Goal: Task Accomplishment & Management: Use online tool/utility

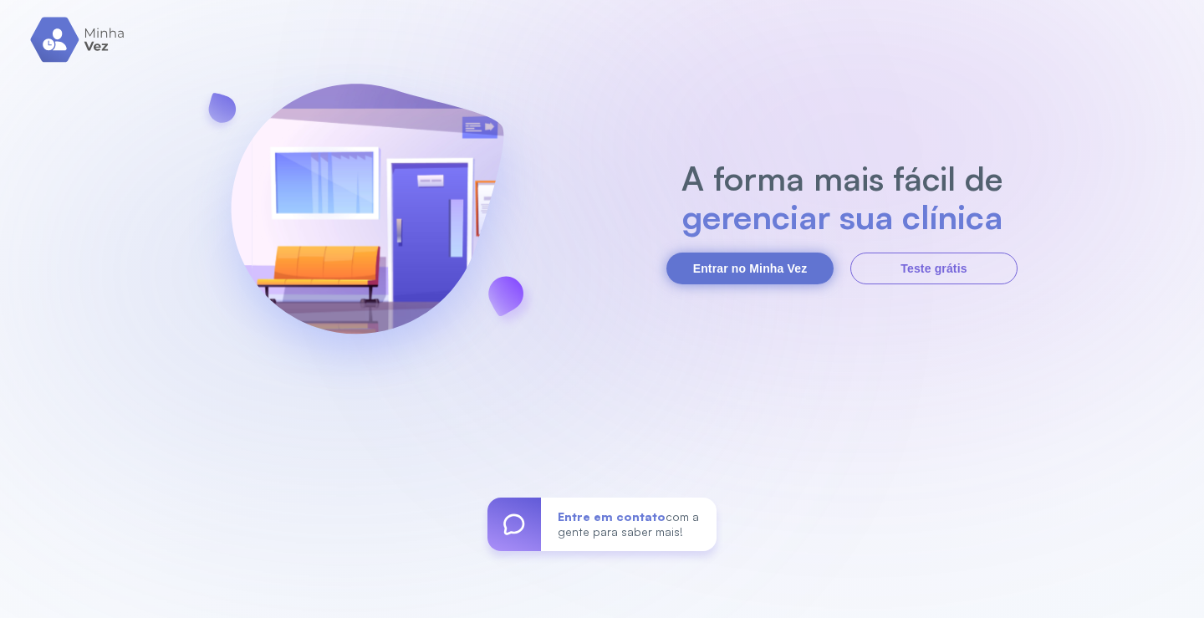
click at [736, 262] on button "Entrar no Minha Vez" at bounding box center [749, 268] width 167 height 32
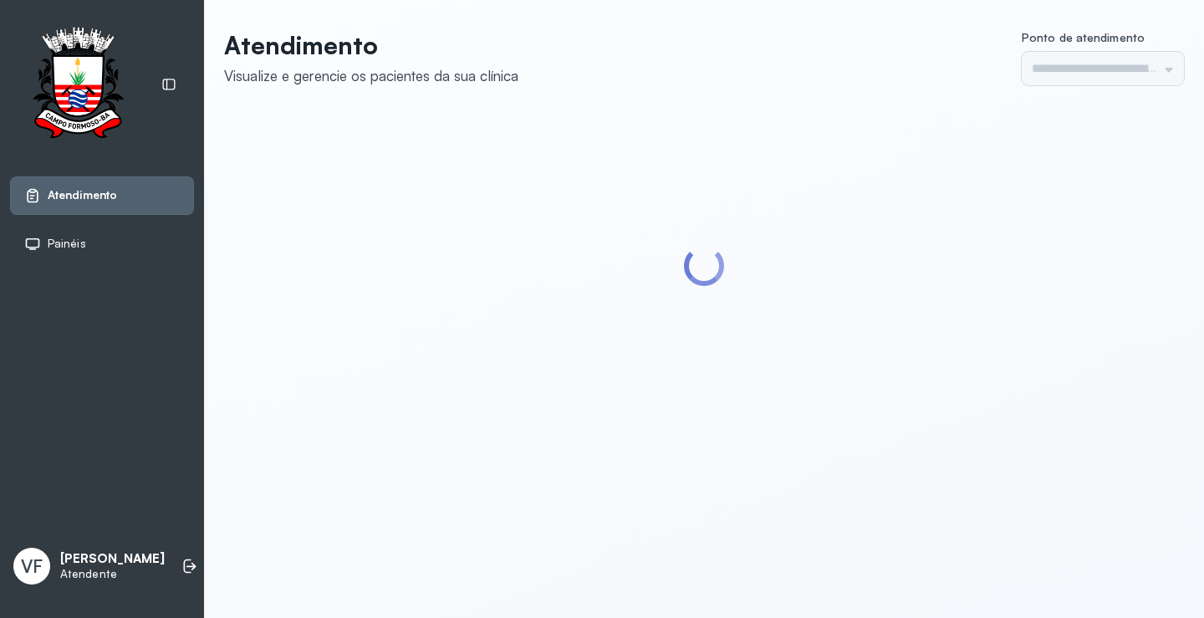
type input "*********"
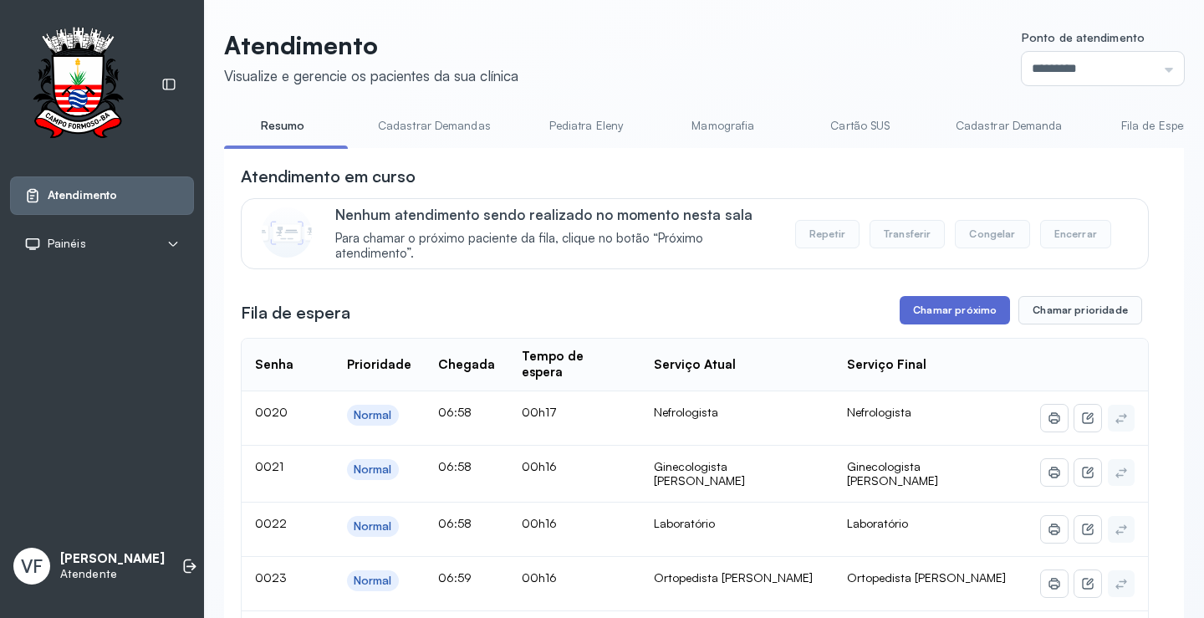
click at [955, 309] on button "Chamar próximo" at bounding box center [954, 310] width 110 height 28
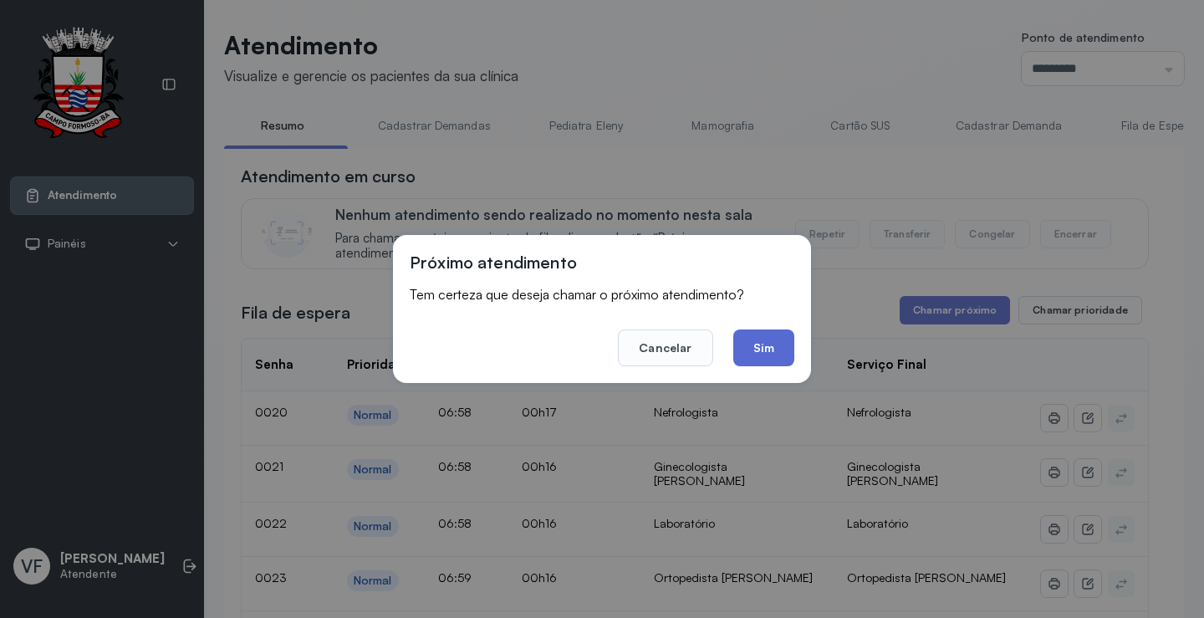
click at [774, 343] on button "Sim" at bounding box center [763, 347] width 61 height 37
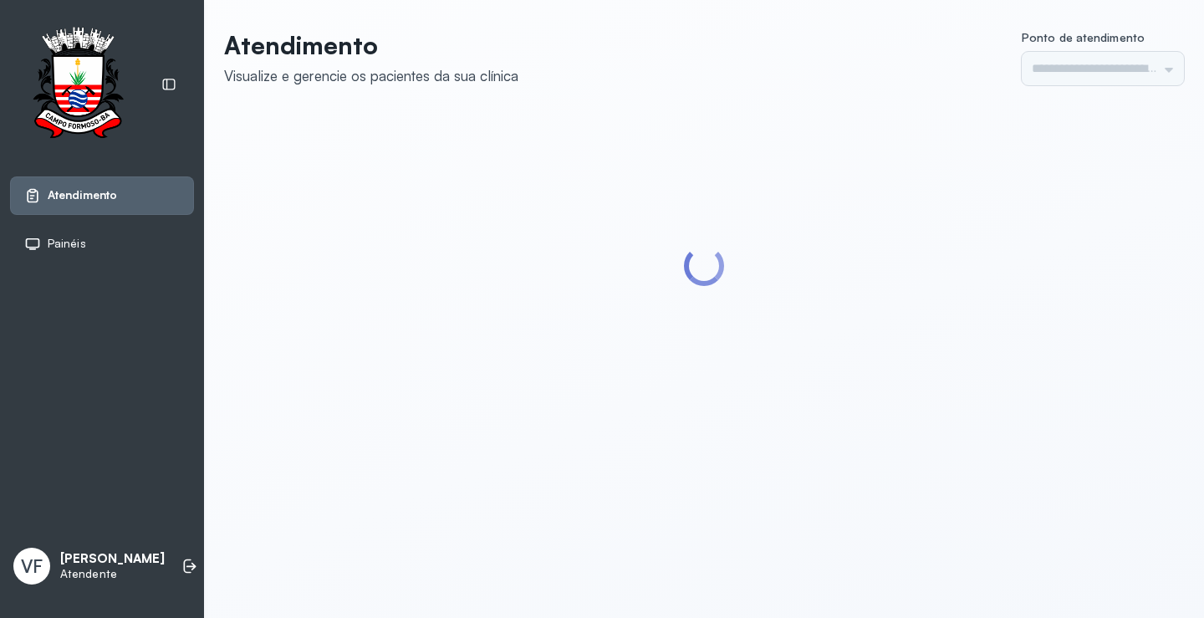
type input "*********"
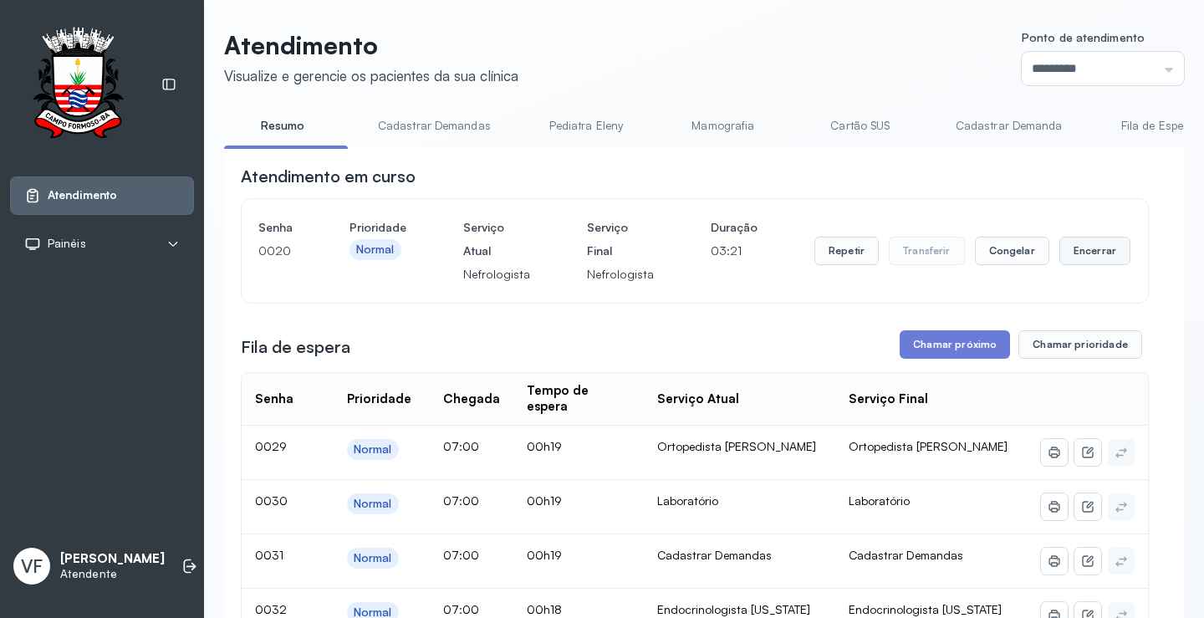
click at [1060, 248] on button "Encerrar" at bounding box center [1094, 251] width 71 height 28
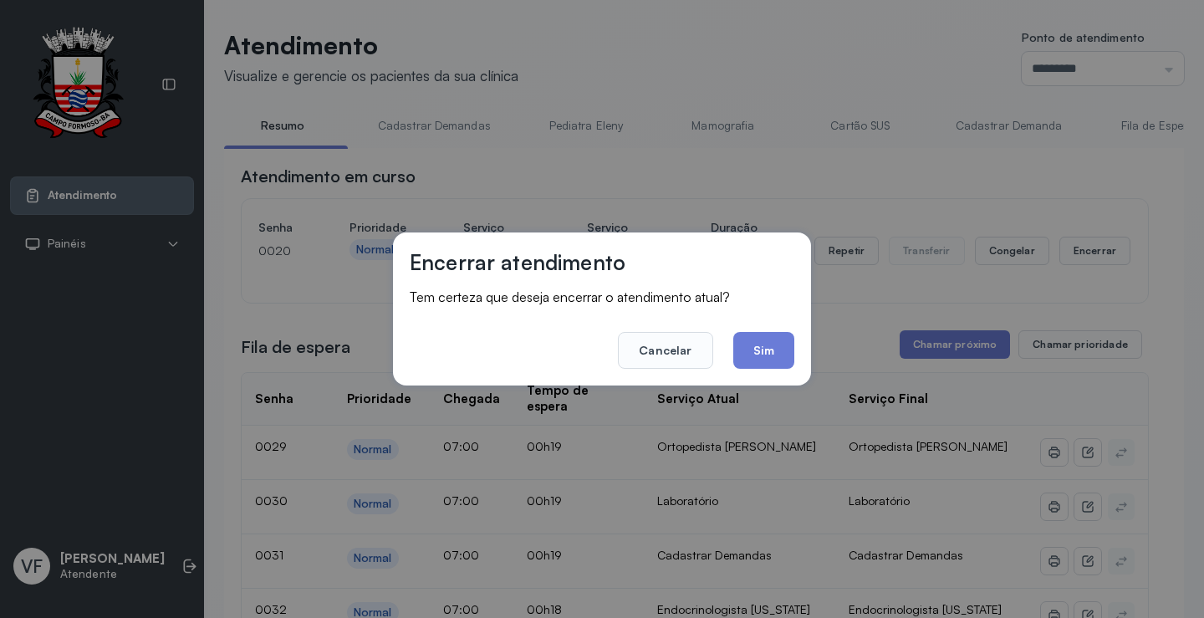
click at [750, 341] on button "Sim" at bounding box center [763, 350] width 61 height 37
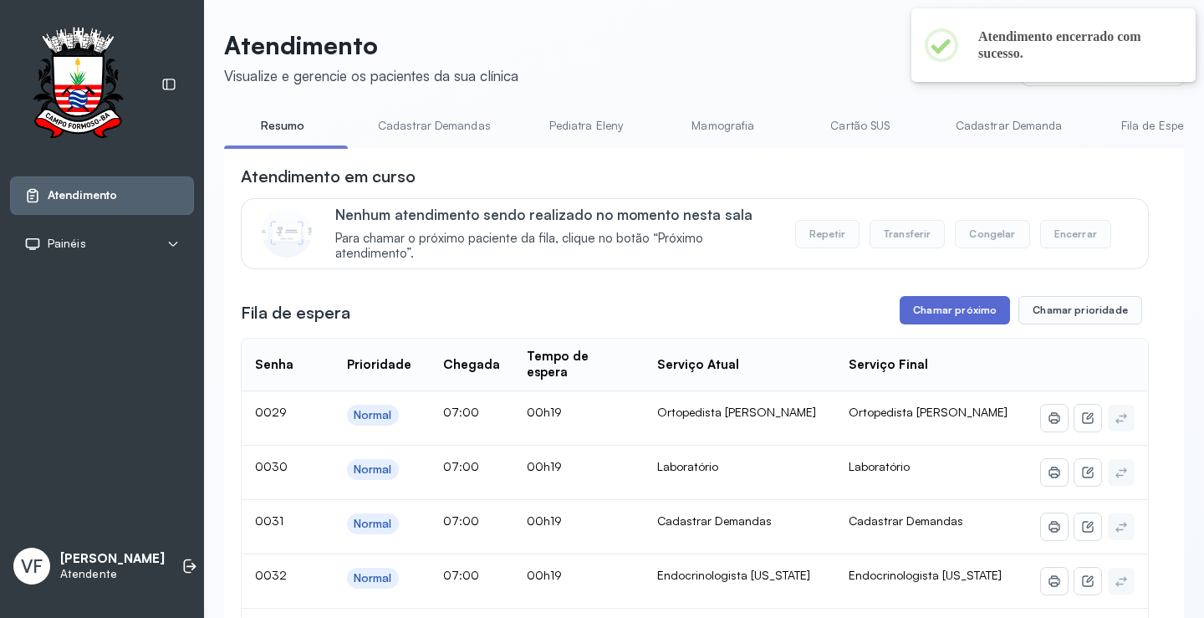
click at [937, 313] on button "Chamar próximo" at bounding box center [954, 310] width 110 height 28
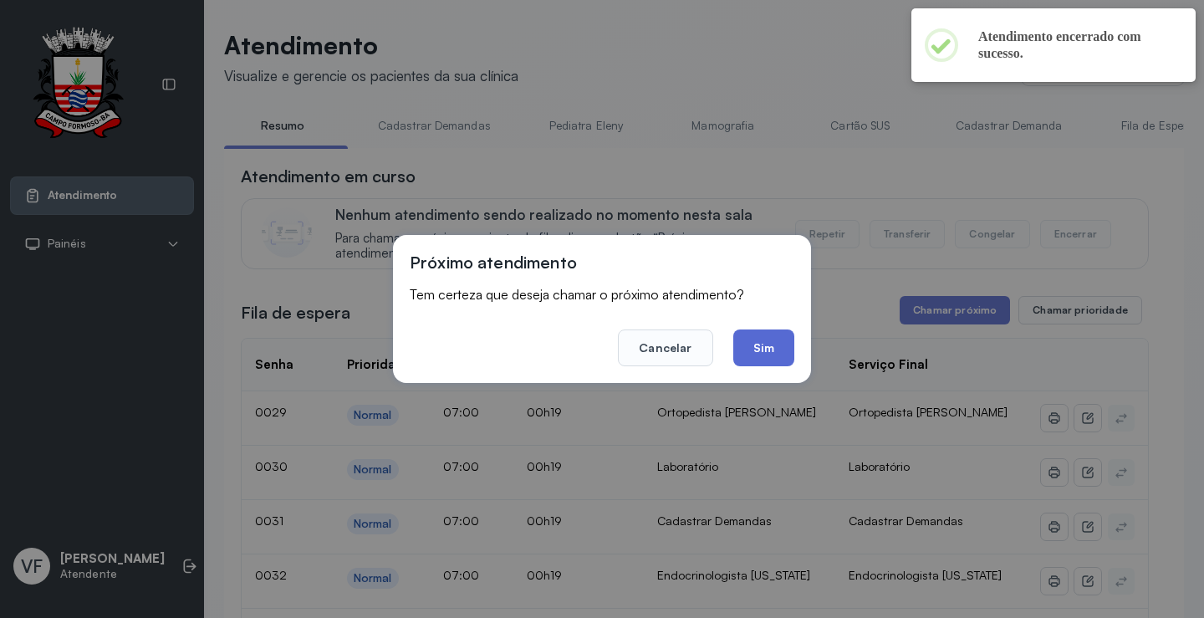
click at [751, 343] on button "Sim" at bounding box center [763, 347] width 61 height 37
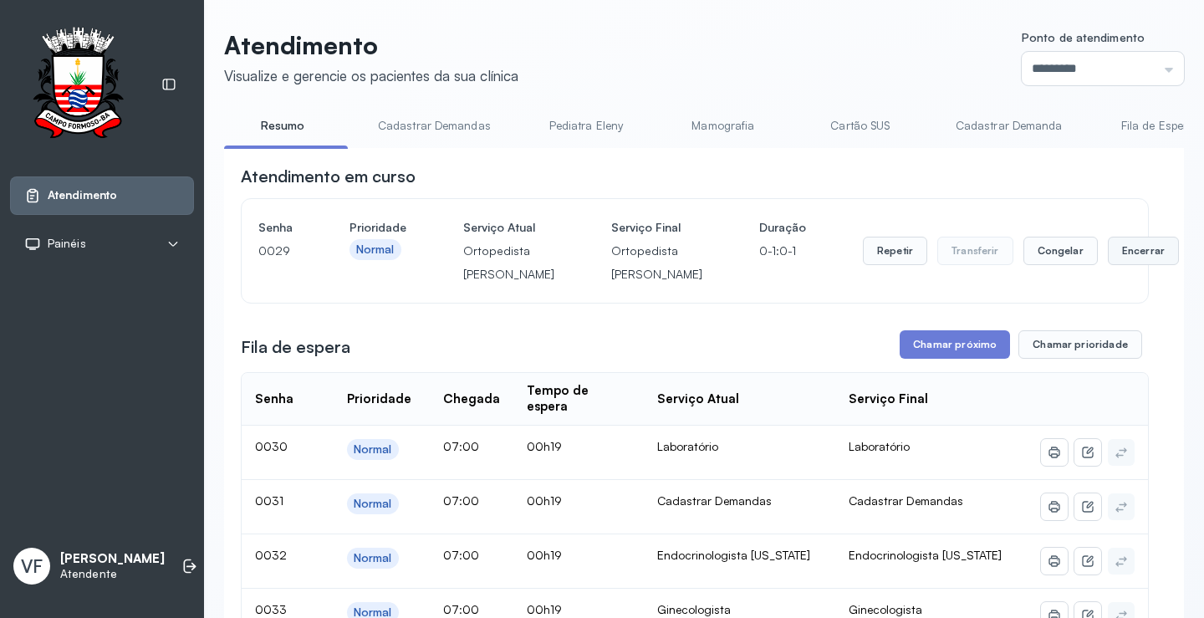
click at [1108, 259] on button "Encerrar" at bounding box center [1143, 251] width 71 height 28
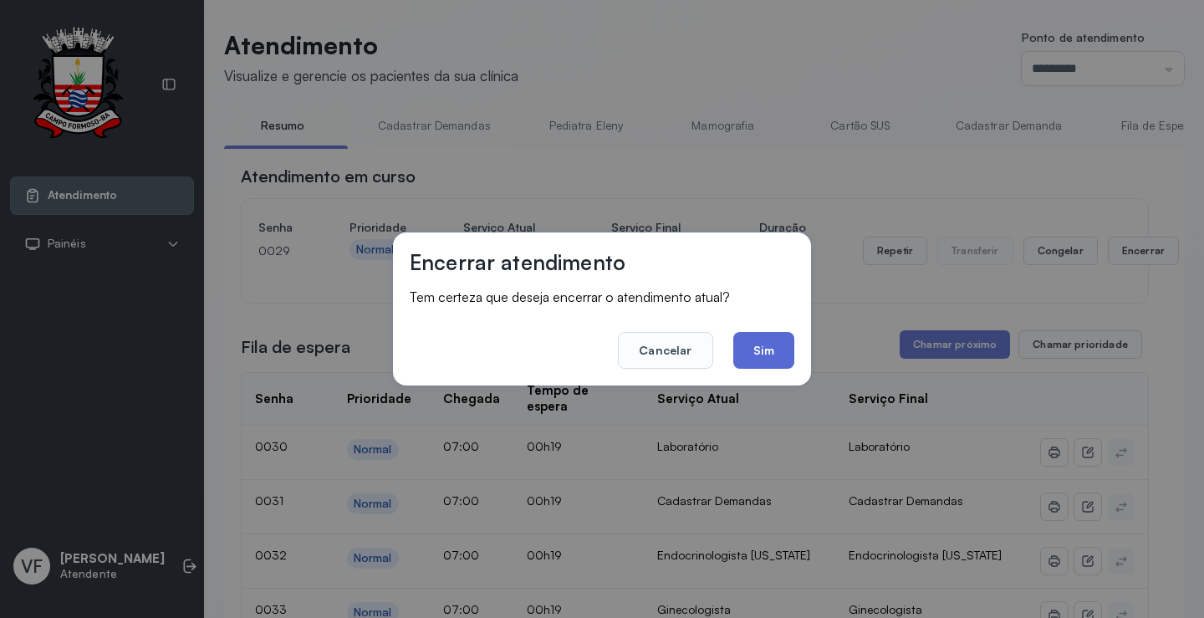
click at [762, 349] on button "Sim" at bounding box center [763, 350] width 61 height 37
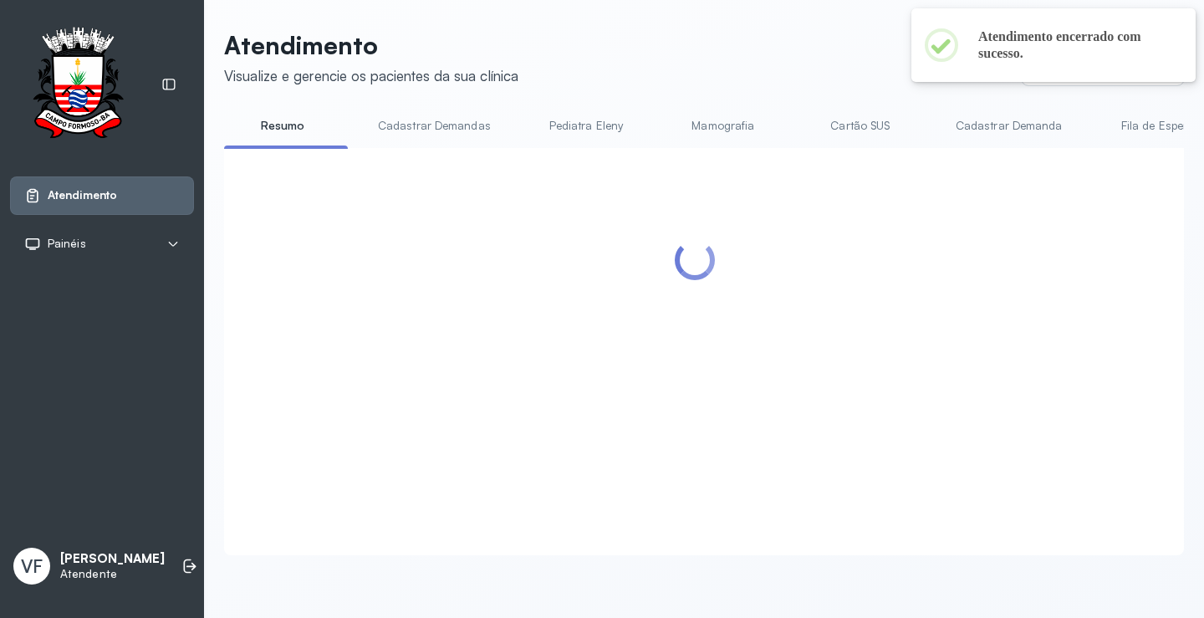
click at [950, 313] on div at bounding box center [695, 332] width 908 height 334
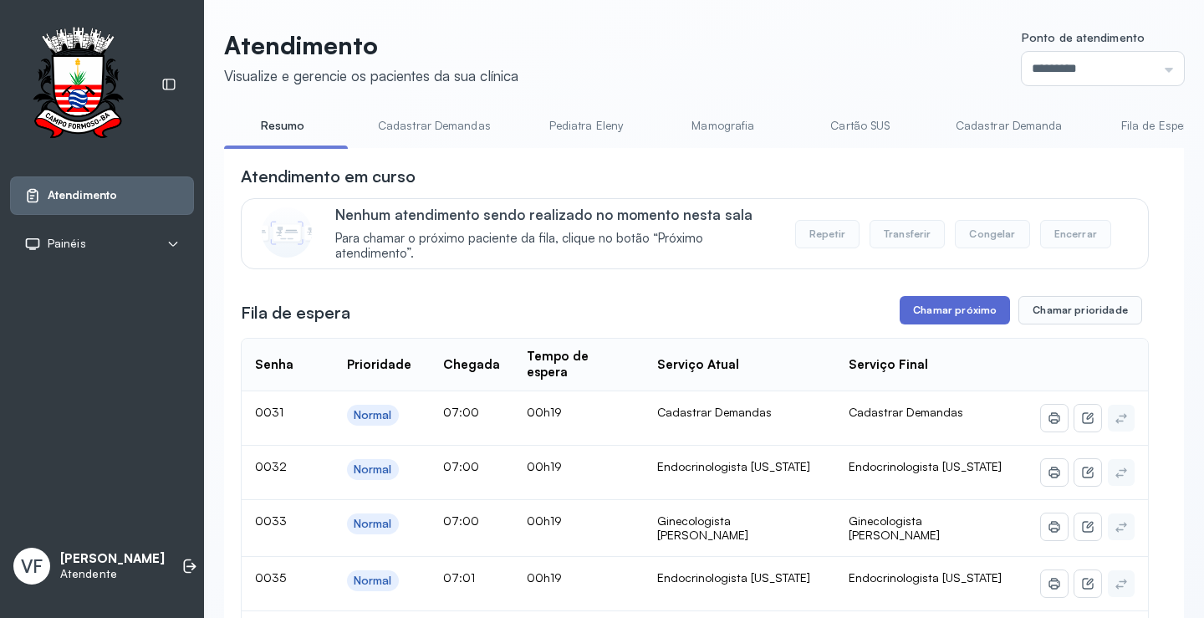
click at [946, 306] on button "Chamar próximo" at bounding box center [954, 310] width 110 height 28
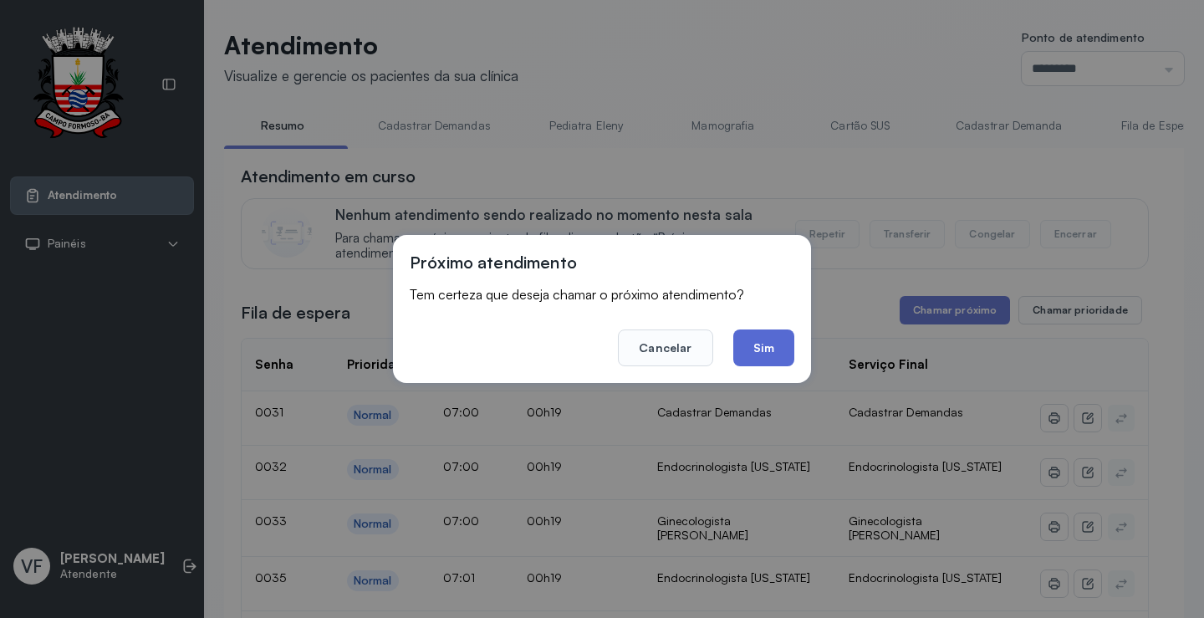
click at [772, 341] on button "Sim" at bounding box center [763, 347] width 61 height 37
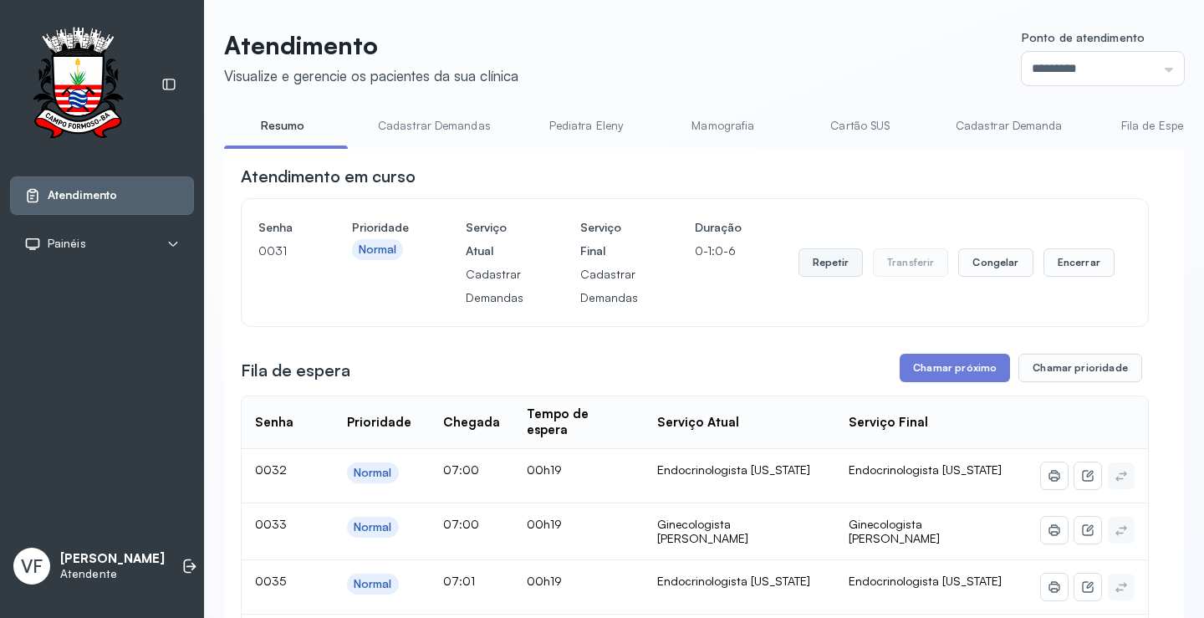
click at [833, 266] on button "Repetir" at bounding box center [830, 262] width 64 height 28
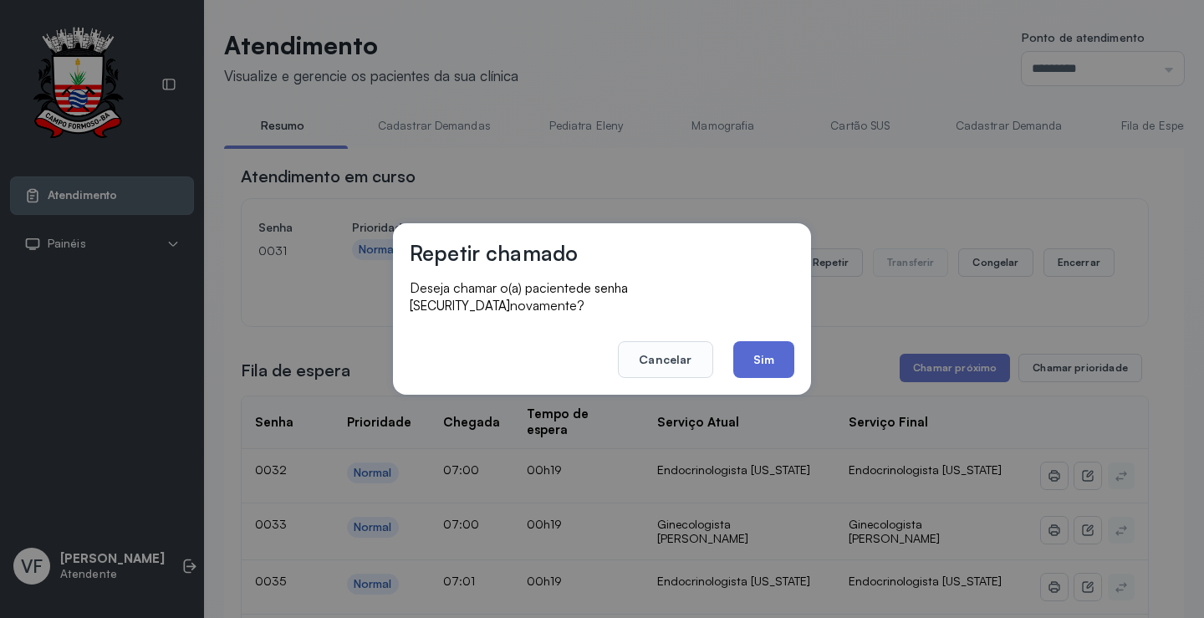
click at [762, 355] on button "Sim" at bounding box center [763, 359] width 61 height 37
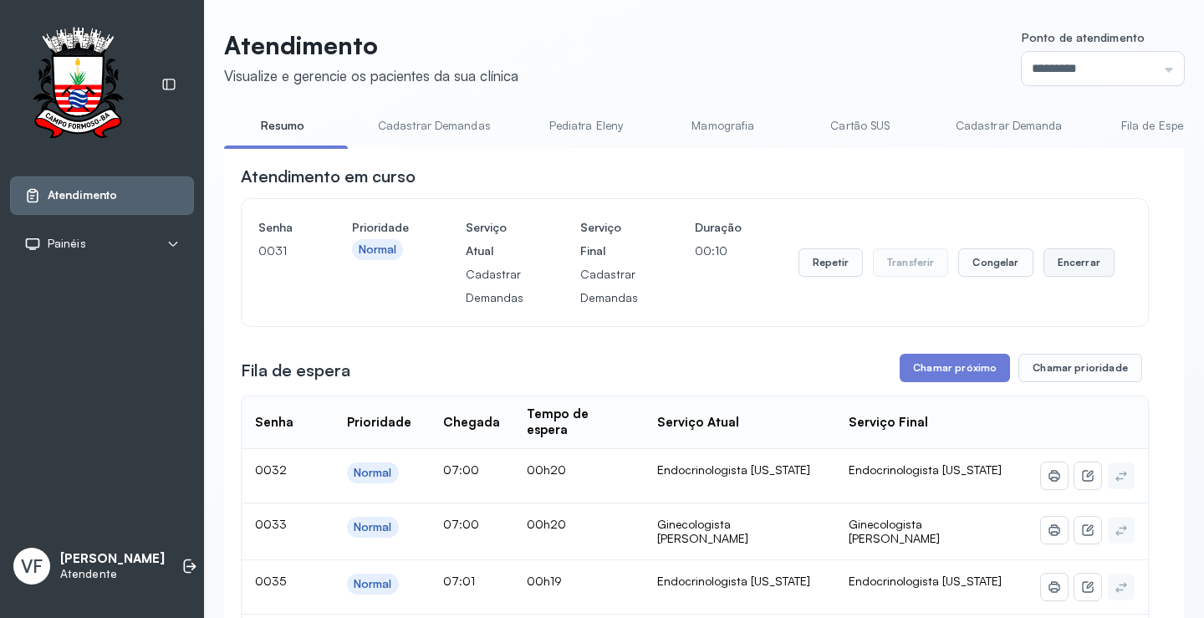
click at [1062, 262] on button "Encerrar" at bounding box center [1078, 262] width 71 height 28
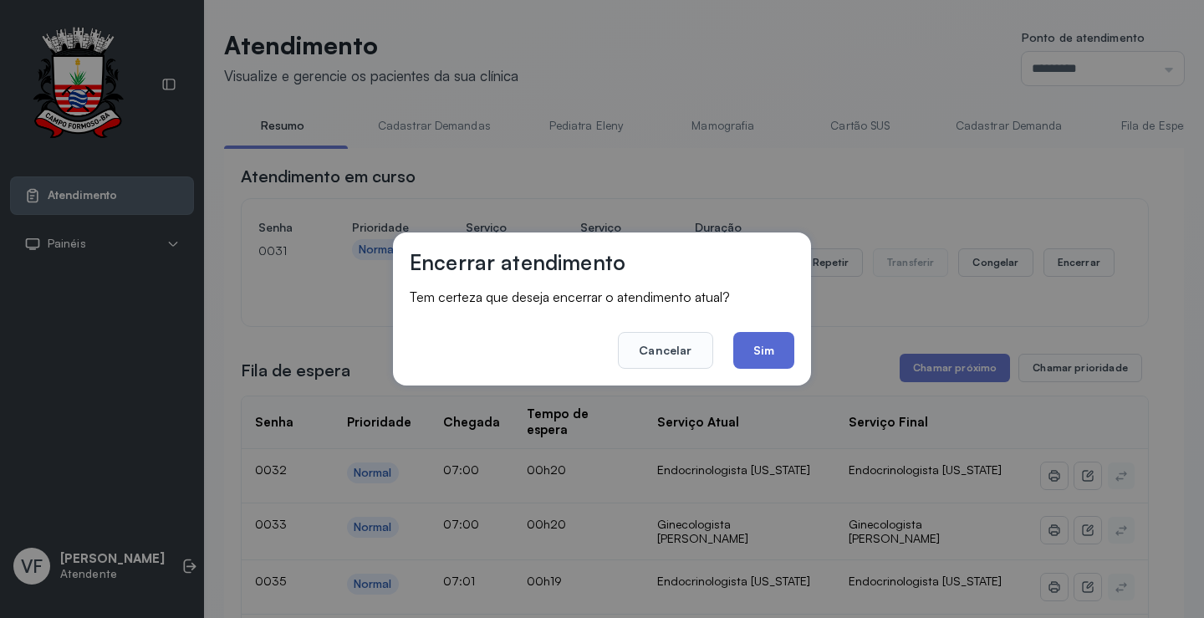
click at [781, 349] on button "Sim" at bounding box center [763, 350] width 61 height 37
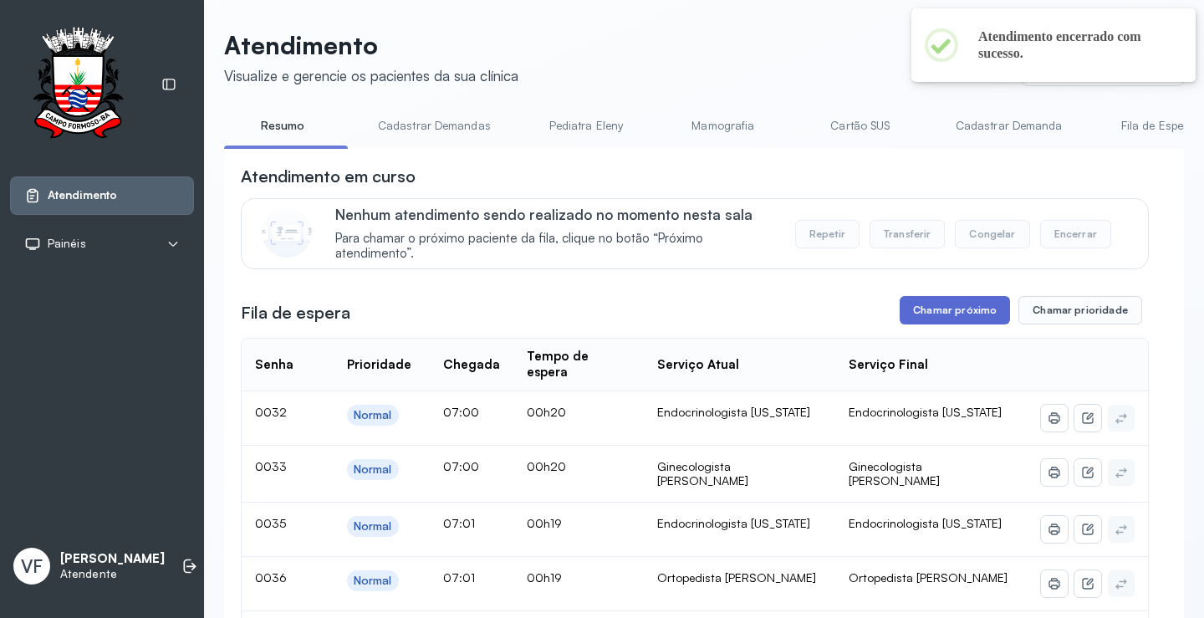
click at [950, 304] on button "Chamar próximo" at bounding box center [954, 310] width 110 height 28
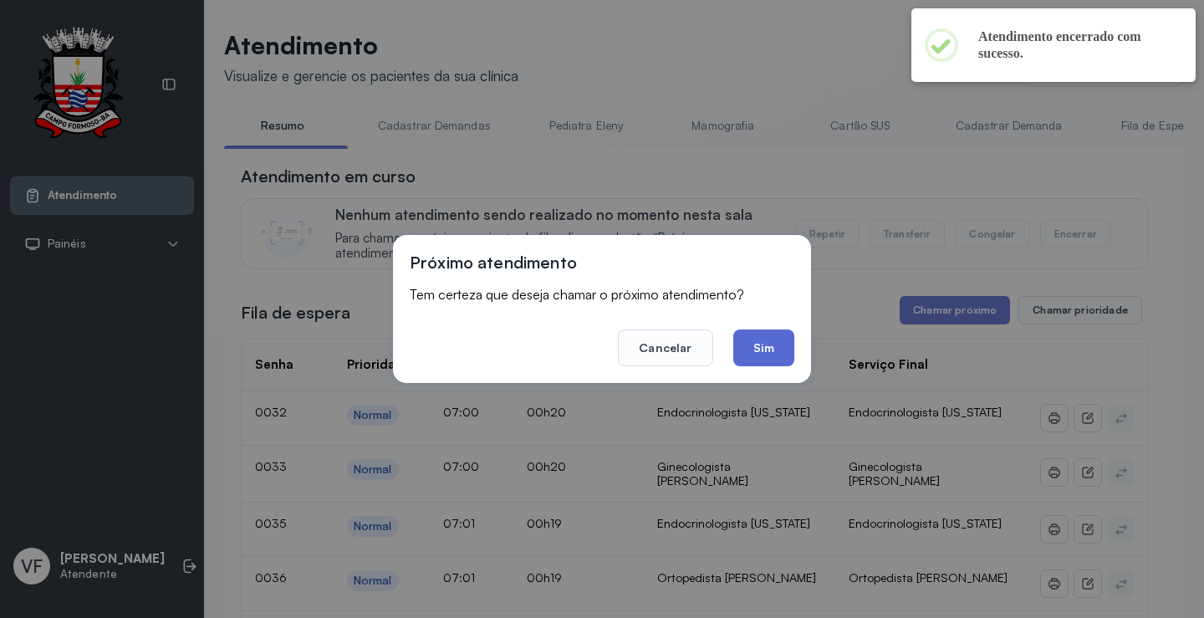
click at [767, 339] on button "Sim" at bounding box center [763, 347] width 61 height 37
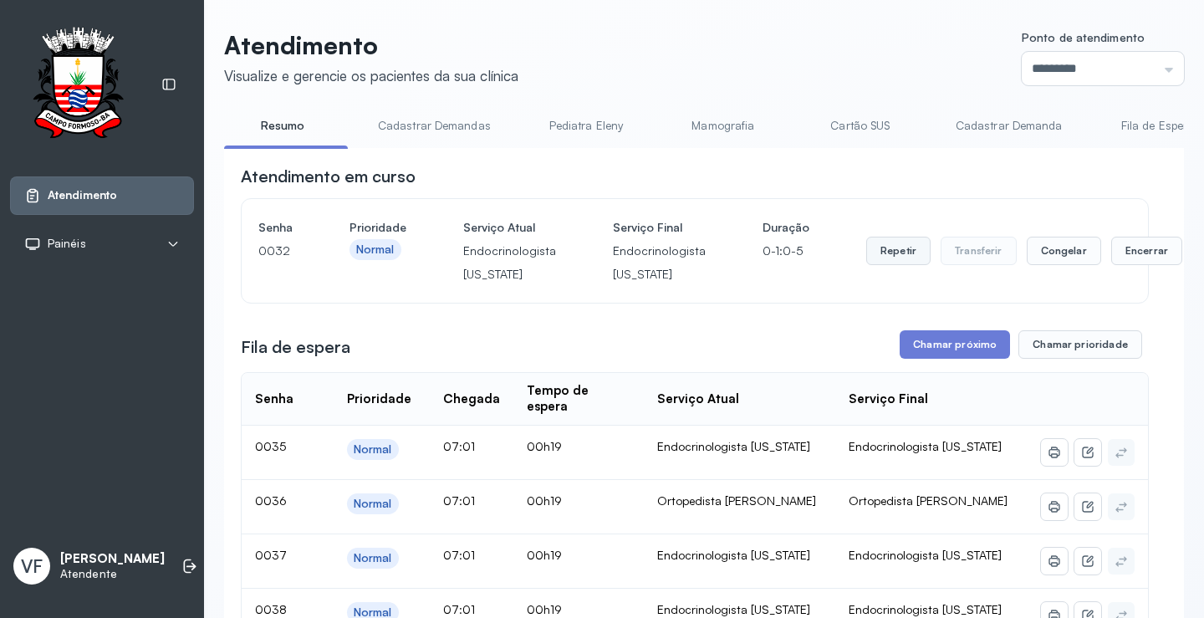
click at [879, 245] on button "Repetir" at bounding box center [898, 251] width 64 height 28
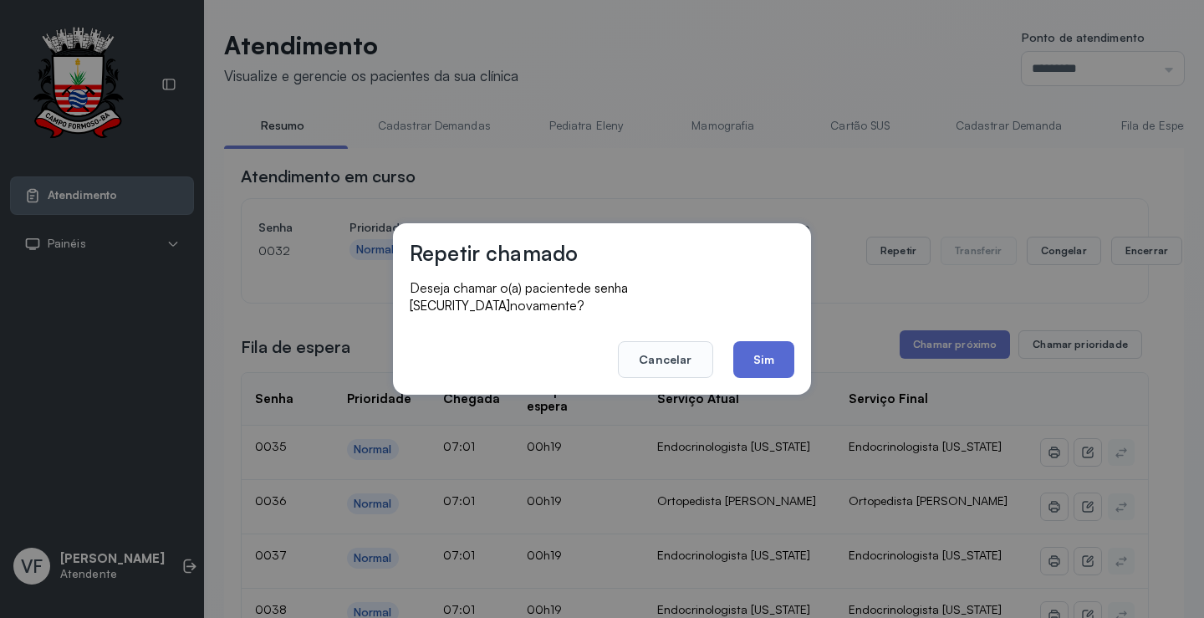
click at [764, 344] on button "Sim" at bounding box center [763, 359] width 61 height 37
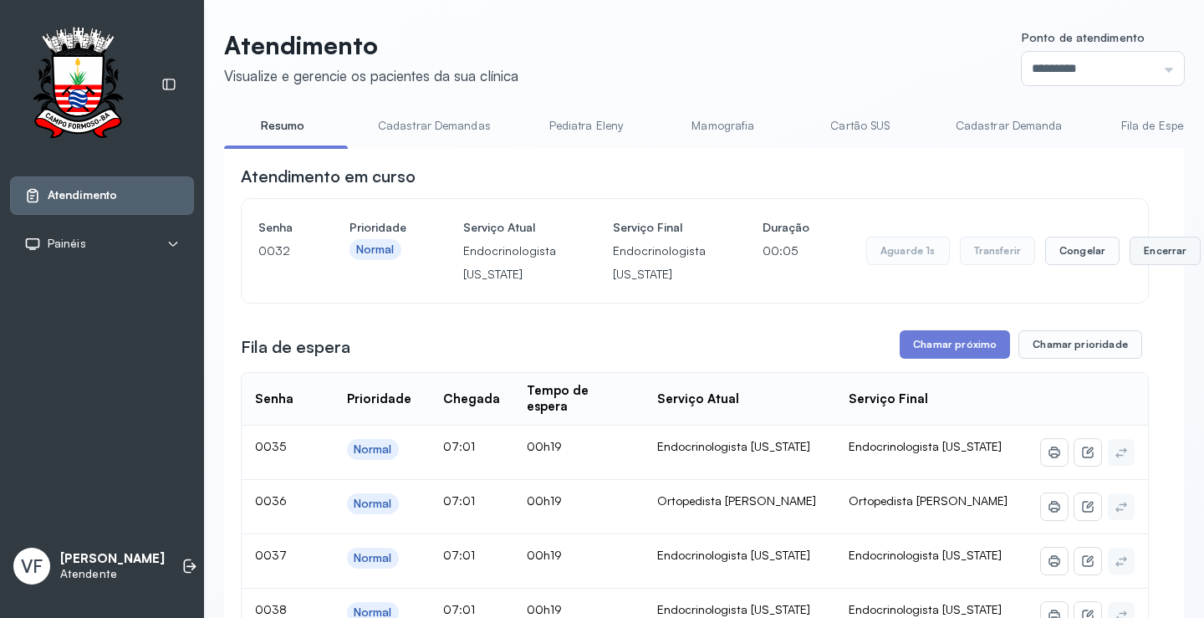
click at [1140, 250] on button "Encerrar" at bounding box center [1164, 251] width 71 height 28
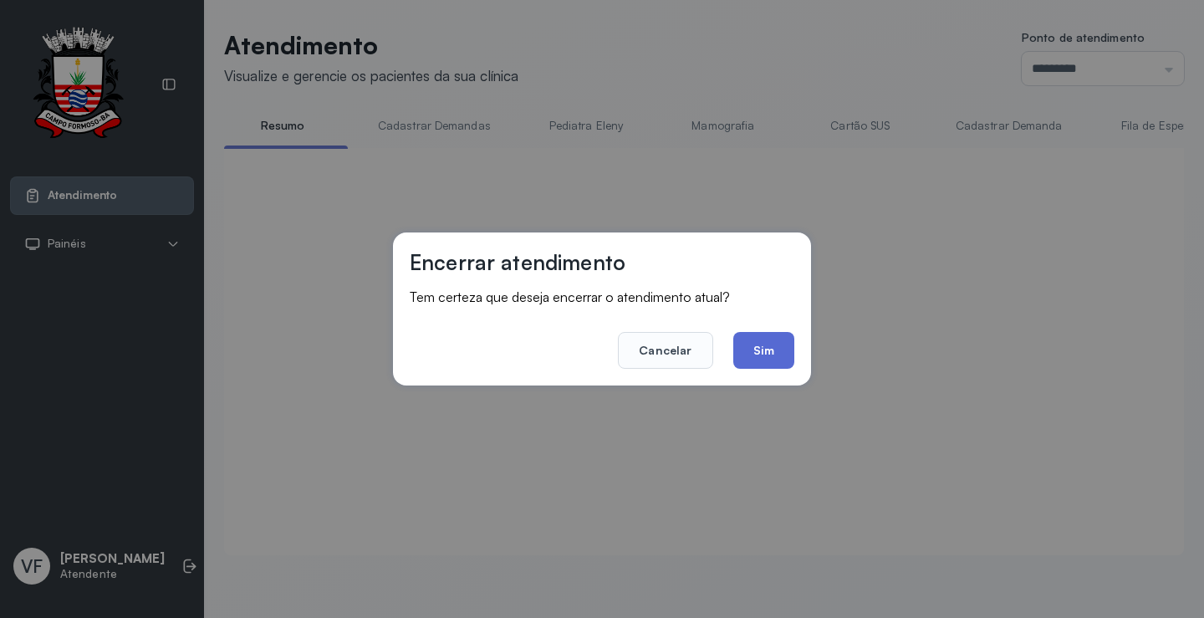
click at [762, 343] on button "Sim" at bounding box center [763, 350] width 61 height 37
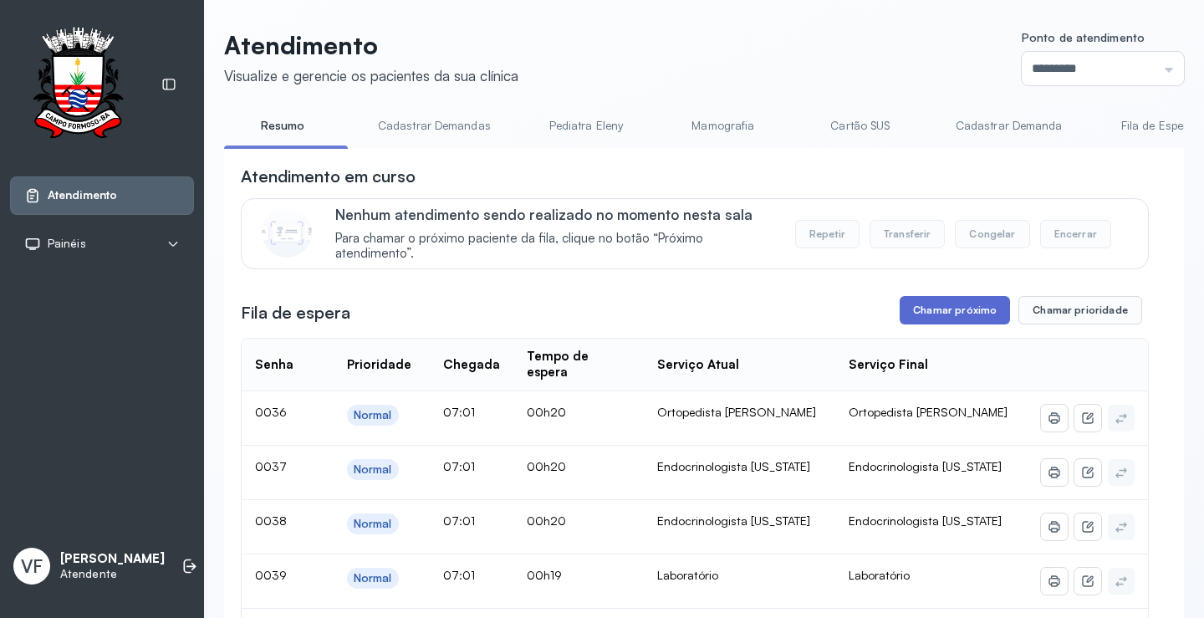
click at [938, 308] on button "Chamar próximo" at bounding box center [954, 310] width 110 height 28
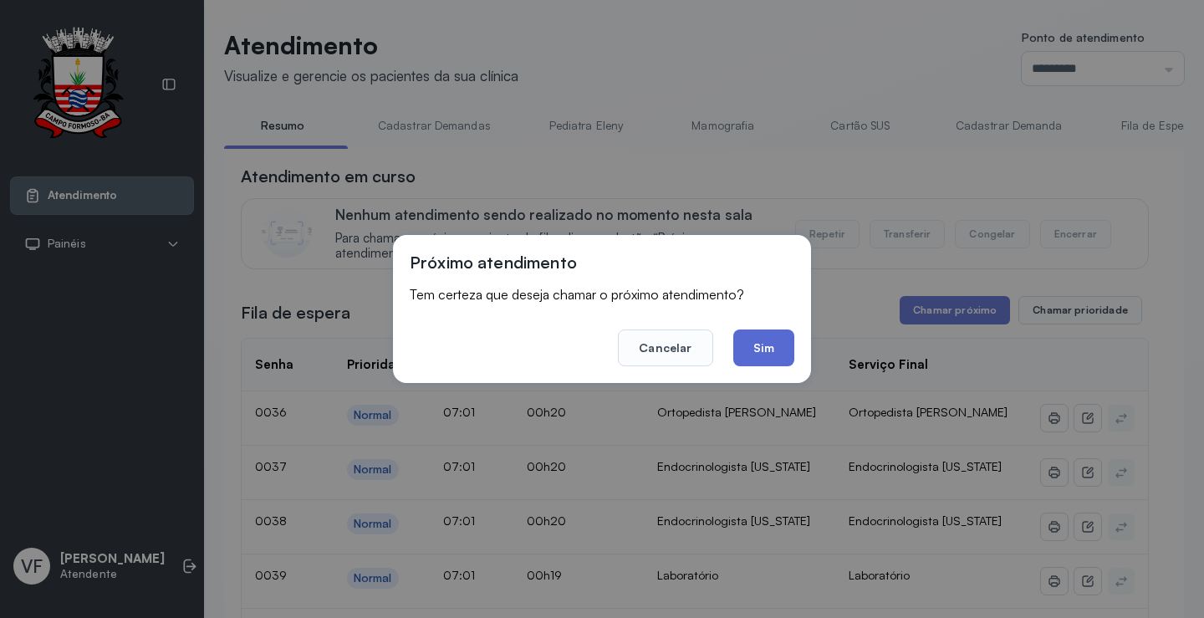
click at [774, 340] on button "Sim" at bounding box center [763, 347] width 61 height 37
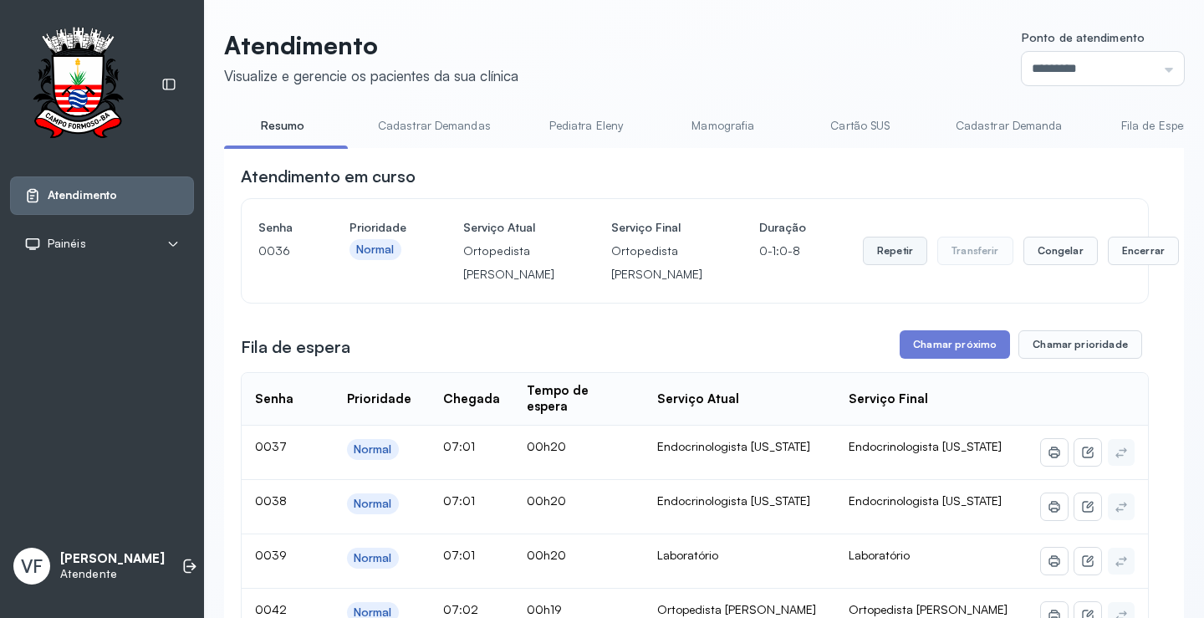
click at [863, 253] on button "Repetir" at bounding box center [895, 251] width 64 height 28
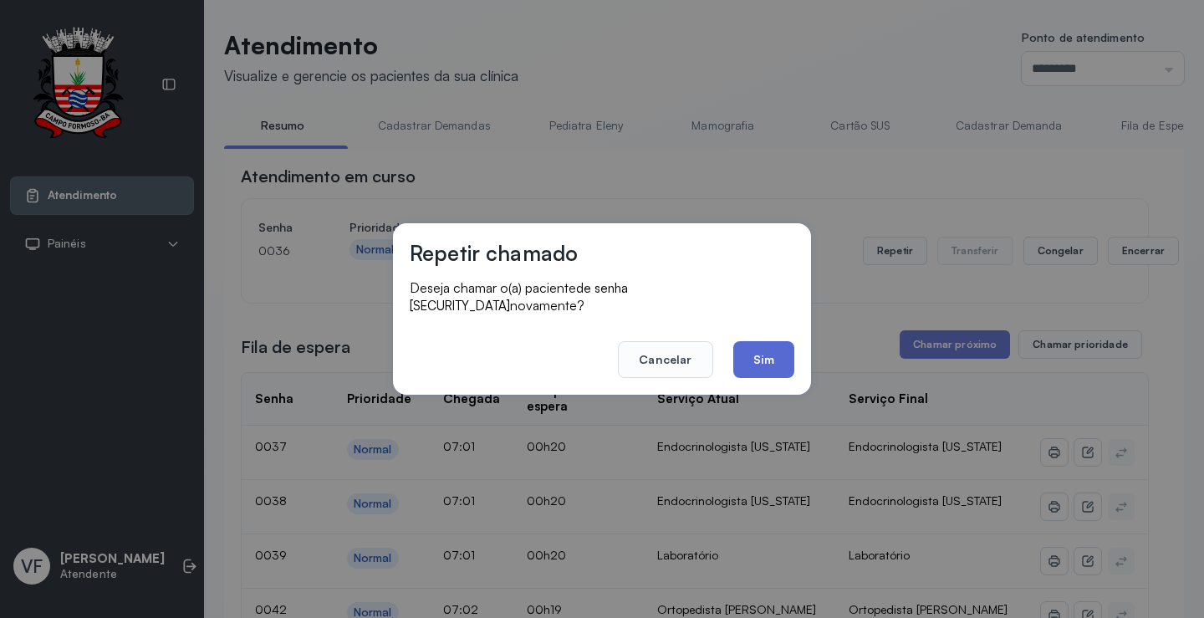
click at [767, 346] on button "Sim" at bounding box center [763, 359] width 61 height 37
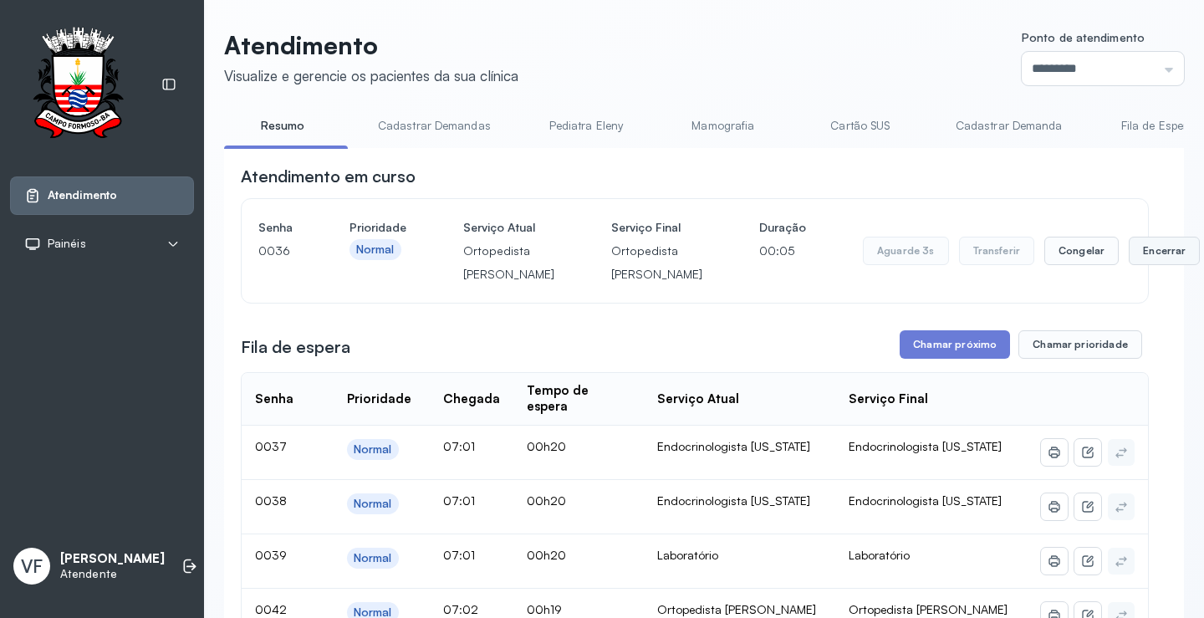
click at [1128, 262] on button "Encerrar" at bounding box center [1163, 251] width 71 height 28
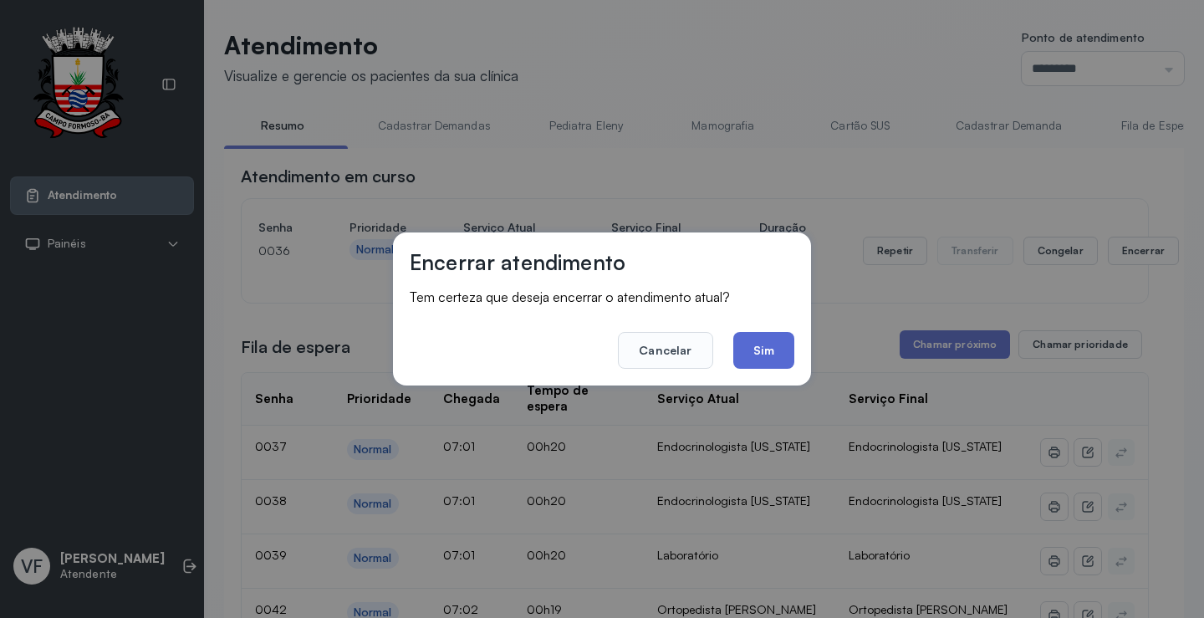
click at [755, 344] on button "Sim" at bounding box center [763, 350] width 61 height 37
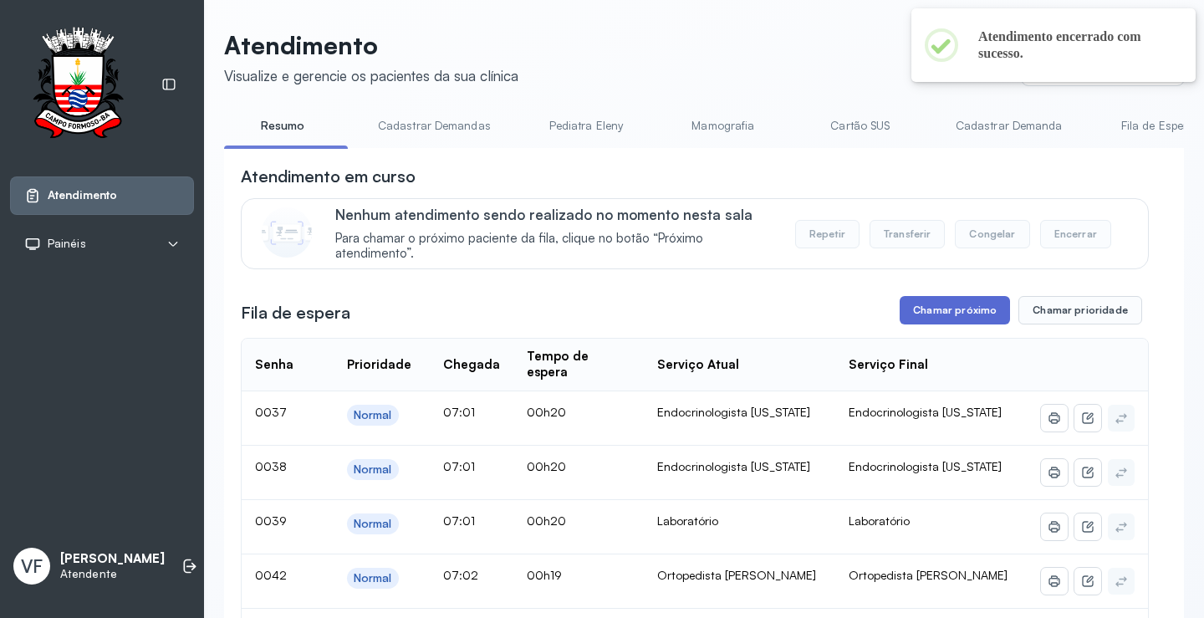
click at [955, 312] on button "Chamar próximo" at bounding box center [954, 310] width 110 height 28
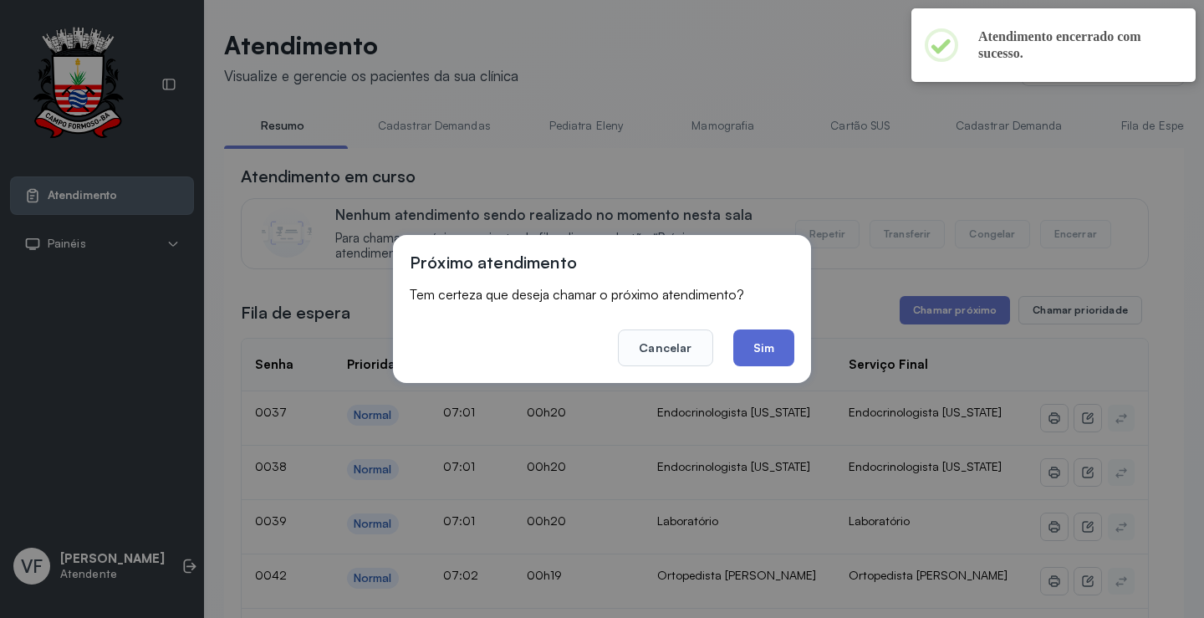
click at [772, 346] on button "Sim" at bounding box center [763, 347] width 61 height 37
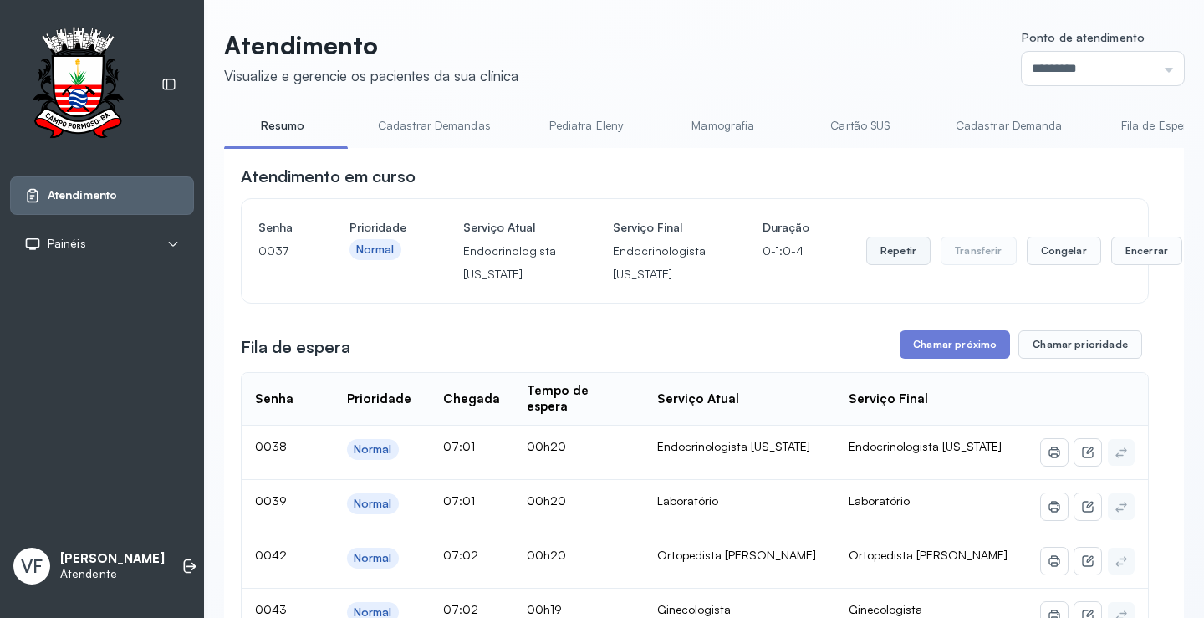
click at [873, 253] on button "Repetir" at bounding box center [898, 251] width 64 height 28
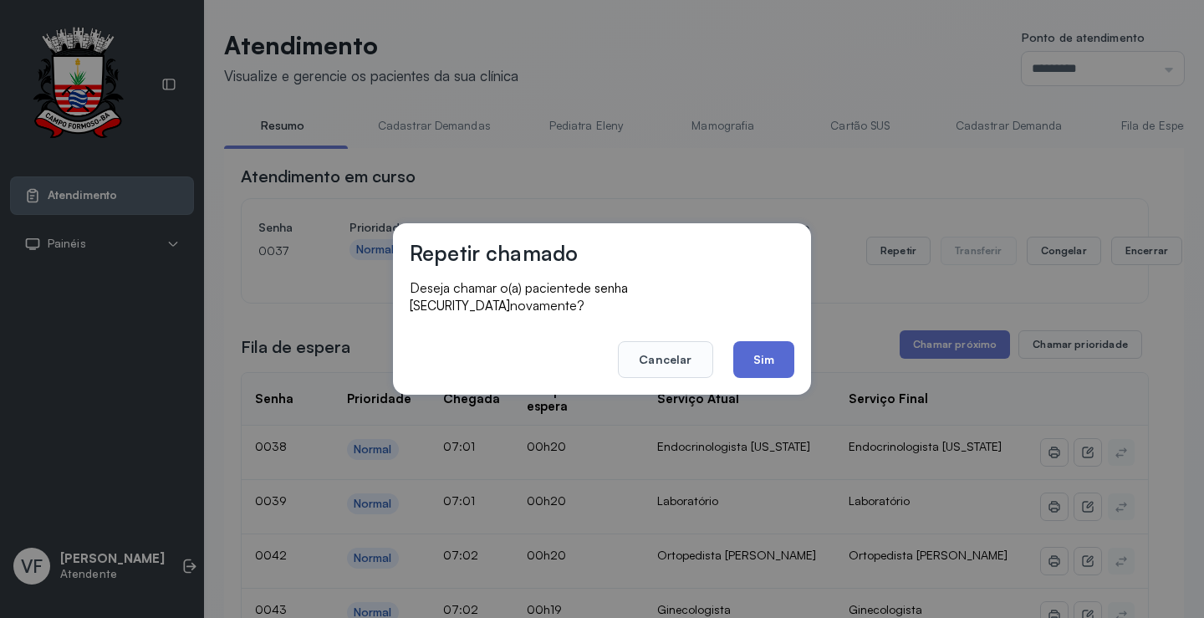
click at [756, 341] on button "Sim" at bounding box center [763, 359] width 61 height 37
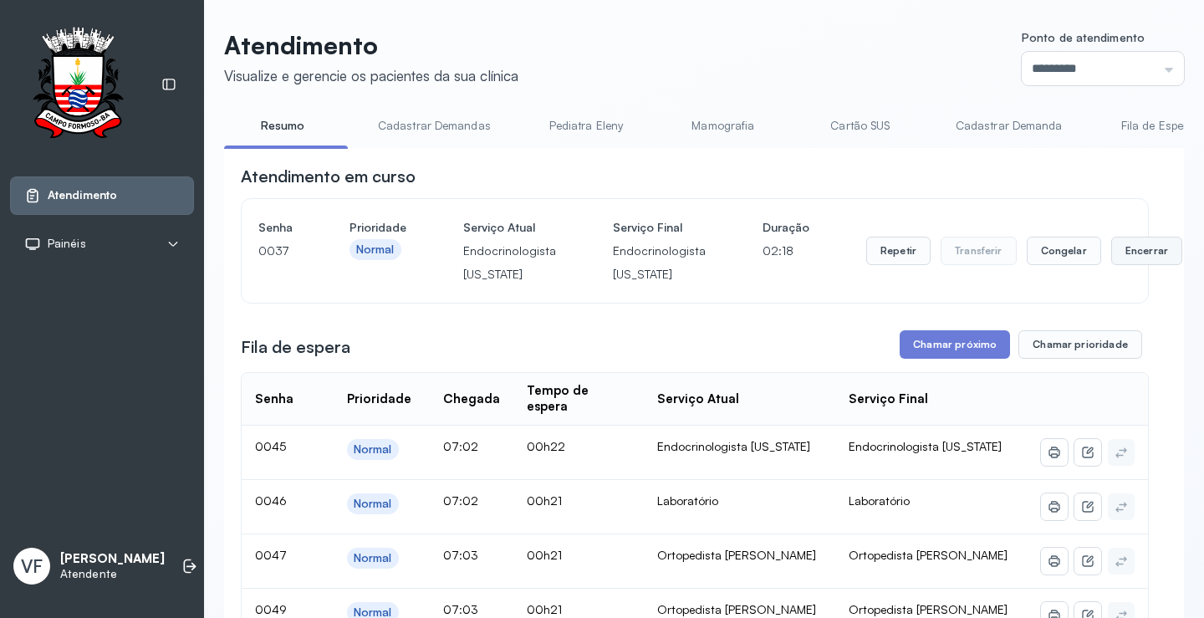
click at [1127, 251] on button "Encerrar" at bounding box center [1146, 251] width 71 height 28
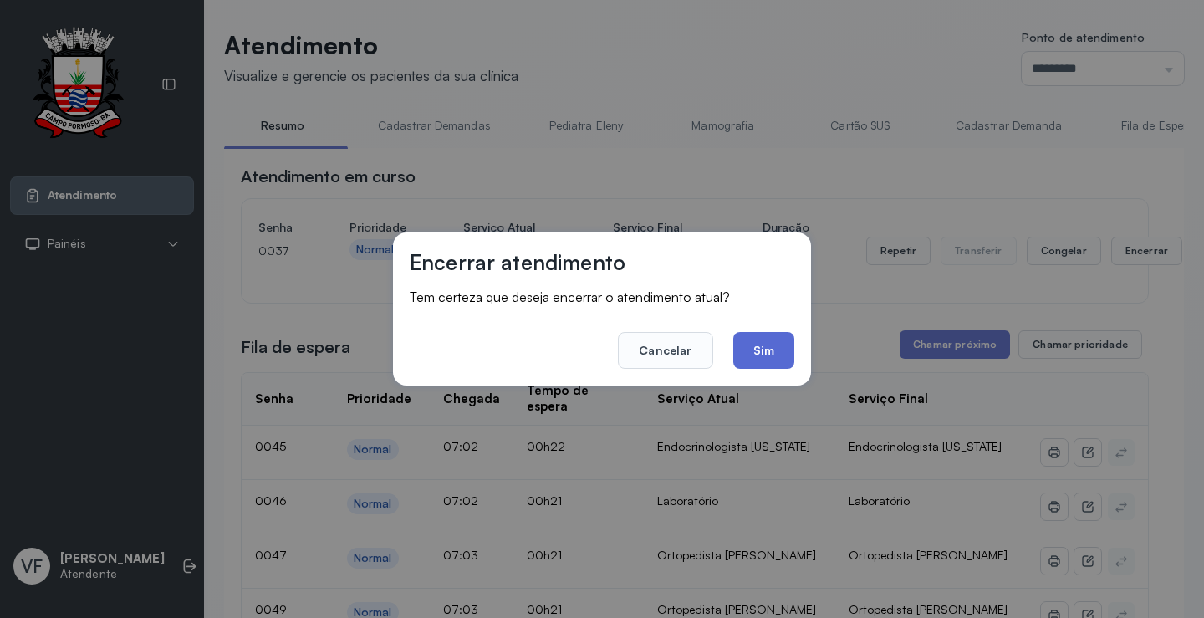
click at [748, 339] on button "Sim" at bounding box center [763, 350] width 61 height 37
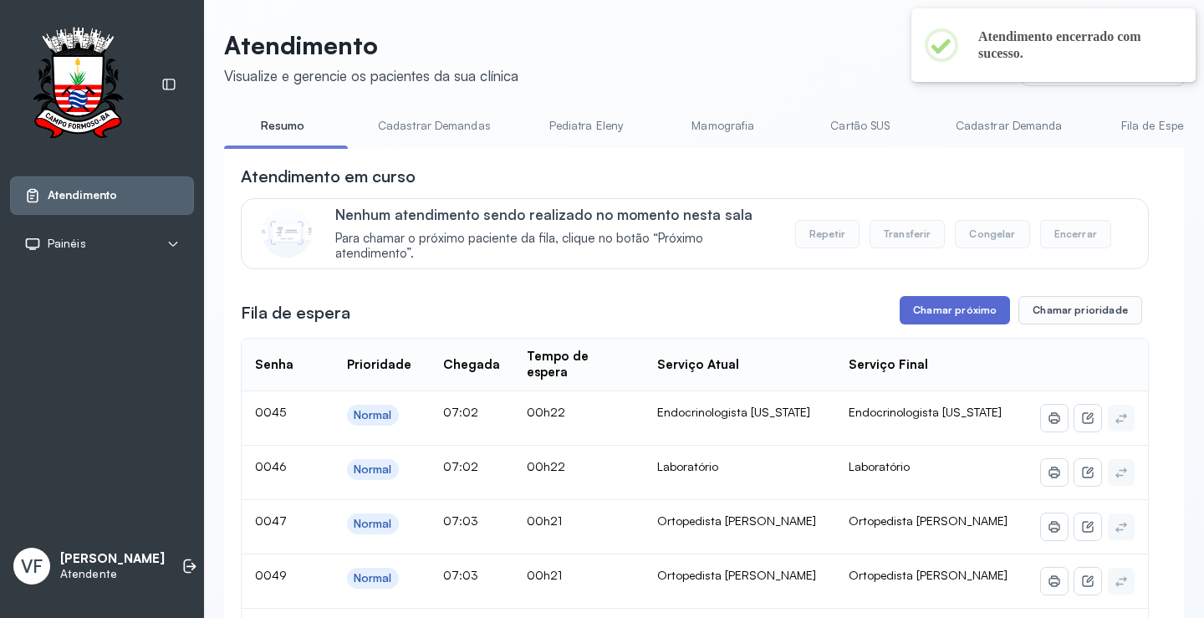
click at [948, 306] on button "Chamar próximo" at bounding box center [954, 310] width 110 height 28
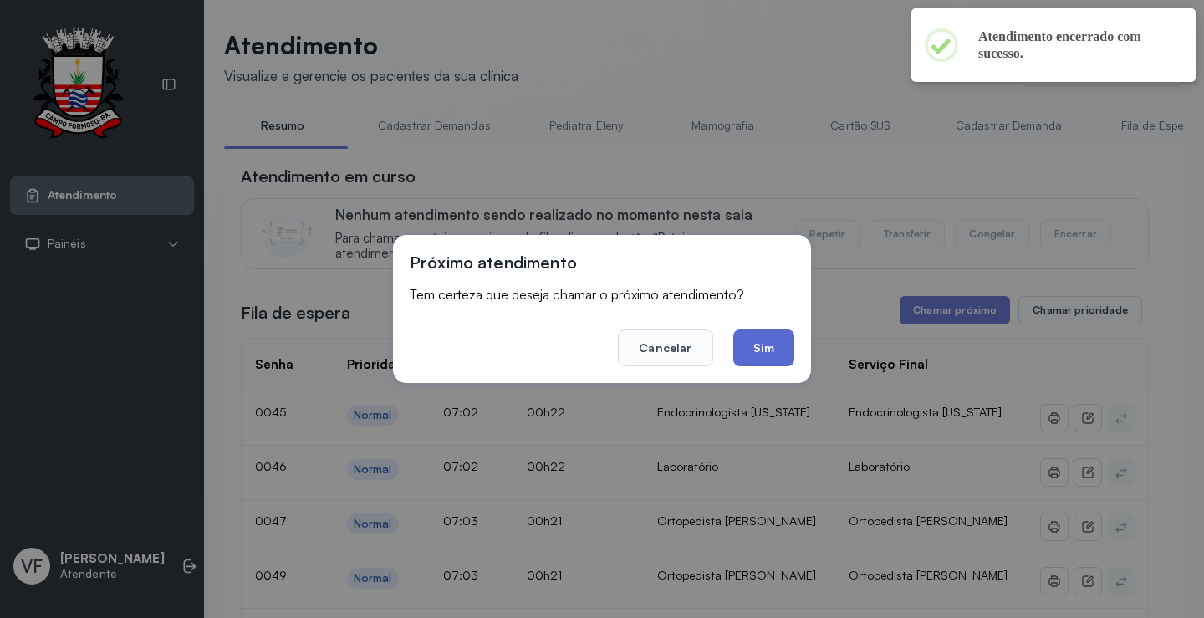
click at [757, 340] on button "Sim" at bounding box center [763, 347] width 61 height 37
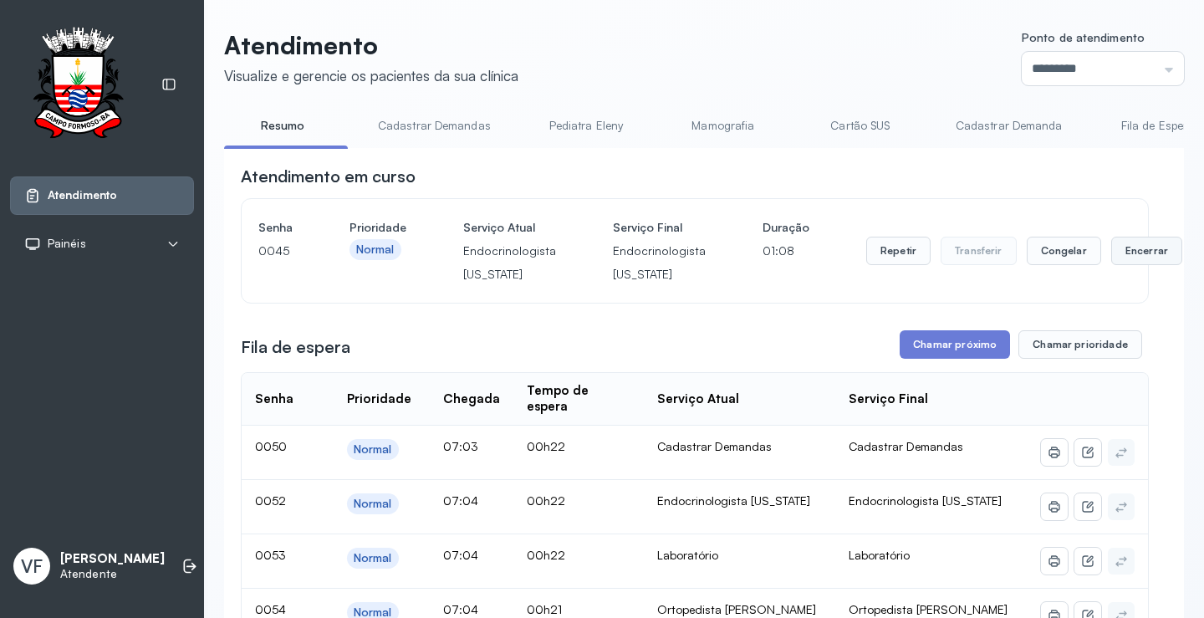
click at [1123, 249] on button "Encerrar" at bounding box center [1146, 251] width 71 height 28
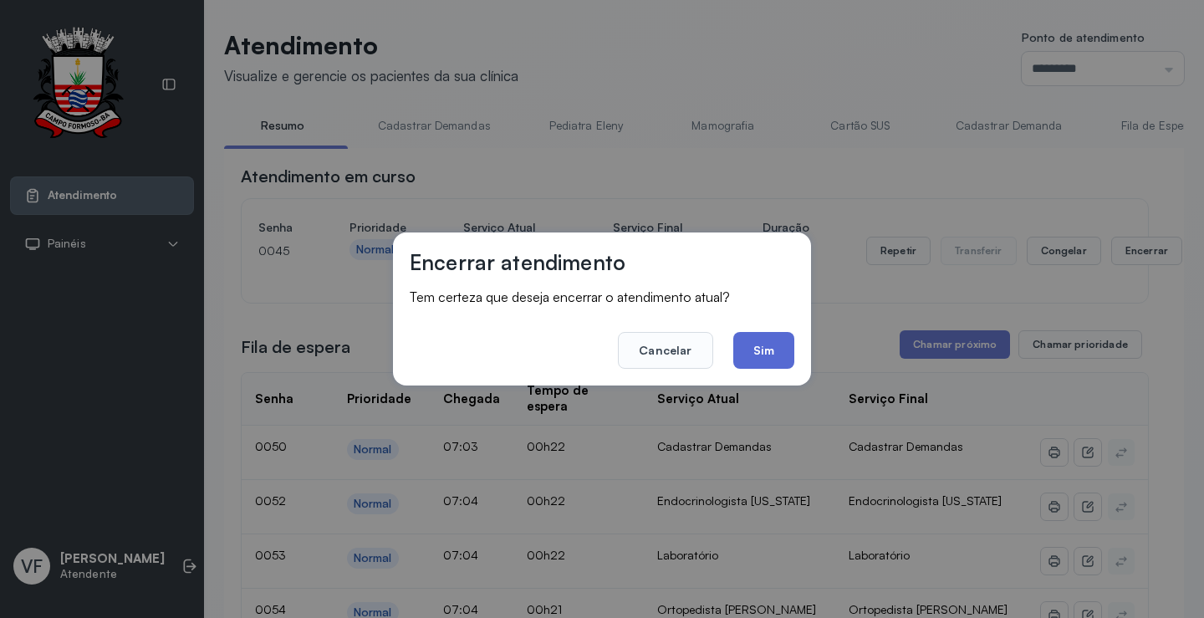
click at [761, 342] on button "Sim" at bounding box center [763, 350] width 61 height 37
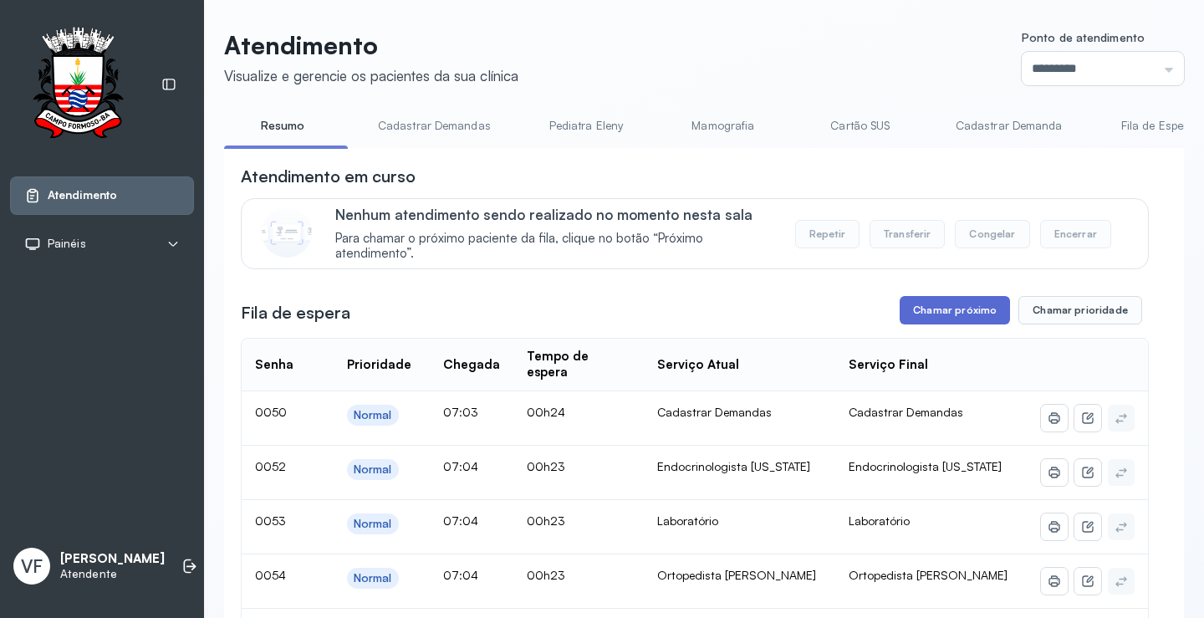
click at [953, 308] on button "Chamar próximo" at bounding box center [954, 310] width 110 height 28
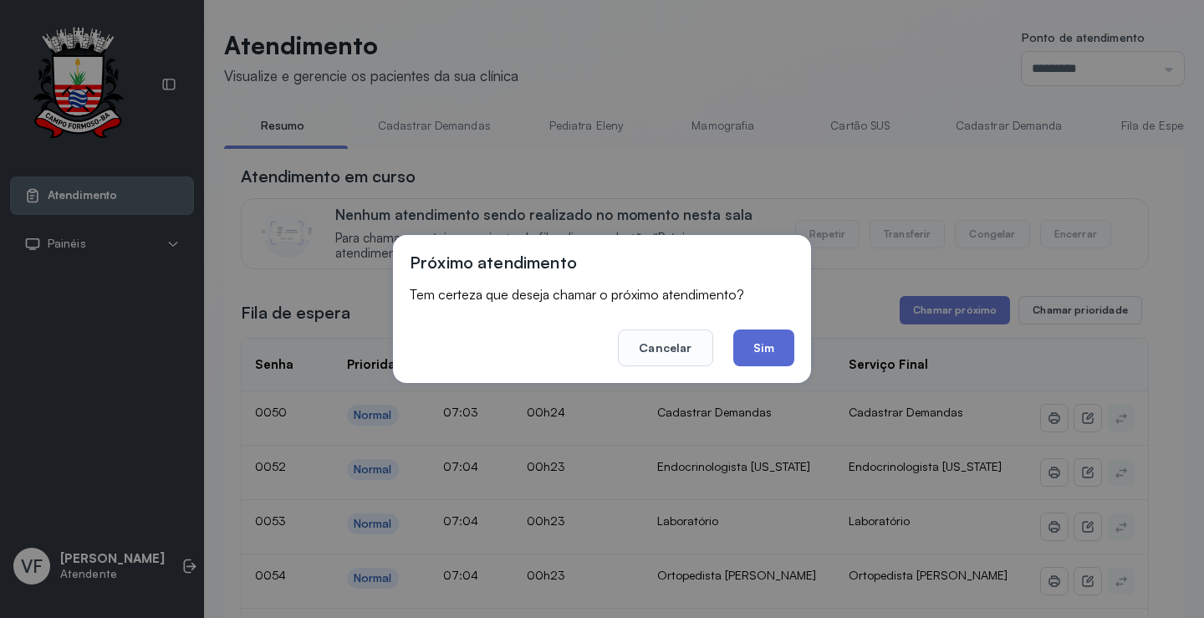
click at [774, 349] on button "Sim" at bounding box center [763, 347] width 61 height 37
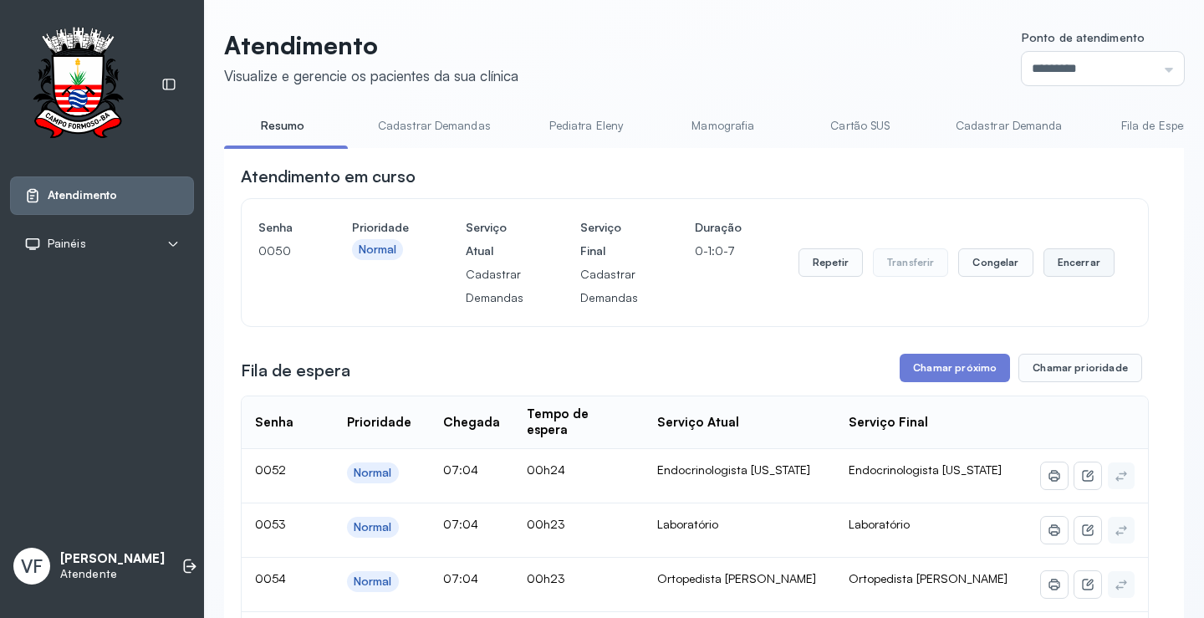
click at [1059, 263] on button "Encerrar" at bounding box center [1078, 262] width 71 height 28
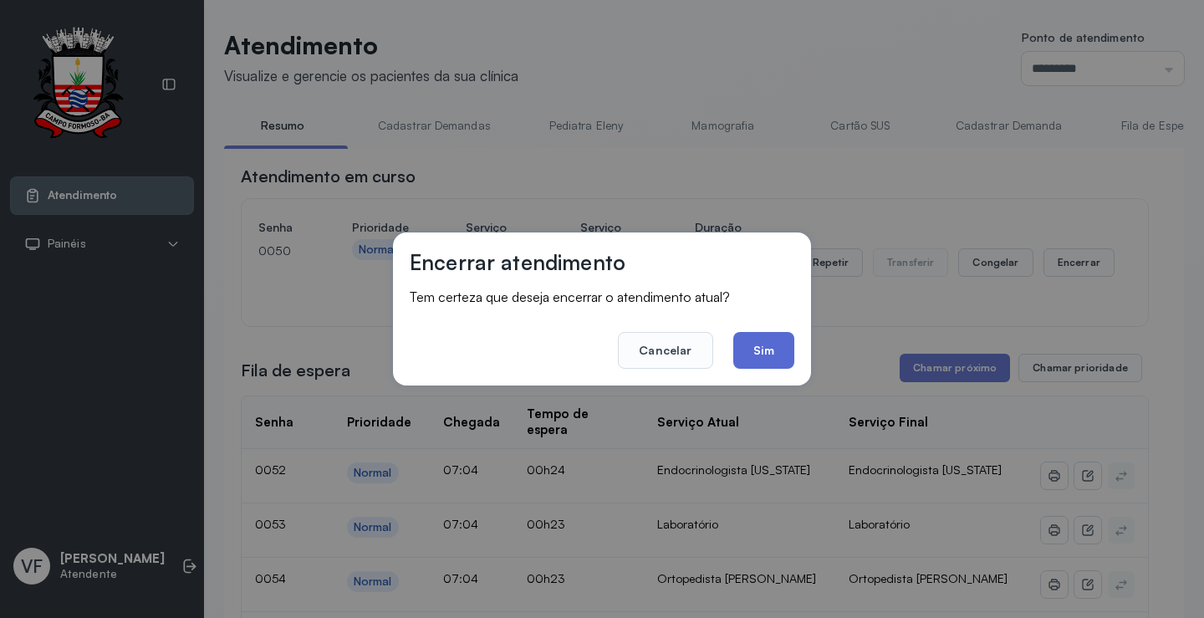
click at [764, 349] on button "Sim" at bounding box center [763, 350] width 61 height 37
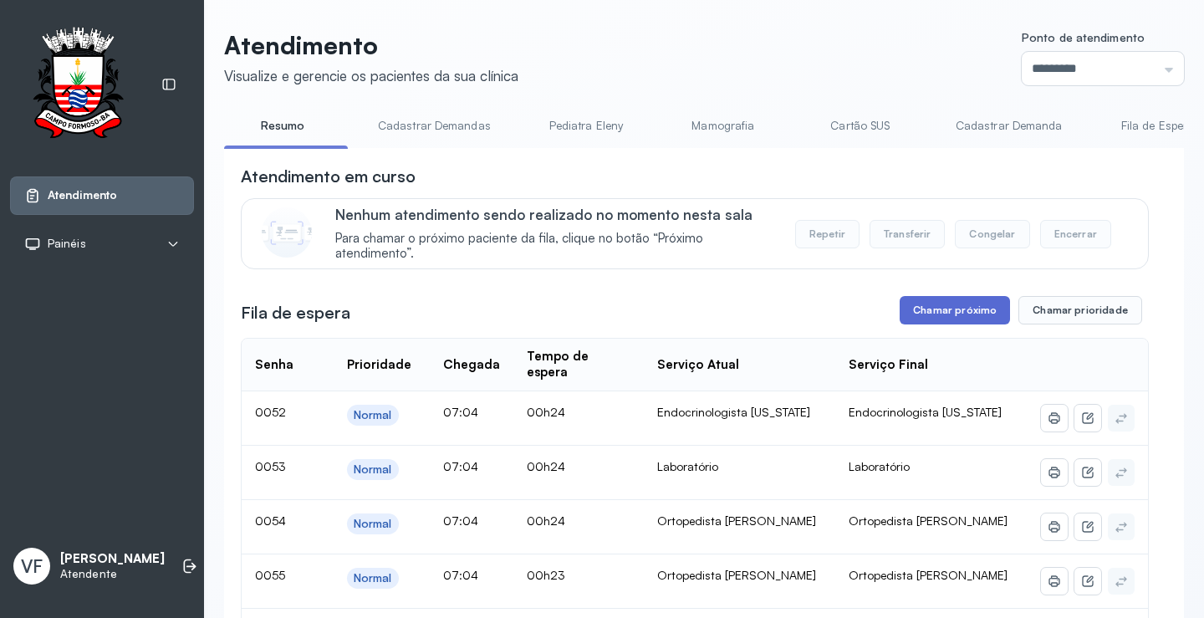
click at [937, 307] on button "Chamar próximo" at bounding box center [954, 310] width 110 height 28
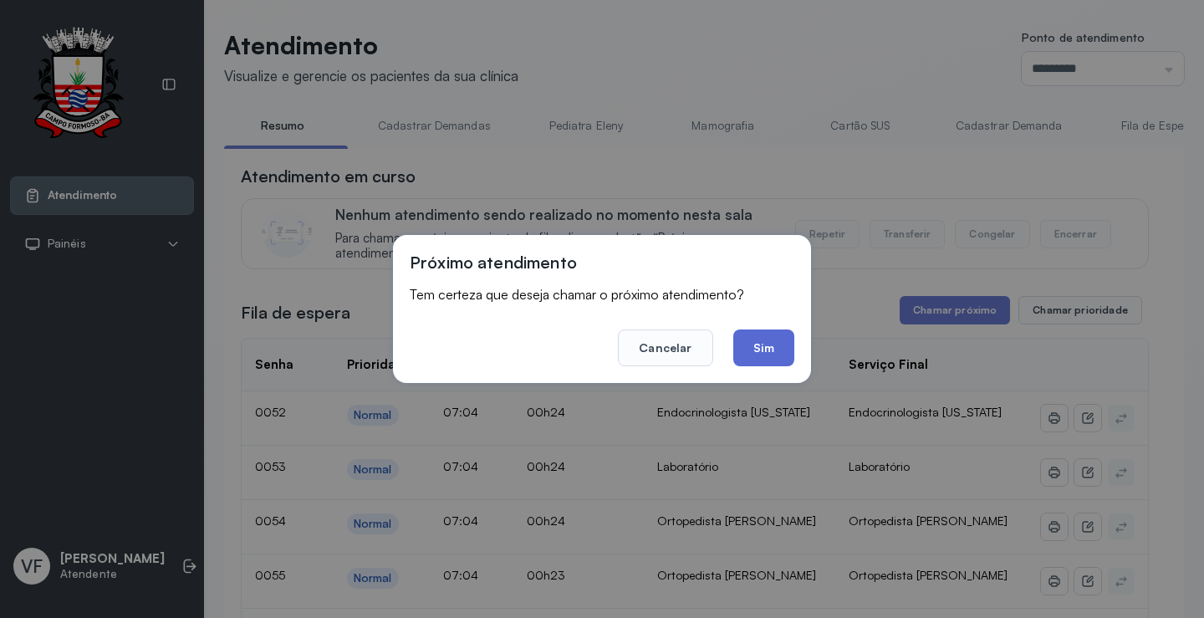
click at [768, 345] on button "Sim" at bounding box center [763, 347] width 61 height 37
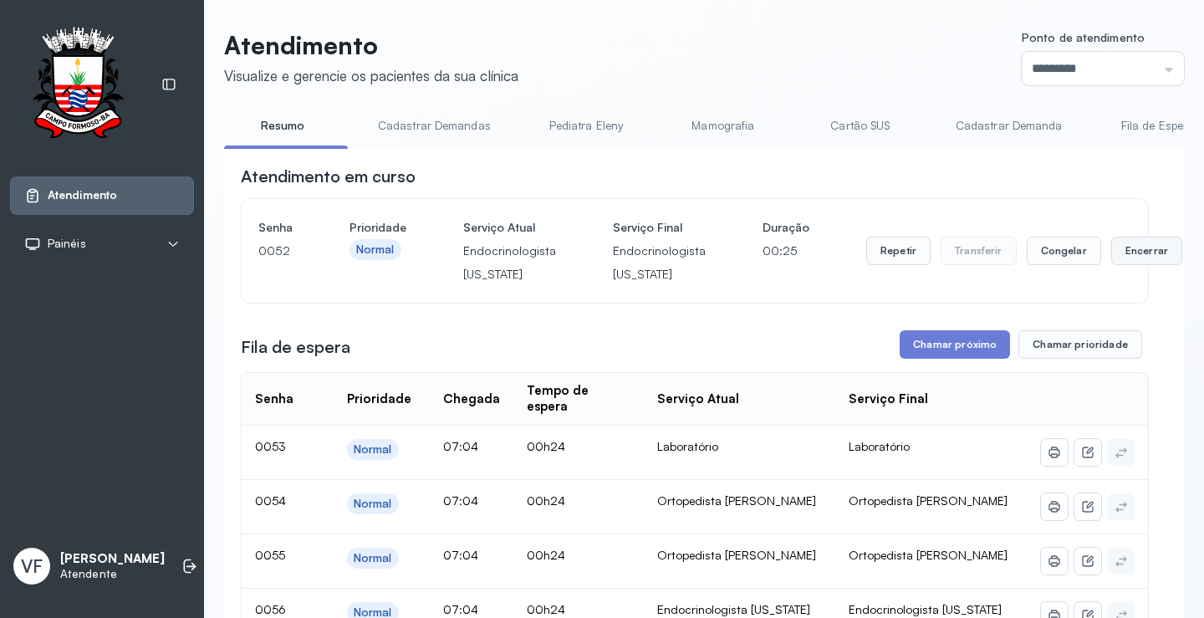
click at [1122, 246] on button "Encerrar" at bounding box center [1146, 251] width 71 height 28
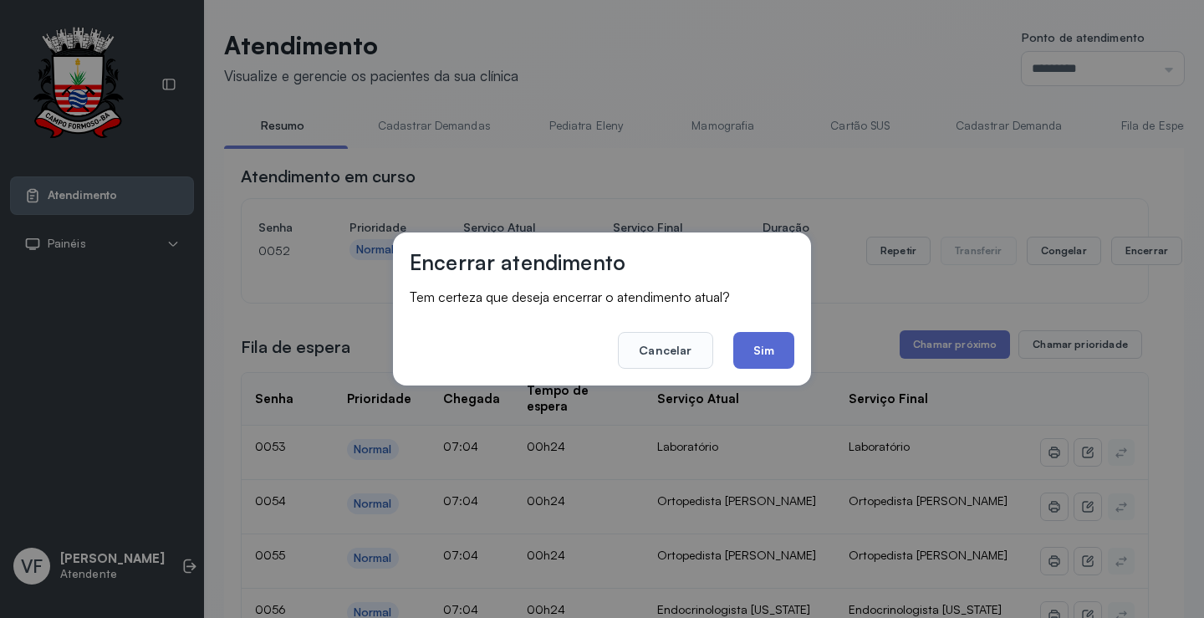
click at [757, 335] on button "Sim" at bounding box center [763, 350] width 61 height 37
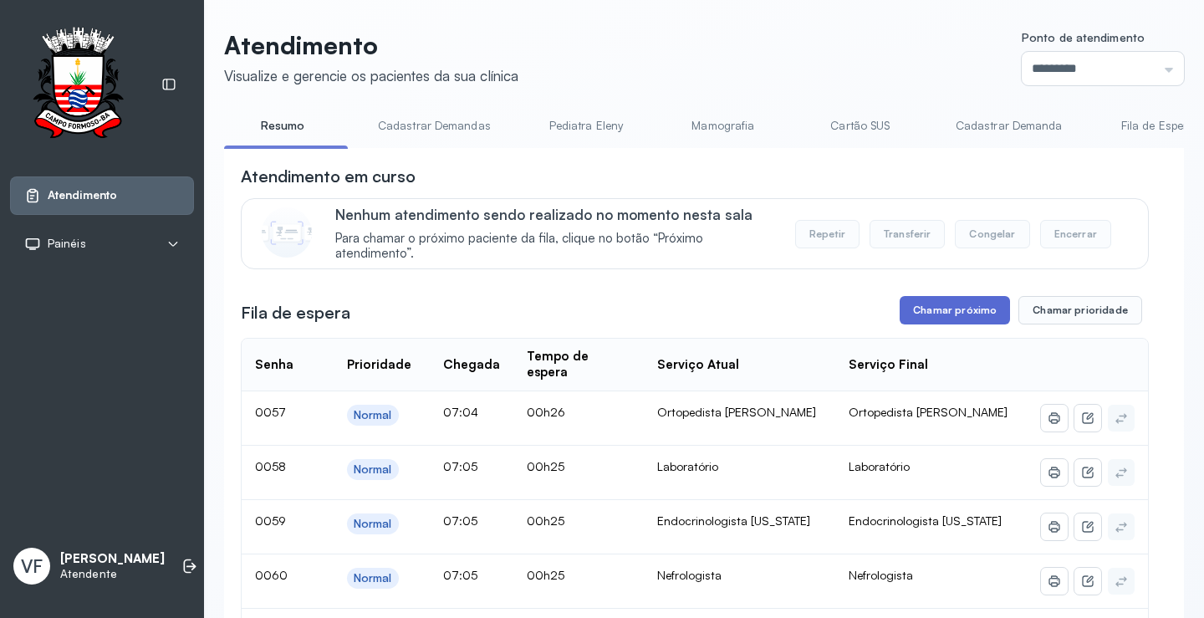
click at [945, 315] on button "Chamar próximo" at bounding box center [954, 310] width 110 height 28
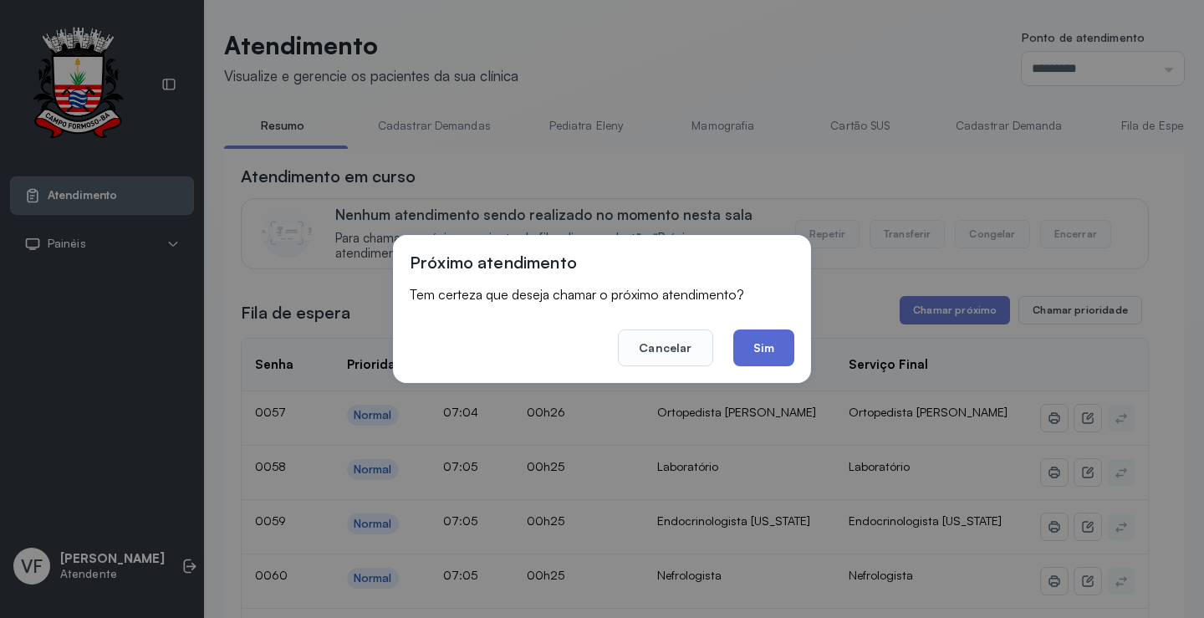
click at [767, 340] on button "Sim" at bounding box center [763, 347] width 61 height 37
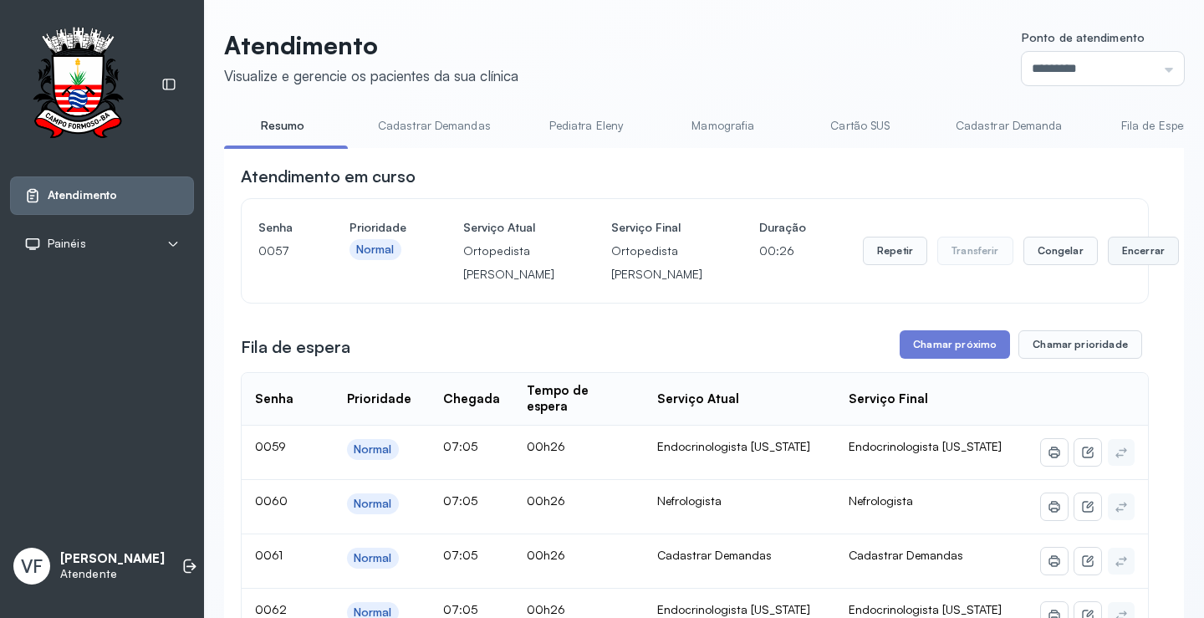
click at [1108, 257] on button "Encerrar" at bounding box center [1143, 251] width 71 height 28
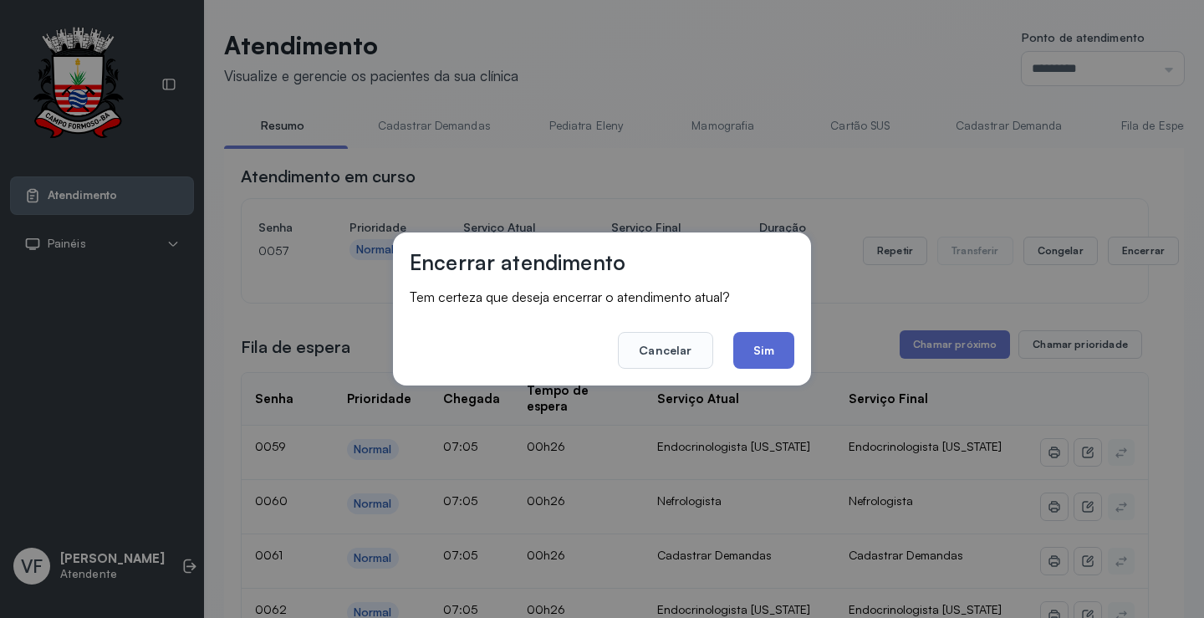
click at [761, 349] on button "Sim" at bounding box center [763, 350] width 61 height 37
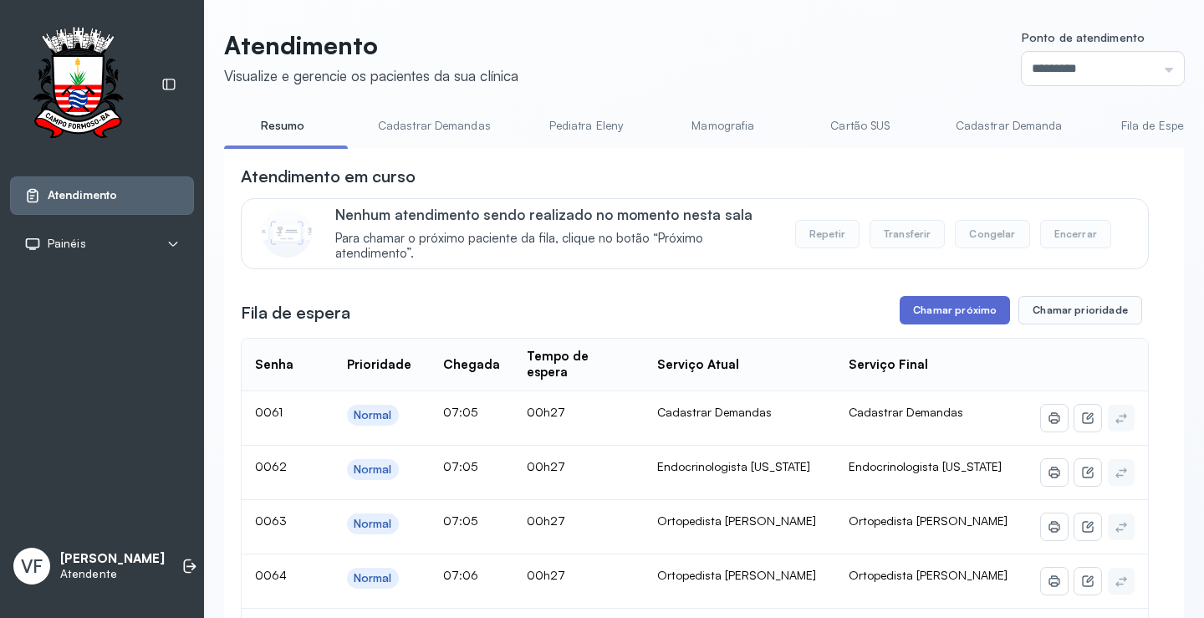
click at [947, 311] on button "Chamar próximo" at bounding box center [954, 310] width 110 height 28
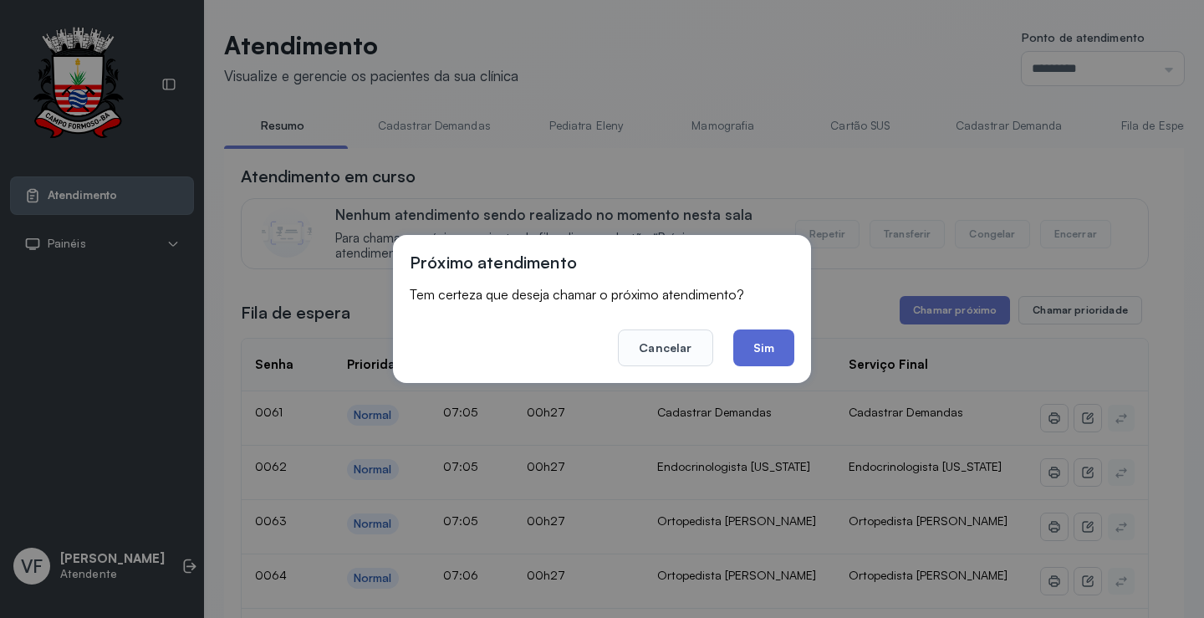
click at [772, 343] on button "Sim" at bounding box center [763, 347] width 61 height 37
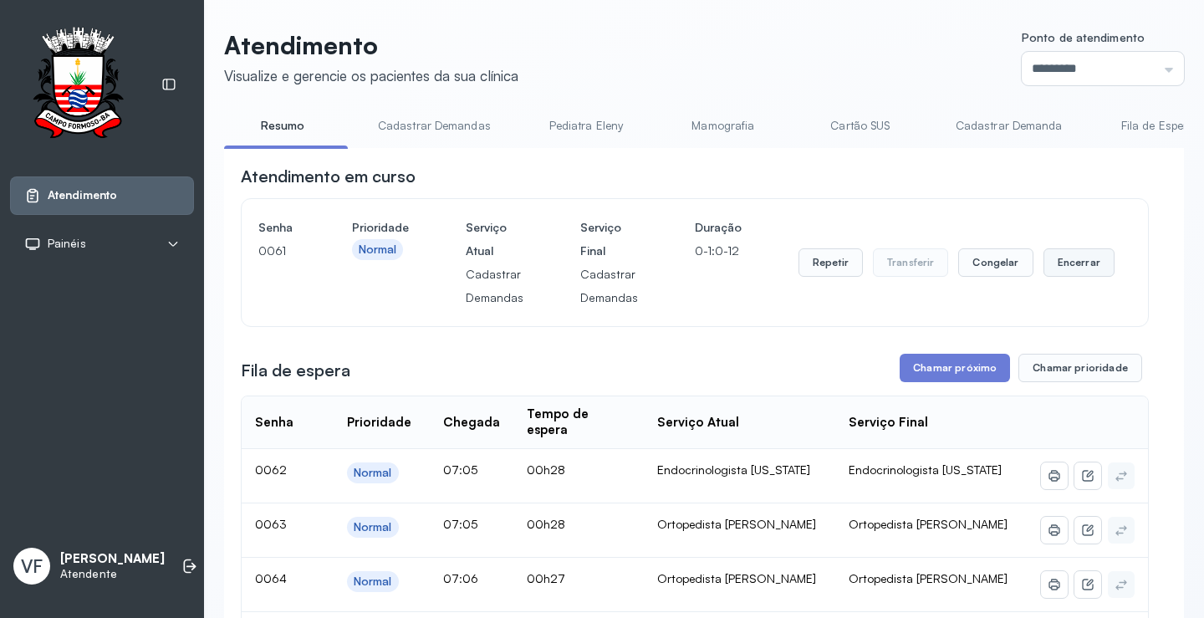
click at [1069, 263] on button "Encerrar" at bounding box center [1078, 262] width 71 height 28
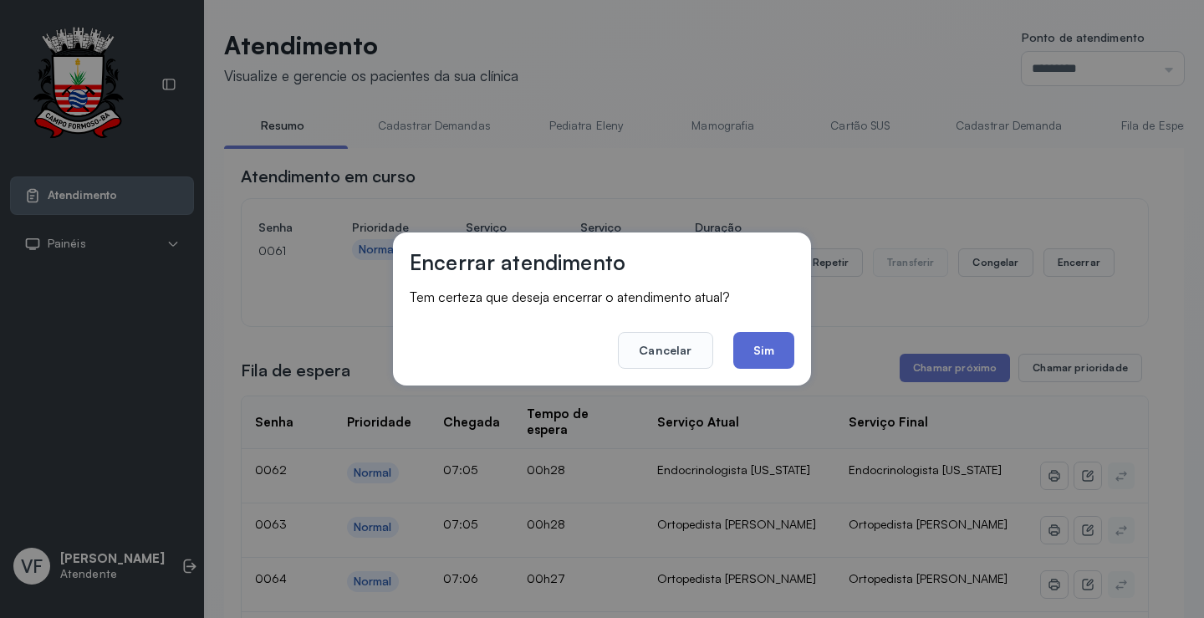
click at [756, 341] on button "Sim" at bounding box center [763, 350] width 61 height 37
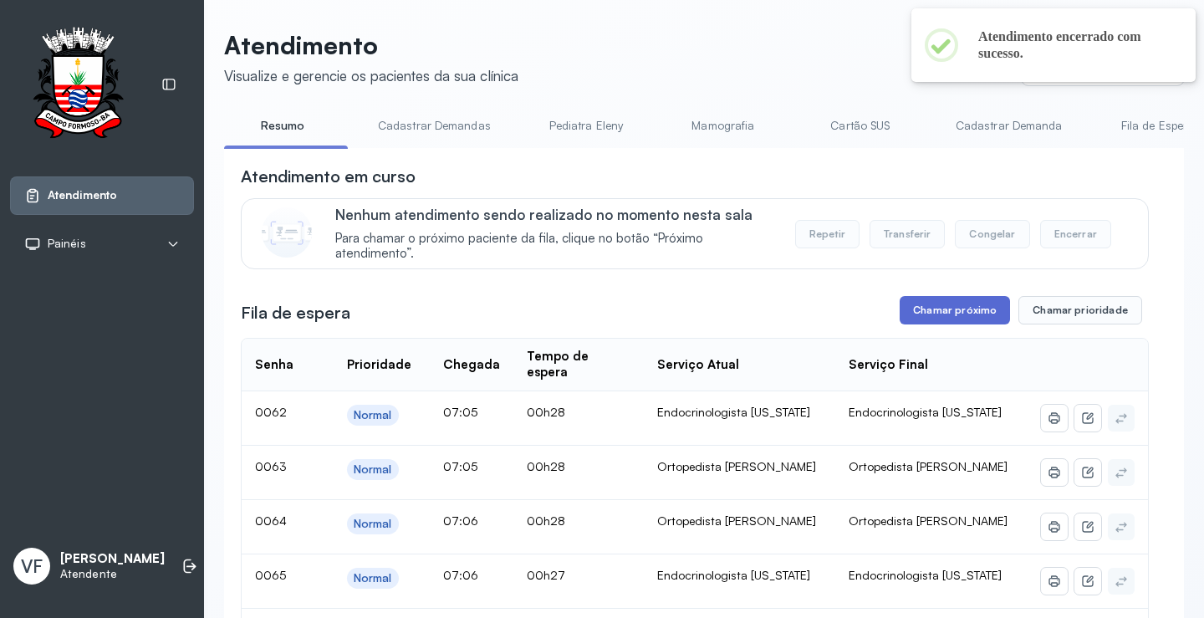
click at [960, 306] on button "Chamar próximo" at bounding box center [954, 310] width 110 height 28
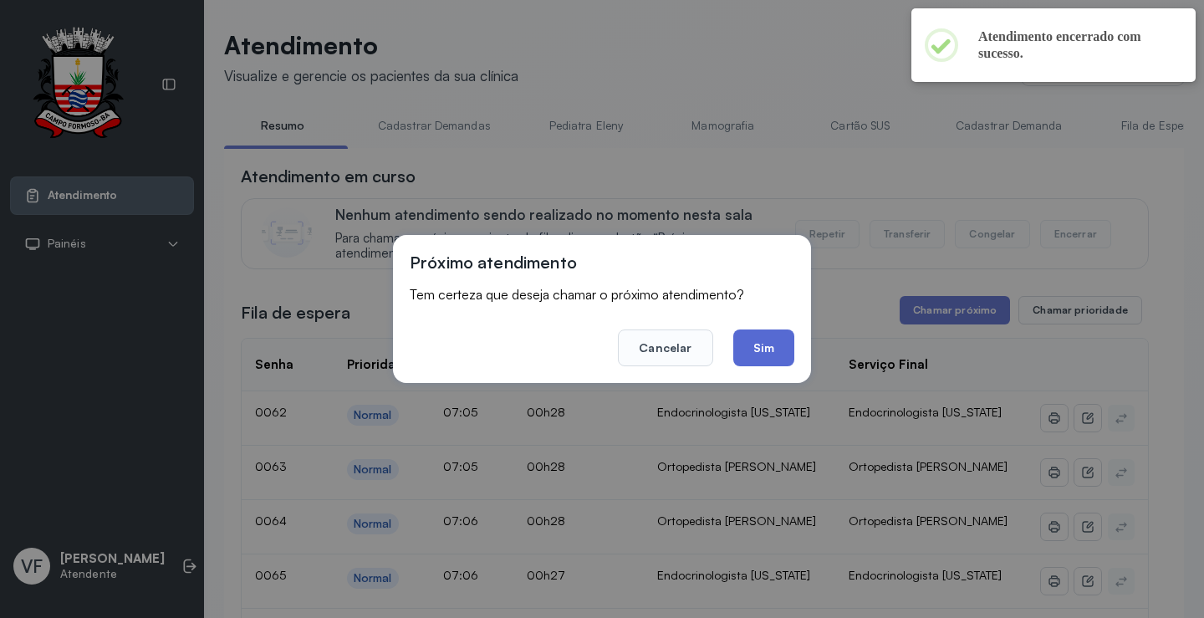
click at [768, 348] on button "Sim" at bounding box center [763, 347] width 61 height 37
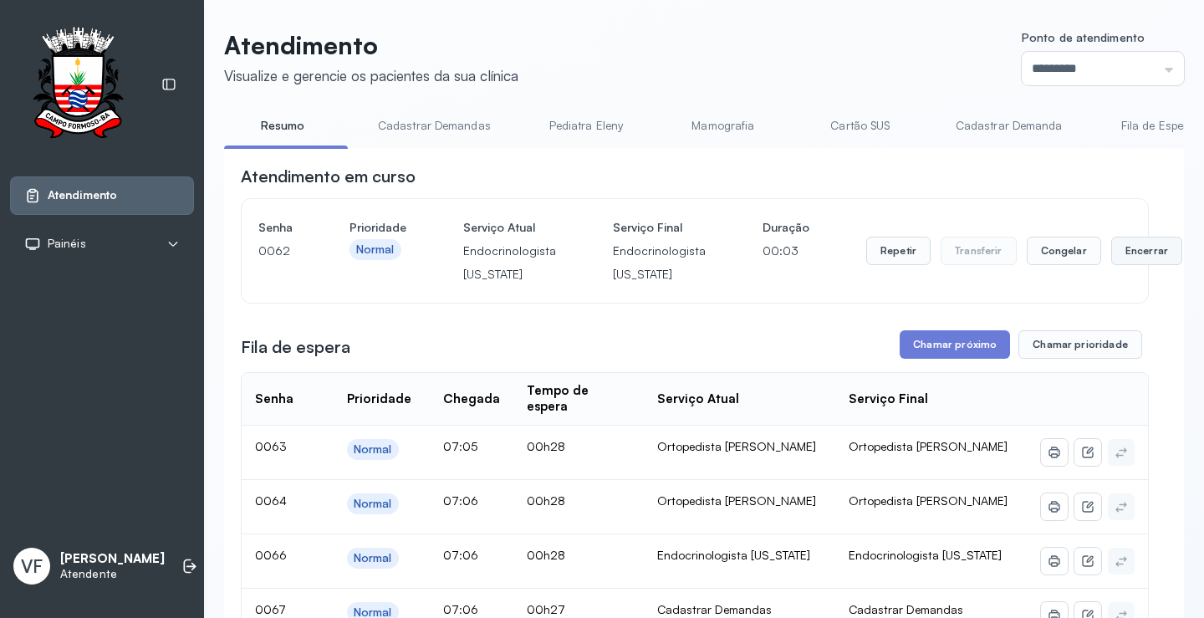
click at [1121, 250] on button "Encerrar" at bounding box center [1146, 251] width 71 height 28
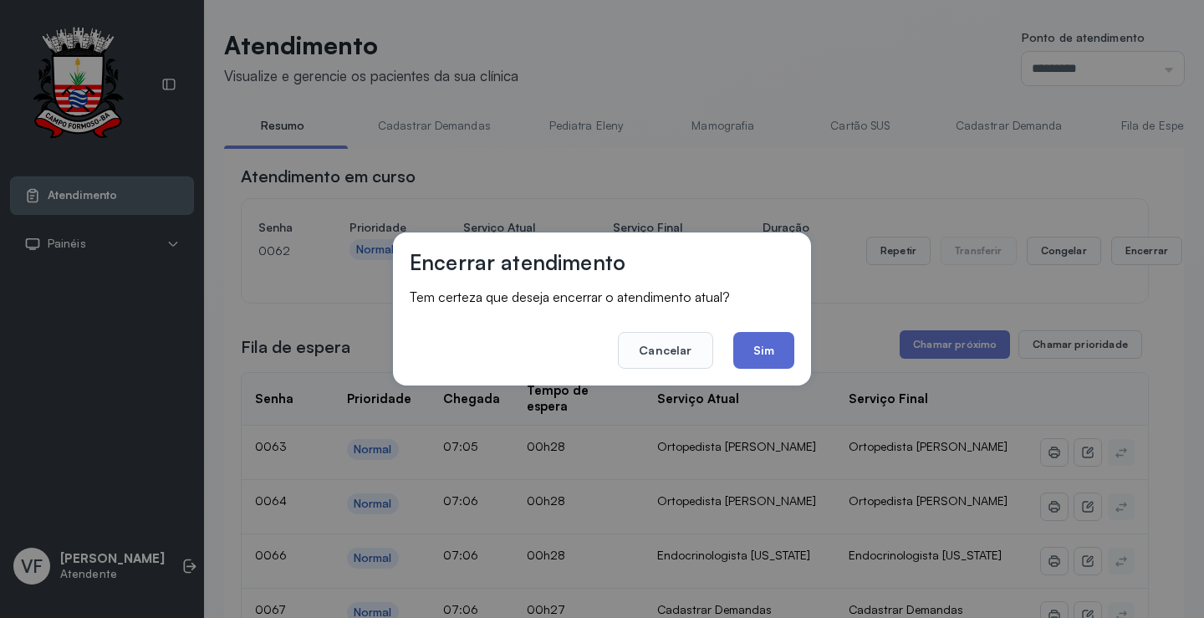
click at [767, 349] on button "Sim" at bounding box center [763, 350] width 61 height 37
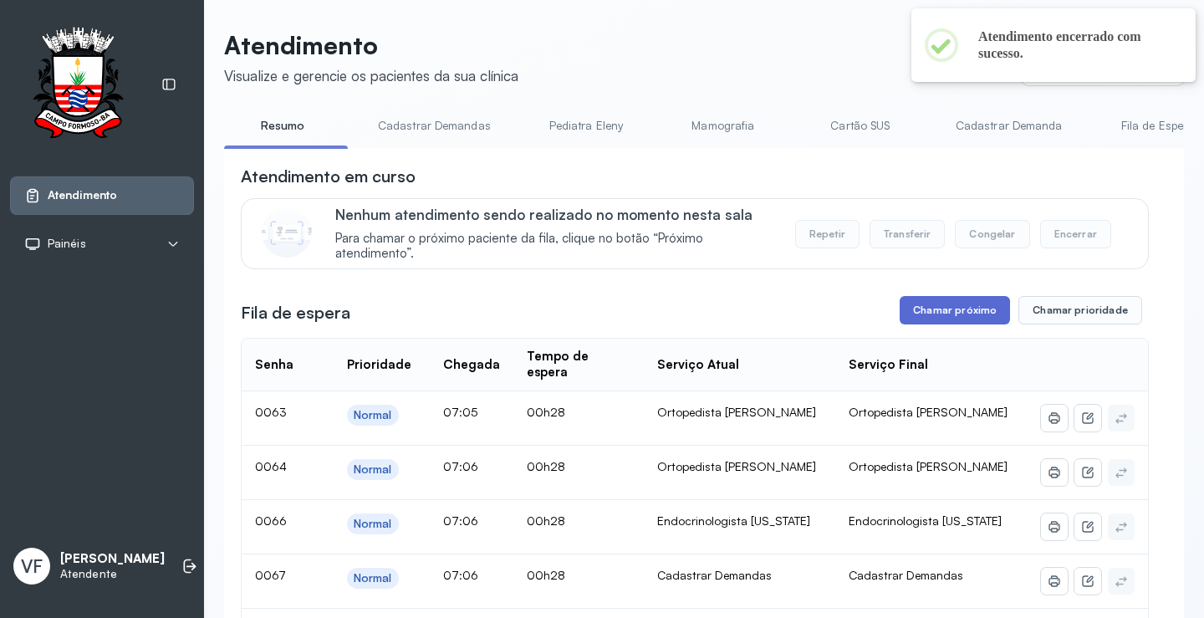
click at [959, 304] on button "Chamar próximo" at bounding box center [954, 310] width 110 height 28
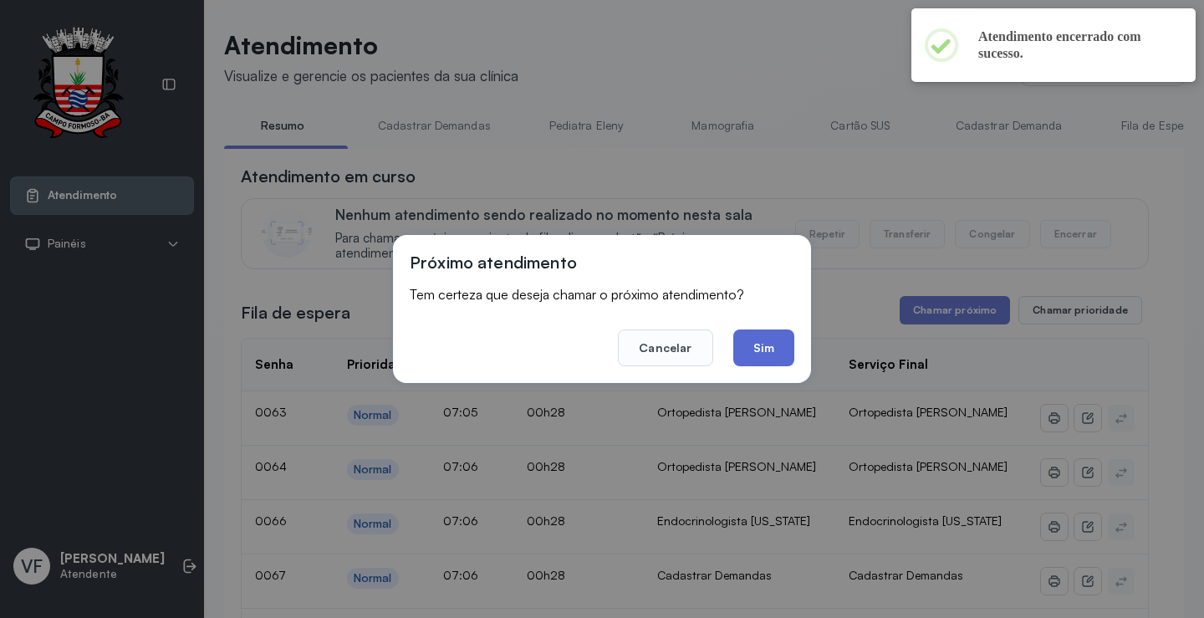
click at [775, 334] on button "Sim" at bounding box center [763, 347] width 61 height 37
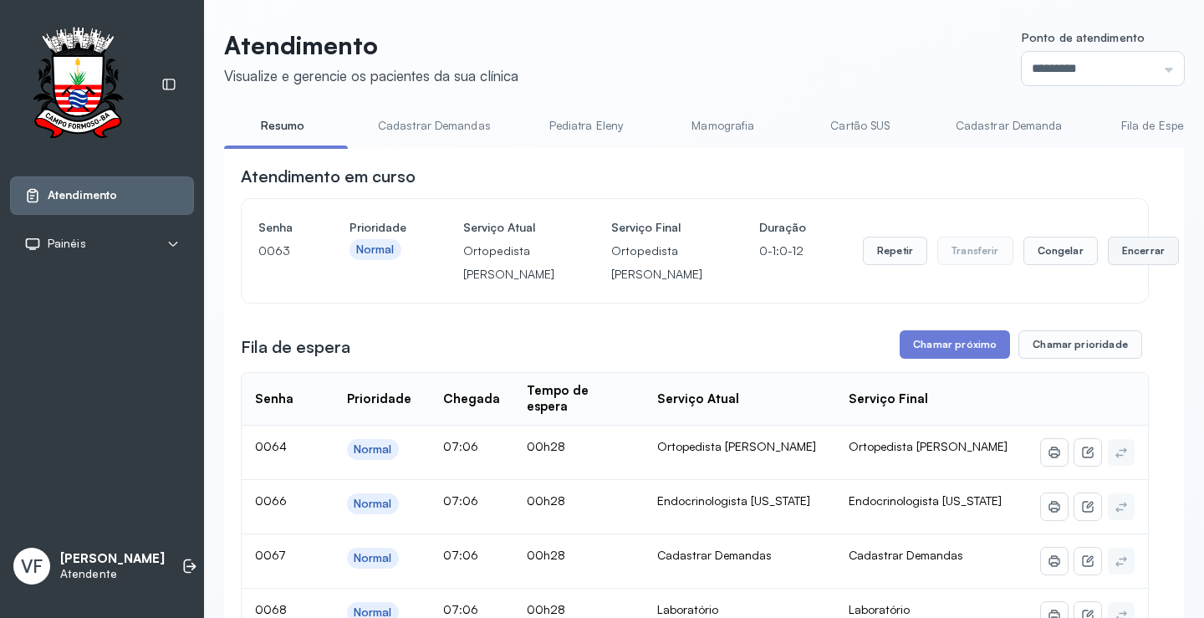
click at [1108, 263] on button "Encerrar" at bounding box center [1143, 251] width 71 height 28
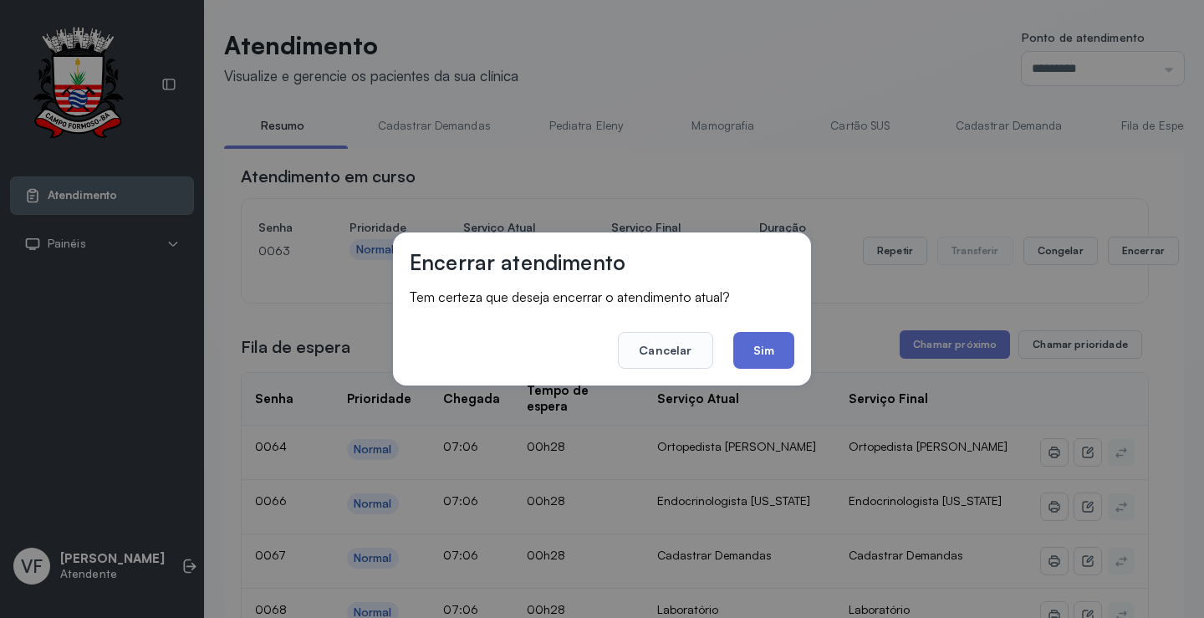
click at [762, 352] on button "Sim" at bounding box center [763, 350] width 61 height 37
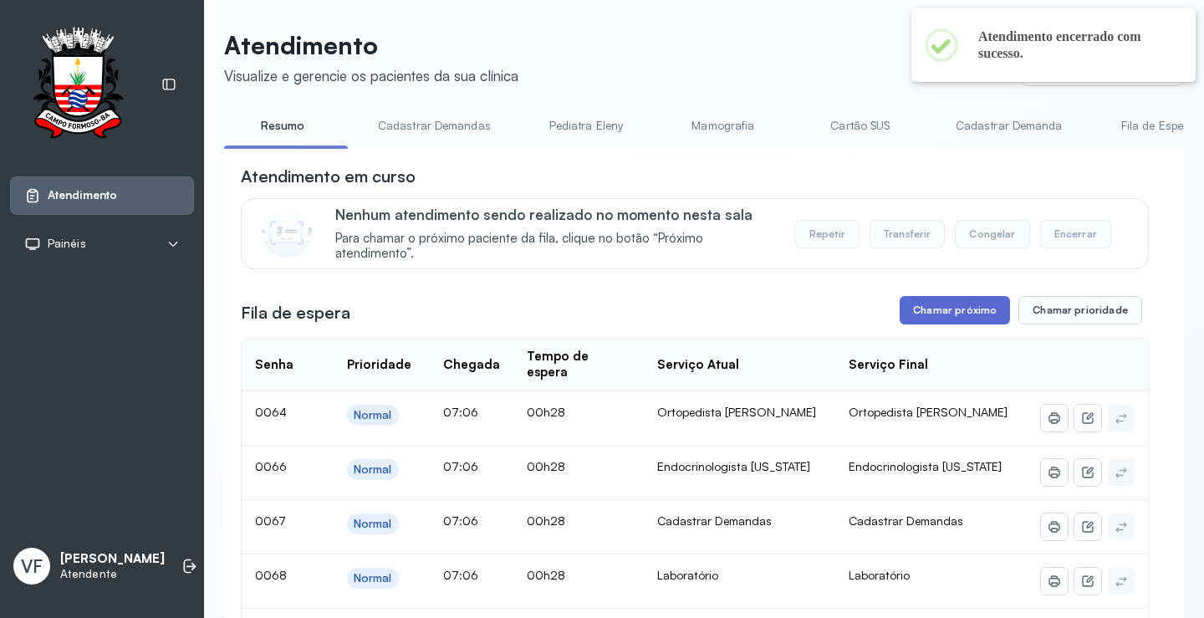
click at [953, 304] on button "Chamar próximo" at bounding box center [954, 310] width 110 height 28
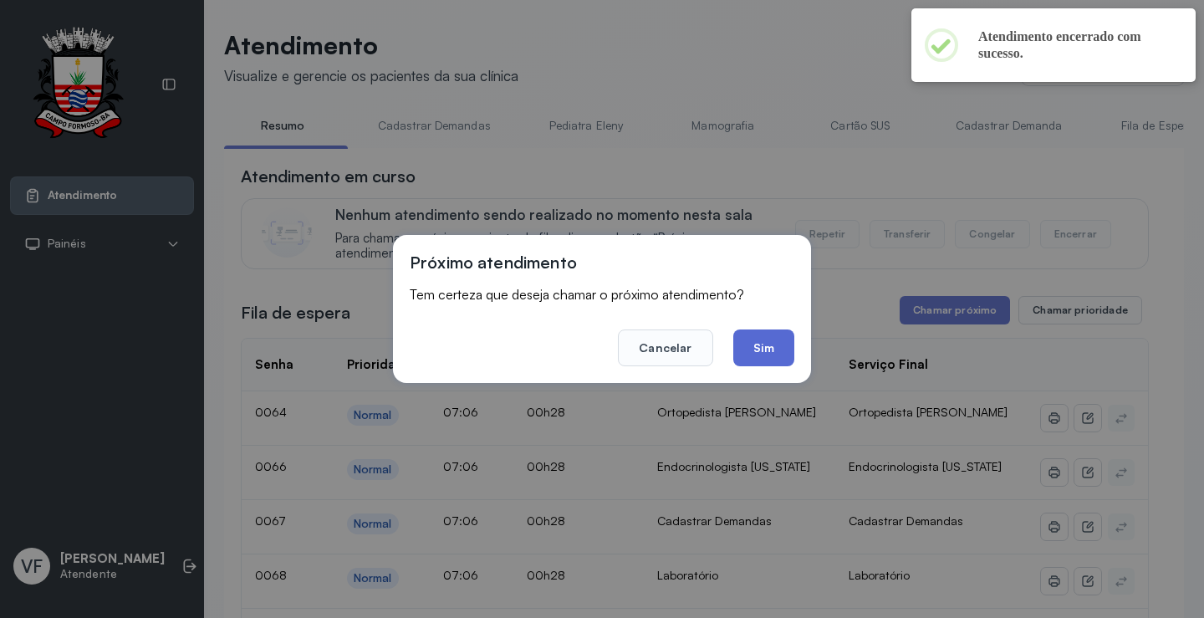
click at [759, 350] on button "Sim" at bounding box center [763, 347] width 61 height 37
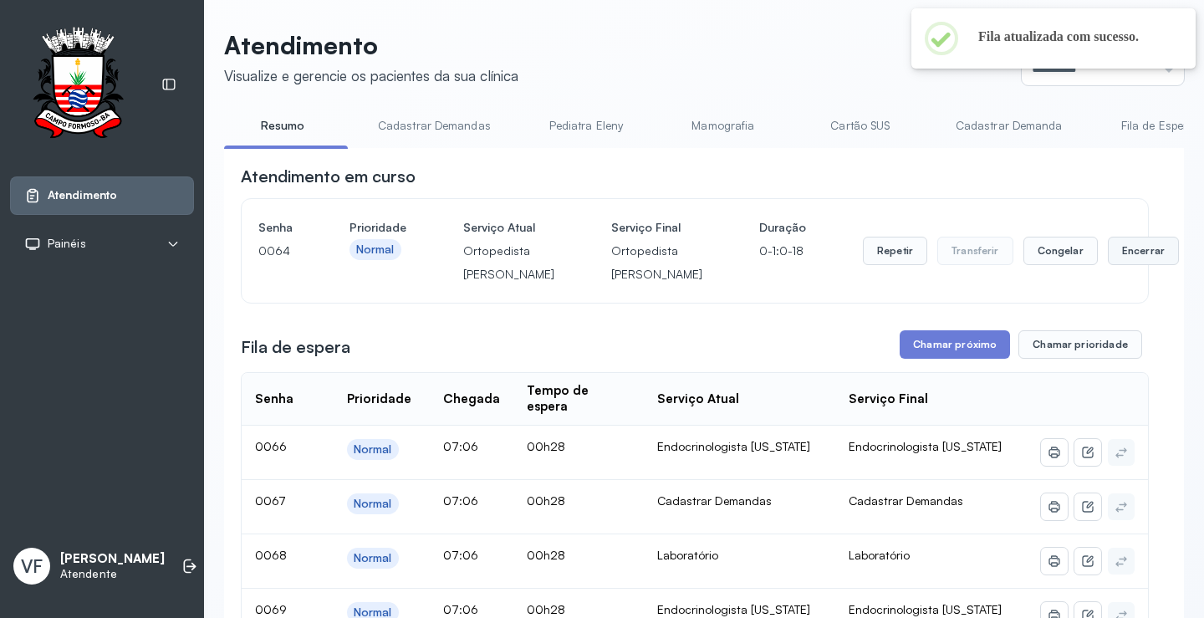
click at [1108, 263] on button "Encerrar" at bounding box center [1143, 251] width 71 height 28
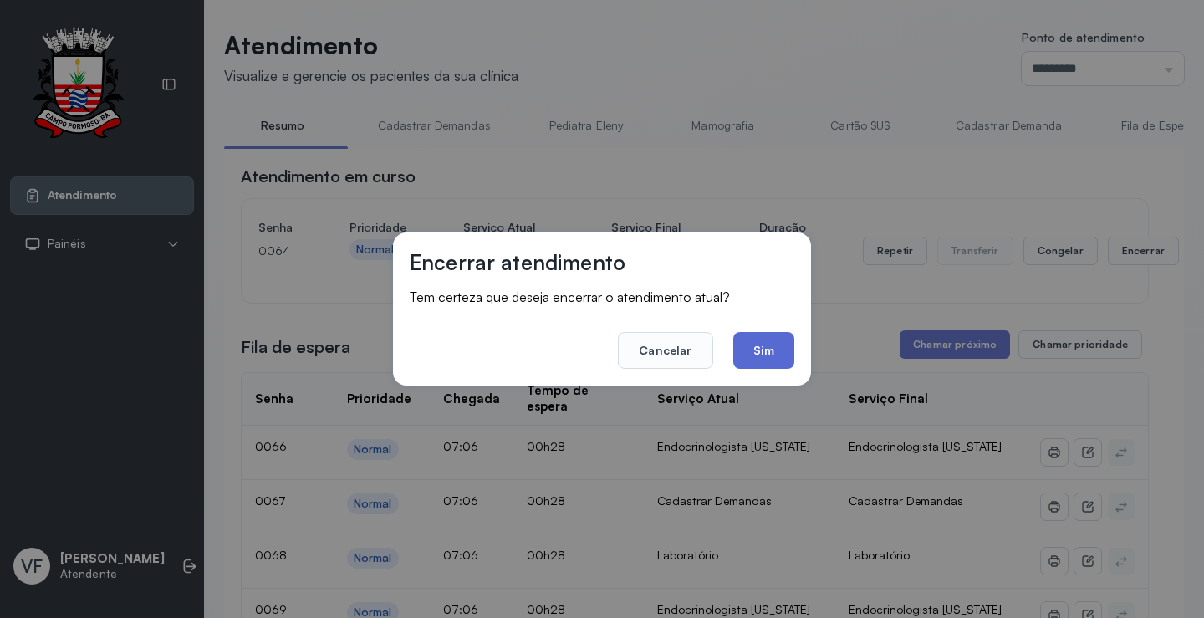
click at [767, 339] on button "Sim" at bounding box center [763, 350] width 61 height 37
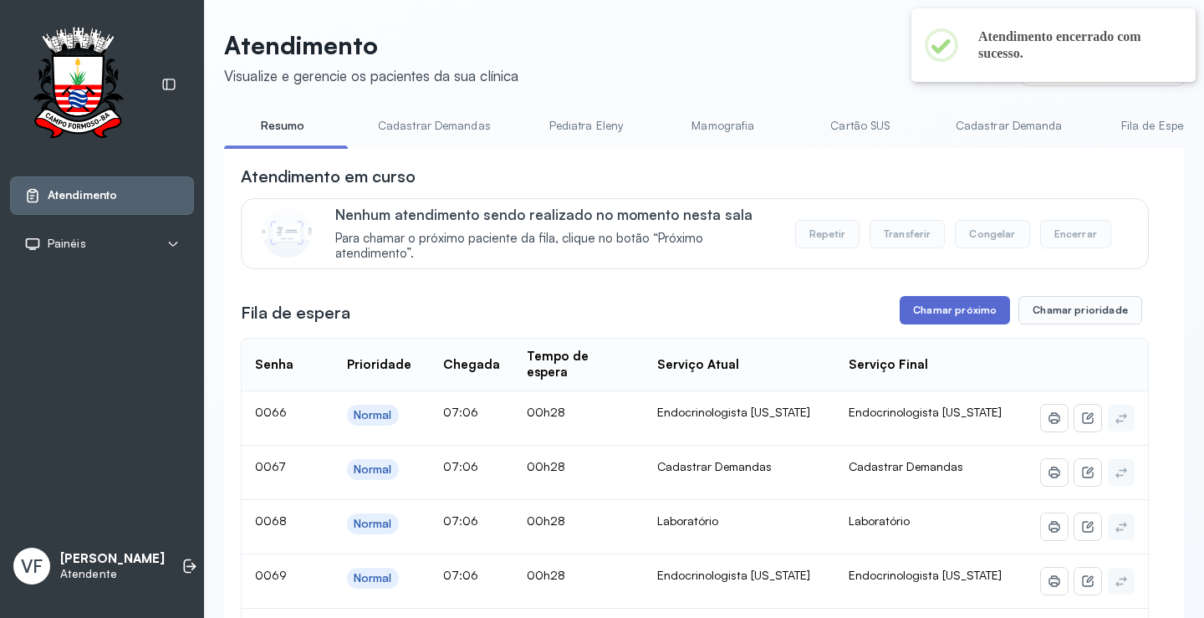
click at [937, 309] on button "Chamar próximo" at bounding box center [954, 310] width 110 height 28
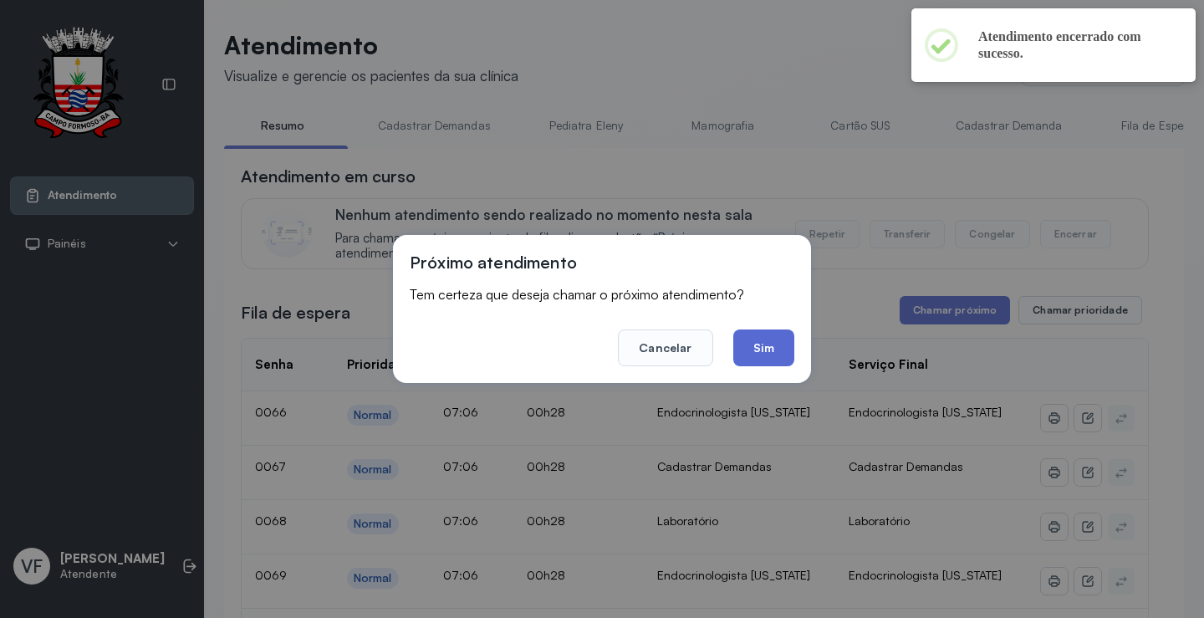
click at [772, 337] on button "Sim" at bounding box center [763, 347] width 61 height 37
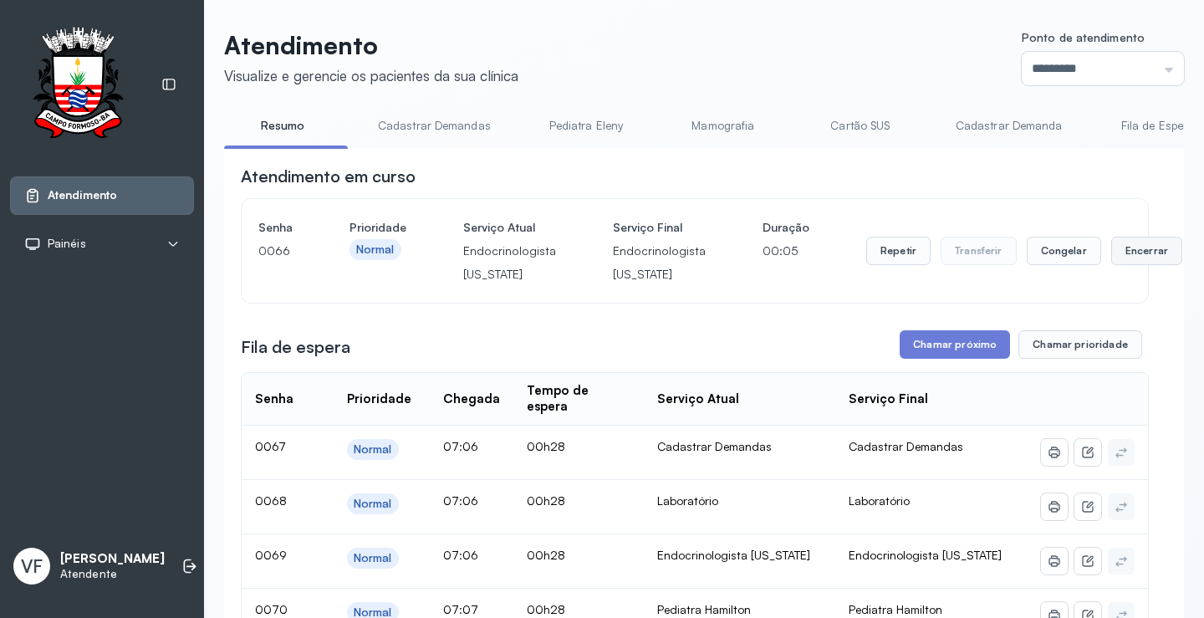
click at [1128, 257] on button "Encerrar" at bounding box center [1146, 251] width 71 height 28
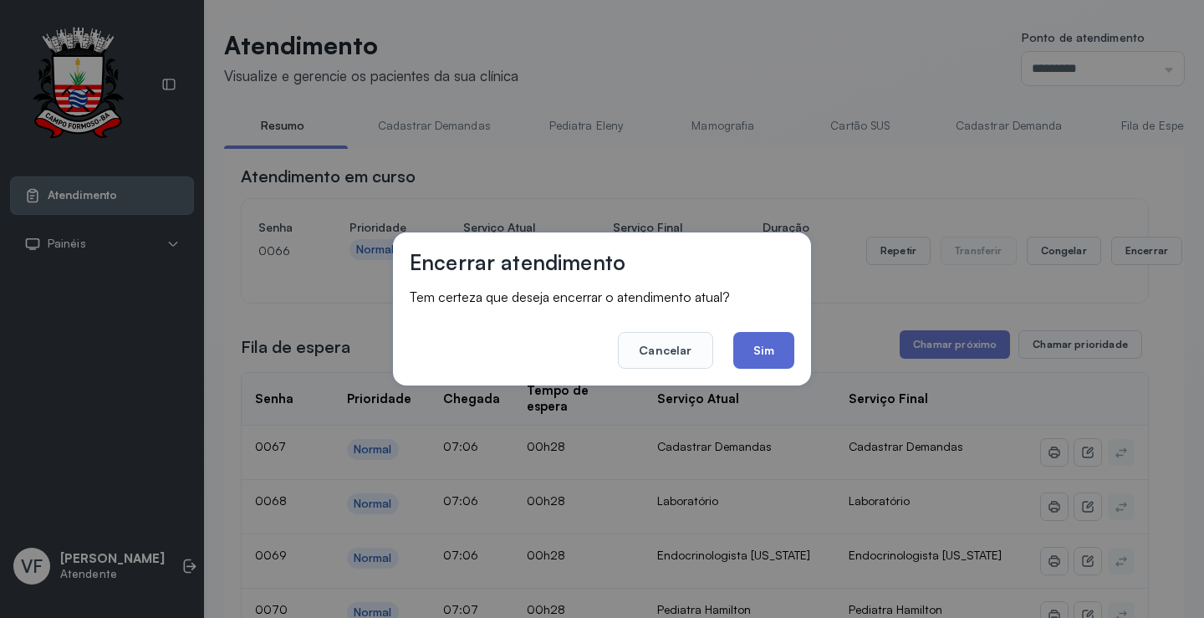
click at [768, 344] on button "Sim" at bounding box center [763, 350] width 61 height 37
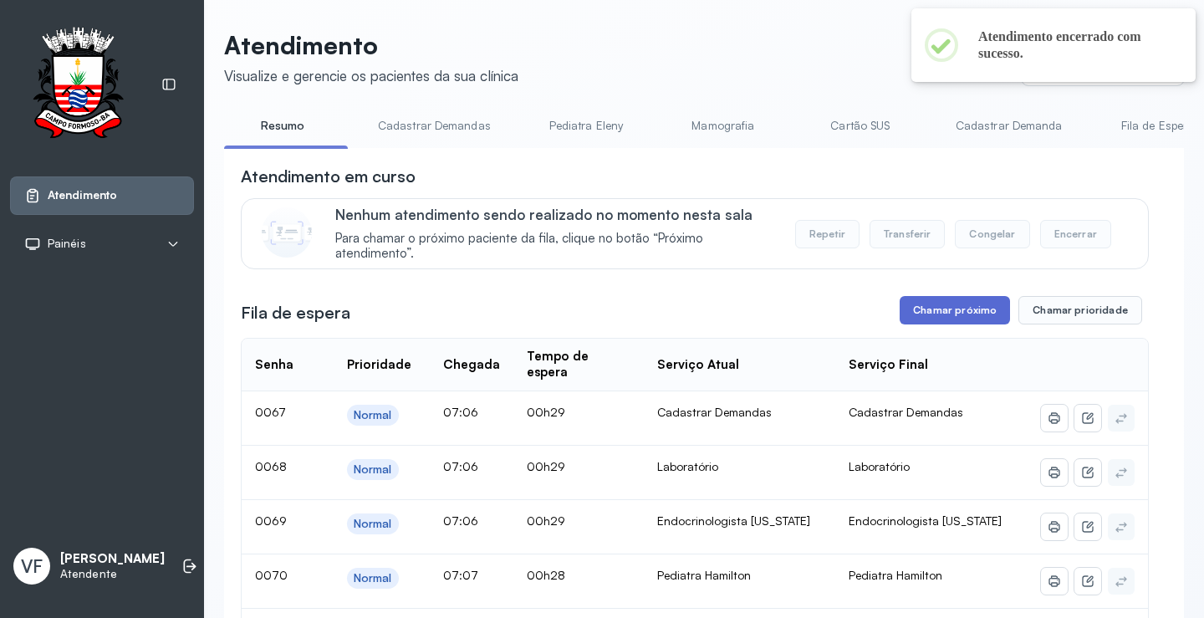
click at [969, 303] on button "Chamar próximo" at bounding box center [954, 310] width 110 height 28
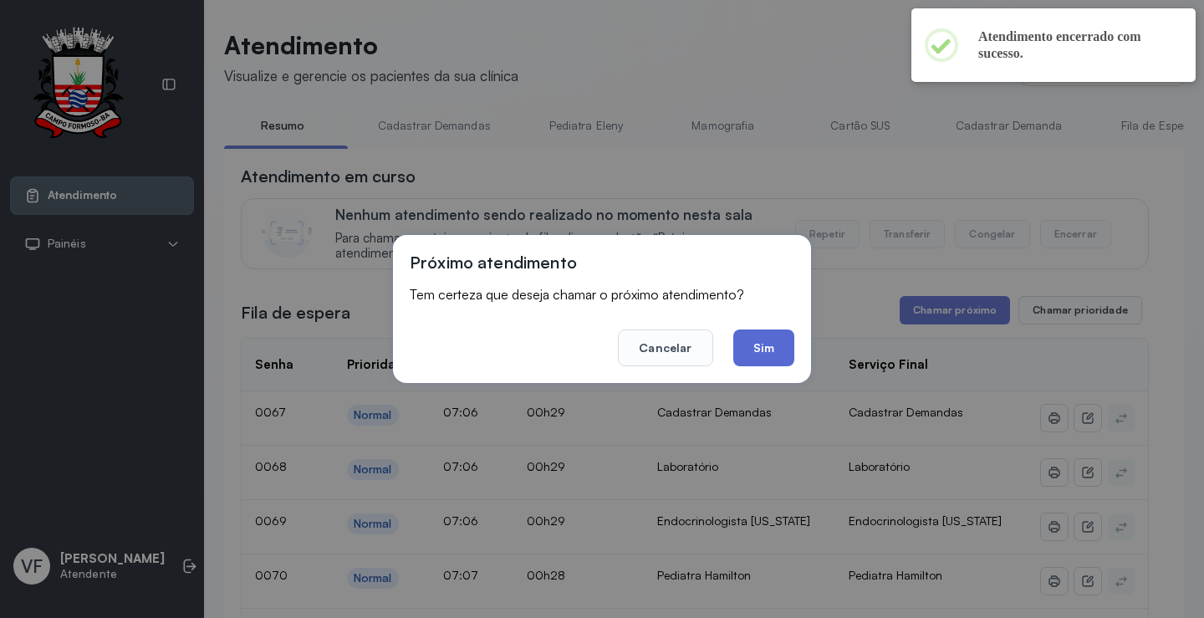
click at [771, 349] on button "Sim" at bounding box center [763, 347] width 61 height 37
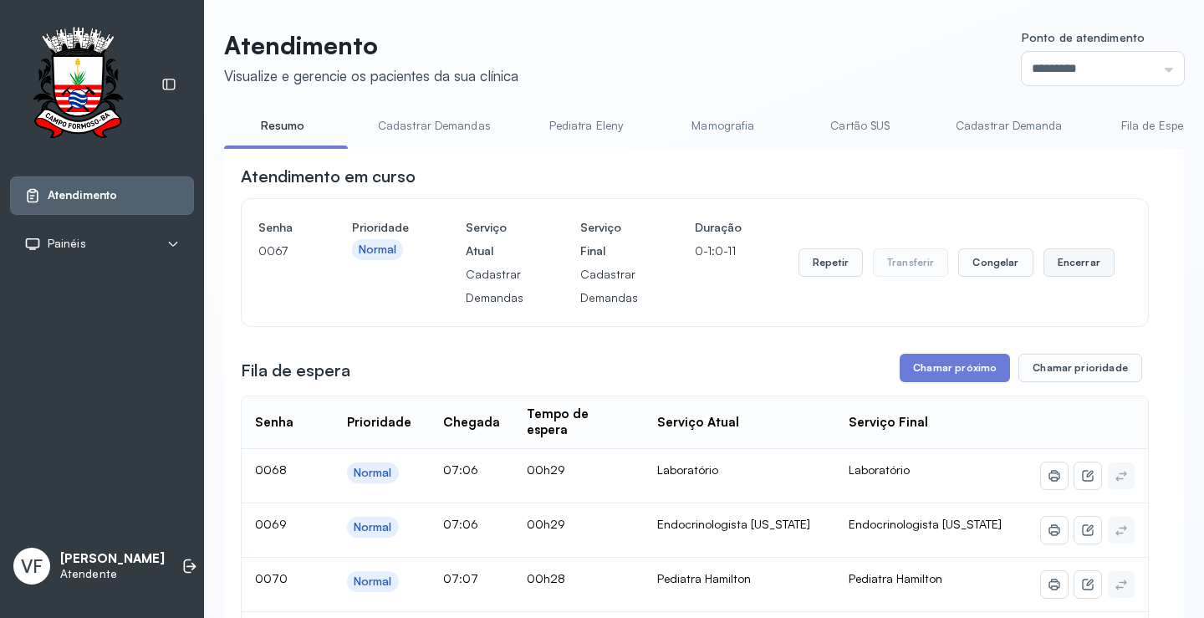
click at [1074, 259] on button "Encerrar" at bounding box center [1078, 262] width 71 height 28
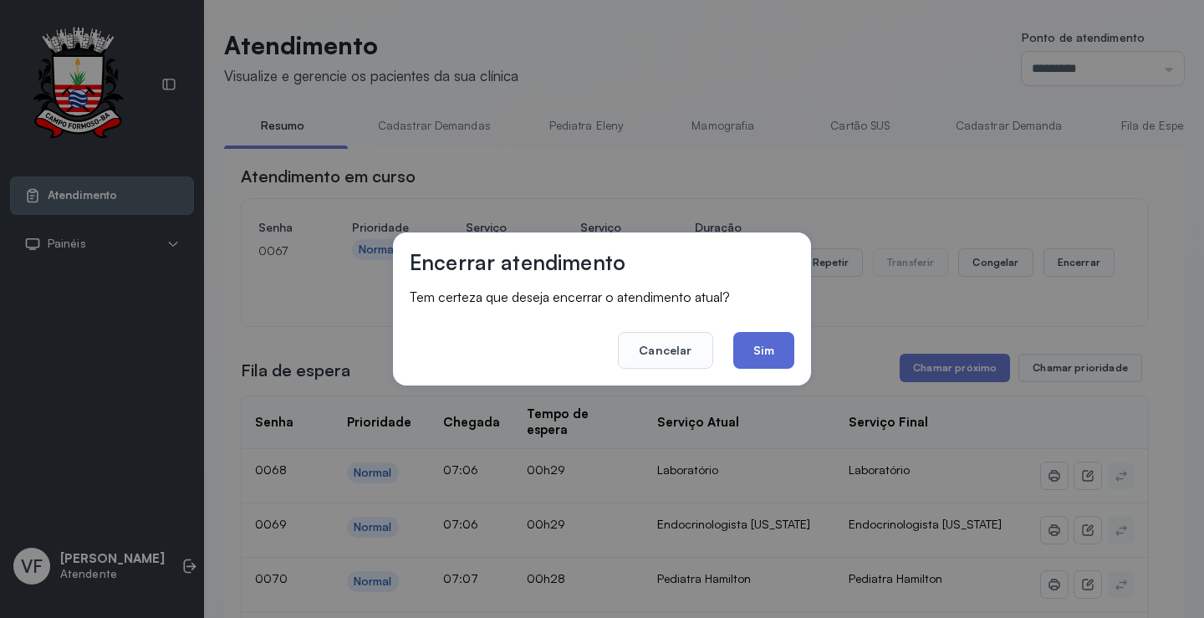
click at [735, 339] on button "Sim" at bounding box center [763, 350] width 61 height 37
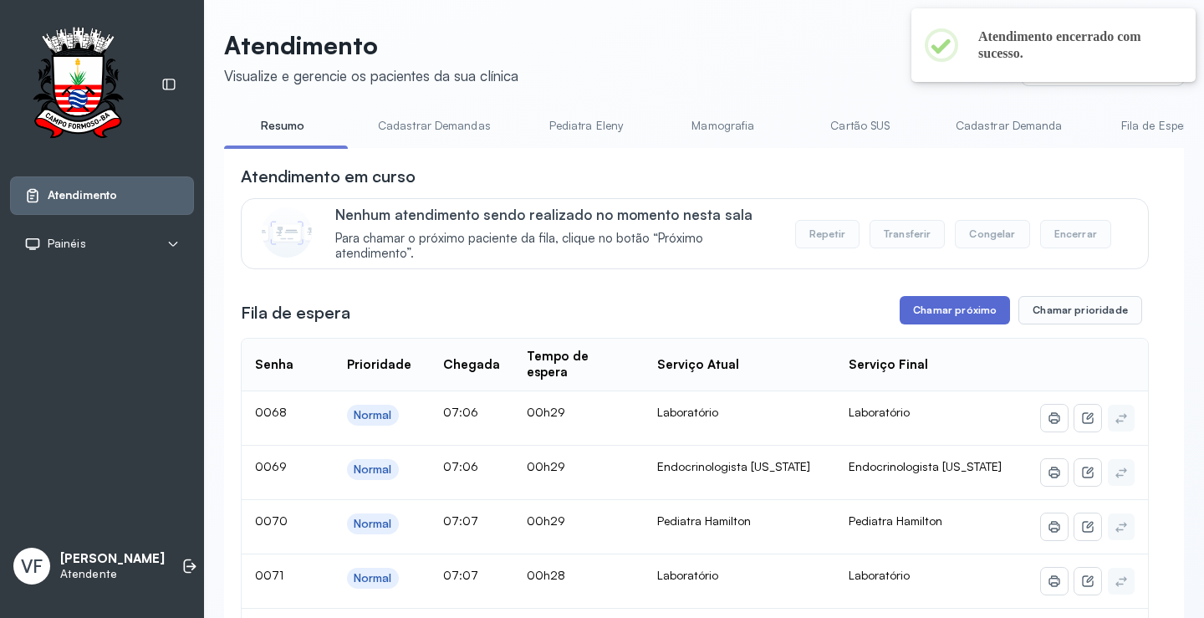
click at [938, 309] on button "Chamar próximo" at bounding box center [954, 310] width 110 height 28
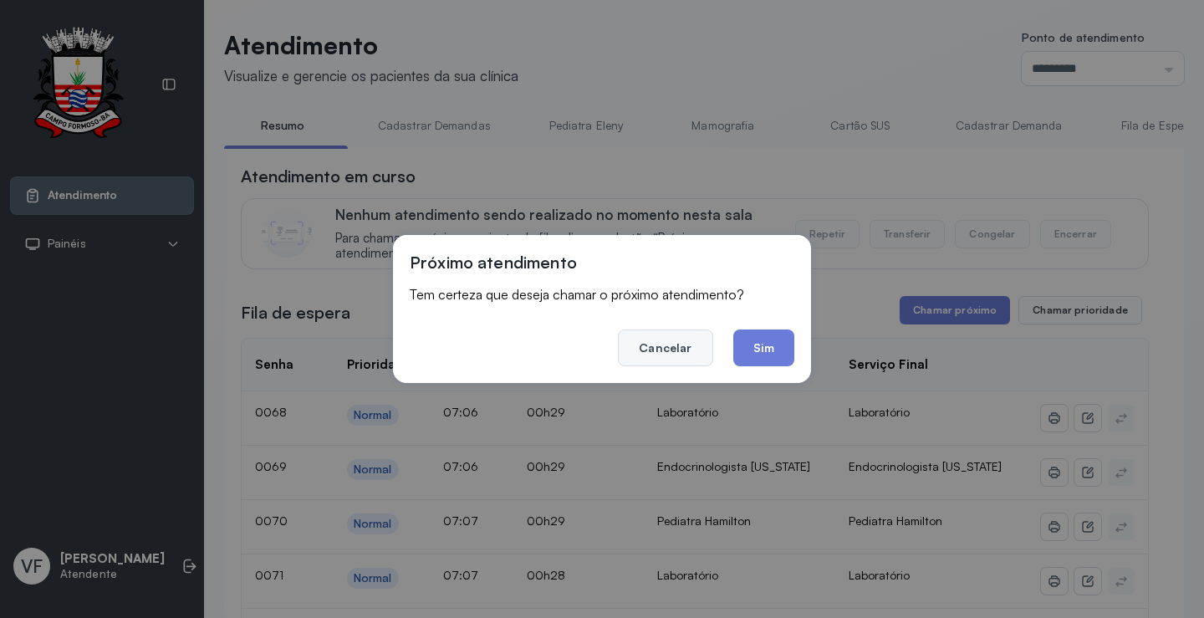
click at [673, 345] on button "Cancelar" at bounding box center [665, 347] width 94 height 37
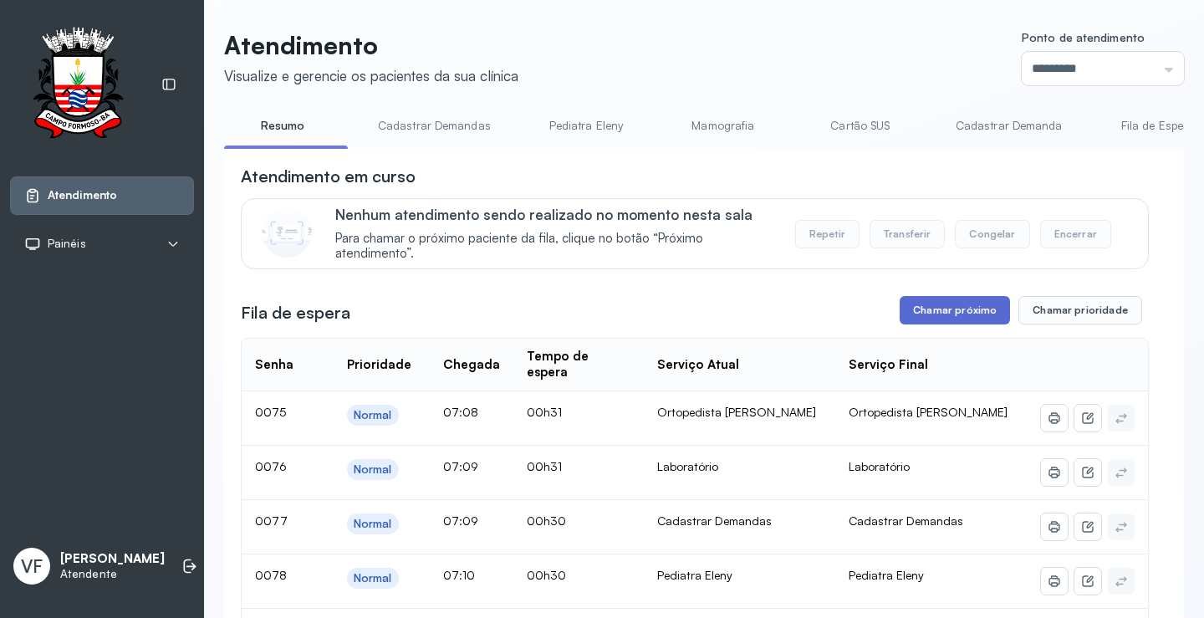
click at [939, 308] on button "Chamar próximo" at bounding box center [954, 310] width 110 height 28
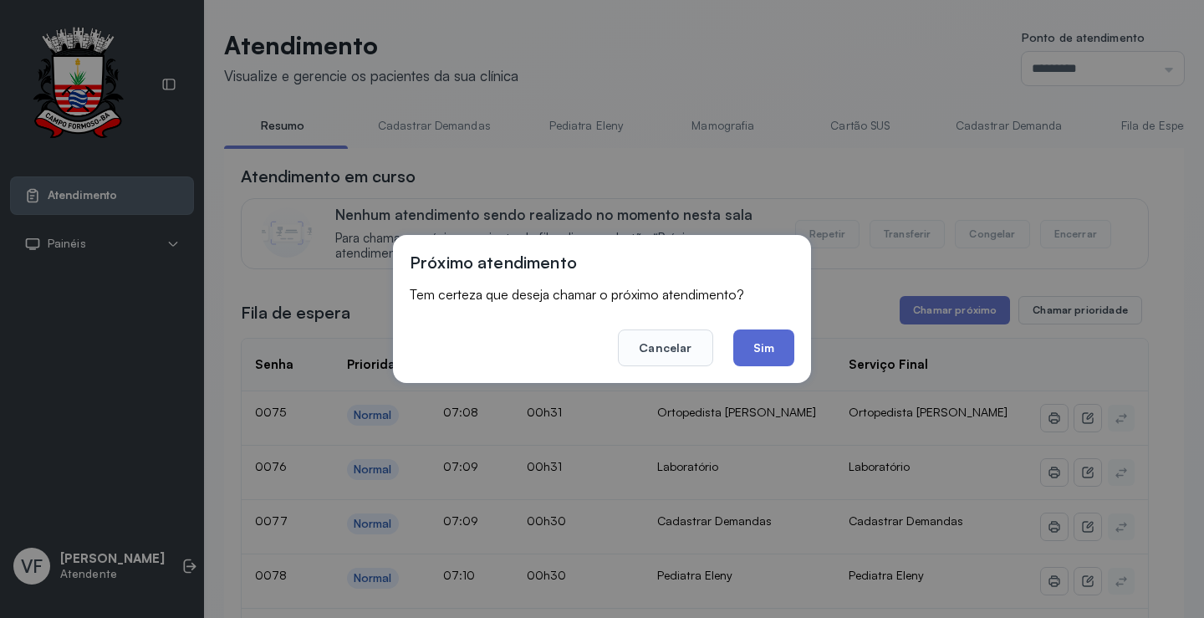
click at [772, 342] on button "Sim" at bounding box center [763, 347] width 61 height 37
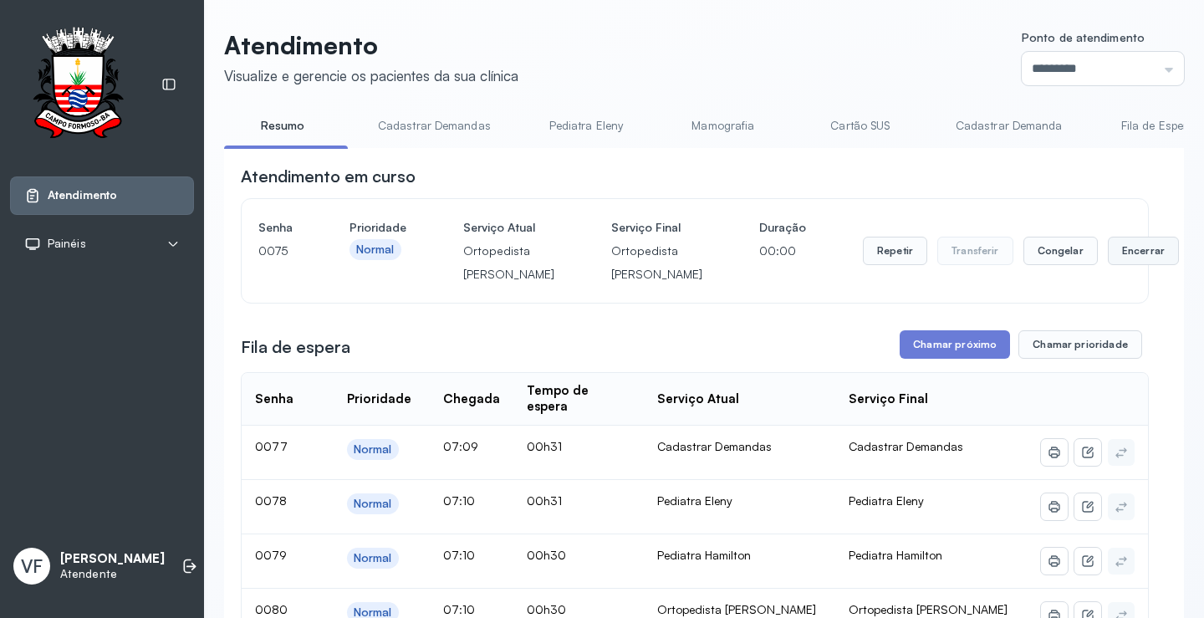
click at [1108, 262] on button "Encerrar" at bounding box center [1143, 251] width 71 height 28
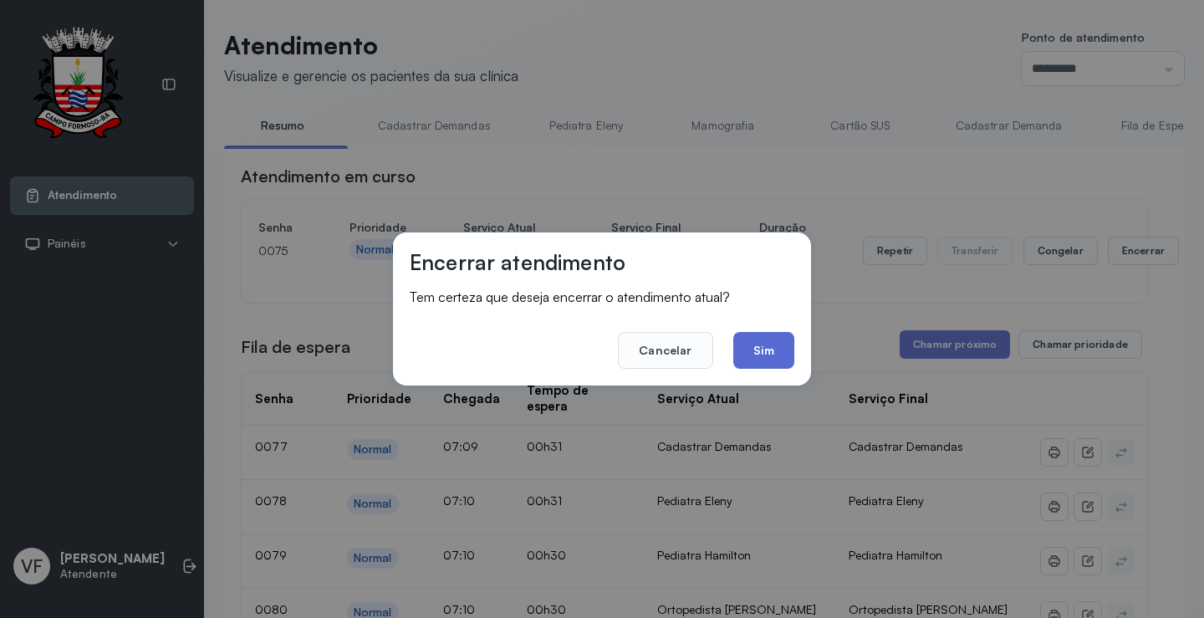
click at [761, 345] on button "Sim" at bounding box center [763, 350] width 61 height 37
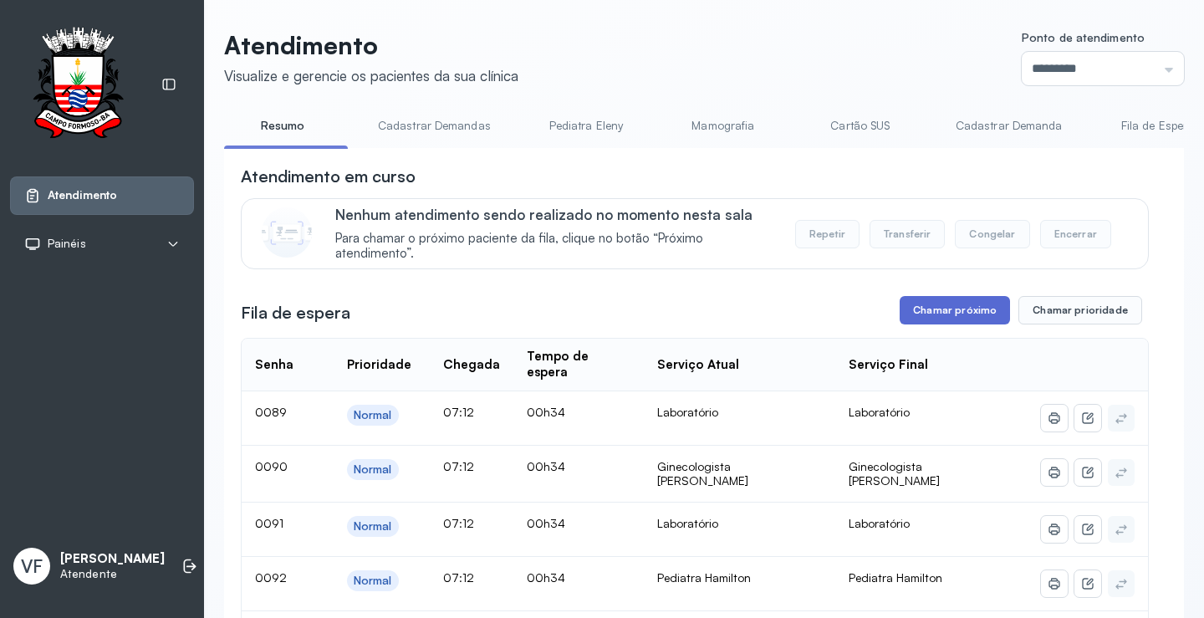
click at [949, 308] on button "Chamar próximo" at bounding box center [954, 310] width 110 height 28
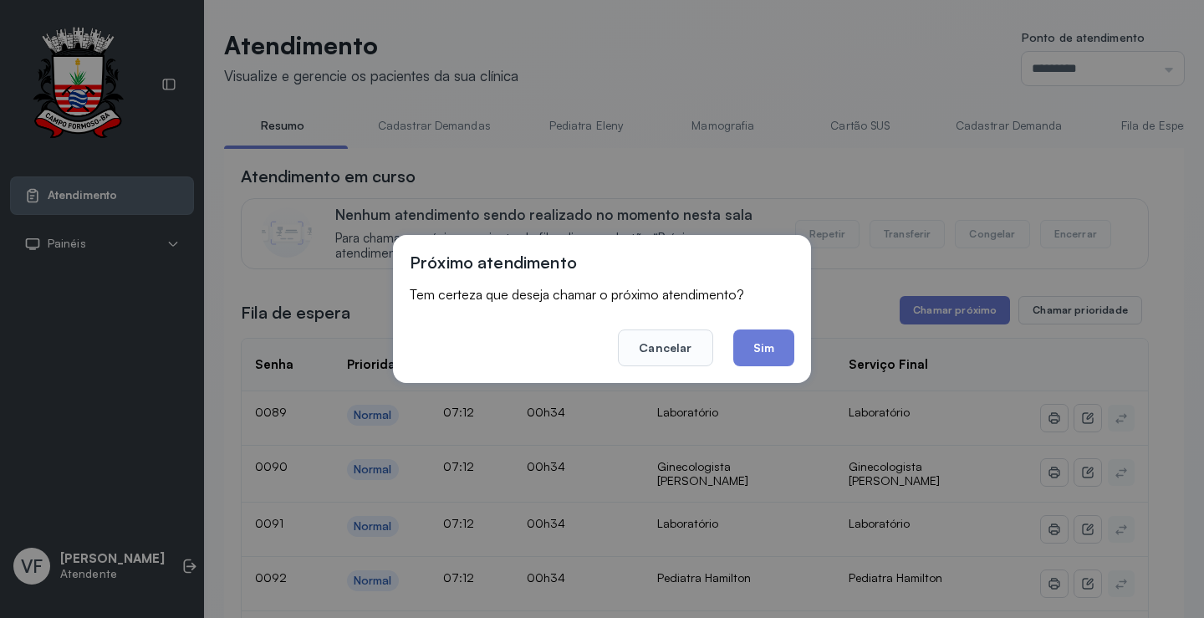
click at [764, 336] on button "Sim" at bounding box center [763, 347] width 61 height 37
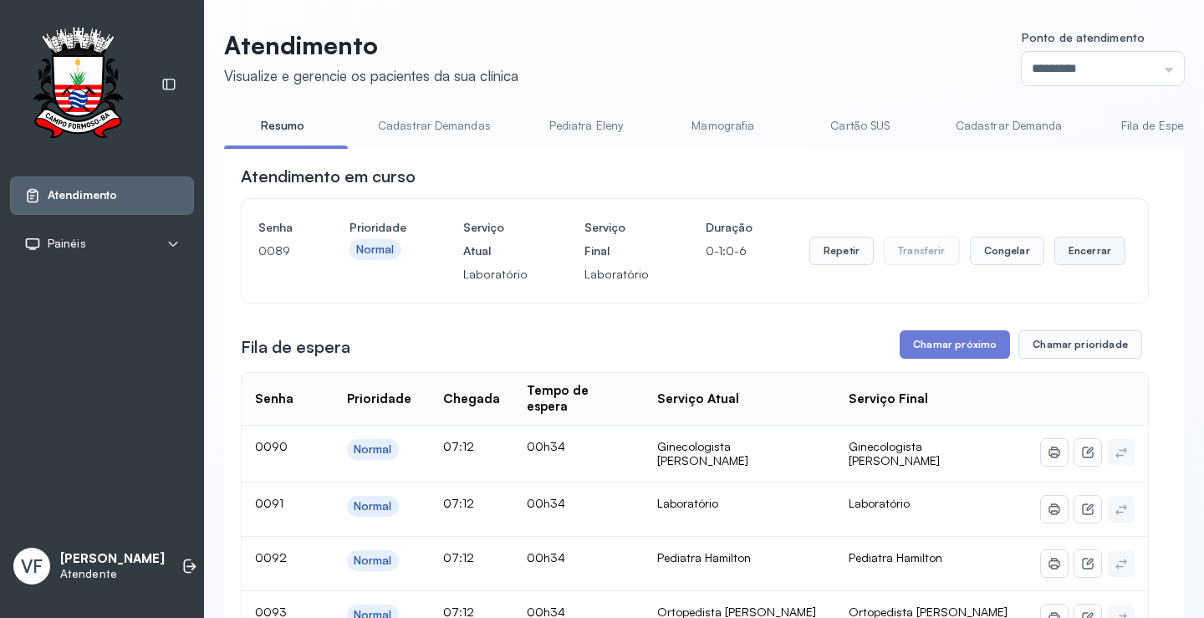
click at [1071, 250] on button "Encerrar" at bounding box center [1089, 251] width 71 height 28
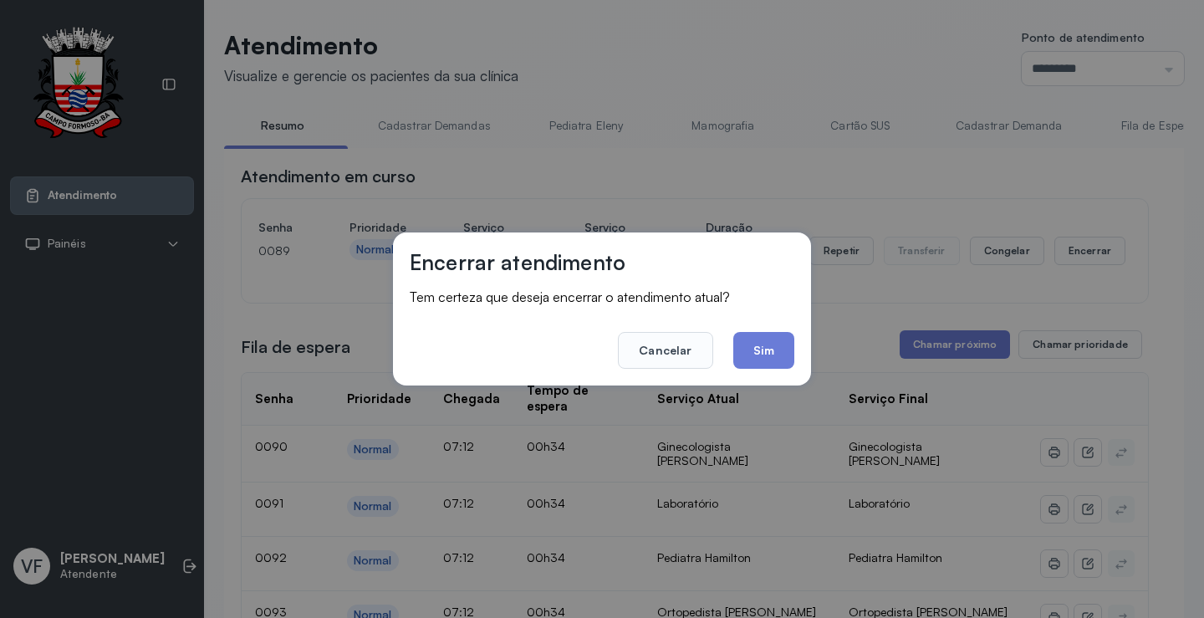
click at [762, 344] on button "Sim" at bounding box center [763, 350] width 61 height 37
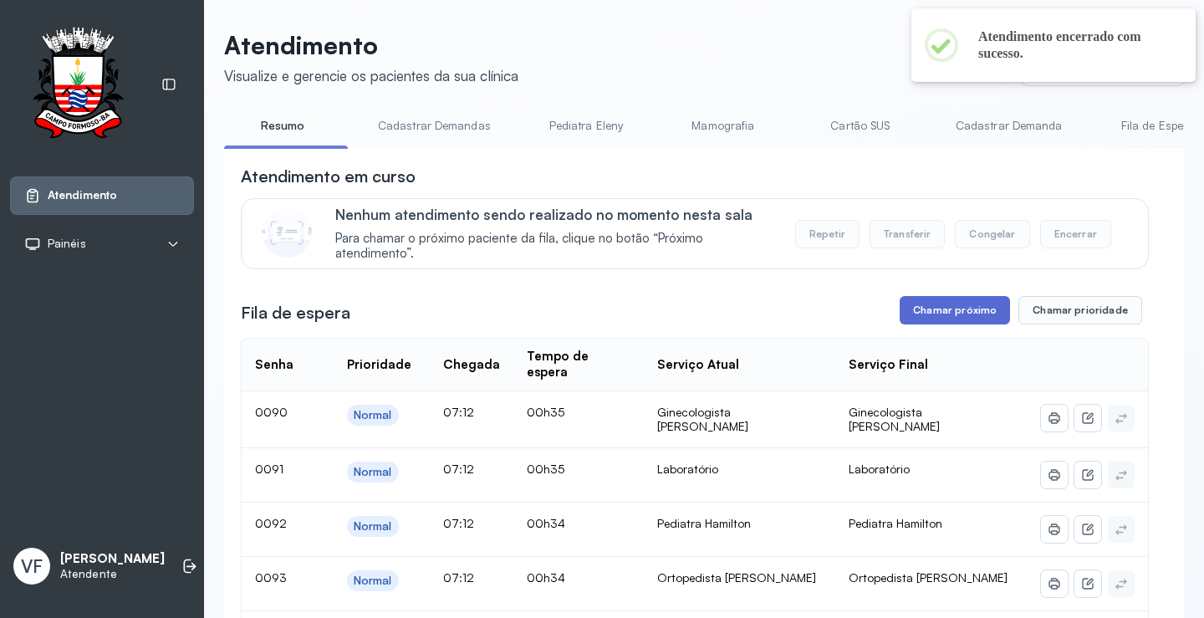
click at [940, 308] on button "Chamar próximo" at bounding box center [954, 310] width 110 height 28
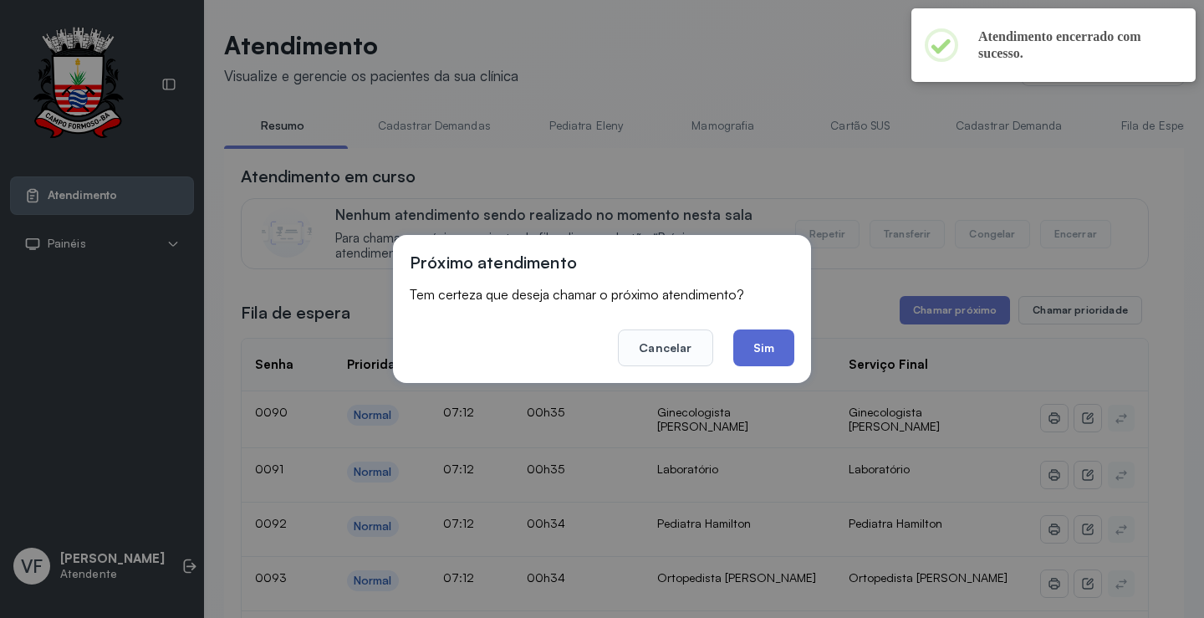
click at [766, 340] on button "Sim" at bounding box center [763, 347] width 61 height 37
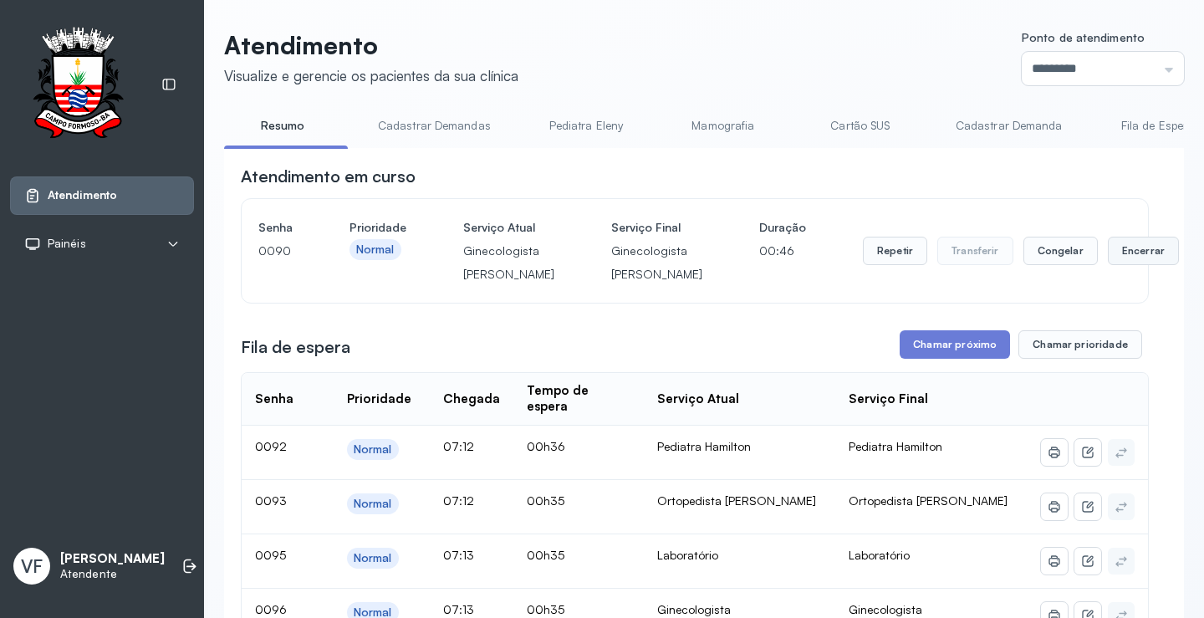
click at [1108, 261] on button "Encerrar" at bounding box center [1143, 251] width 71 height 28
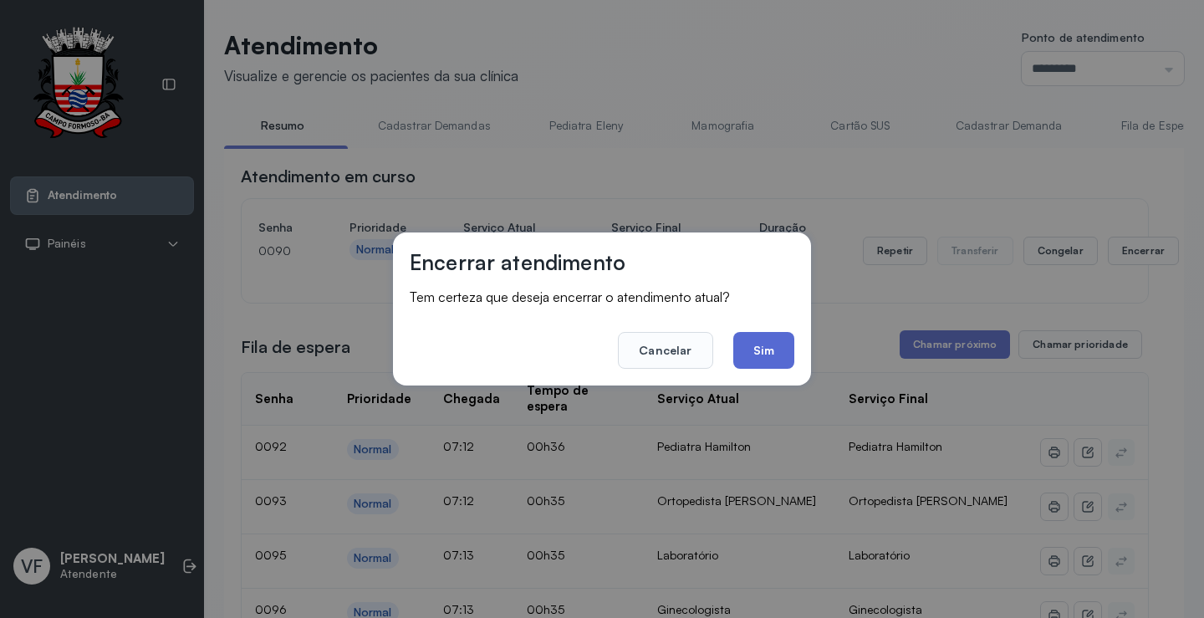
click at [753, 339] on button "Sim" at bounding box center [763, 350] width 61 height 37
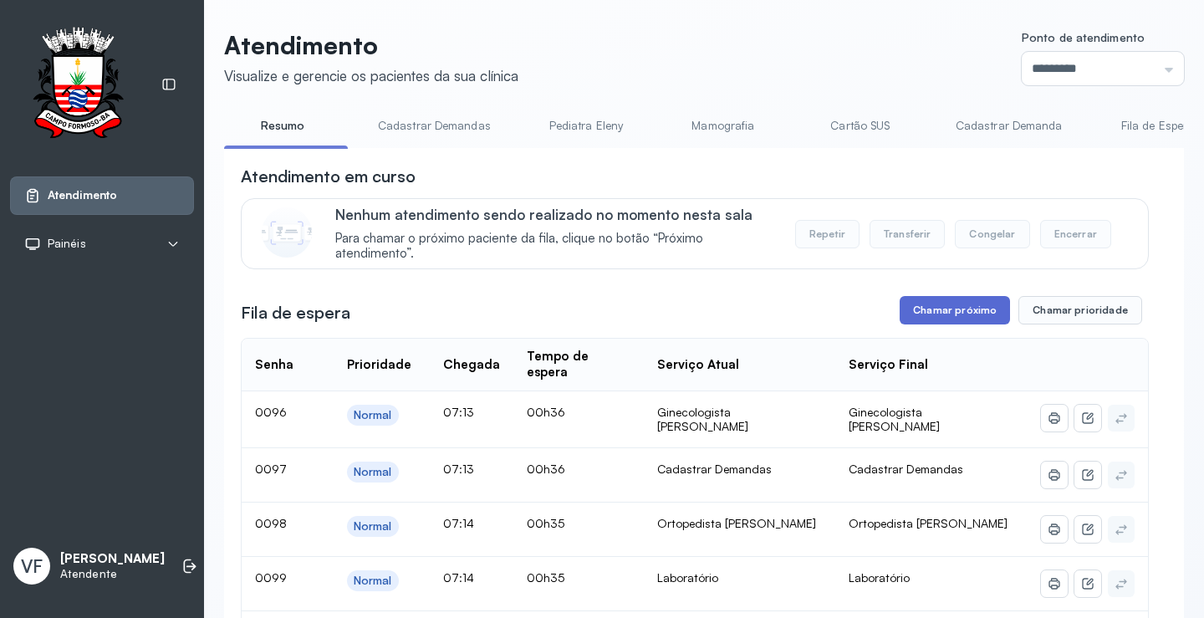
click at [940, 314] on button "Chamar próximo" at bounding box center [954, 310] width 110 height 28
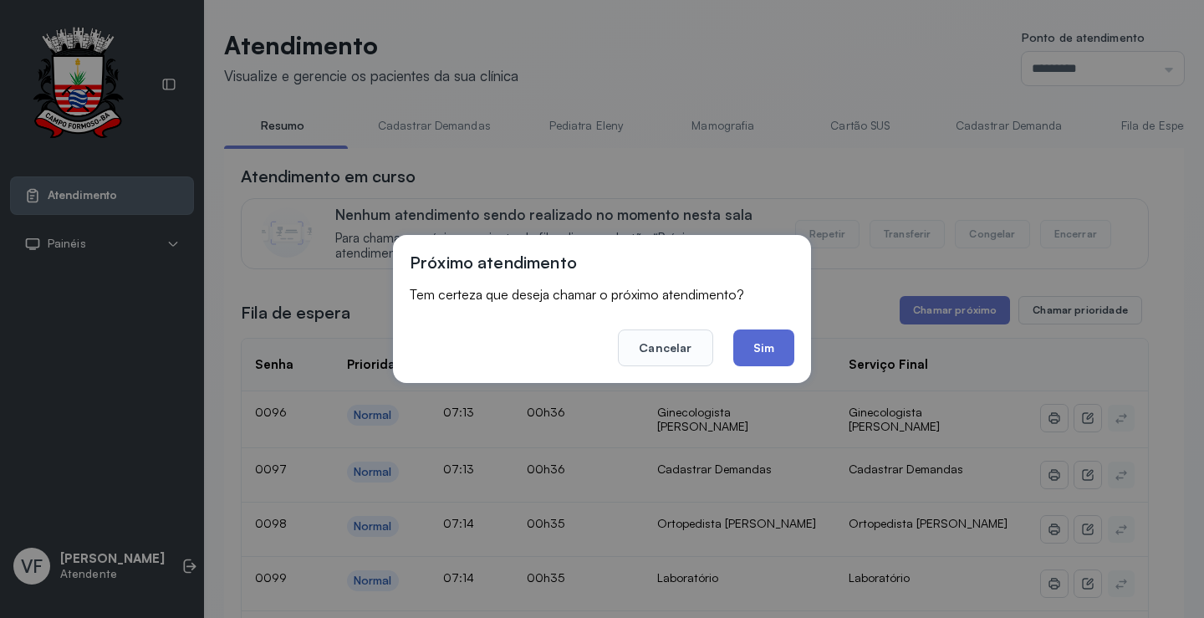
click at [775, 342] on button "Sim" at bounding box center [763, 347] width 61 height 37
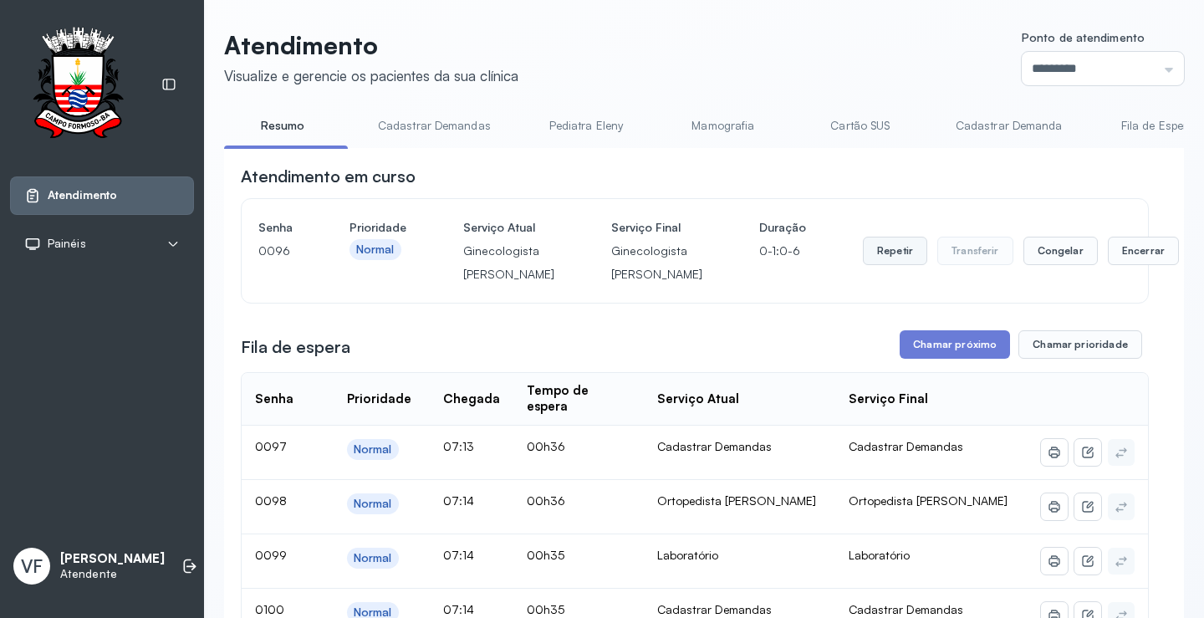
click at [863, 263] on button "Repetir" at bounding box center [895, 251] width 64 height 28
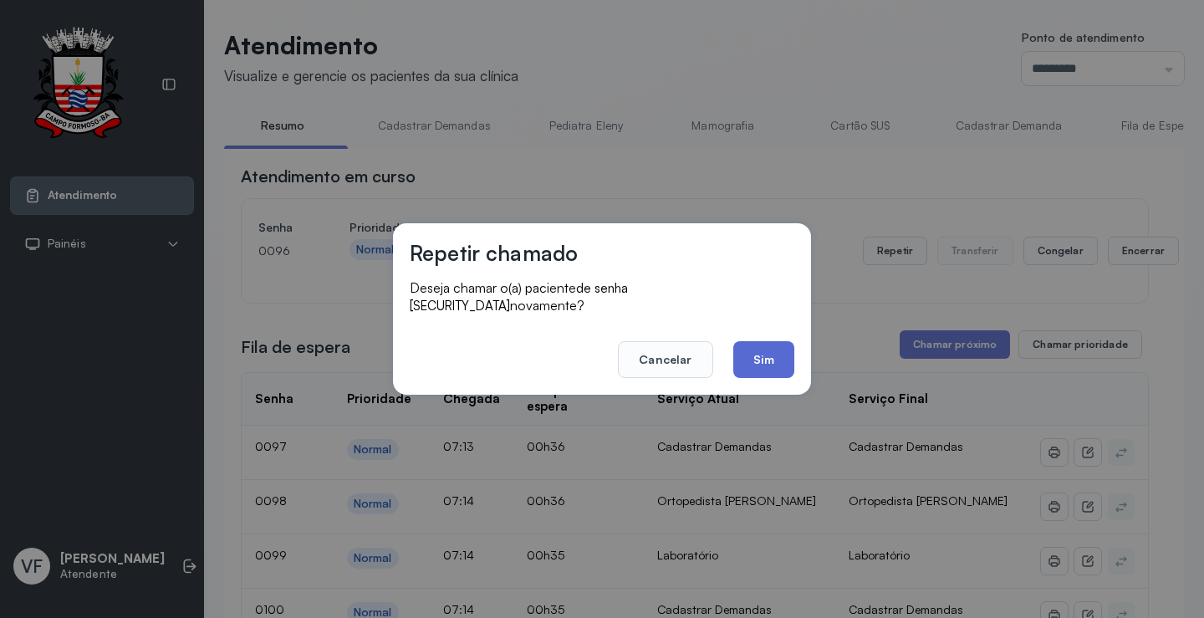
click at [751, 349] on button "Sim" at bounding box center [763, 359] width 61 height 37
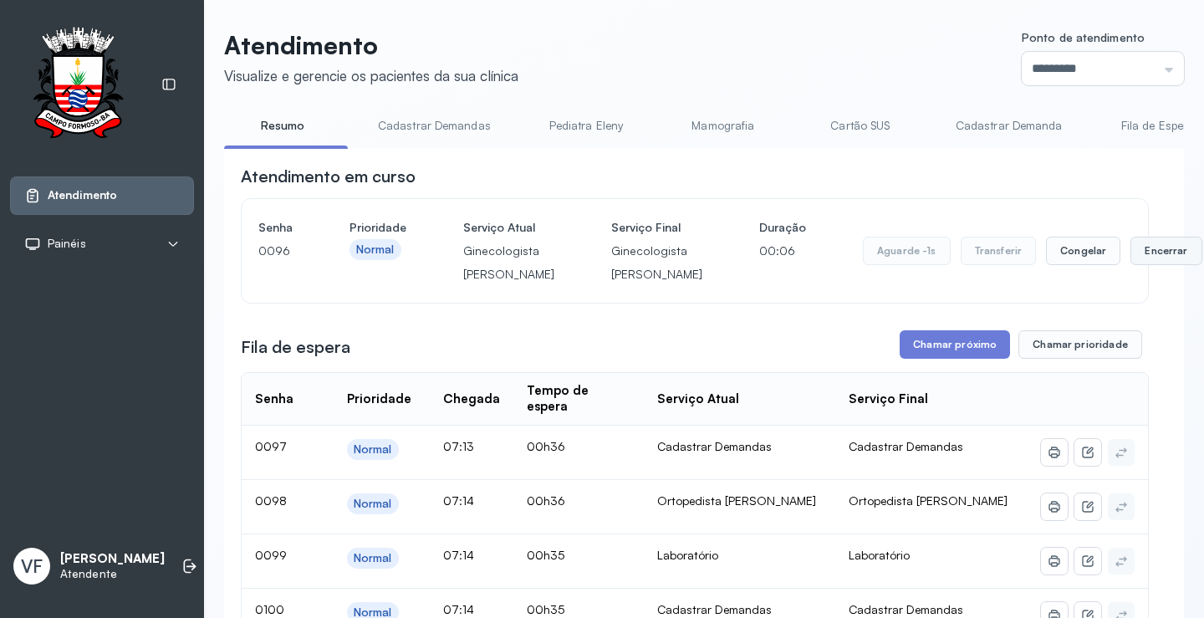
click at [1130, 260] on button "Encerrar" at bounding box center [1165, 251] width 71 height 28
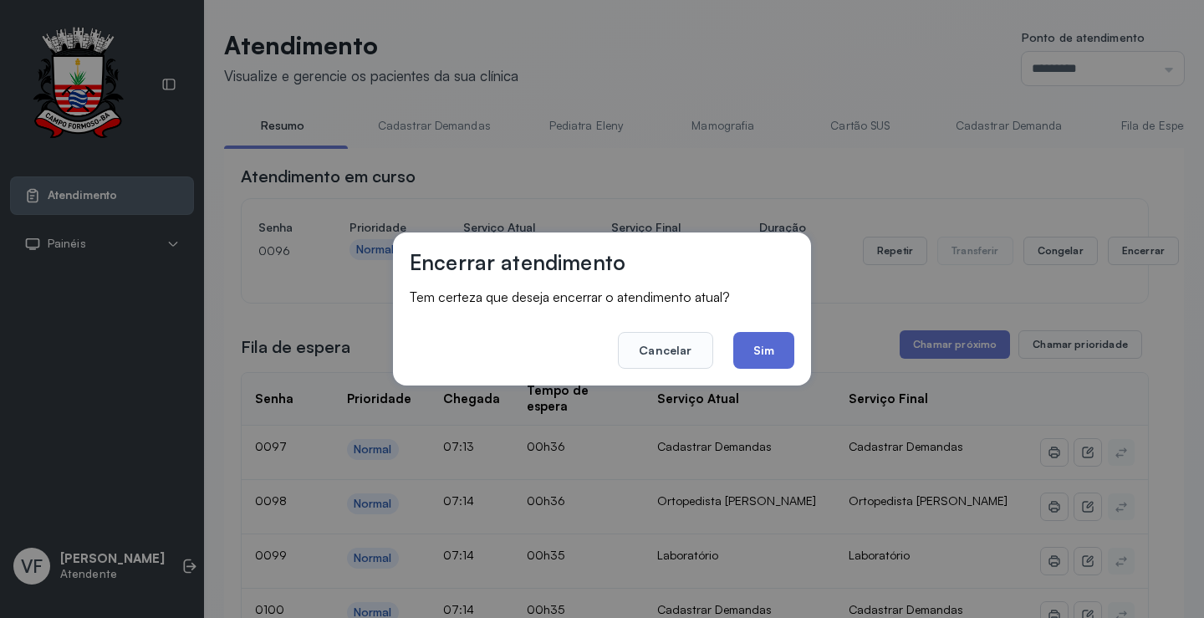
click at [751, 345] on button "Sim" at bounding box center [763, 350] width 61 height 37
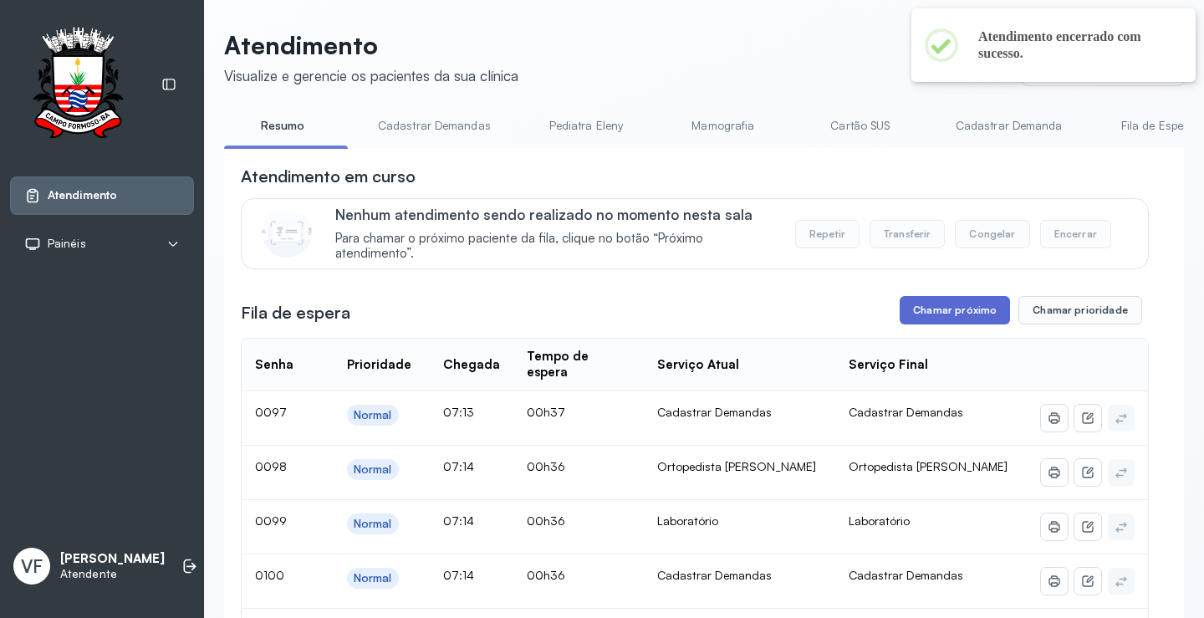
click at [943, 306] on button "Chamar próximo" at bounding box center [954, 310] width 110 height 28
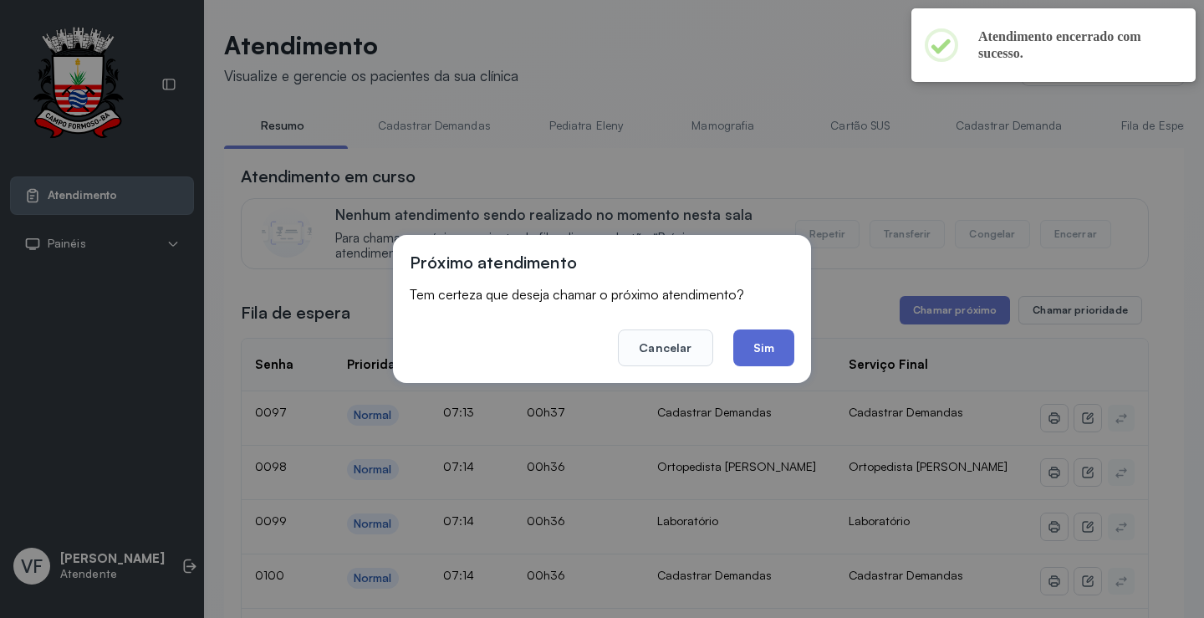
click at [779, 344] on button "Sim" at bounding box center [763, 347] width 61 height 37
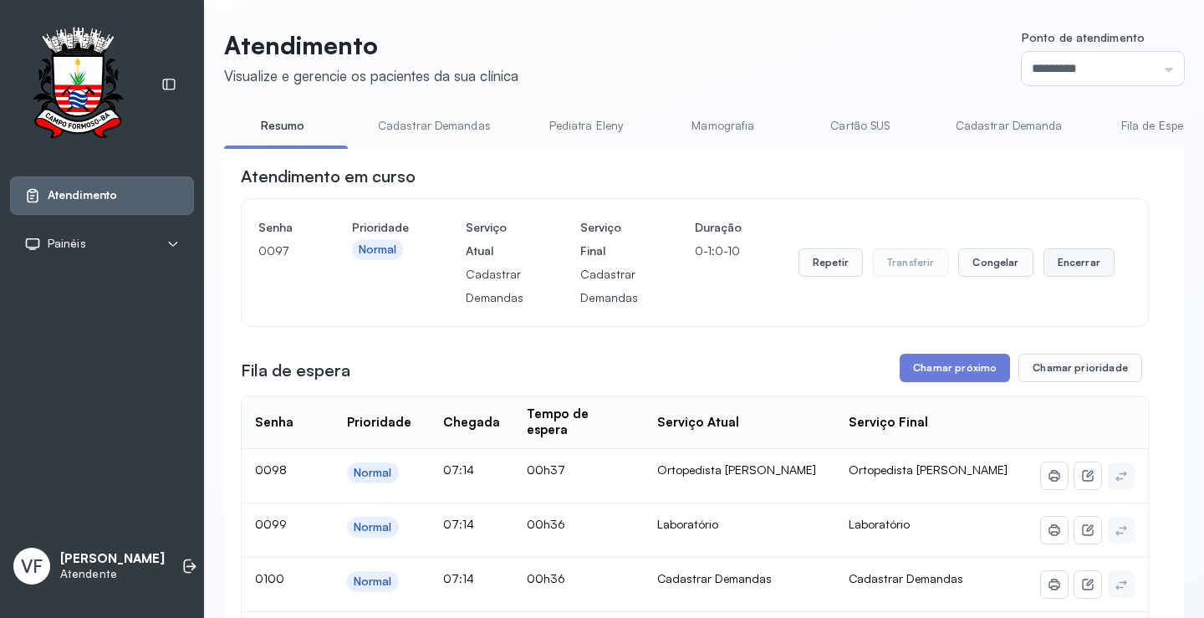
click at [1074, 262] on button "Encerrar" at bounding box center [1078, 262] width 71 height 28
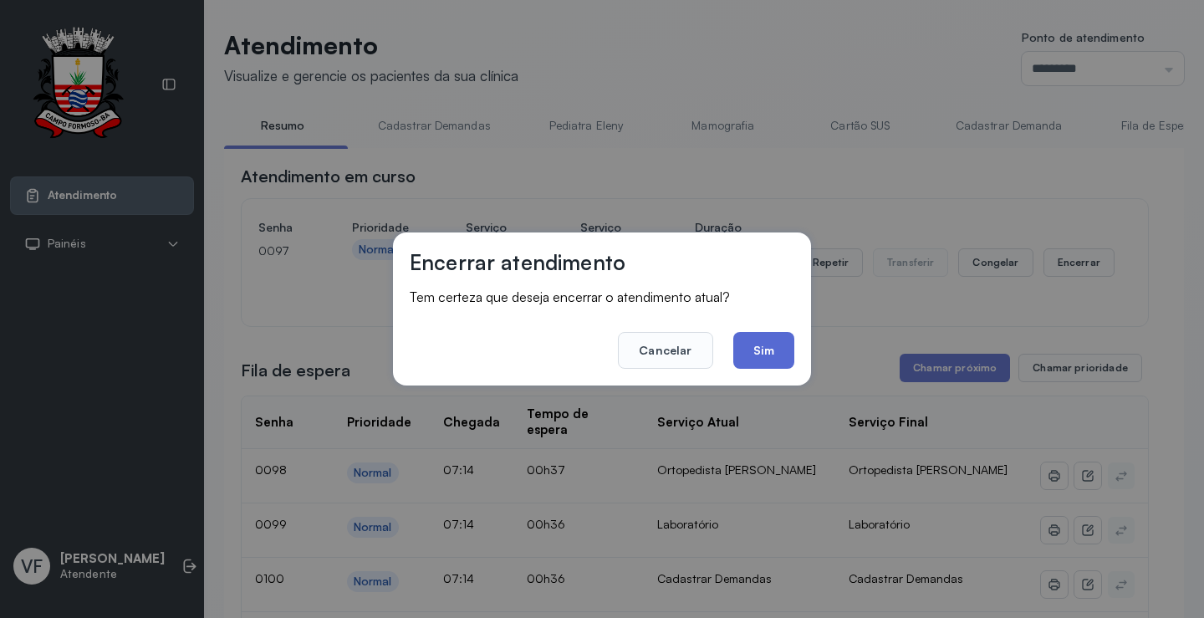
click at [754, 342] on button "Sim" at bounding box center [763, 350] width 61 height 37
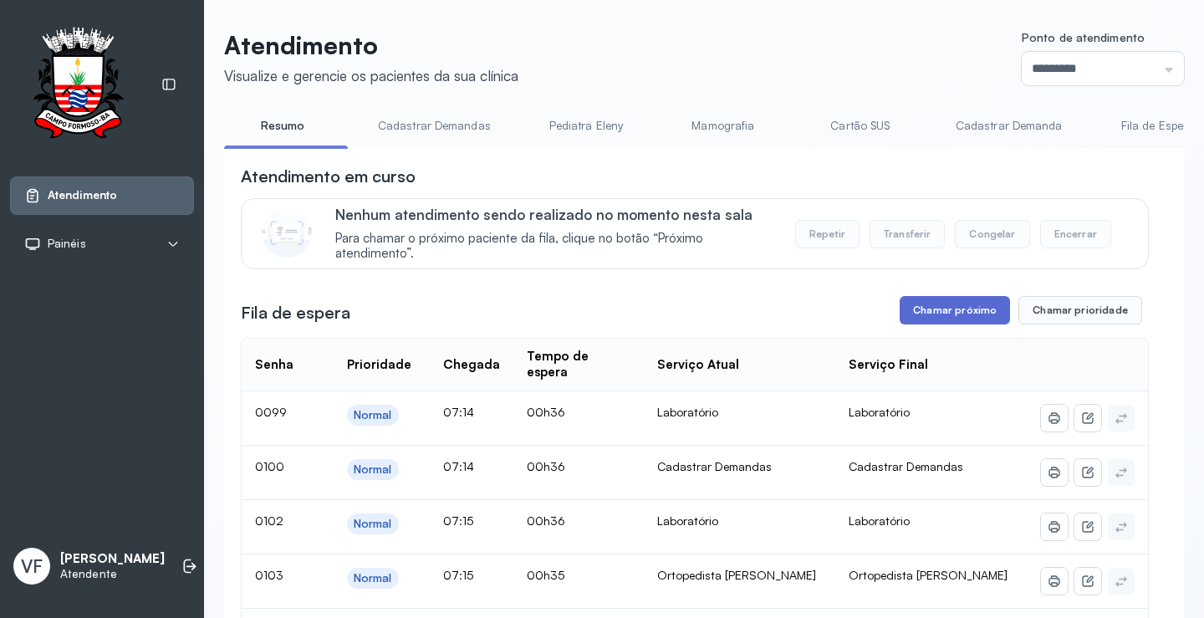
click at [965, 308] on button "Chamar próximo" at bounding box center [954, 310] width 110 height 28
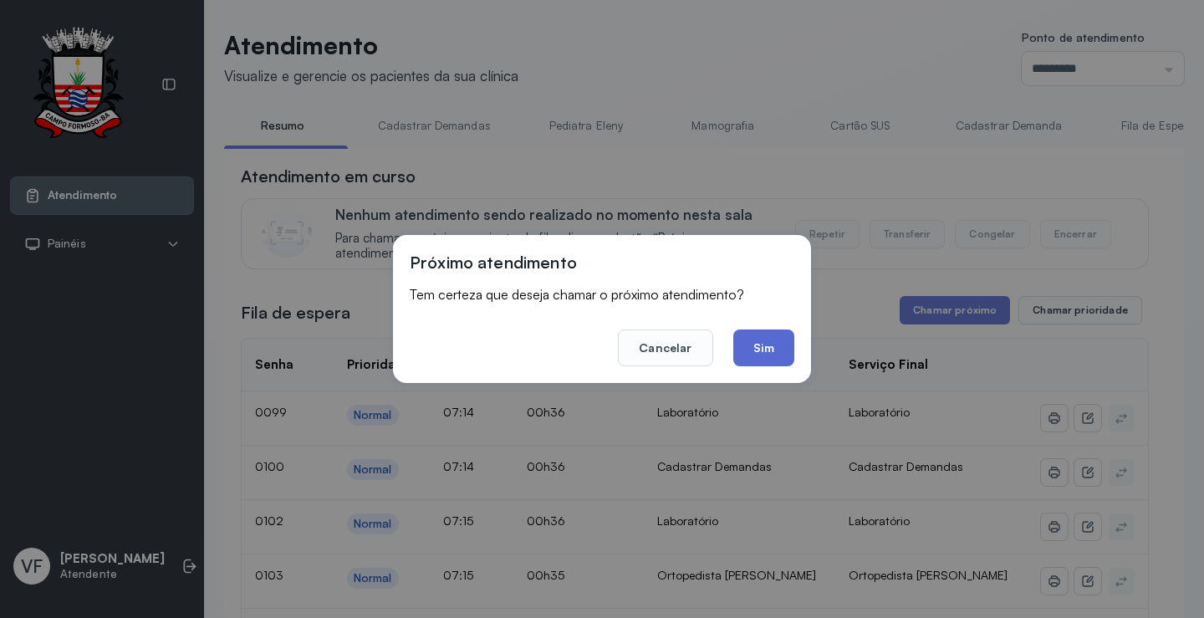
click at [777, 344] on button "Sim" at bounding box center [763, 347] width 61 height 37
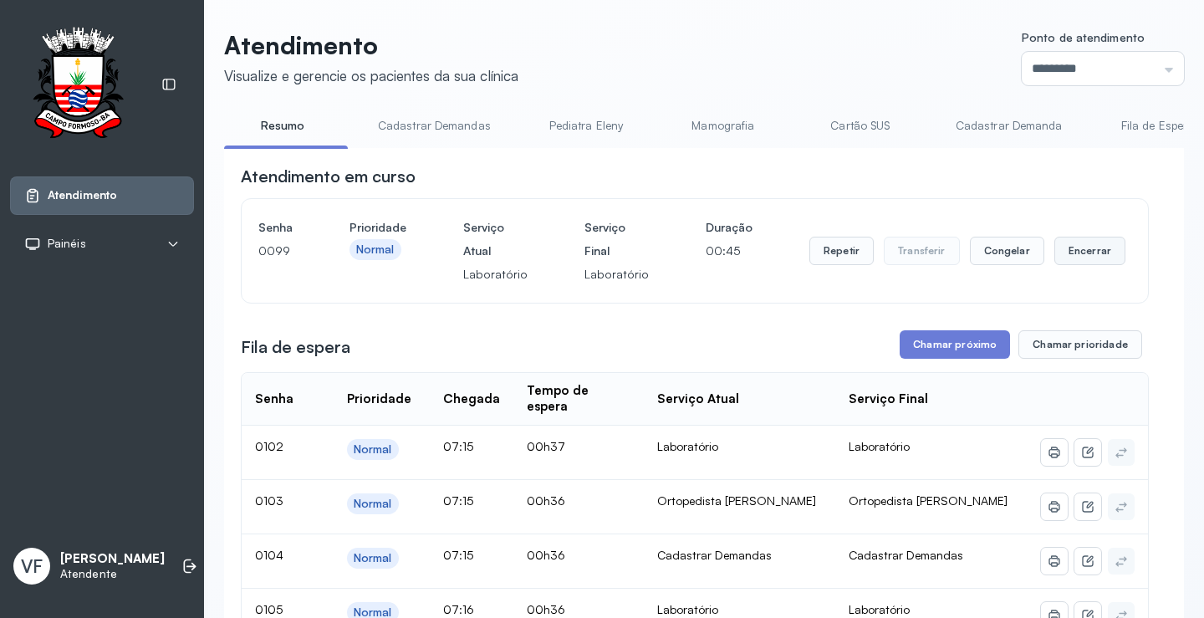
click at [1073, 248] on button "Encerrar" at bounding box center [1089, 251] width 71 height 28
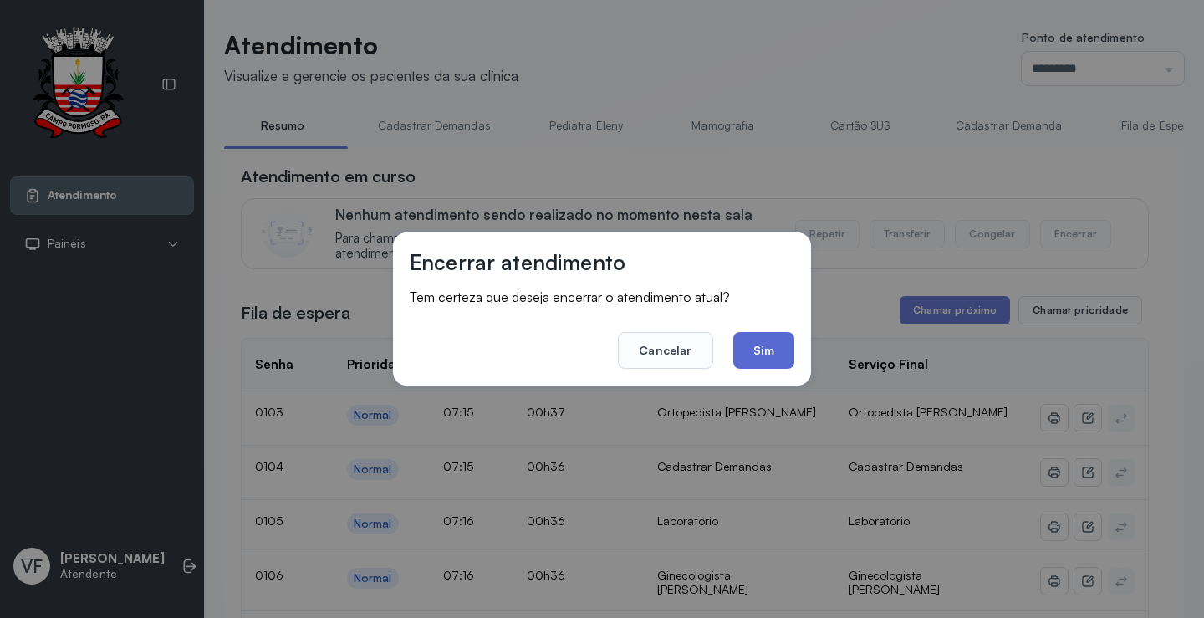
click at [756, 344] on button "Sim" at bounding box center [763, 350] width 61 height 37
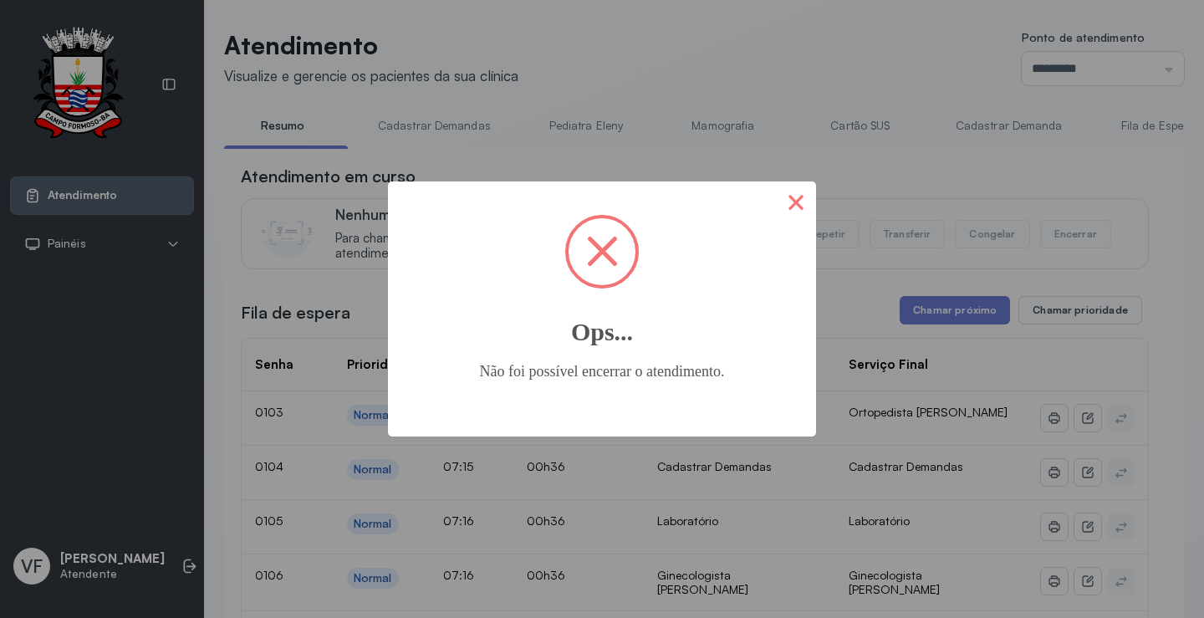
click at [797, 196] on button "×" at bounding box center [796, 201] width 40 height 40
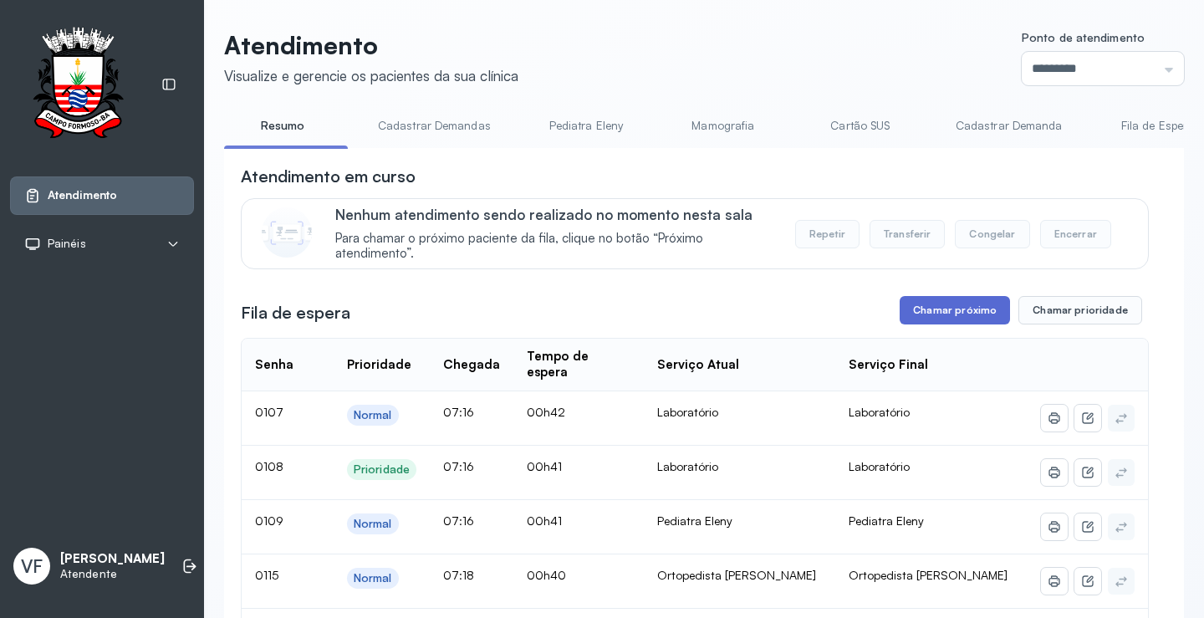
click at [946, 310] on button "Chamar próximo" at bounding box center [954, 310] width 110 height 28
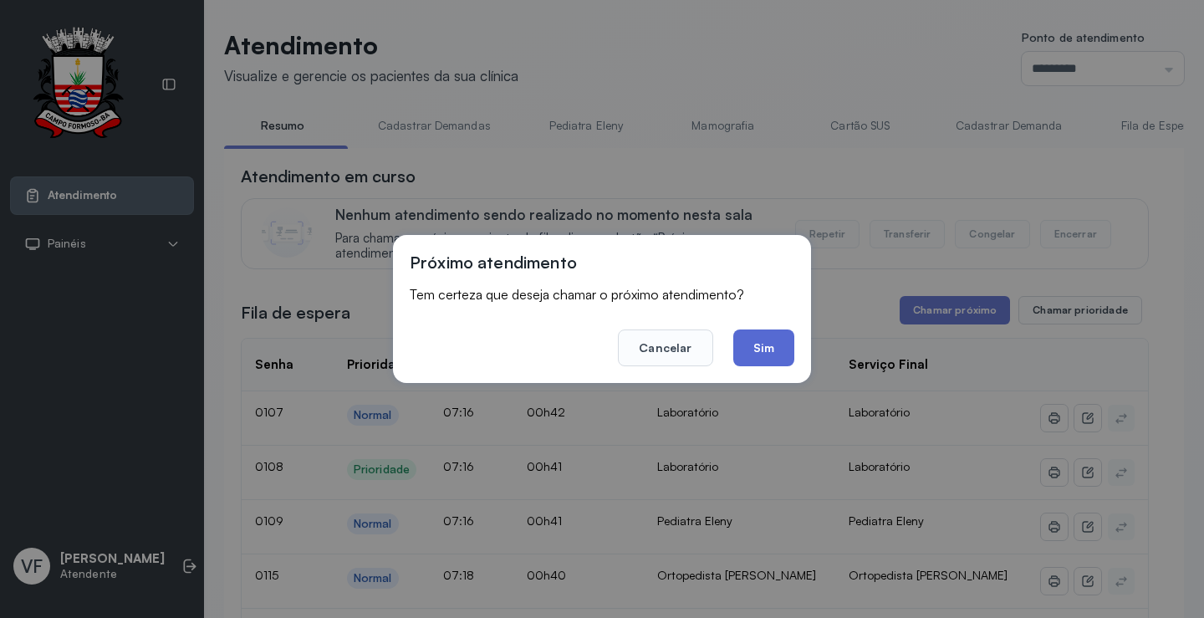
click at [760, 352] on button "Sim" at bounding box center [763, 347] width 61 height 37
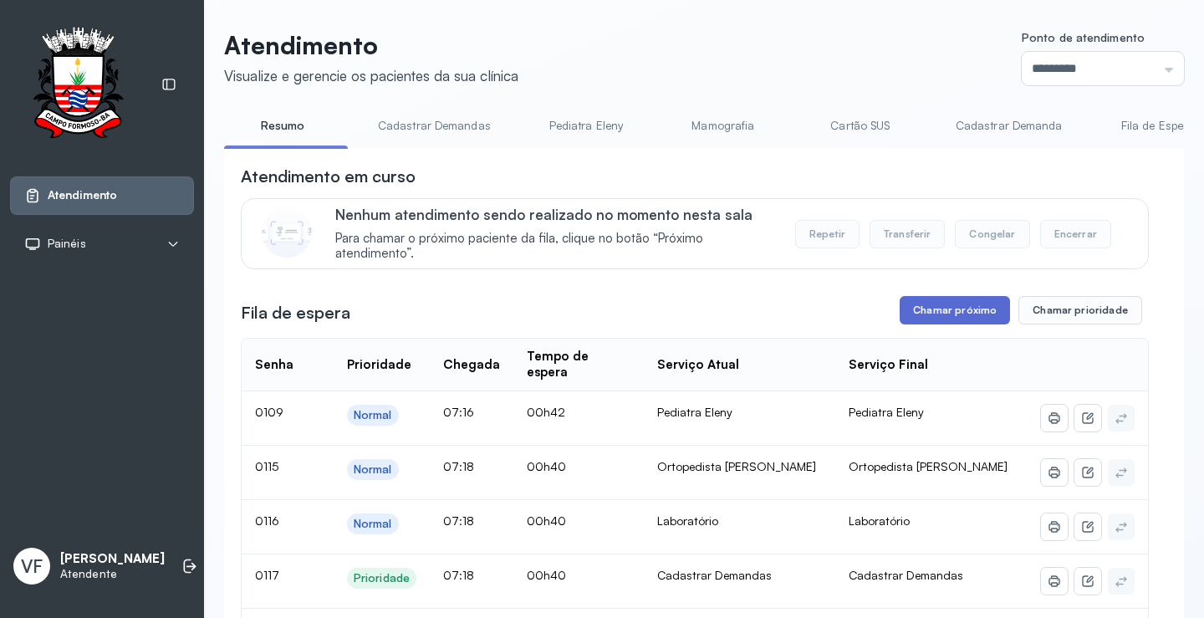
click at [941, 308] on button "Chamar próximo" at bounding box center [954, 310] width 110 height 28
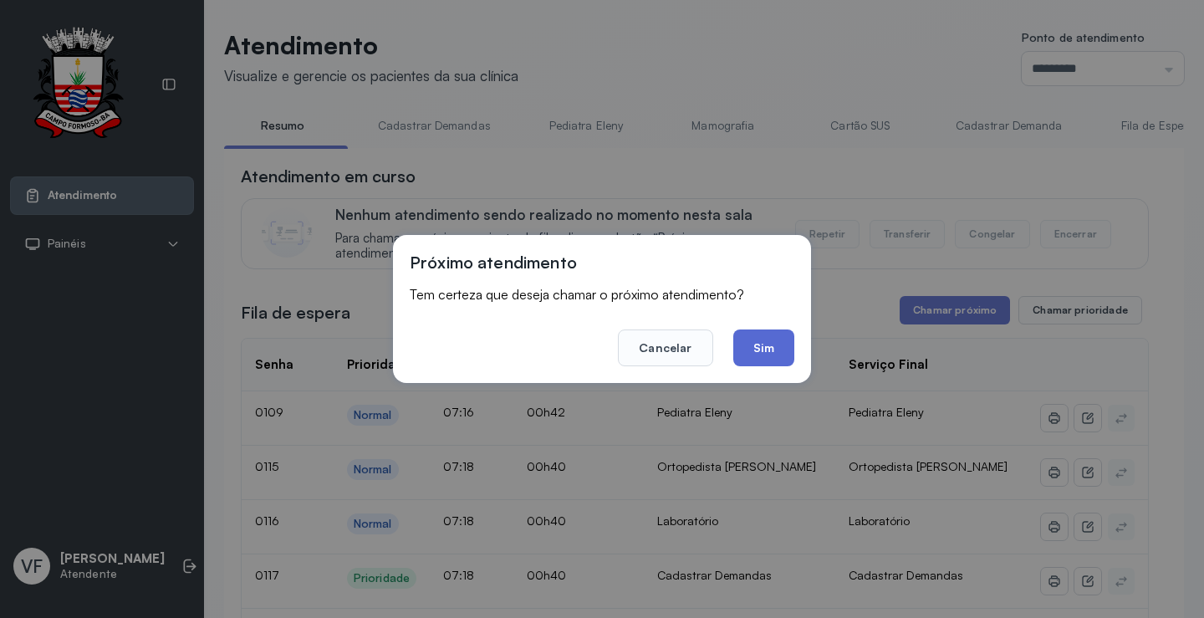
click at [762, 343] on button "Sim" at bounding box center [763, 347] width 61 height 37
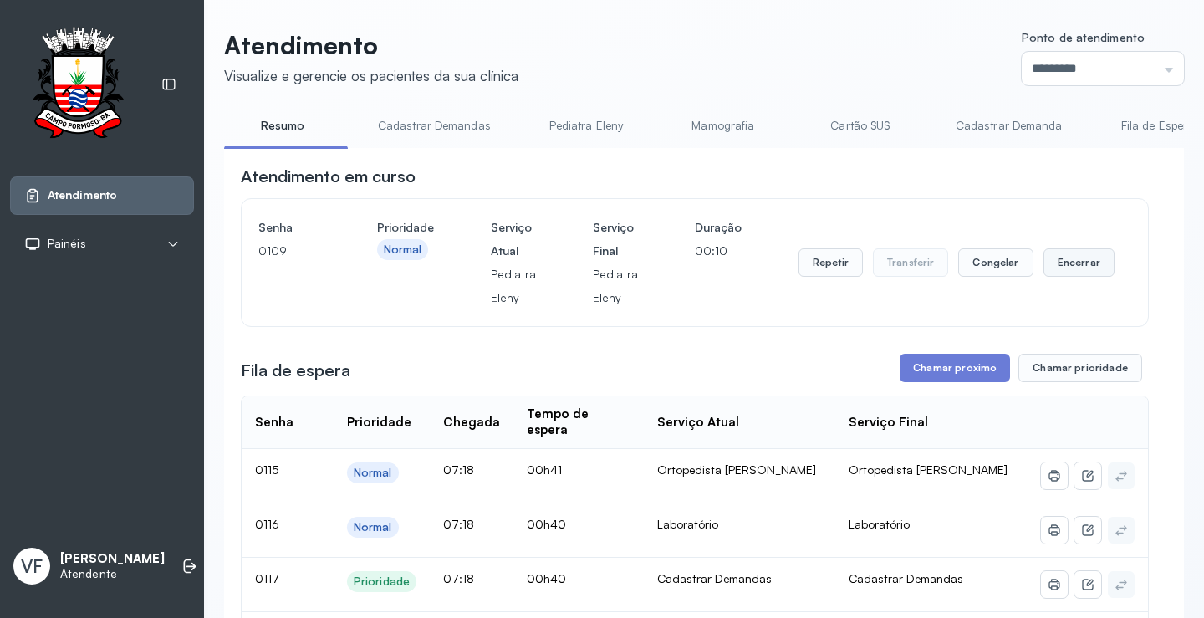
click at [1057, 263] on button "Encerrar" at bounding box center [1078, 262] width 71 height 28
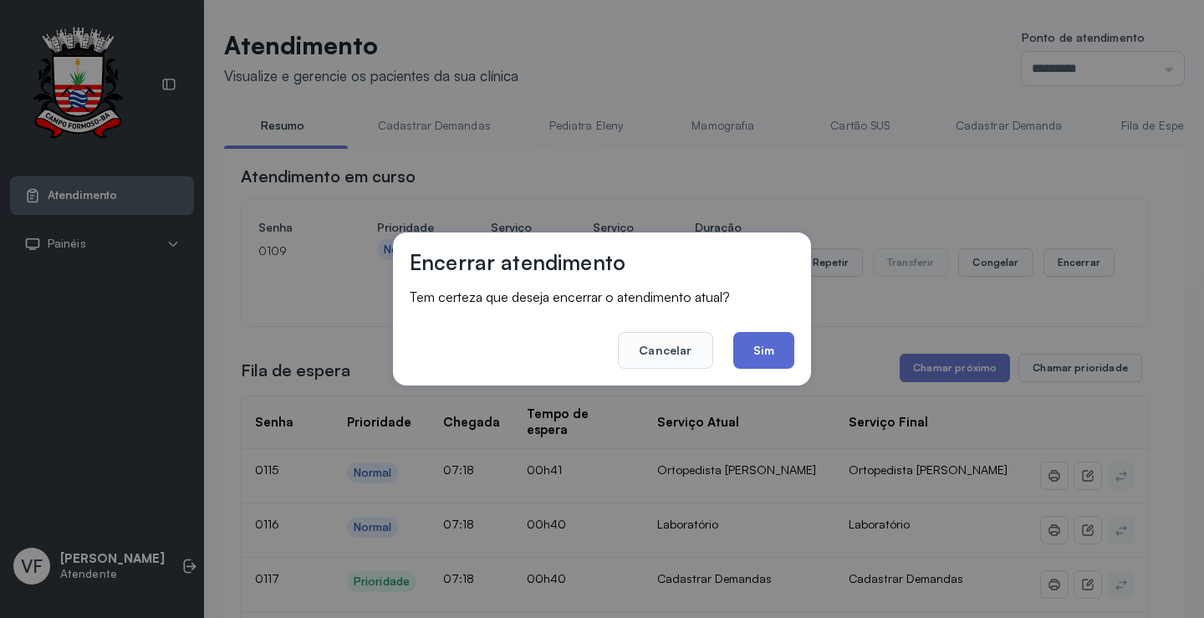
click at [753, 345] on button "Sim" at bounding box center [763, 350] width 61 height 37
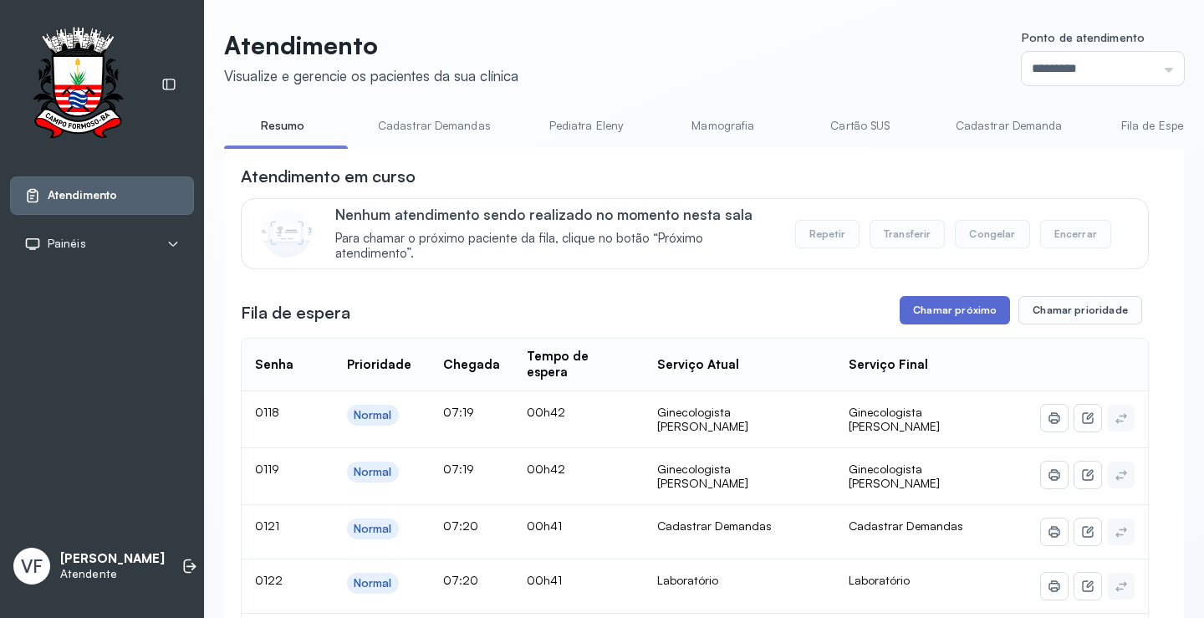
click at [940, 310] on button "Chamar próximo" at bounding box center [954, 310] width 110 height 28
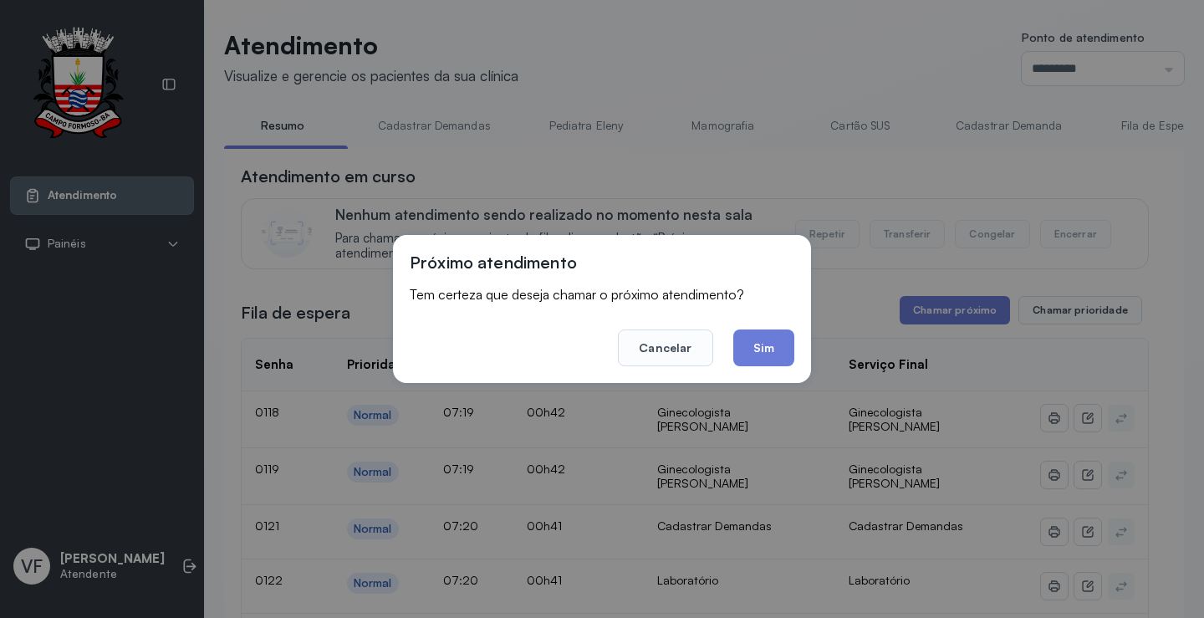
click at [762, 344] on button "Sim" at bounding box center [763, 347] width 61 height 37
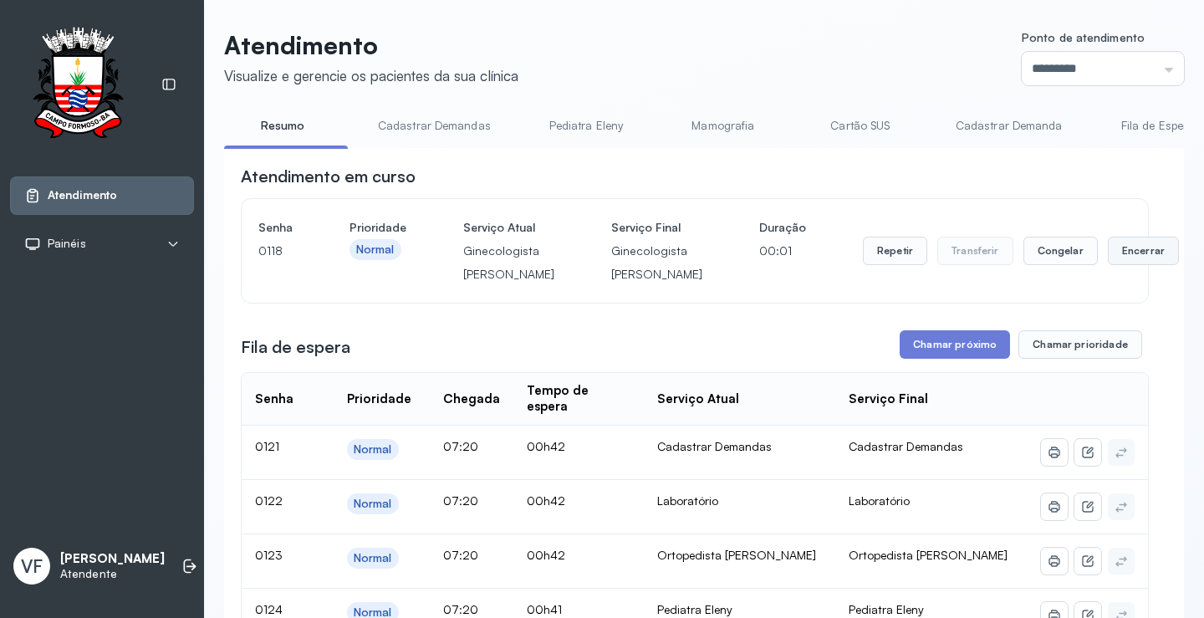
click at [1108, 263] on button "Encerrar" at bounding box center [1143, 251] width 71 height 28
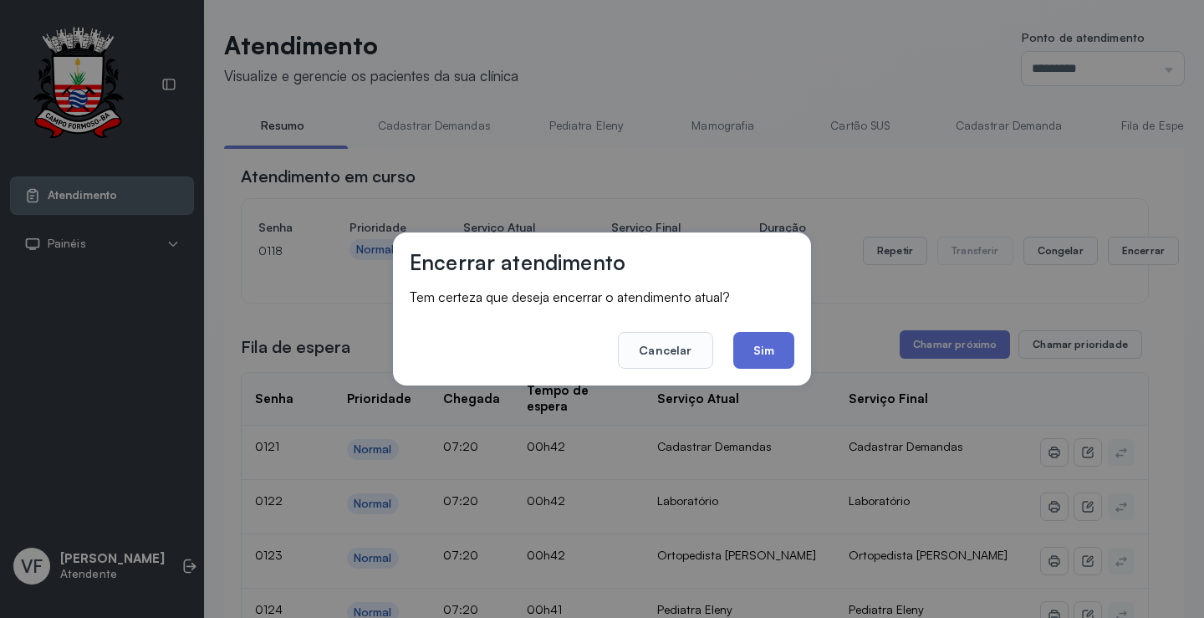
click at [768, 349] on button "Sim" at bounding box center [763, 350] width 61 height 37
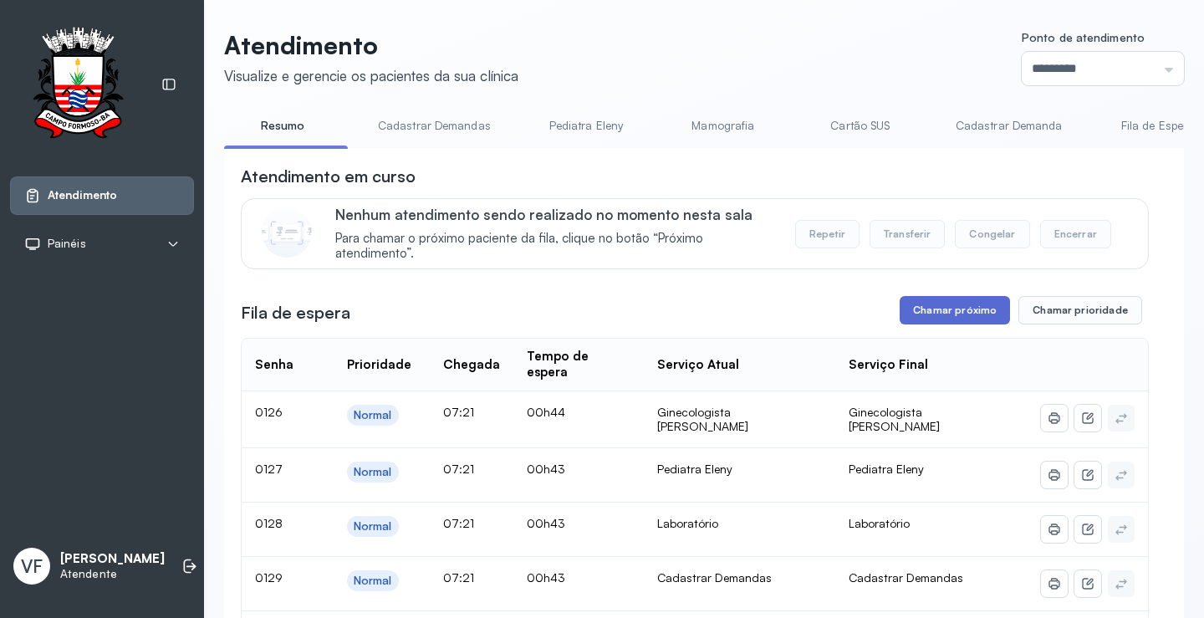
click at [940, 311] on button "Chamar próximo" at bounding box center [954, 310] width 110 height 28
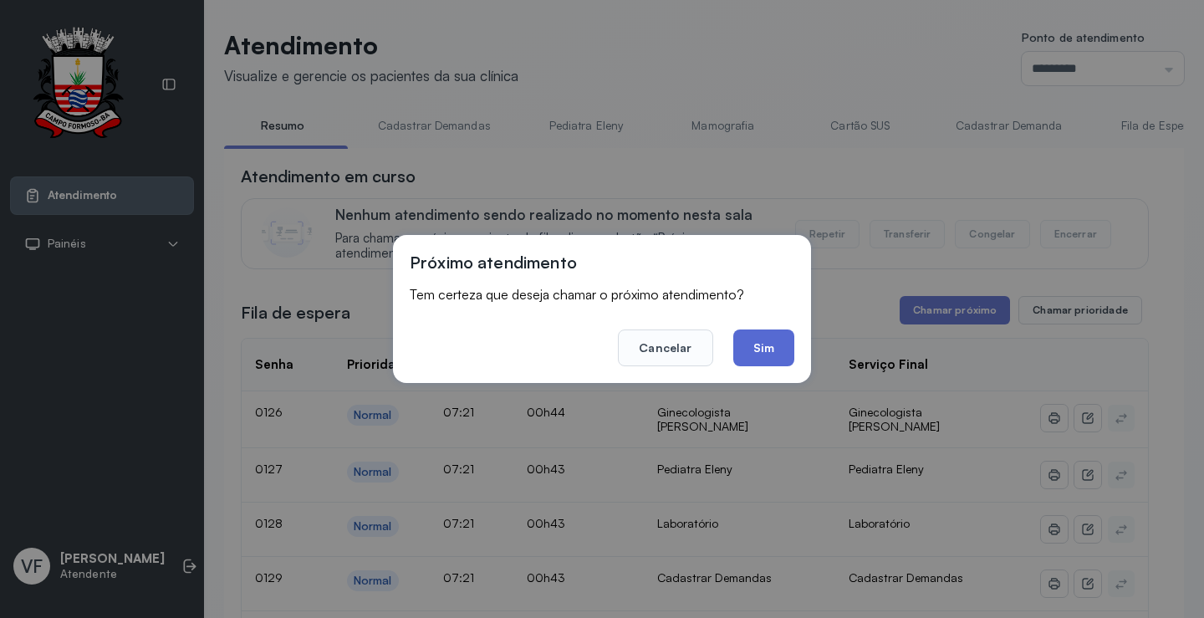
click at [751, 350] on button "Sim" at bounding box center [763, 347] width 61 height 37
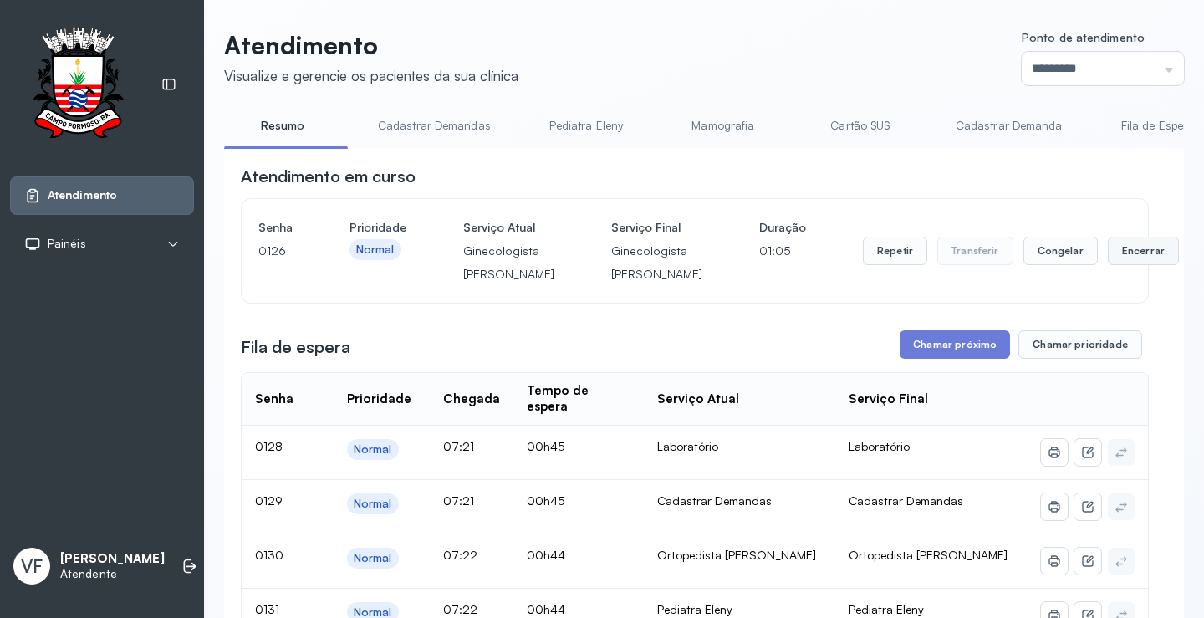
click at [1108, 262] on button "Encerrar" at bounding box center [1143, 251] width 71 height 28
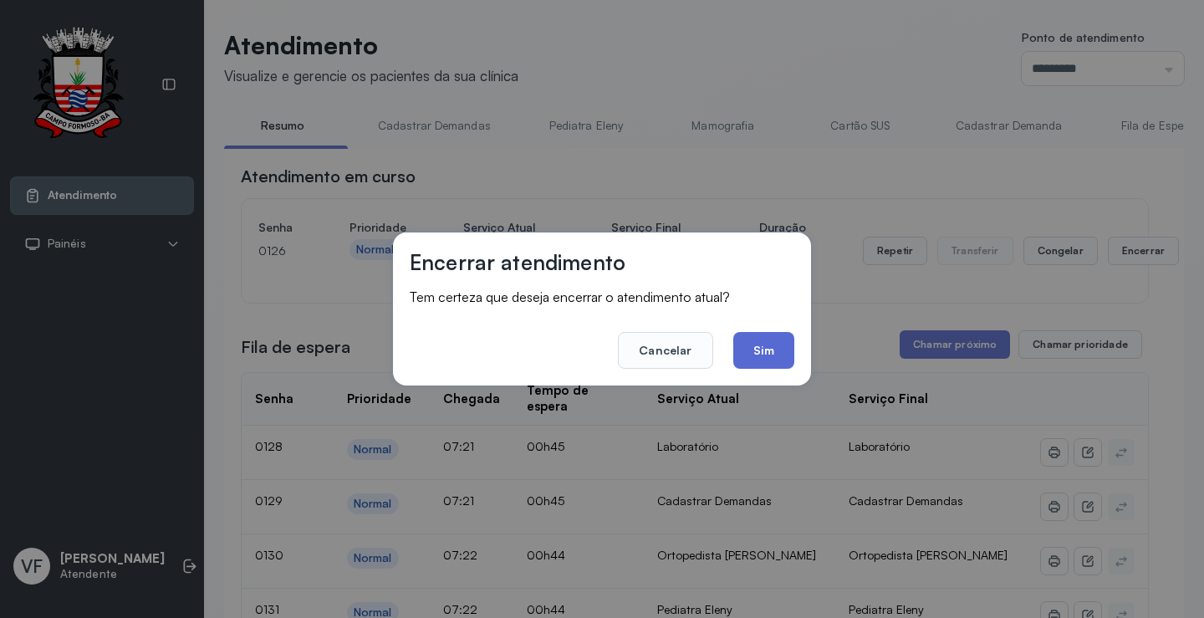
click at [735, 354] on button "Sim" at bounding box center [763, 350] width 61 height 37
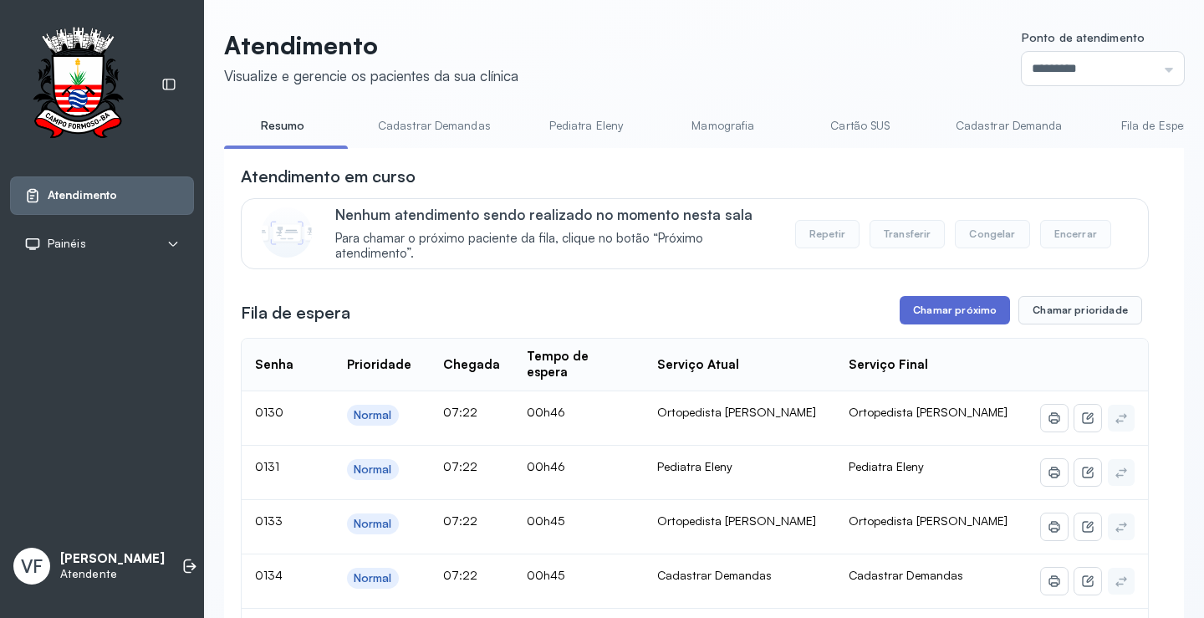
click at [939, 309] on button "Chamar próximo" at bounding box center [954, 310] width 110 height 28
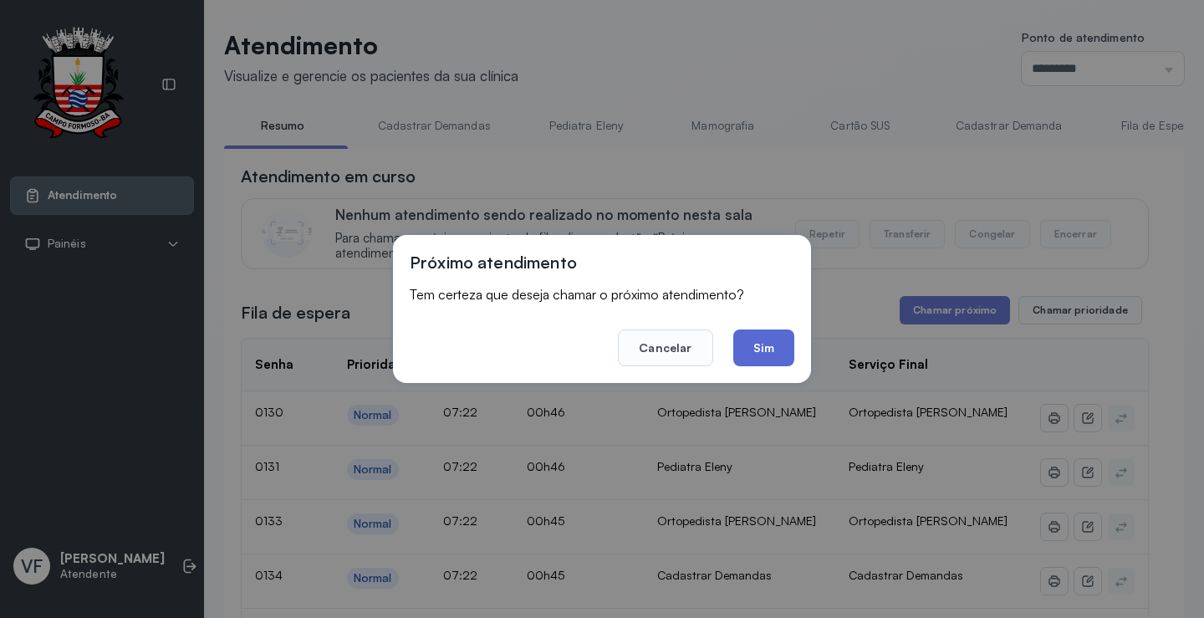
click at [769, 341] on button "Sim" at bounding box center [763, 347] width 61 height 37
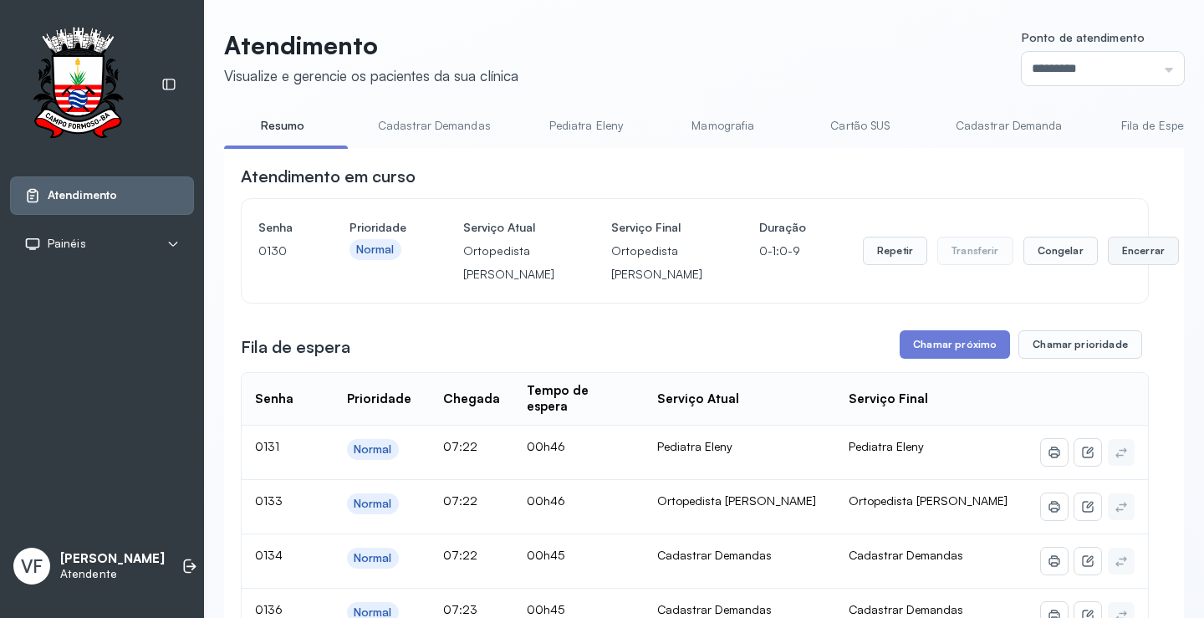
click at [1108, 261] on button "Encerrar" at bounding box center [1143, 251] width 71 height 28
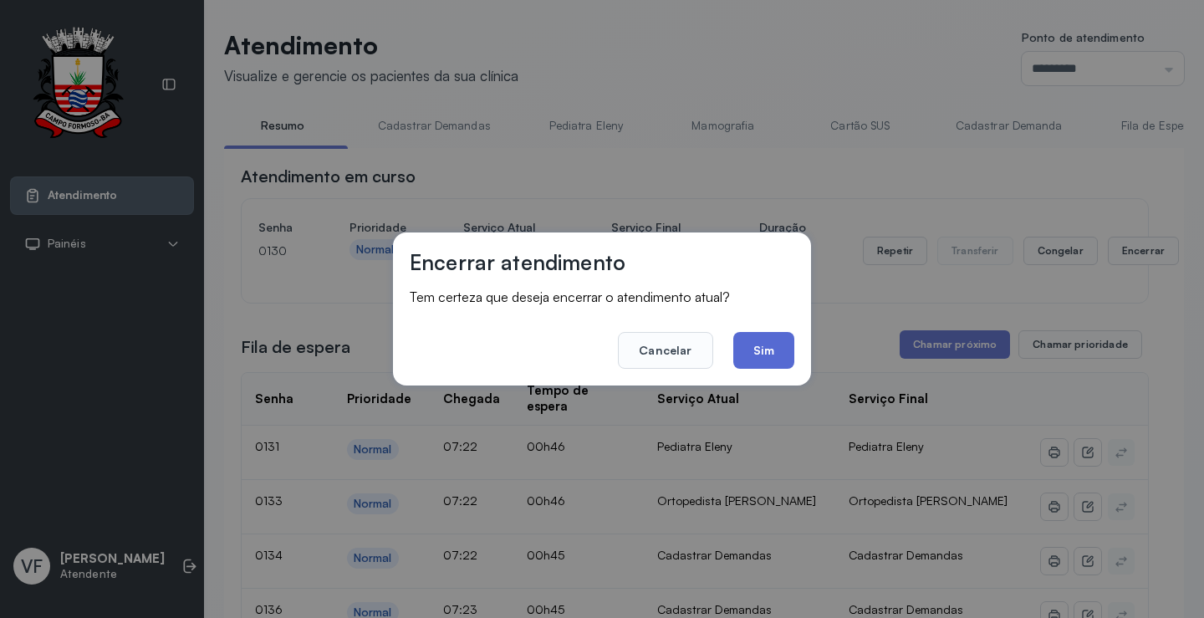
click at [772, 348] on button "Sim" at bounding box center [763, 350] width 61 height 37
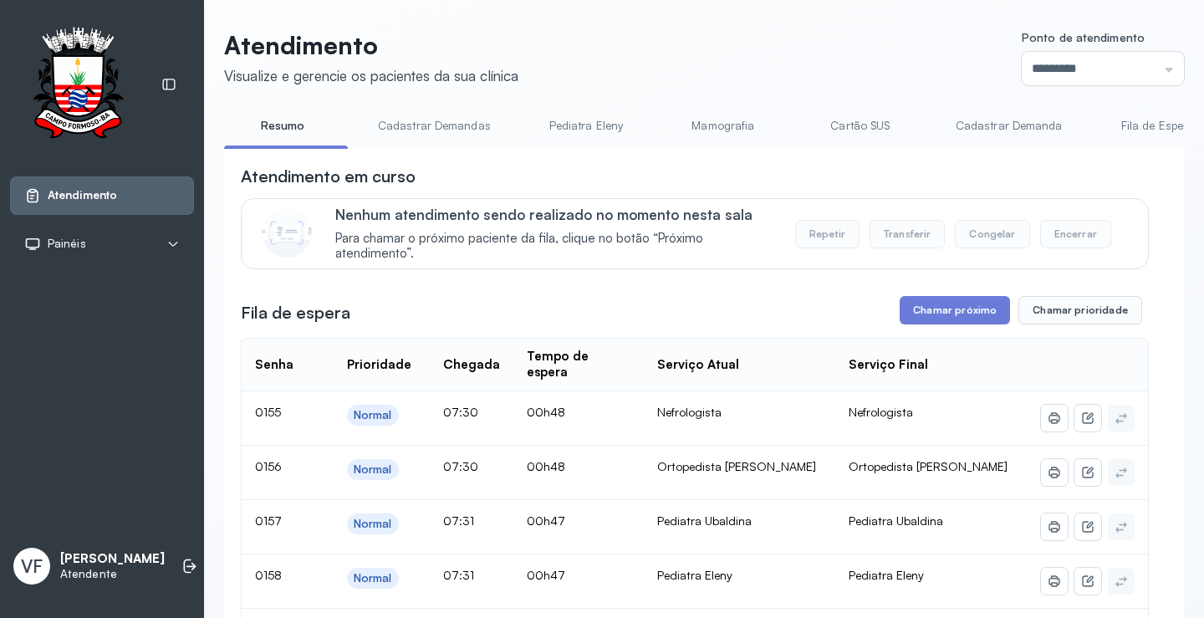
click at [945, 307] on button "Chamar próximo" at bounding box center [954, 310] width 110 height 28
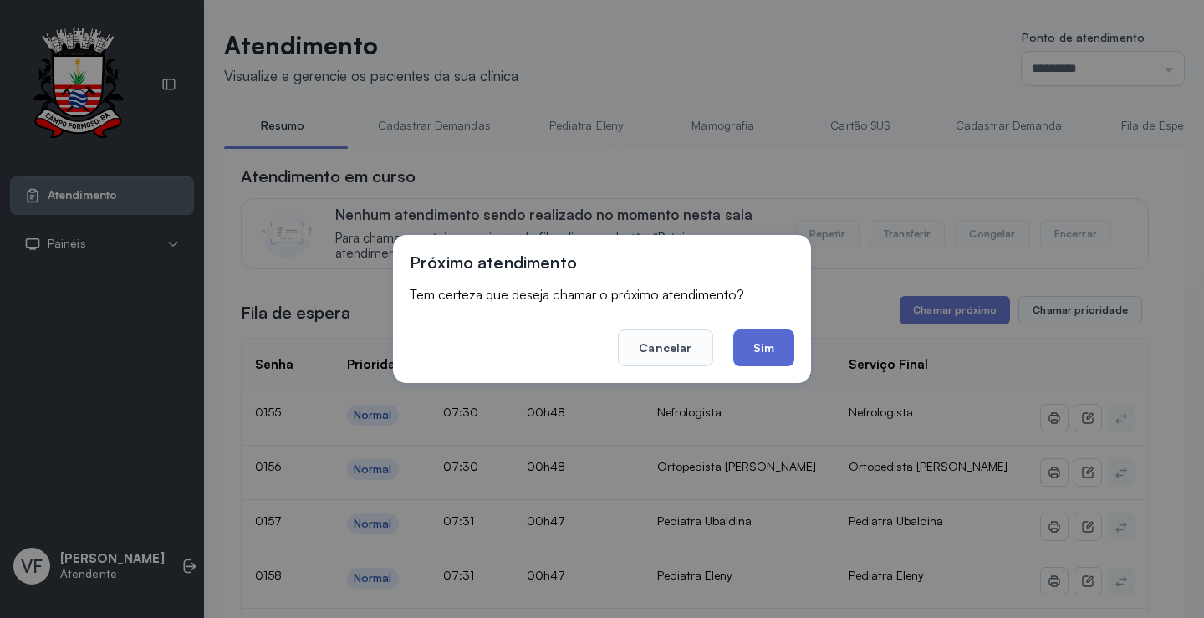
click at [759, 339] on button "Sim" at bounding box center [763, 347] width 61 height 37
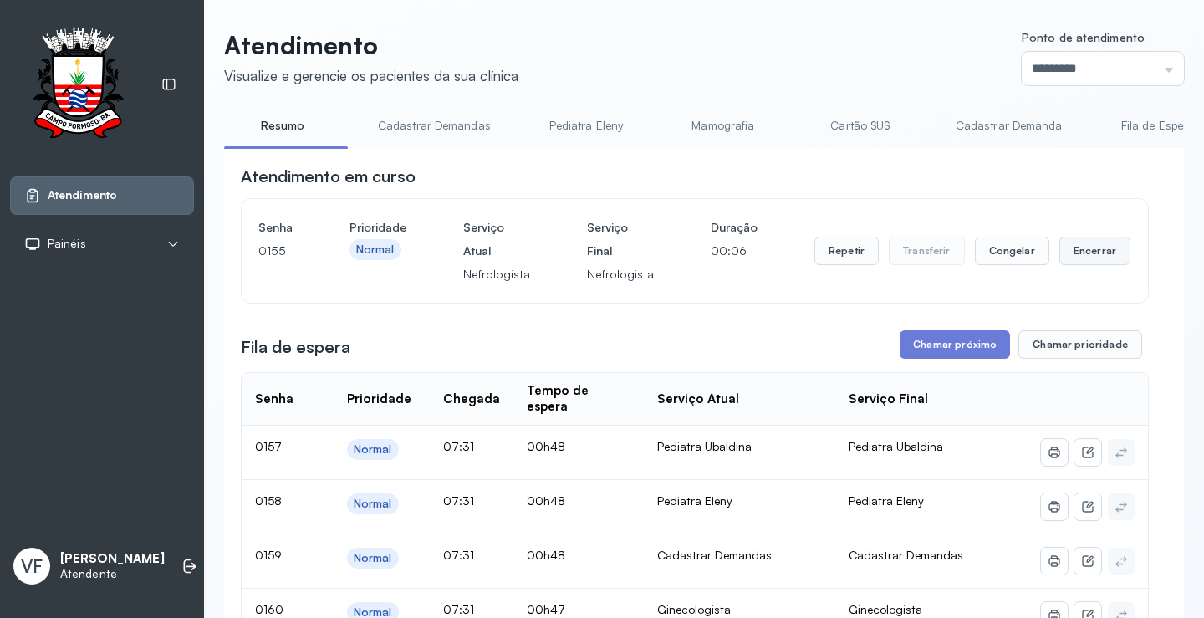
click at [1069, 253] on button "Encerrar" at bounding box center [1094, 251] width 71 height 28
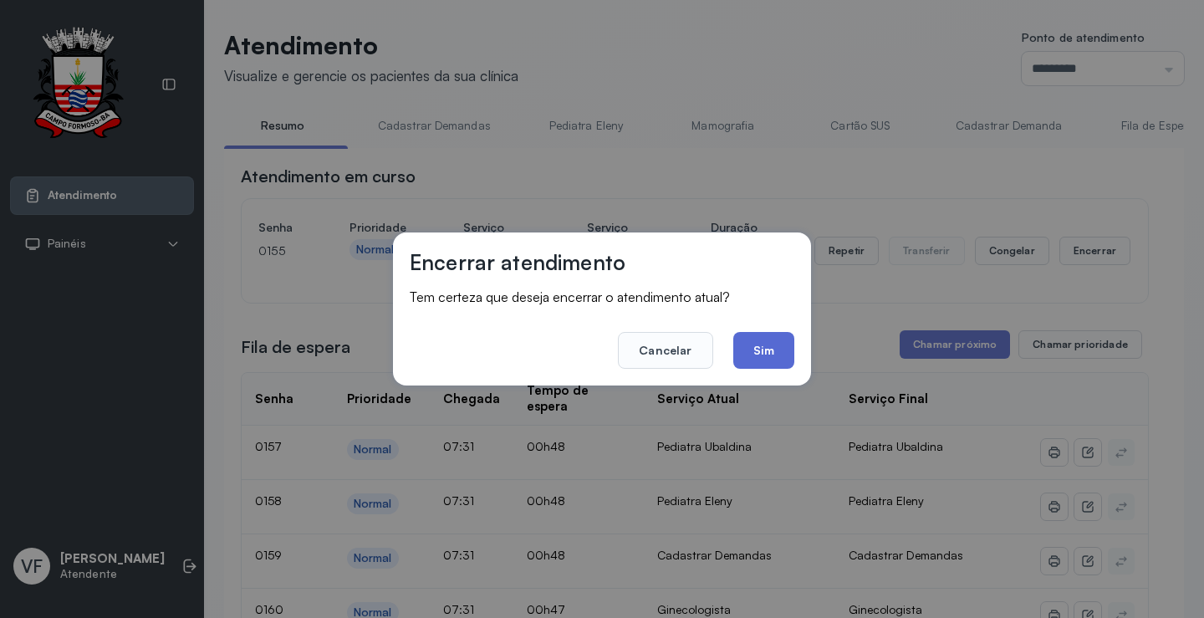
click at [759, 348] on button "Sim" at bounding box center [763, 350] width 61 height 37
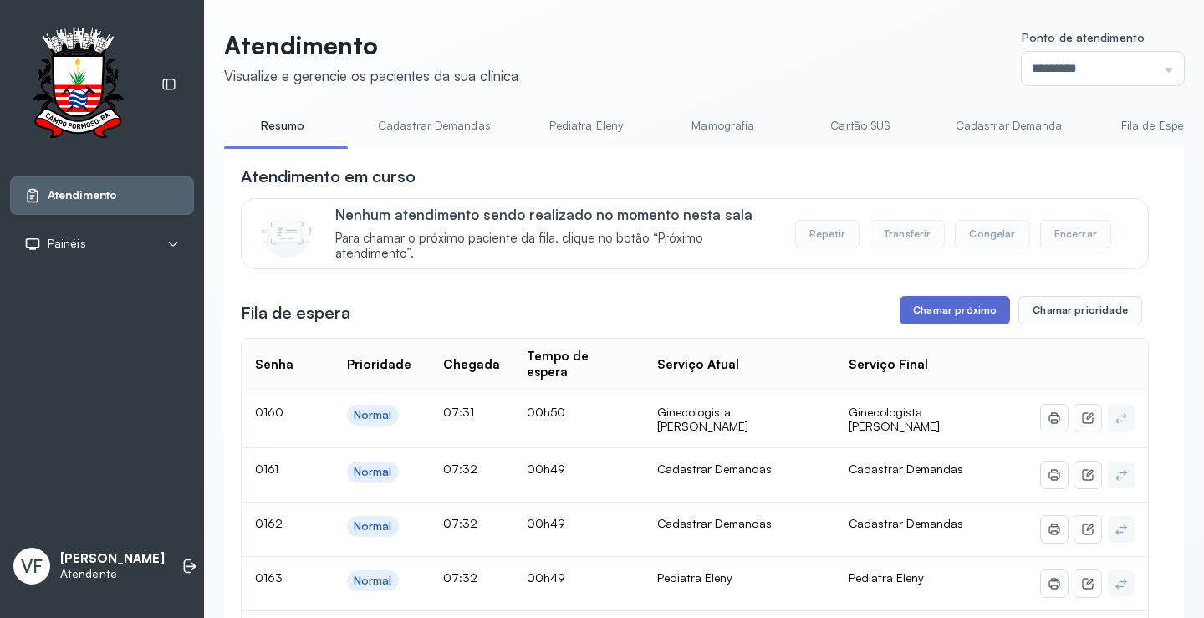
click at [940, 310] on button "Chamar próximo" at bounding box center [954, 310] width 110 height 28
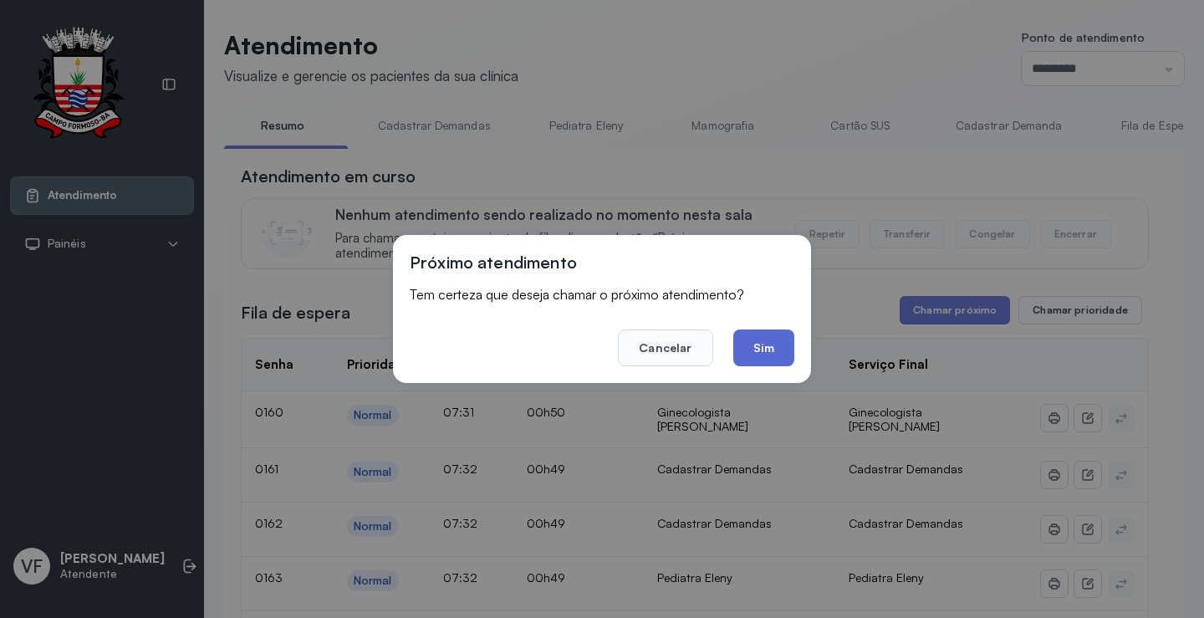
click at [765, 340] on button "Sim" at bounding box center [763, 347] width 61 height 37
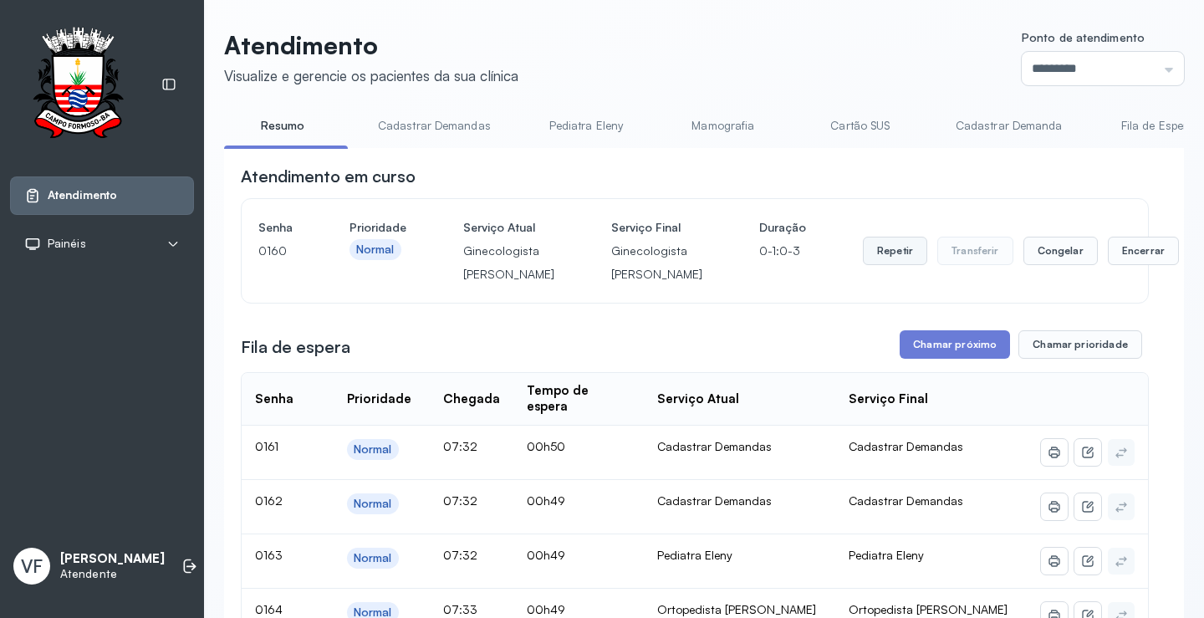
click at [863, 262] on button "Repetir" at bounding box center [895, 251] width 64 height 28
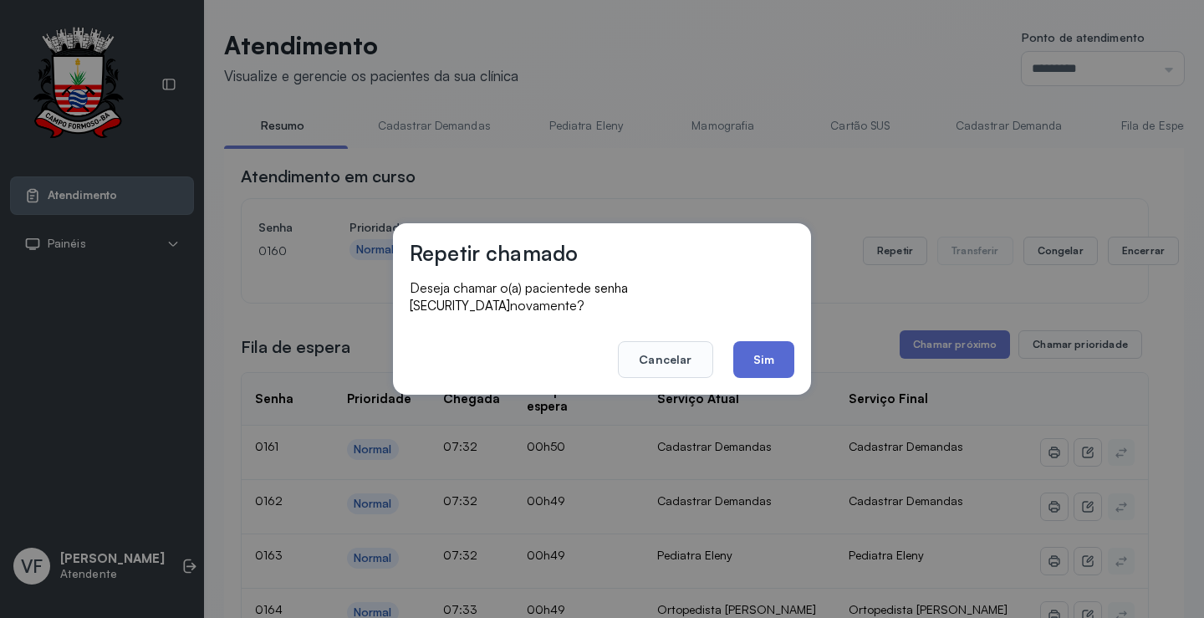
click at [762, 350] on button "Sim" at bounding box center [763, 359] width 61 height 37
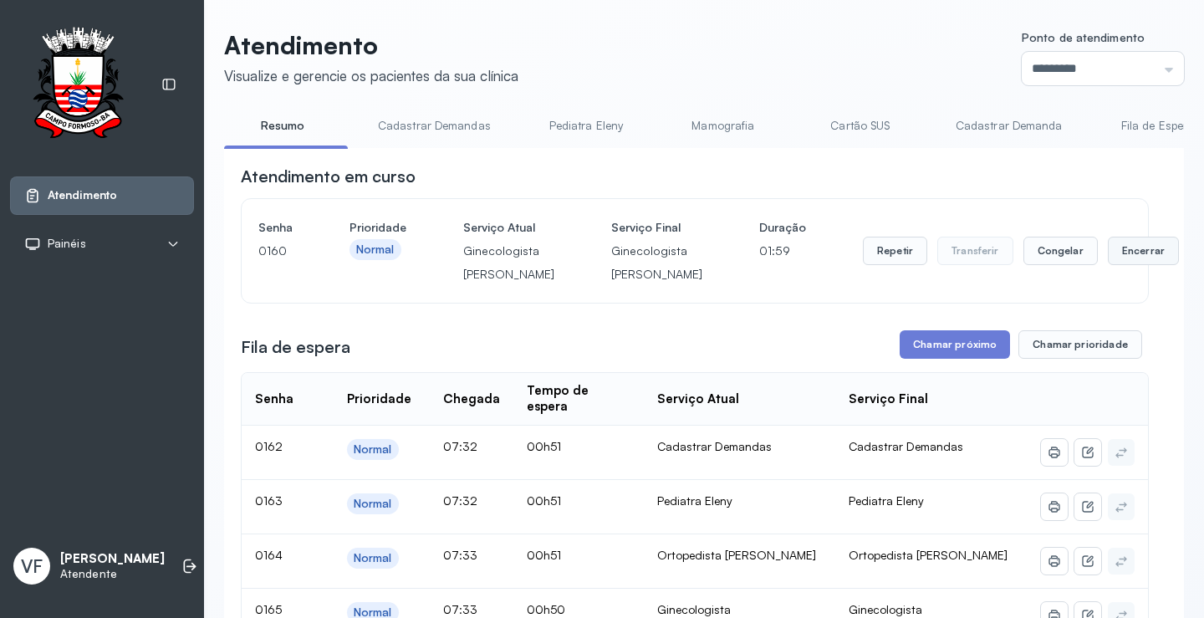
click at [1108, 265] on button "Encerrar" at bounding box center [1143, 251] width 71 height 28
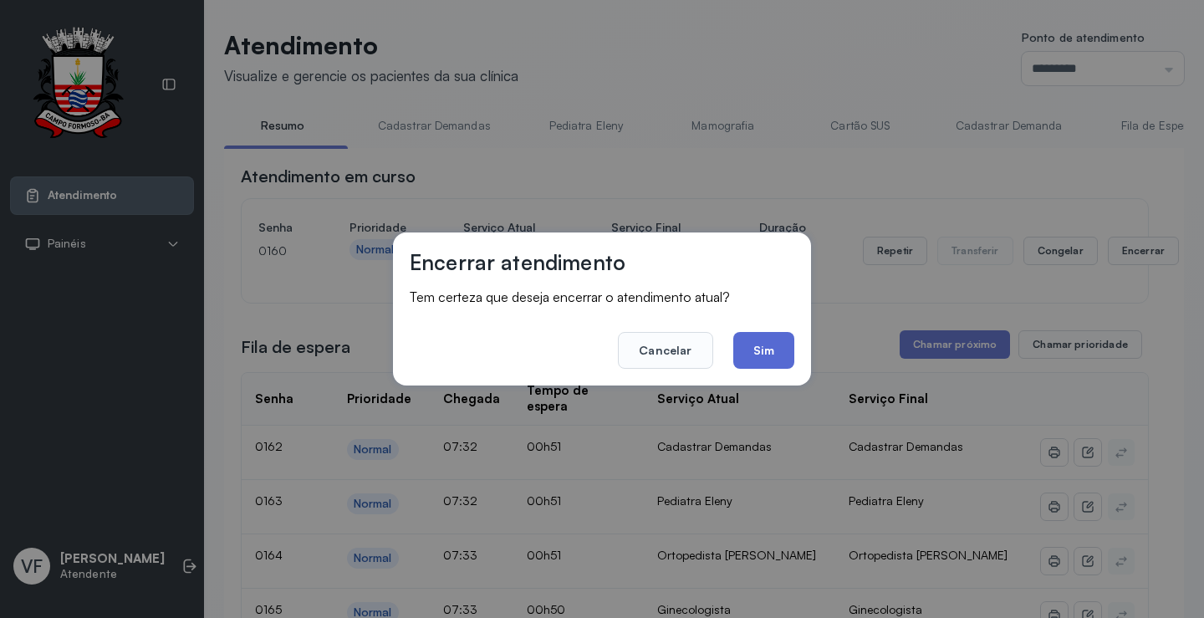
click at [765, 344] on button "Sim" at bounding box center [763, 350] width 61 height 37
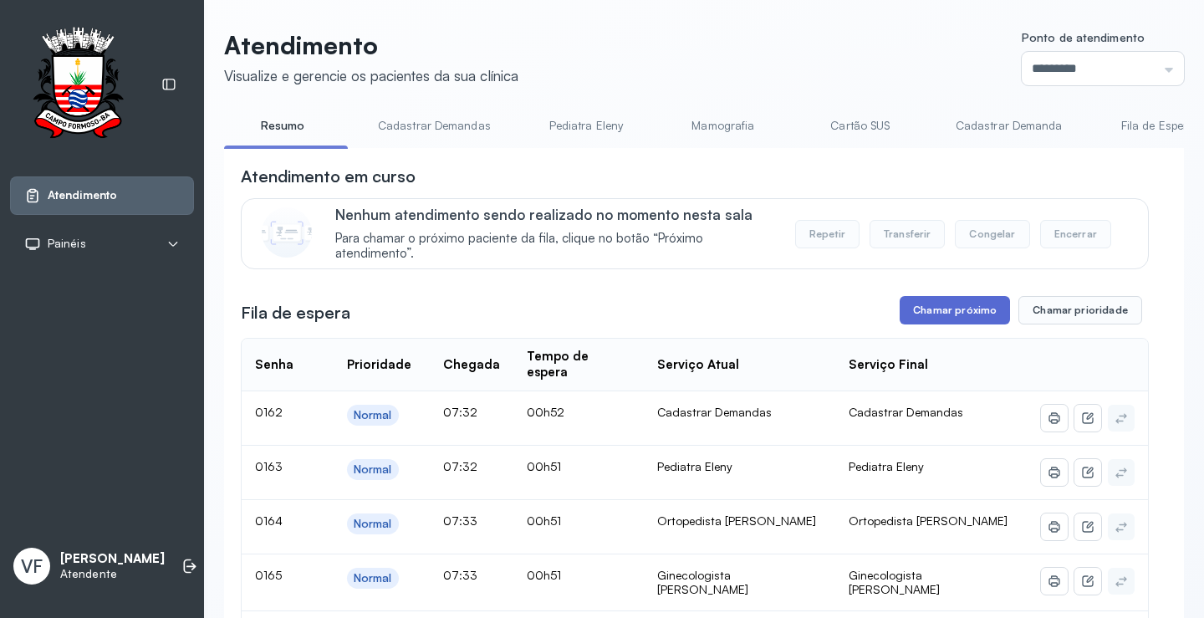
click at [947, 300] on button "Chamar próximo" at bounding box center [954, 310] width 110 height 28
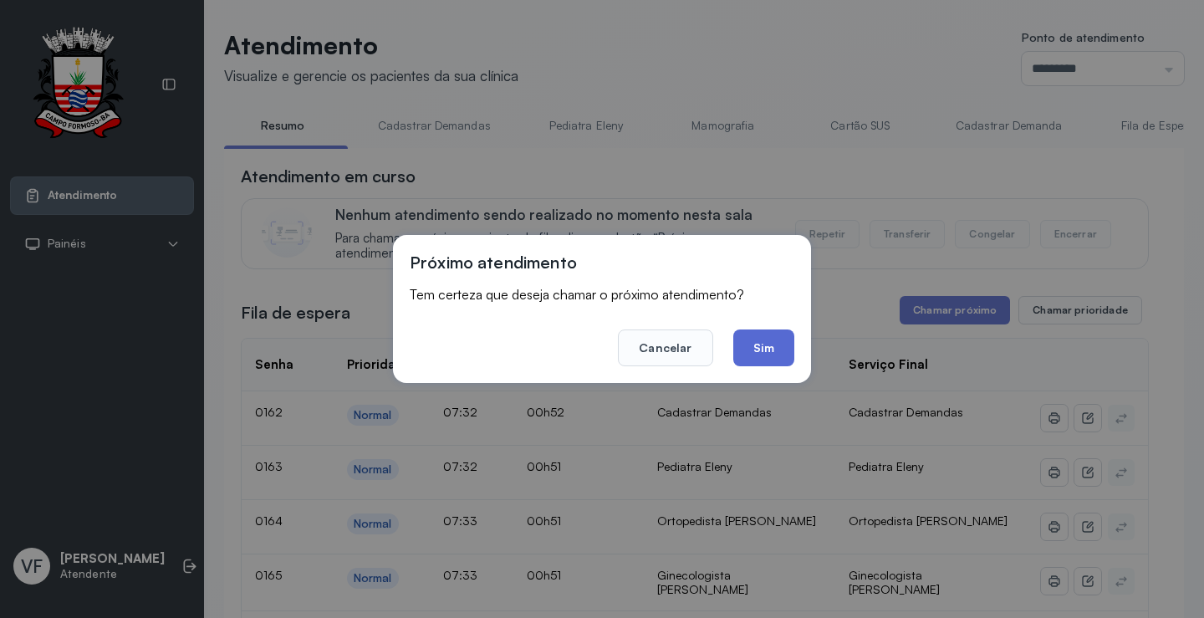
click at [759, 350] on button "Sim" at bounding box center [763, 347] width 61 height 37
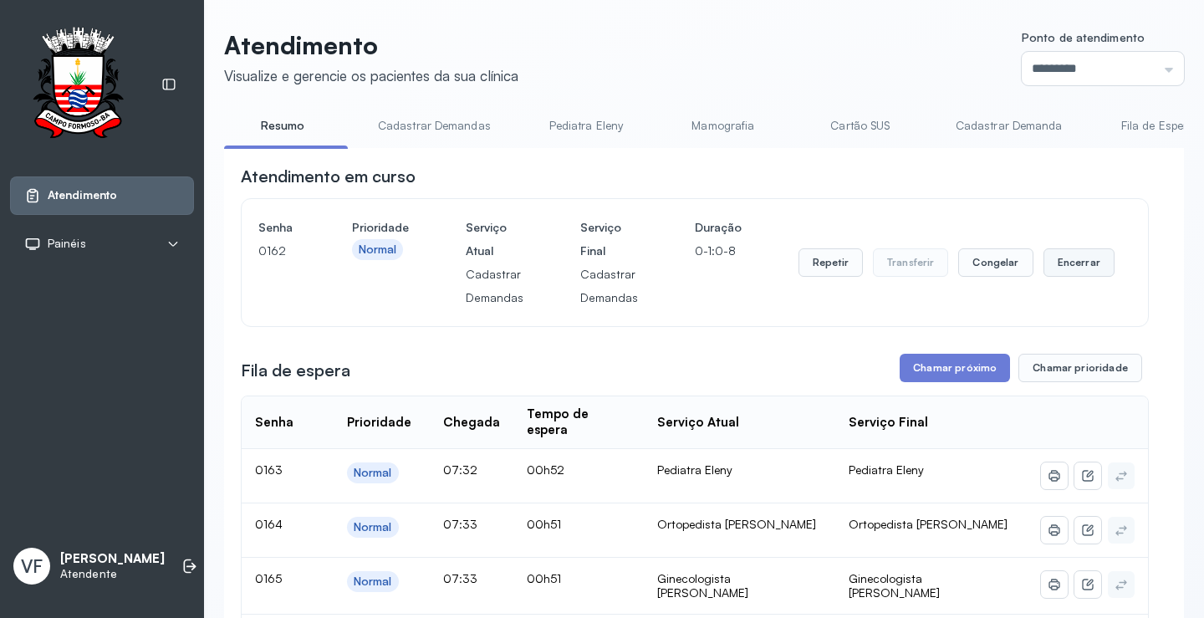
click at [1074, 263] on button "Encerrar" at bounding box center [1078, 262] width 71 height 28
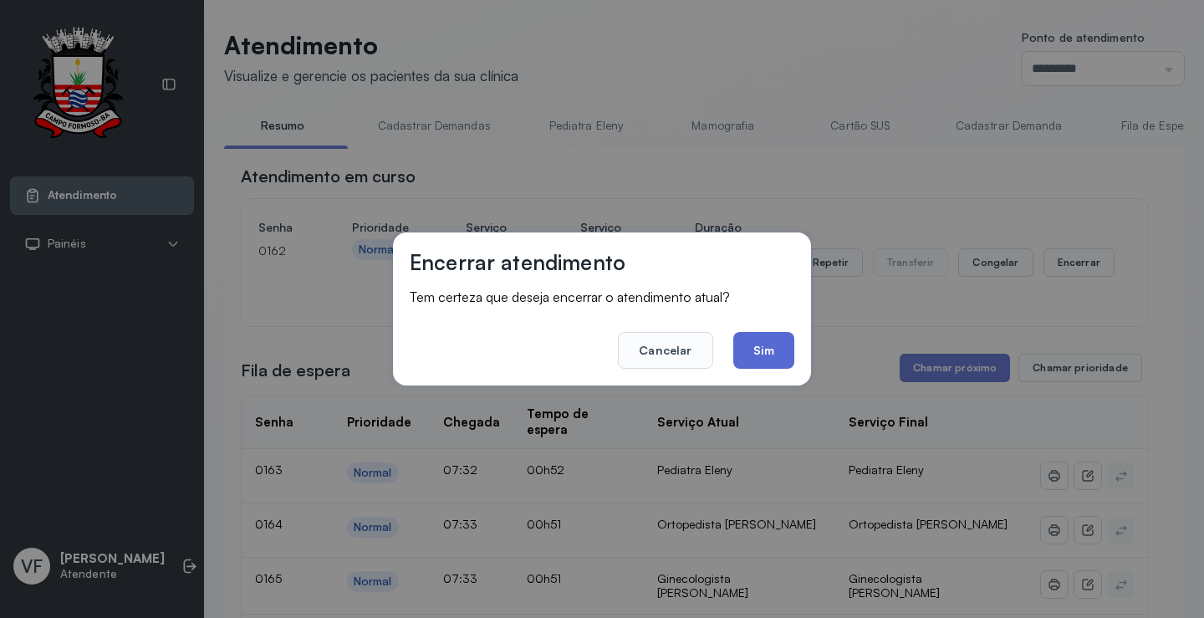
click at [774, 347] on button "Sim" at bounding box center [763, 350] width 61 height 37
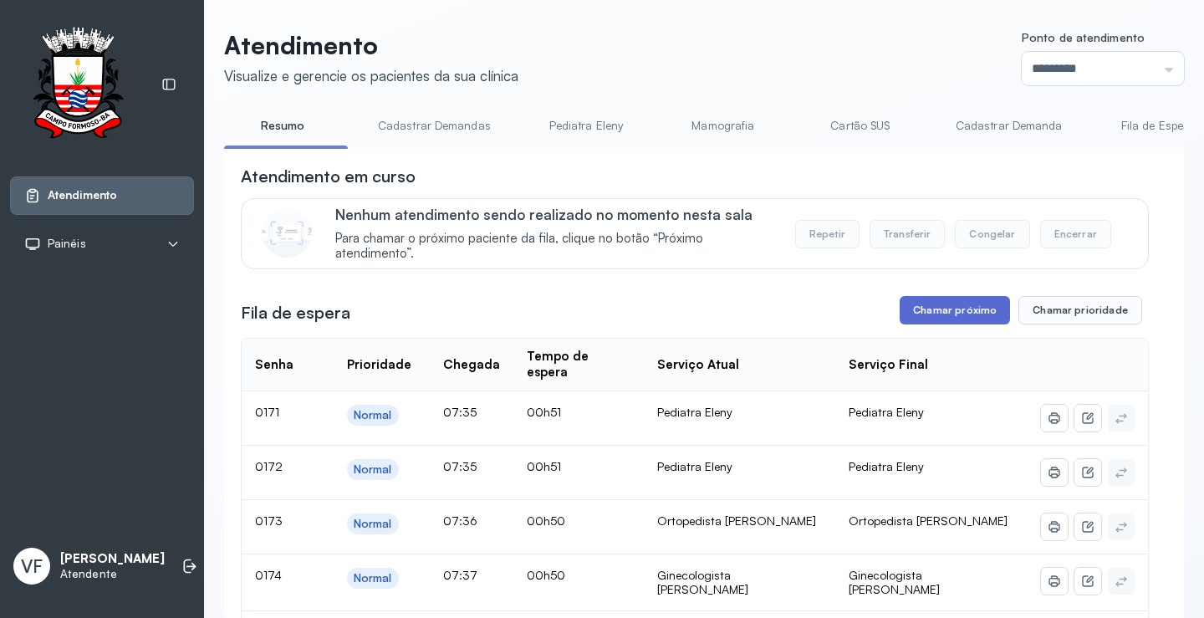
click at [943, 302] on button "Chamar próximo" at bounding box center [954, 310] width 110 height 28
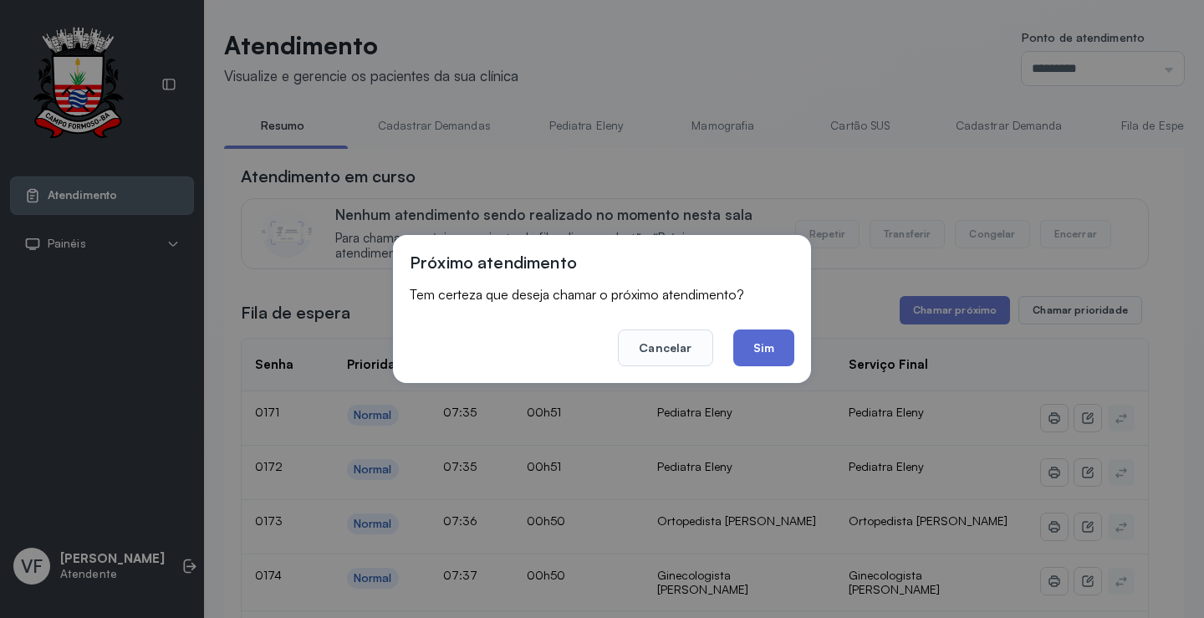
click at [758, 344] on button "Sim" at bounding box center [763, 347] width 61 height 37
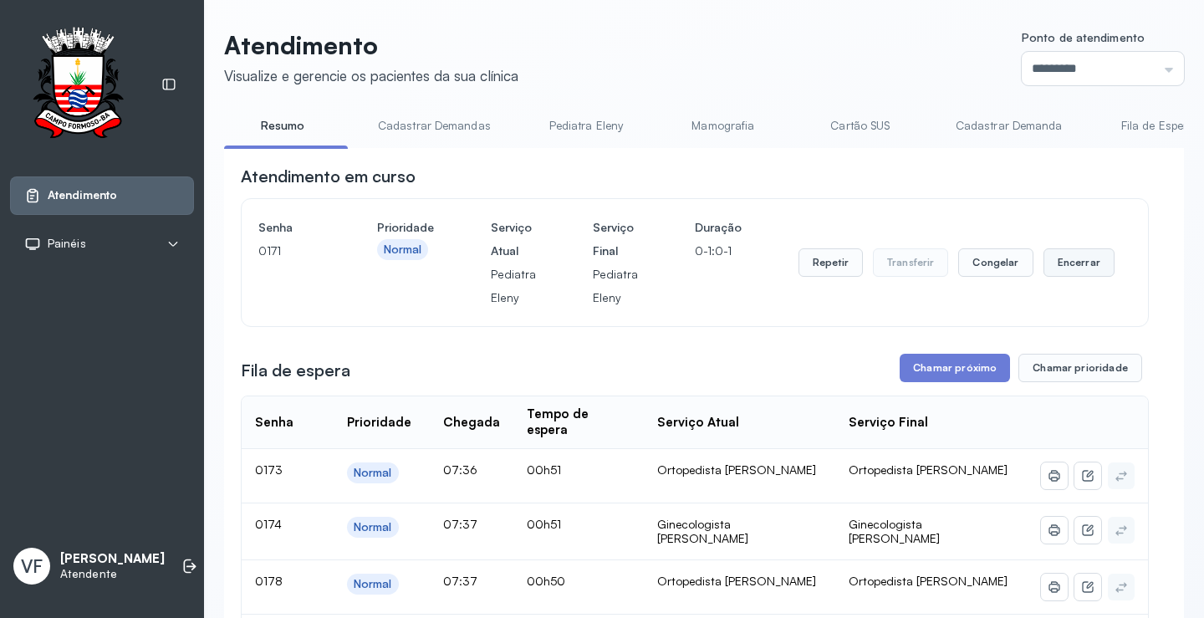
click at [1078, 258] on button "Encerrar" at bounding box center [1078, 262] width 71 height 28
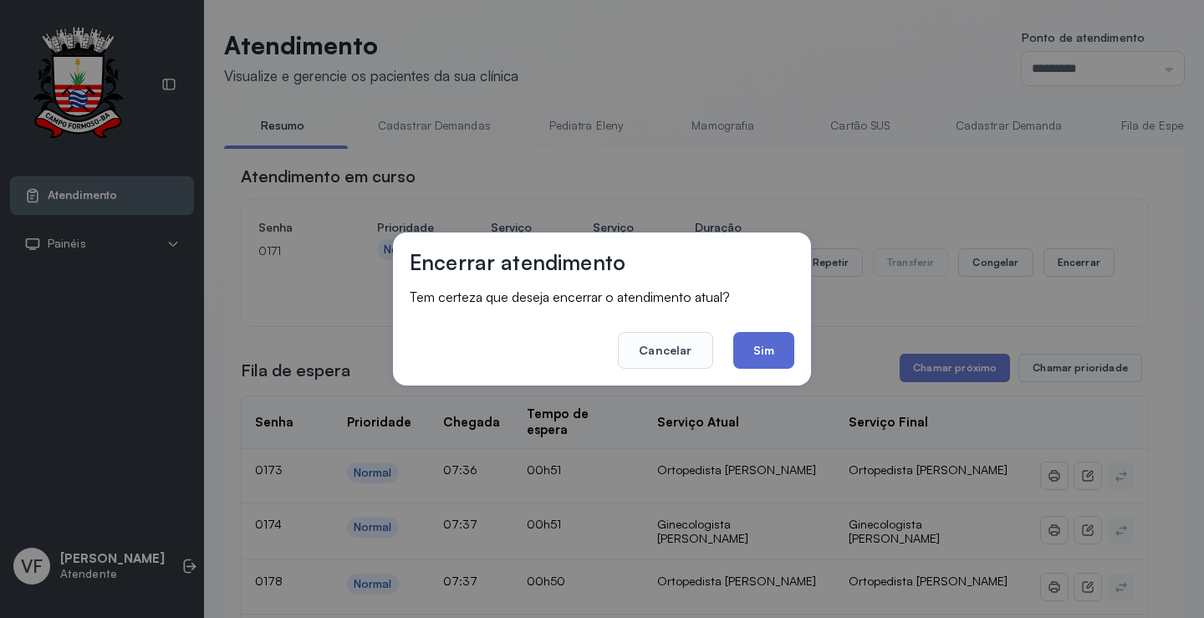
click at [752, 342] on button "Sim" at bounding box center [763, 350] width 61 height 37
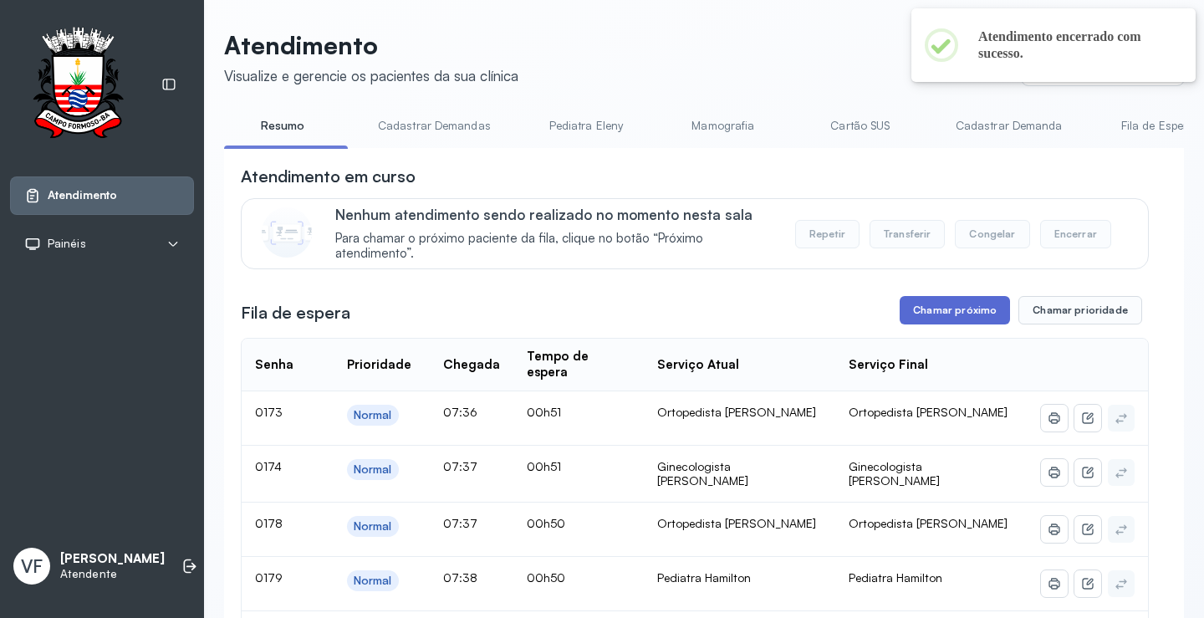
click at [950, 308] on button "Chamar próximo" at bounding box center [954, 310] width 110 height 28
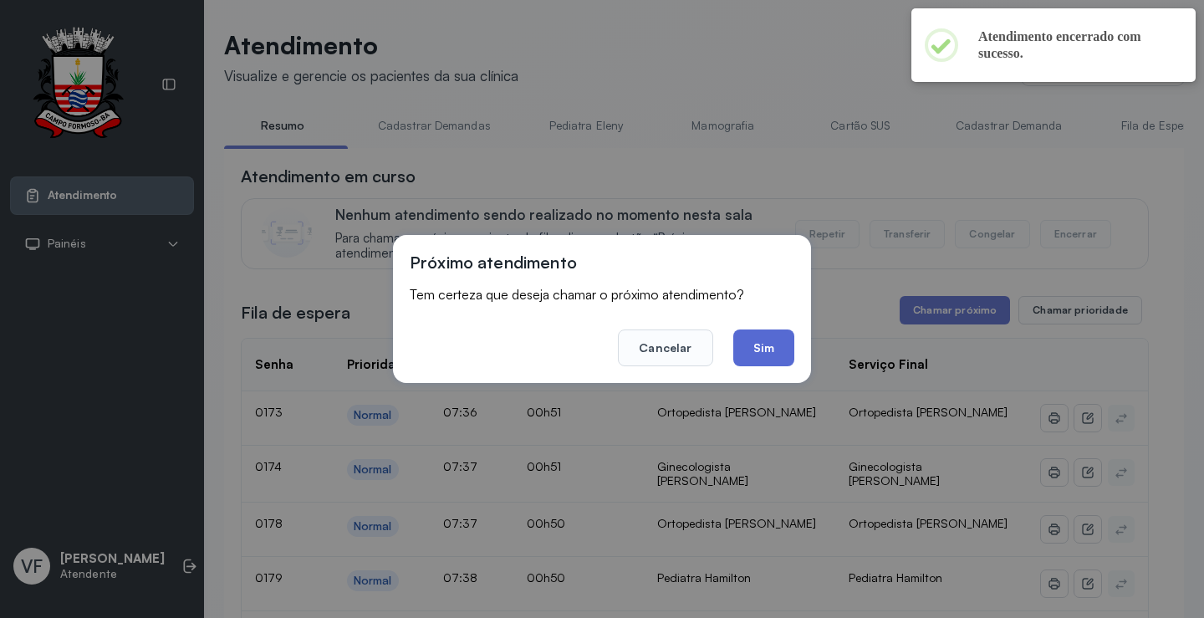
click at [763, 344] on button "Sim" at bounding box center [763, 347] width 61 height 37
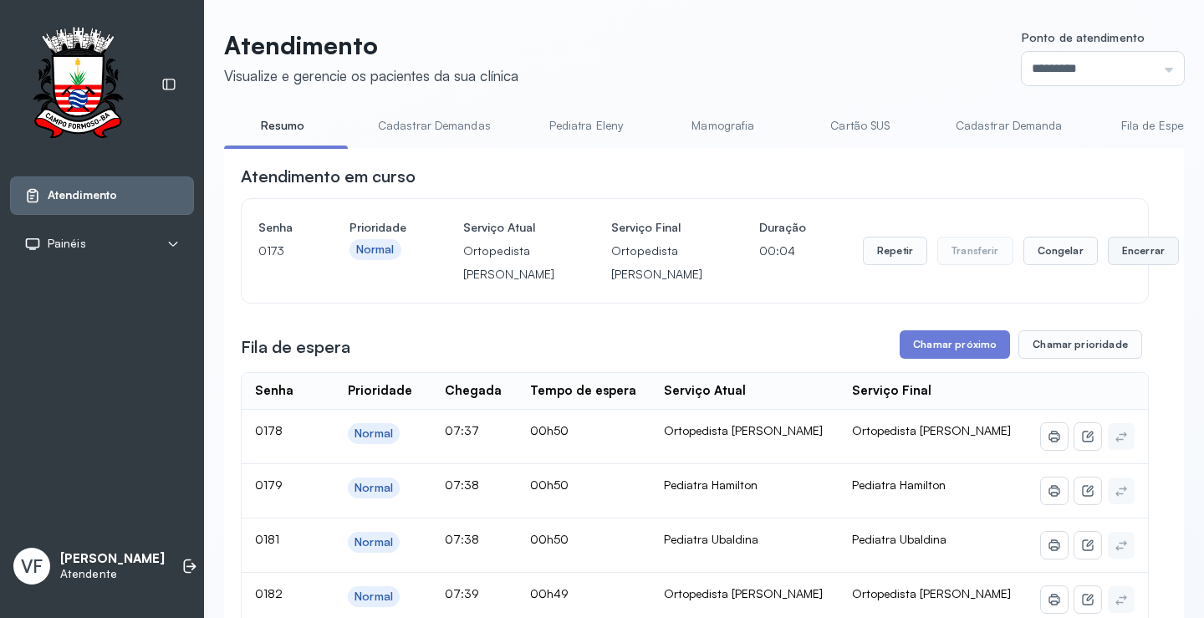
click at [1108, 262] on button "Encerrar" at bounding box center [1143, 251] width 71 height 28
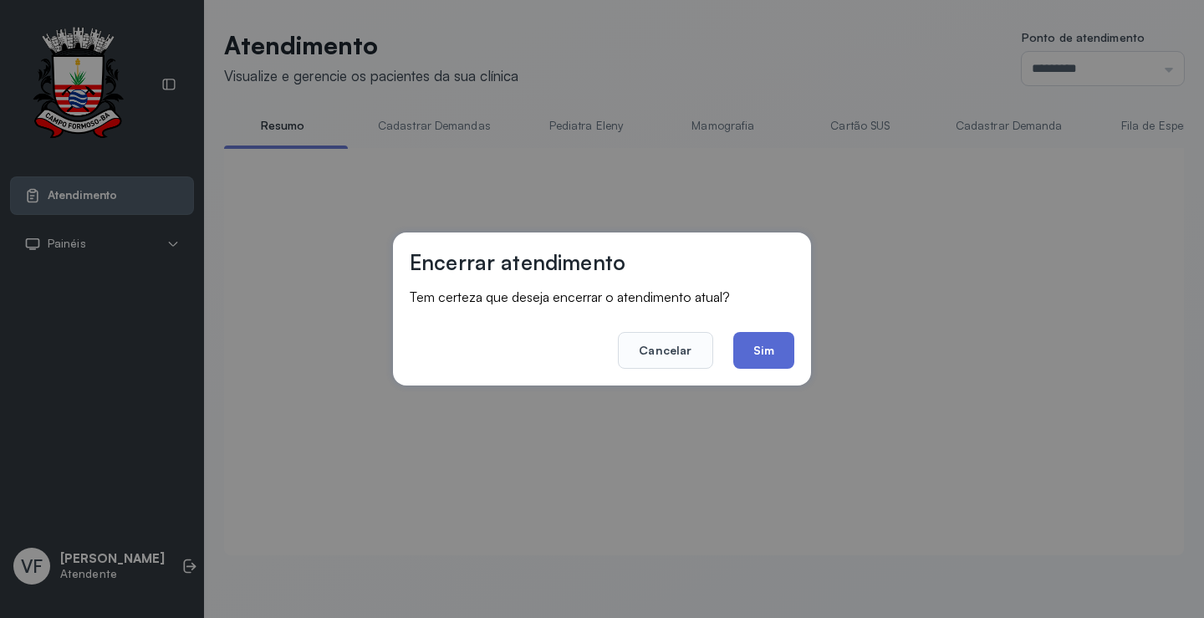
click at [752, 345] on button "Sim" at bounding box center [763, 350] width 61 height 37
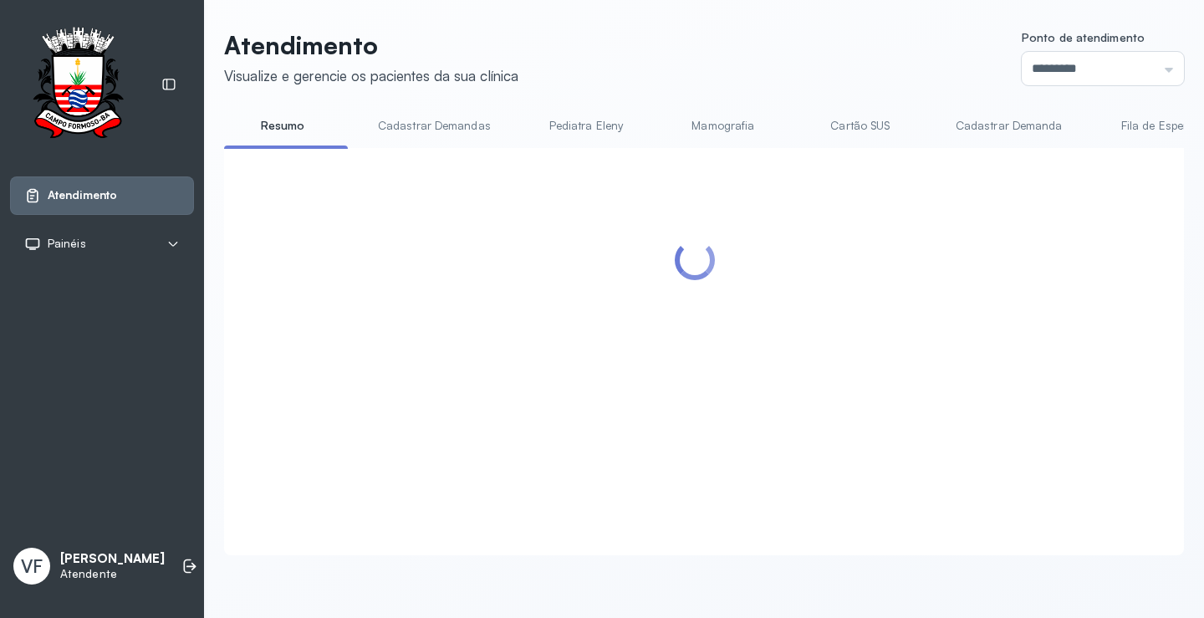
click at [950, 316] on div at bounding box center [695, 332] width 908 height 334
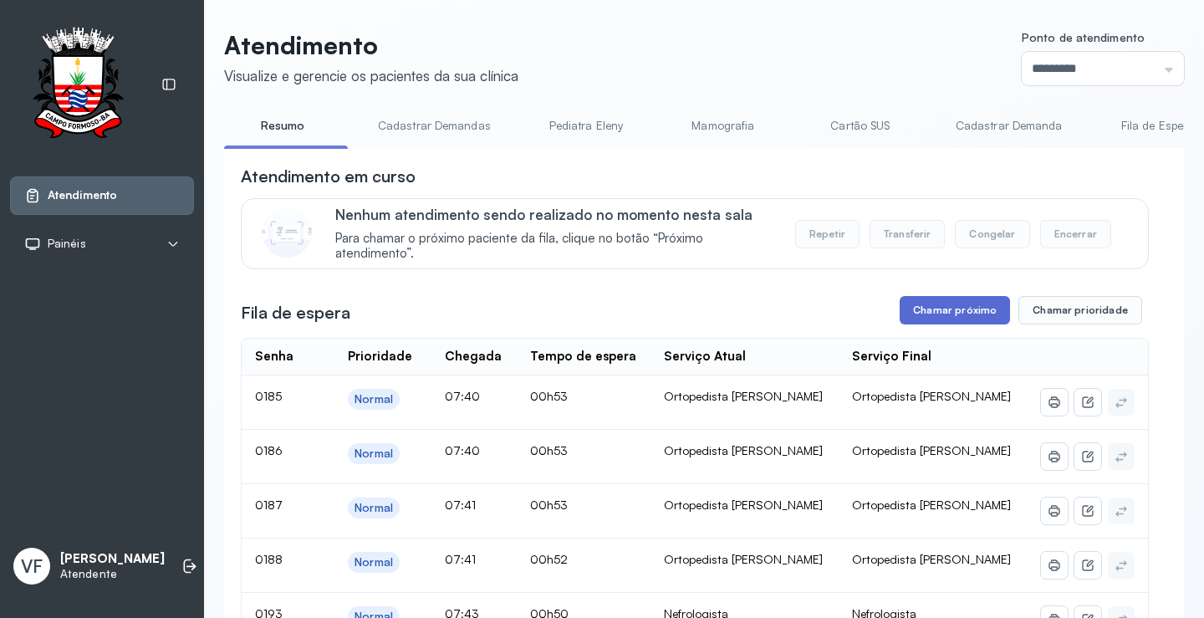
click at [951, 308] on button "Chamar próximo" at bounding box center [954, 310] width 110 height 28
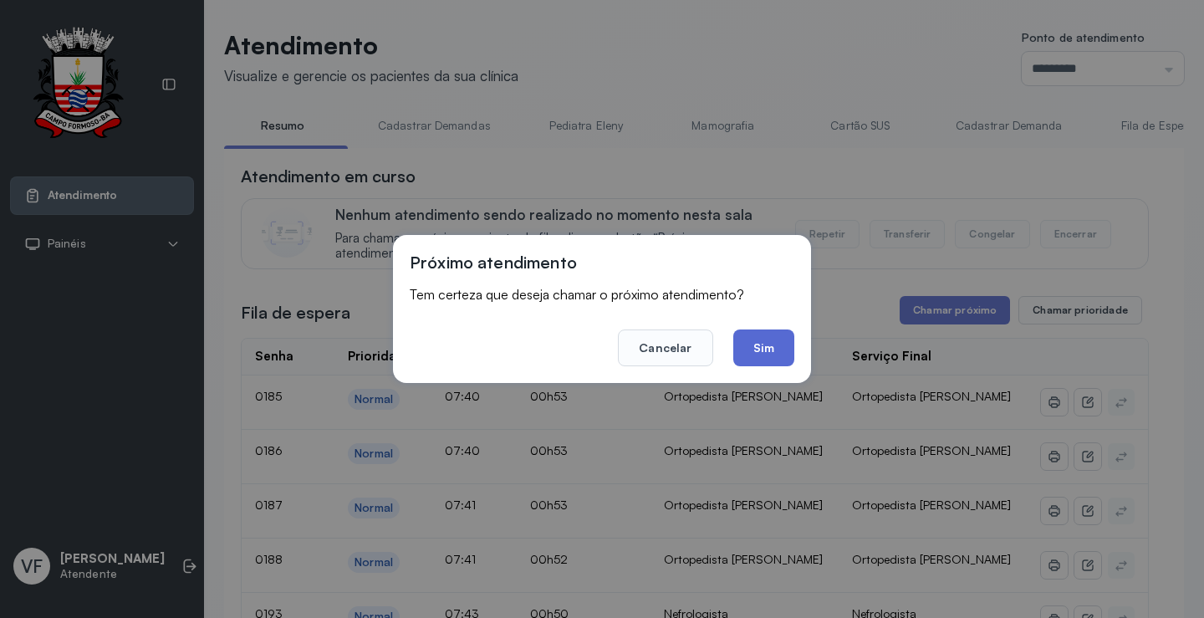
click at [772, 344] on button "Sim" at bounding box center [763, 347] width 61 height 37
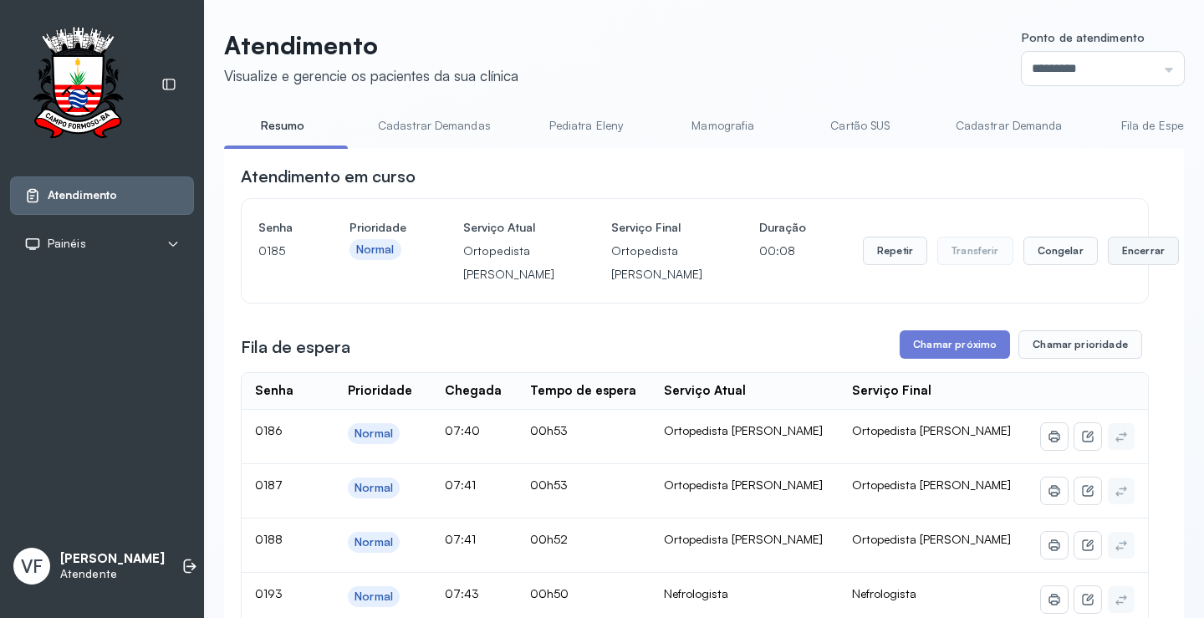
click at [1108, 261] on button "Encerrar" at bounding box center [1143, 251] width 71 height 28
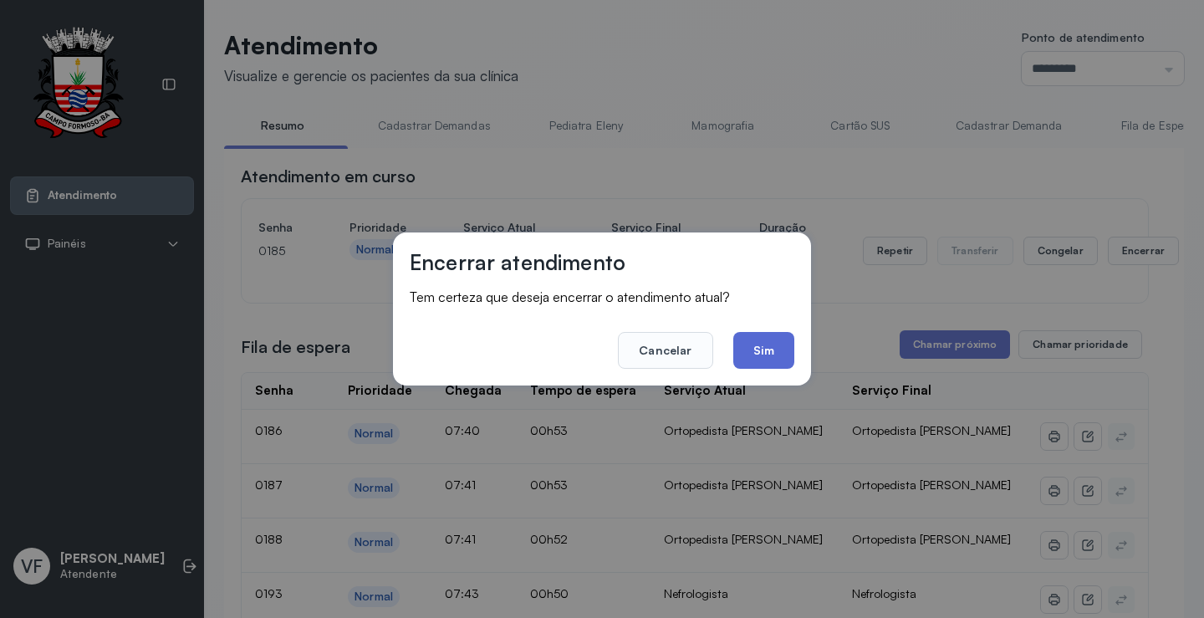
click at [770, 343] on button "Sim" at bounding box center [763, 350] width 61 height 37
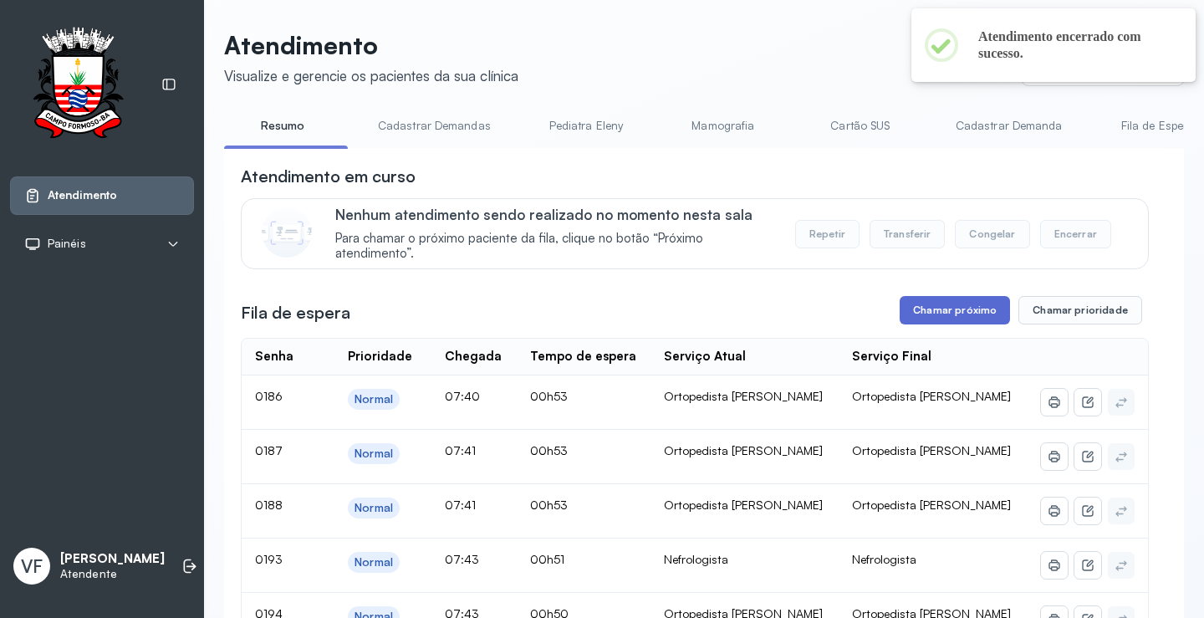
click at [947, 308] on button "Chamar próximo" at bounding box center [954, 310] width 110 height 28
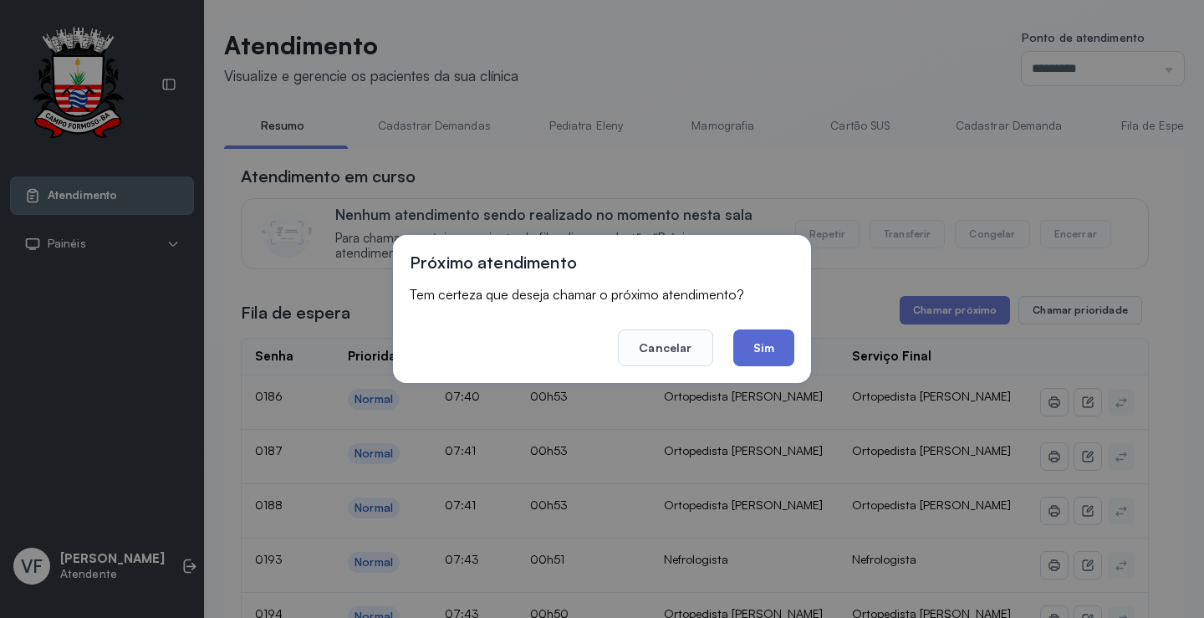
click at [760, 344] on button "Sim" at bounding box center [763, 347] width 61 height 37
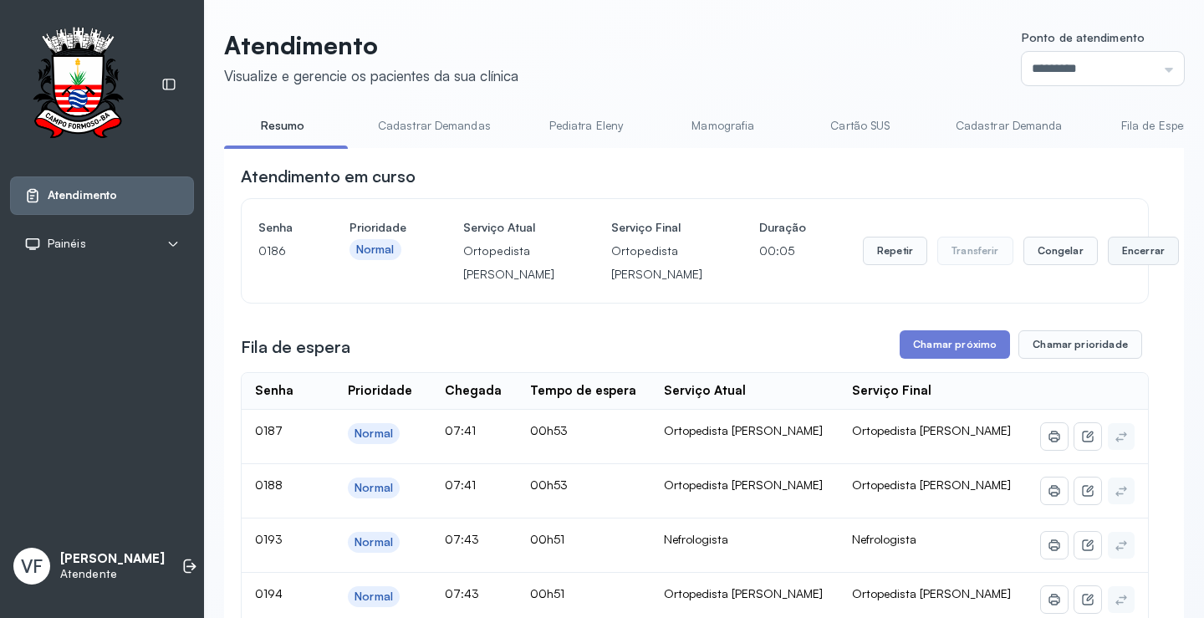
click at [1108, 262] on button "Encerrar" at bounding box center [1143, 251] width 71 height 28
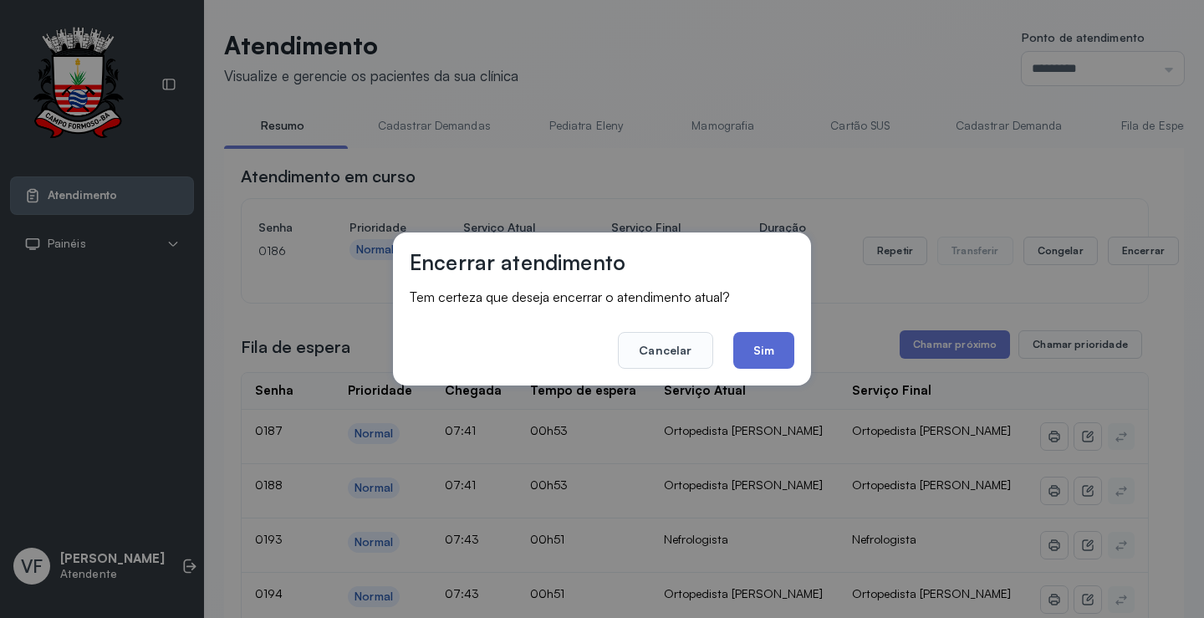
click at [765, 347] on button "Sim" at bounding box center [763, 350] width 61 height 37
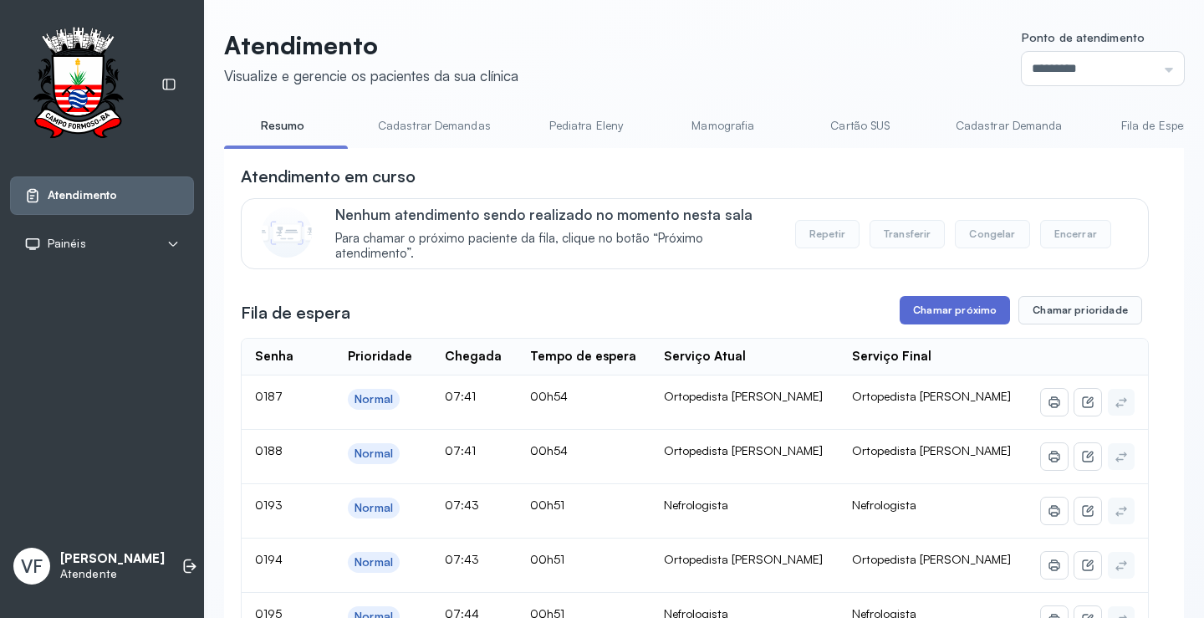
click at [935, 309] on button "Chamar próximo" at bounding box center [954, 310] width 110 height 28
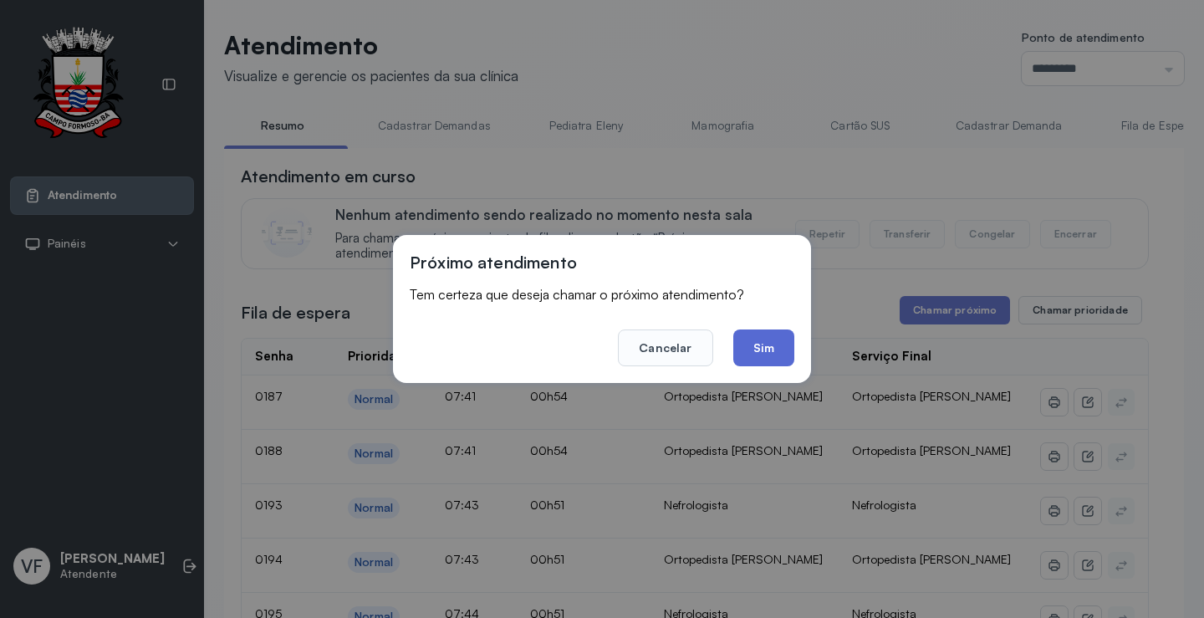
click at [771, 344] on button "Sim" at bounding box center [763, 347] width 61 height 37
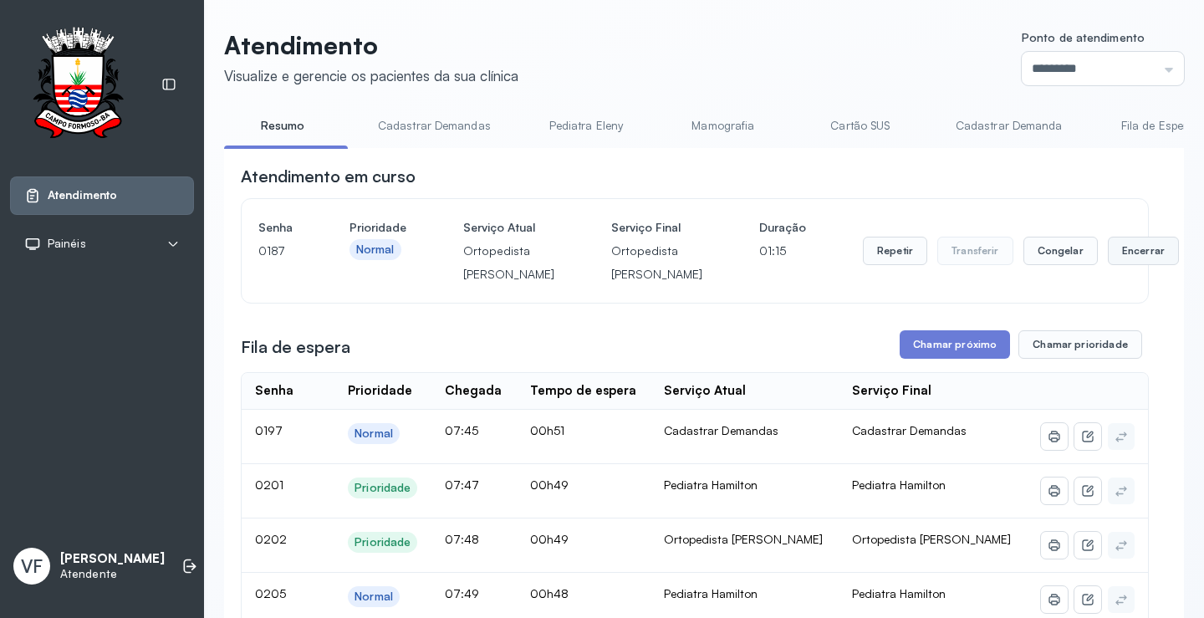
click at [1108, 265] on button "Encerrar" at bounding box center [1143, 251] width 71 height 28
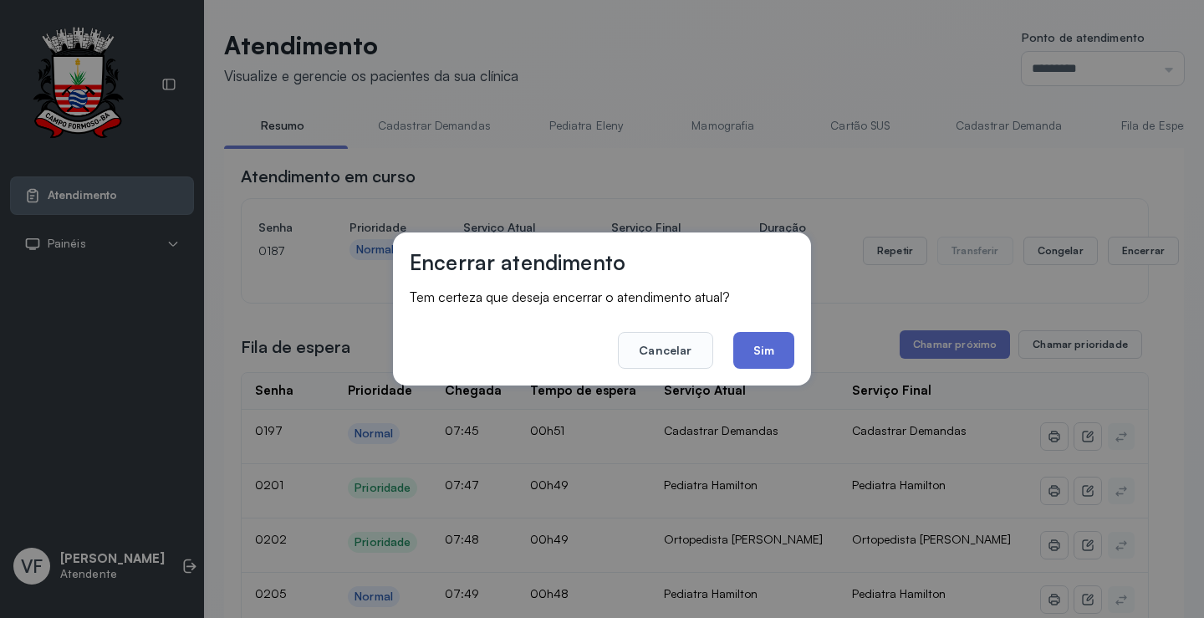
click at [761, 353] on button "Sim" at bounding box center [763, 350] width 61 height 37
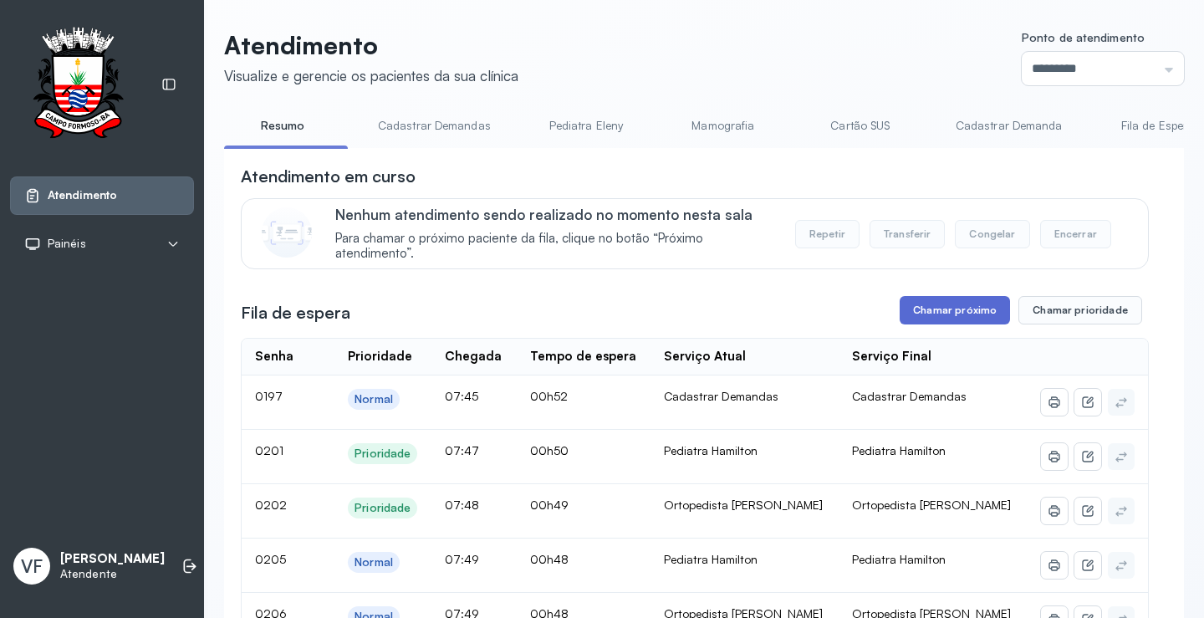
click at [940, 307] on button "Chamar próximo" at bounding box center [954, 310] width 110 height 28
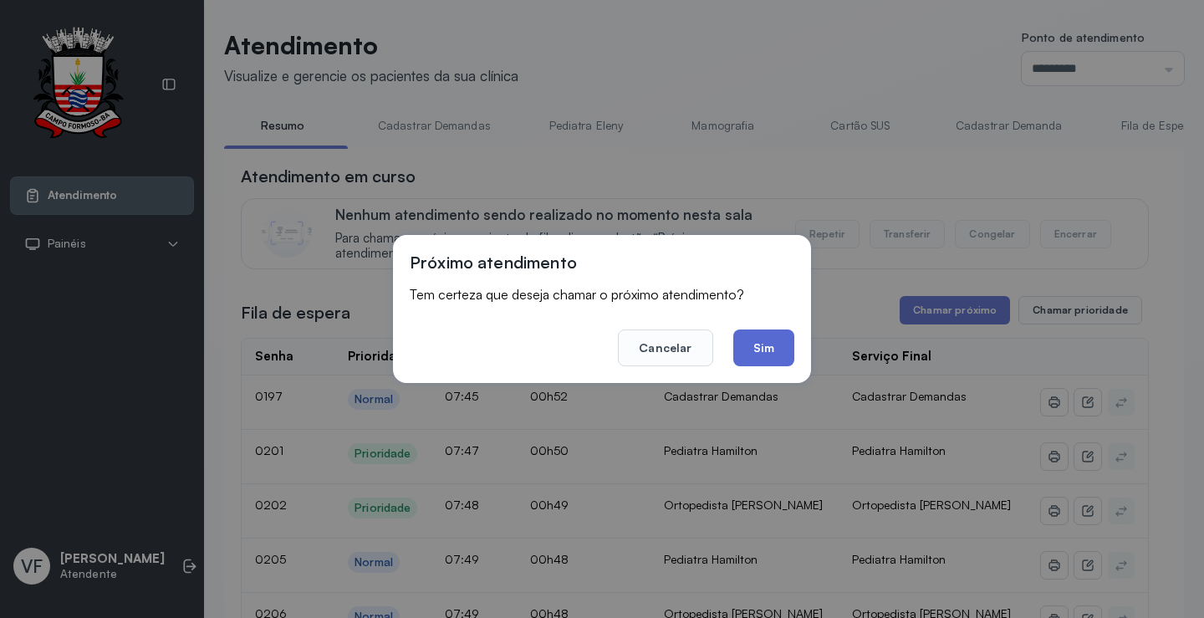
click at [752, 344] on button "Sim" at bounding box center [763, 347] width 61 height 37
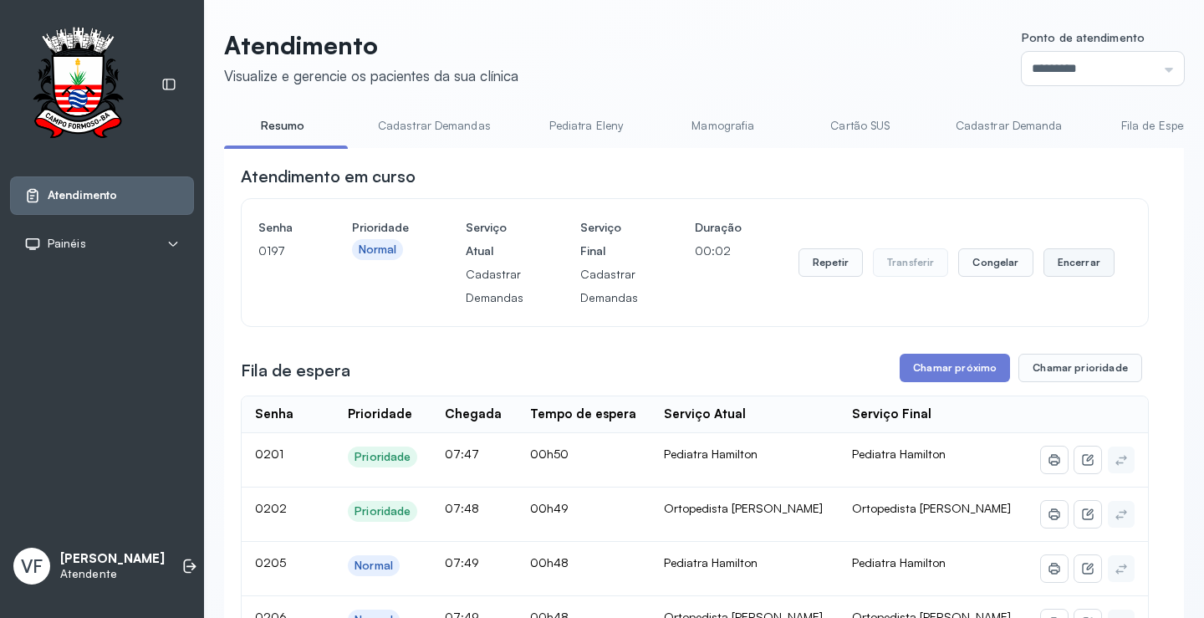
click at [1062, 261] on button "Encerrar" at bounding box center [1078, 262] width 71 height 28
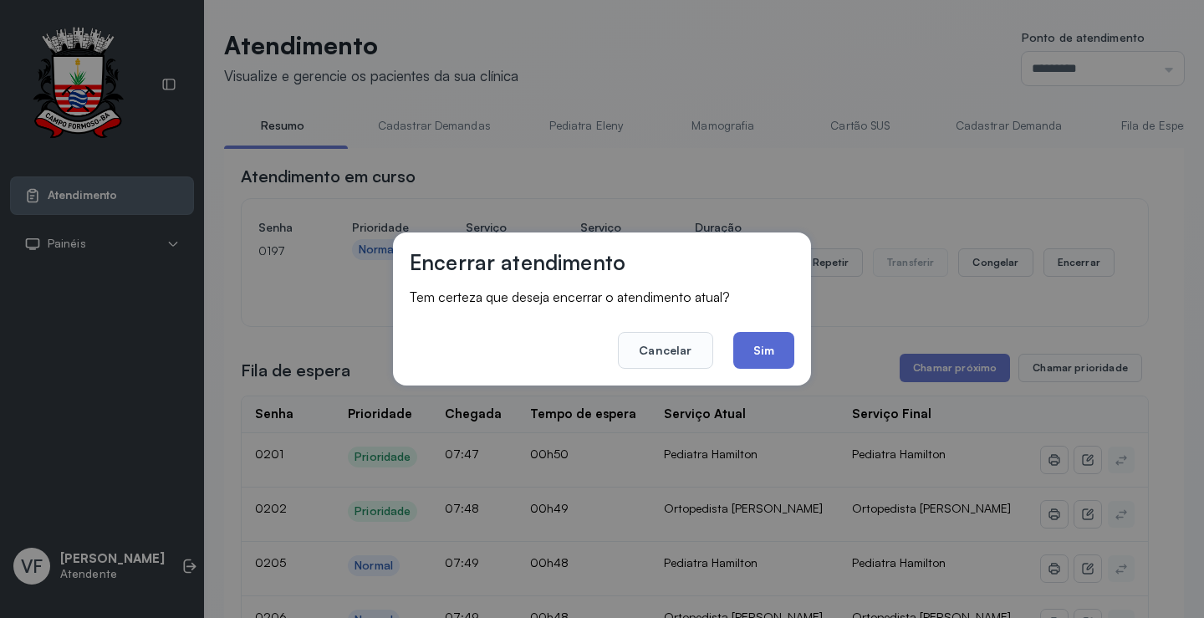
click at [770, 339] on button "Sim" at bounding box center [763, 350] width 61 height 37
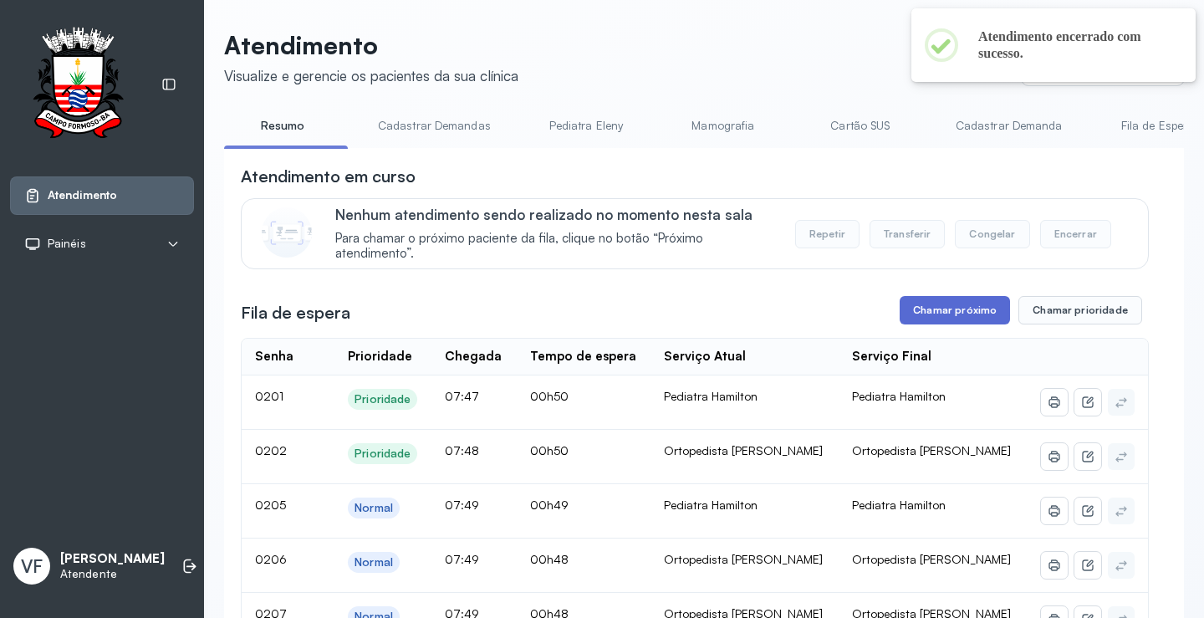
click at [945, 308] on button "Chamar próximo" at bounding box center [954, 310] width 110 height 28
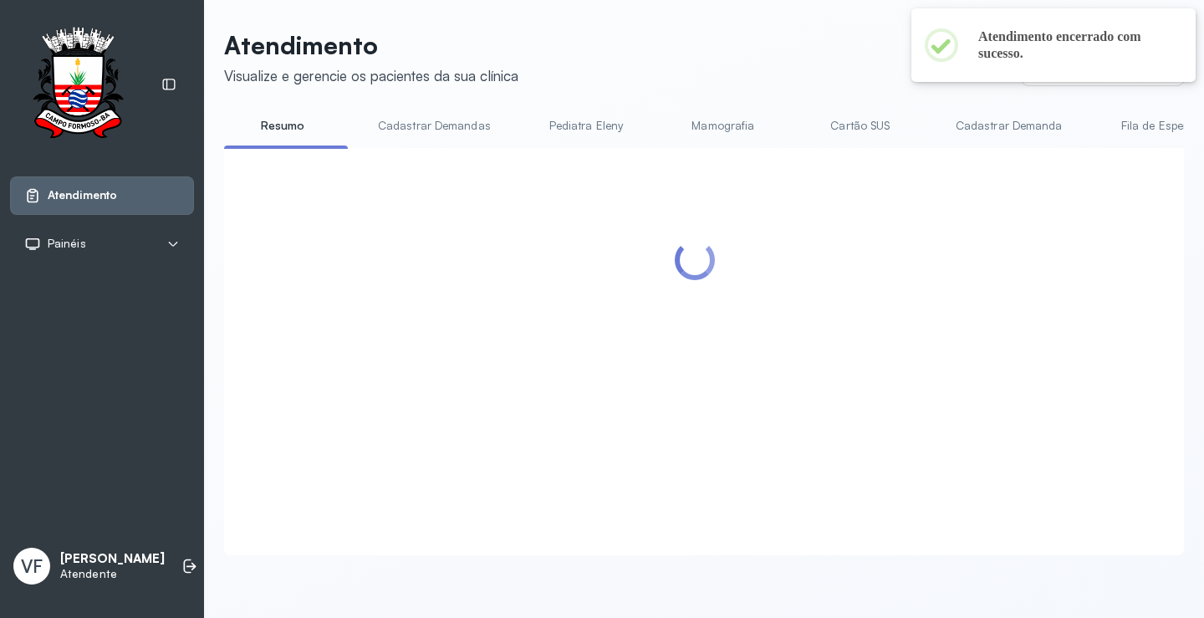
click at [765, 342] on div at bounding box center [695, 332] width 908 height 334
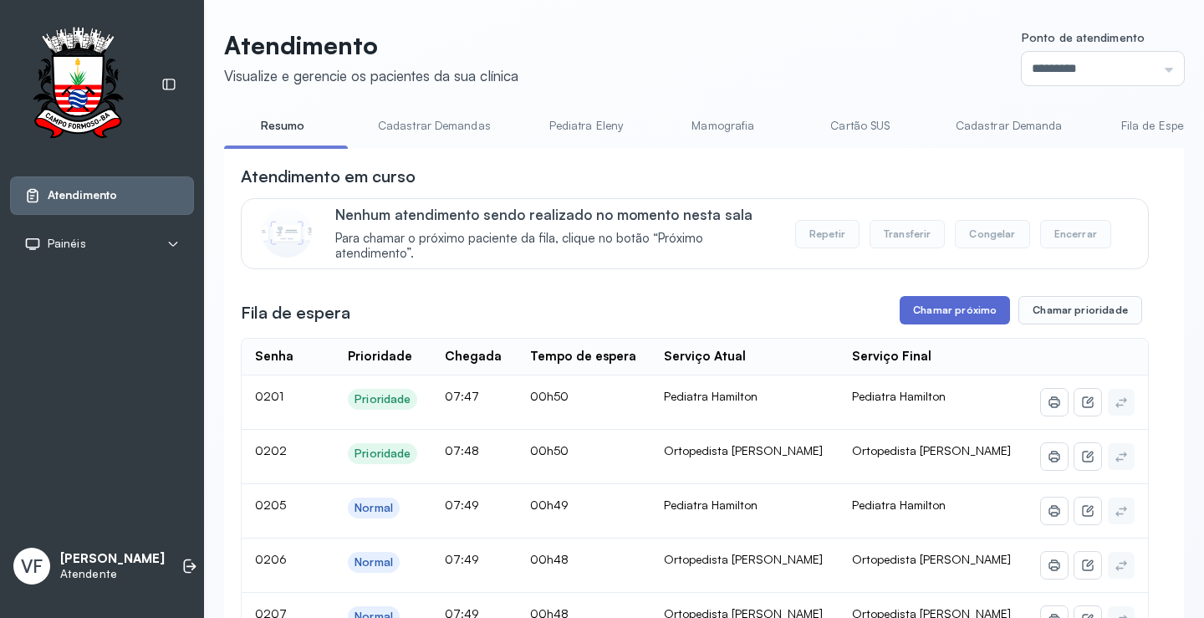
click at [933, 312] on button "Chamar próximo" at bounding box center [954, 310] width 110 height 28
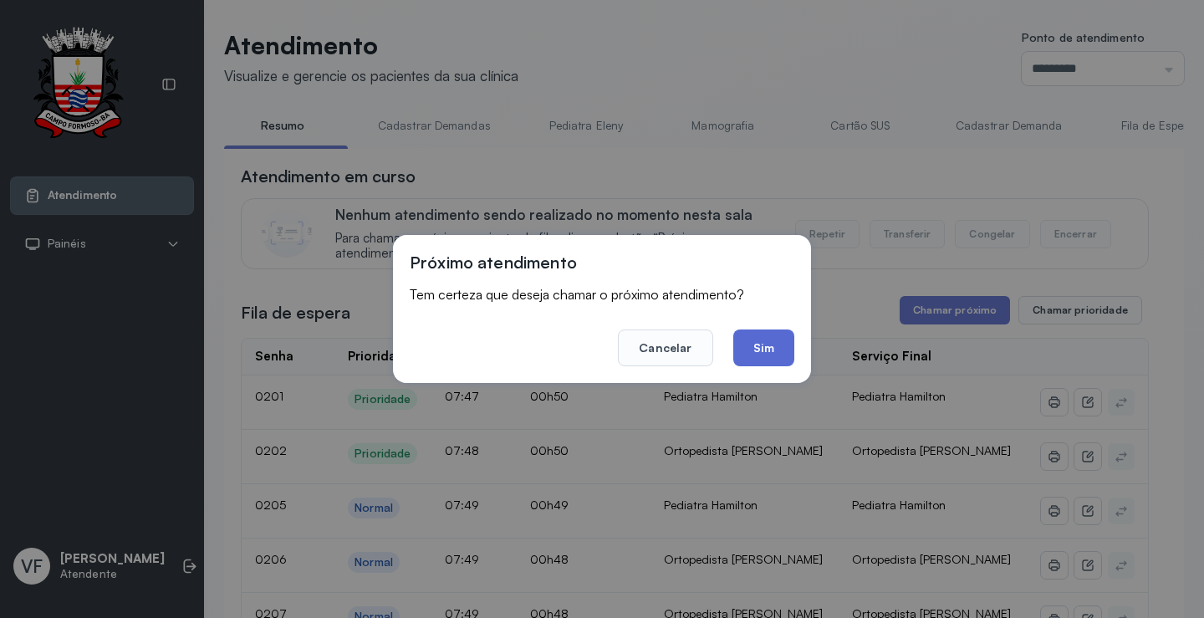
click at [771, 349] on button "Sim" at bounding box center [763, 347] width 61 height 37
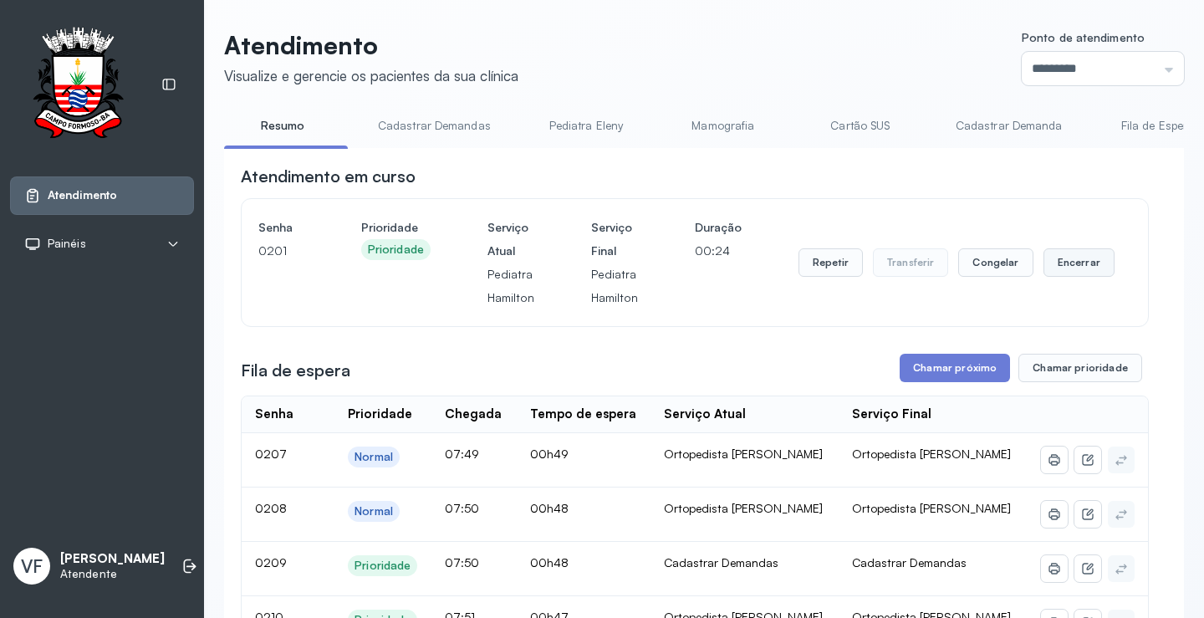
click at [1062, 264] on button "Encerrar" at bounding box center [1078, 262] width 71 height 28
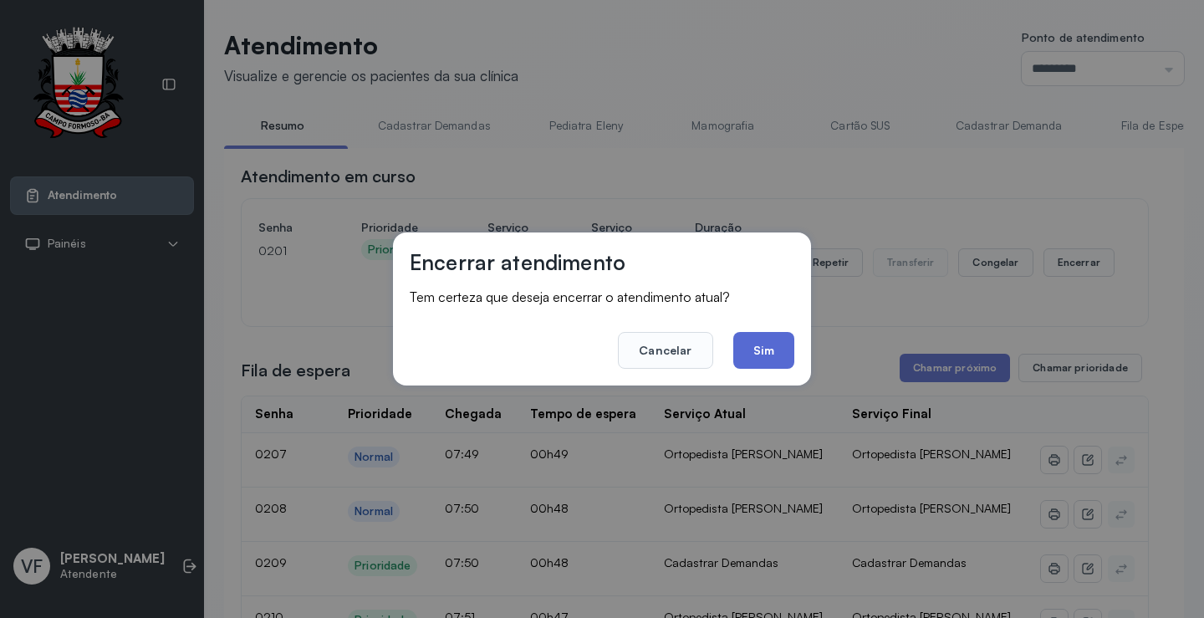
click at [772, 341] on button "Sim" at bounding box center [763, 350] width 61 height 37
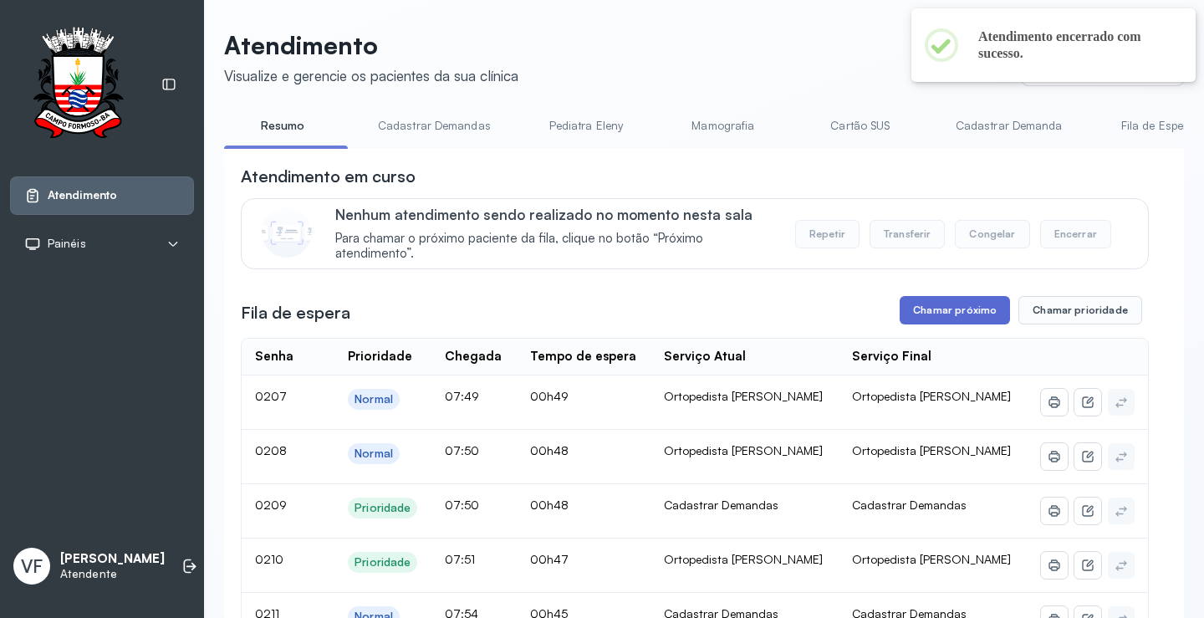
click at [945, 312] on button "Chamar próximo" at bounding box center [954, 310] width 110 height 28
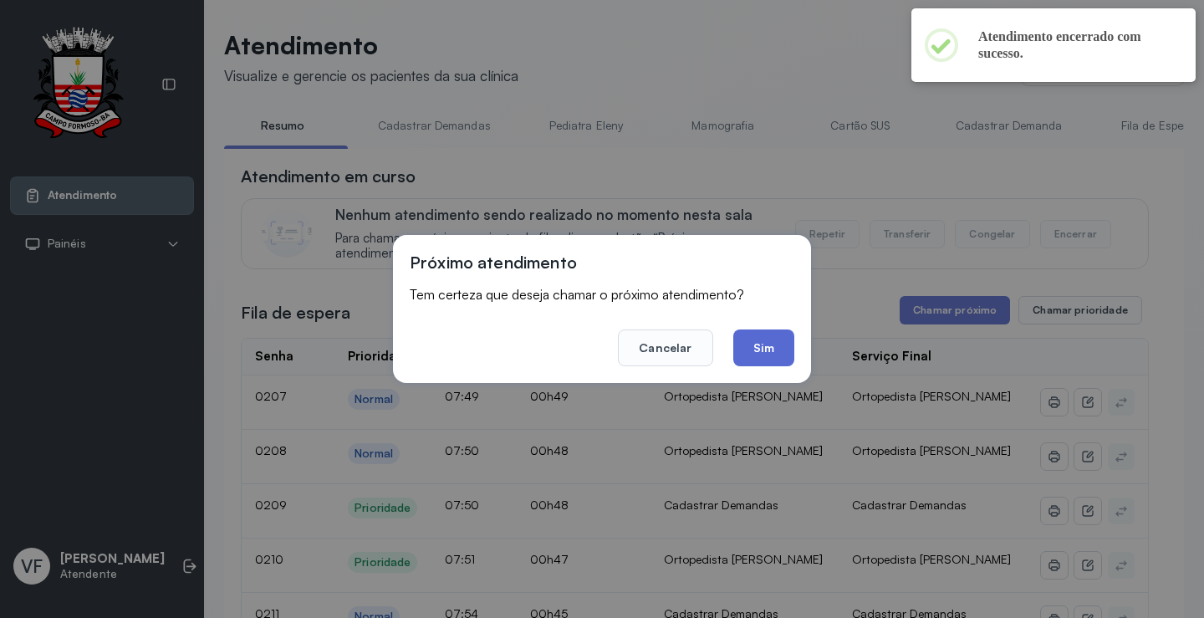
click at [756, 349] on button "Sim" at bounding box center [763, 347] width 61 height 37
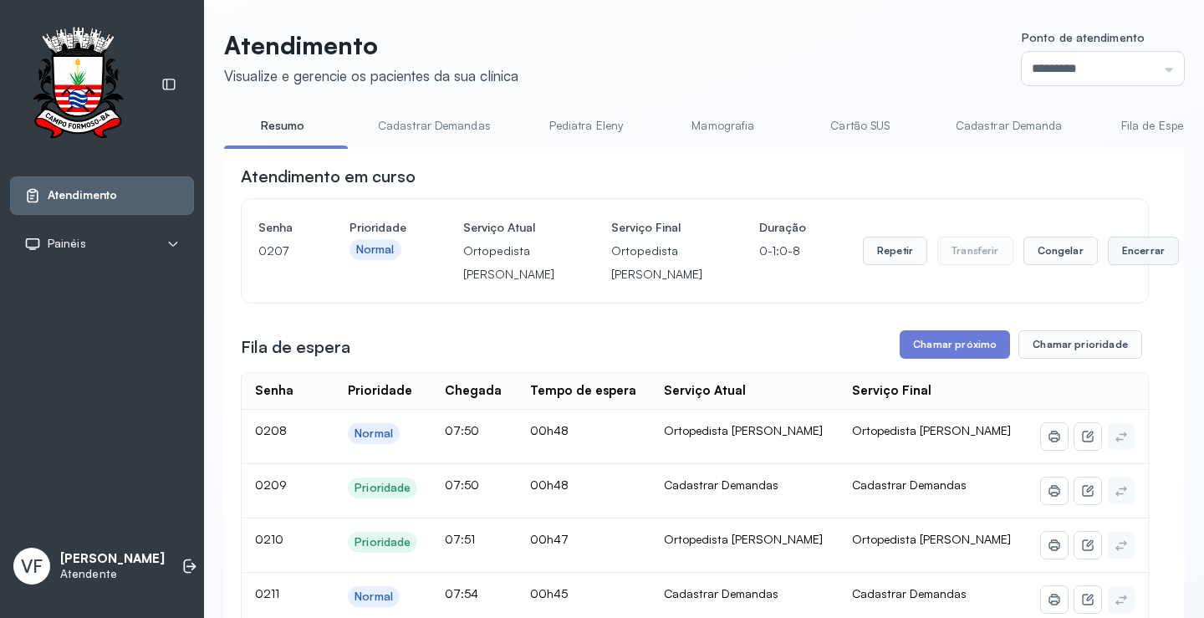
click at [1108, 262] on button "Encerrar" at bounding box center [1143, 251] width 71 height 28
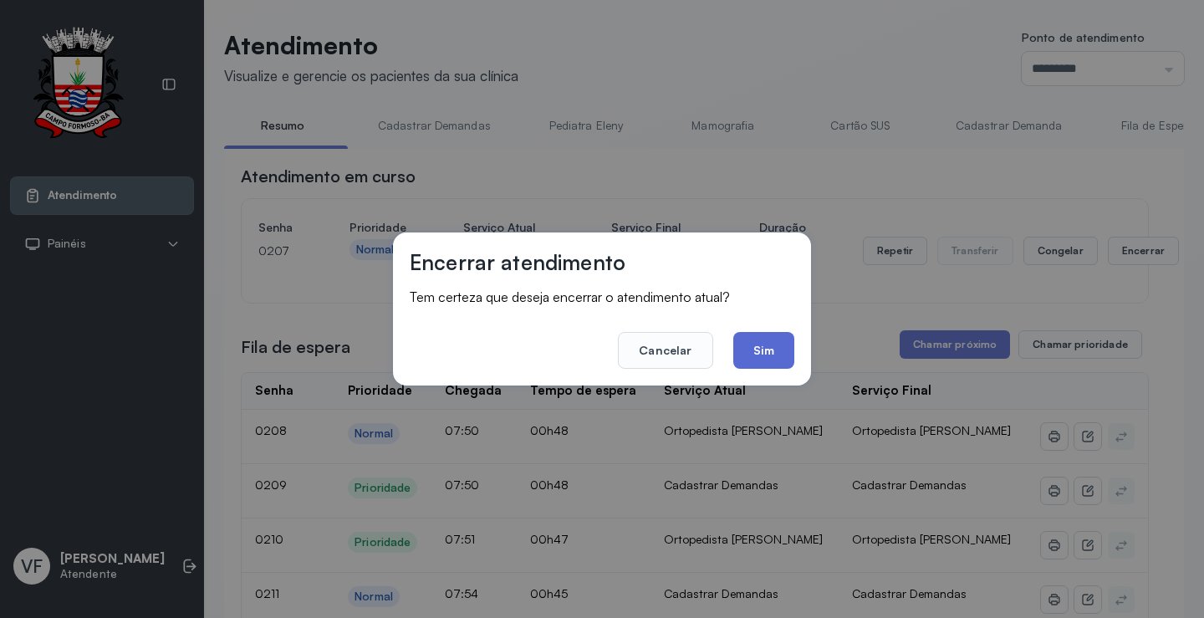
click at [774, 351] on button "Sim" at bounding box center [763, 350] width 61 height 37
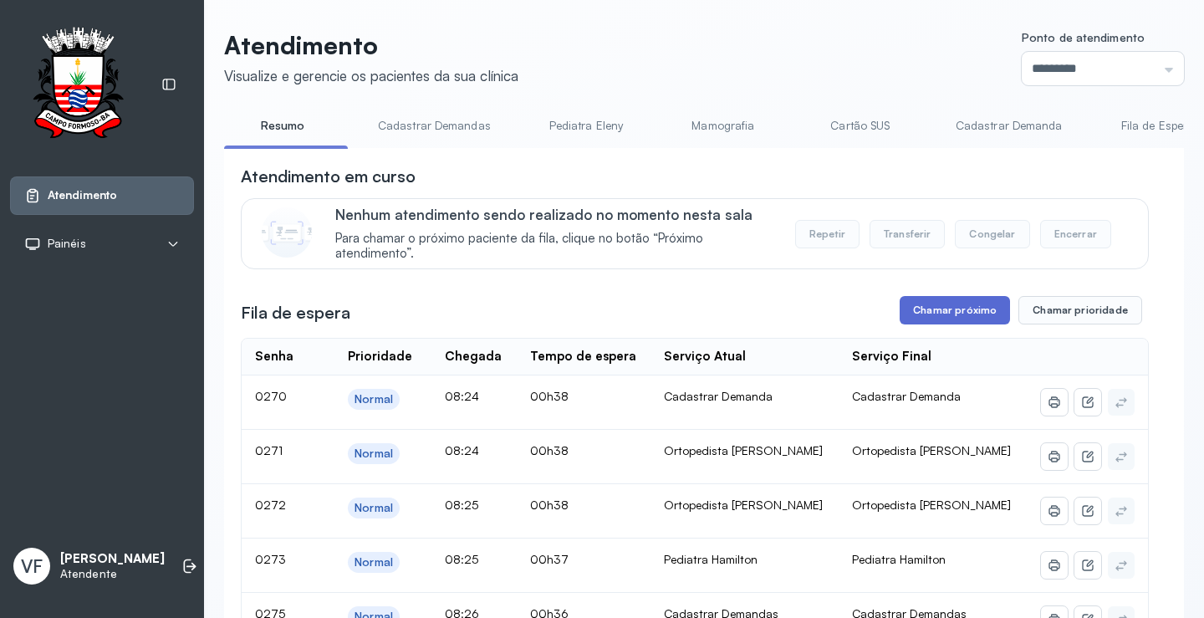
click at [947, 312] on button "Chamar próximo" at bounding box center [954, 310] width 110 height 28
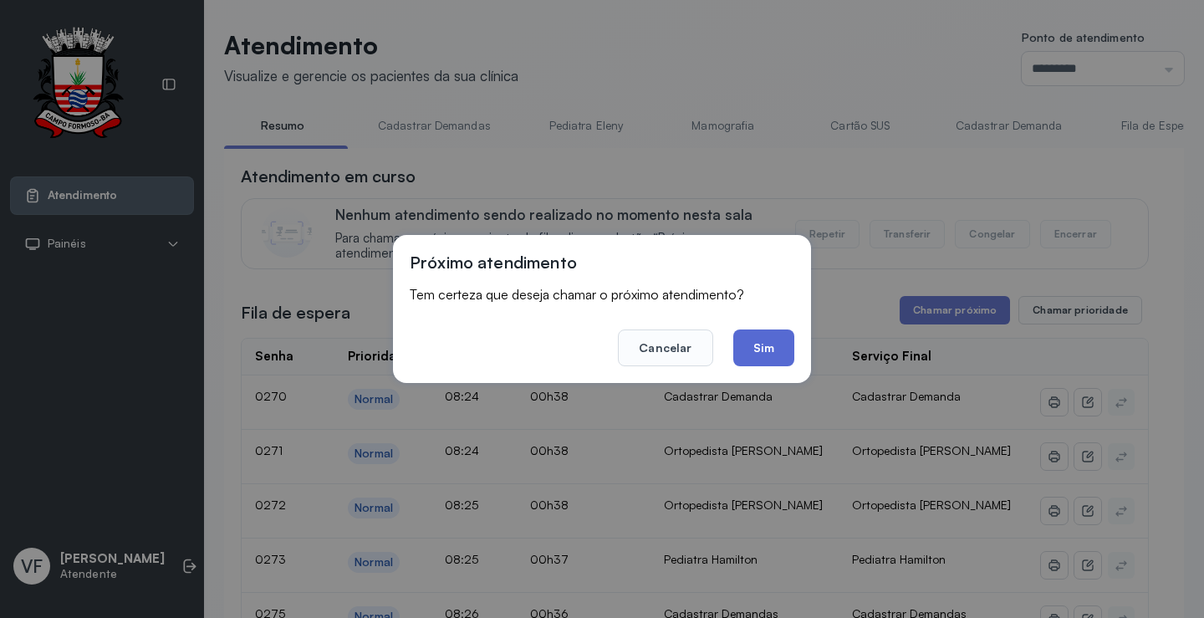
click at [749, 340] on button "Sim" at bounding box center [763, 347] width 61 height 37
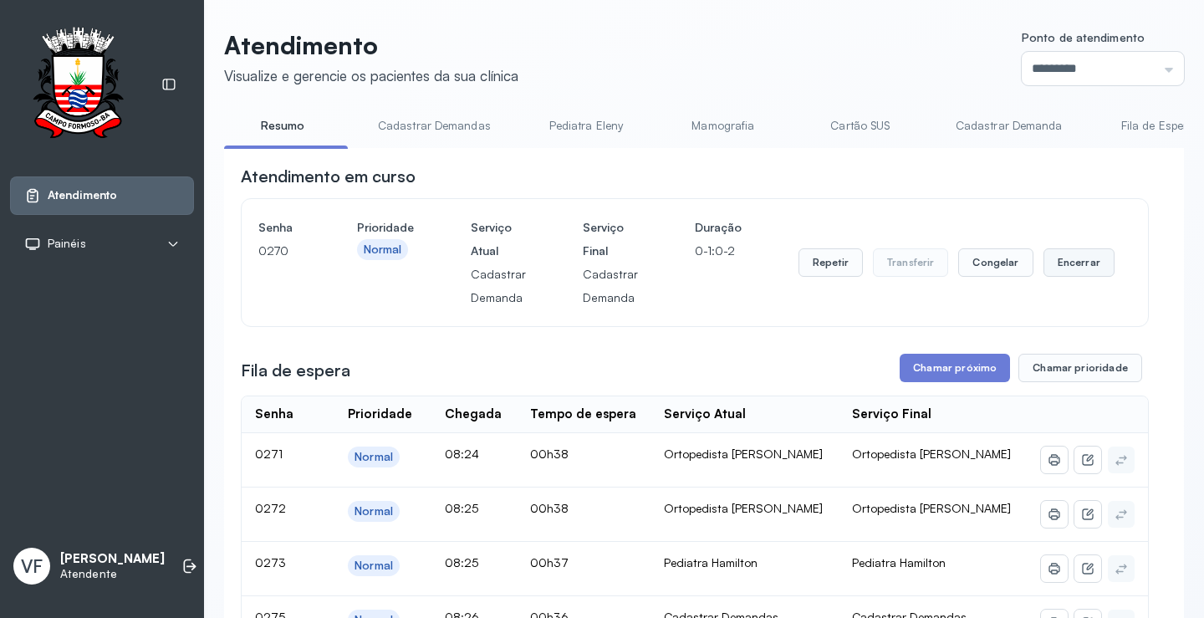
click at [1066, 261] on button "Encerrar" at bounding box center [1078, 262] width 71 height 28
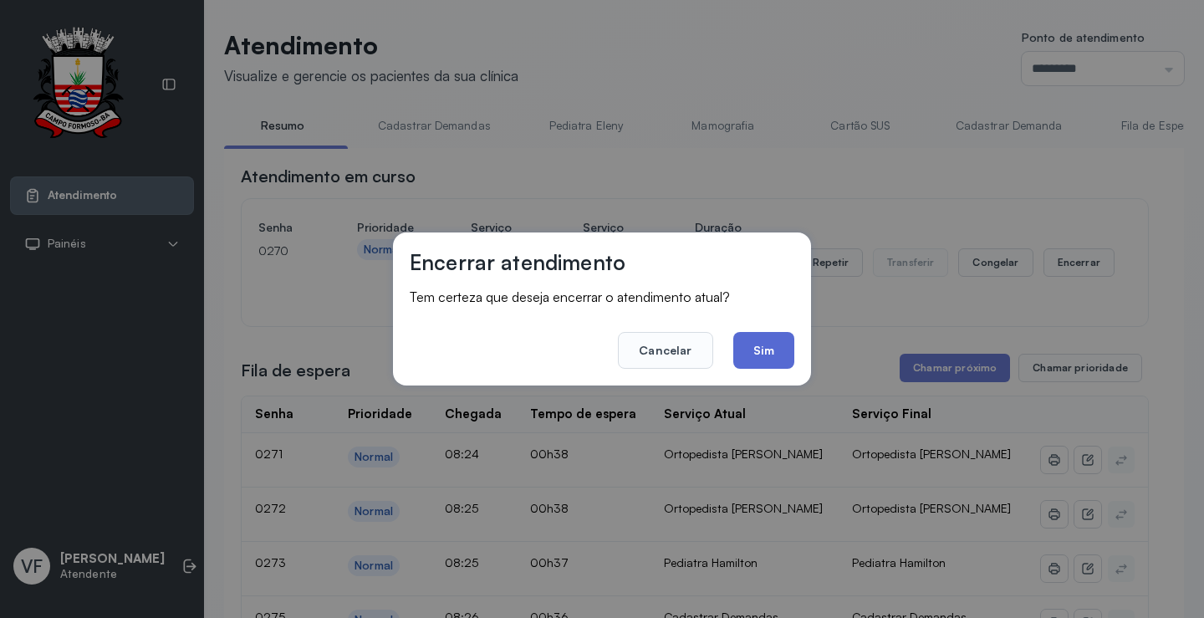
click at [771, 349] on button "Sim" at bounding box center [763, 350] width 61 height 37
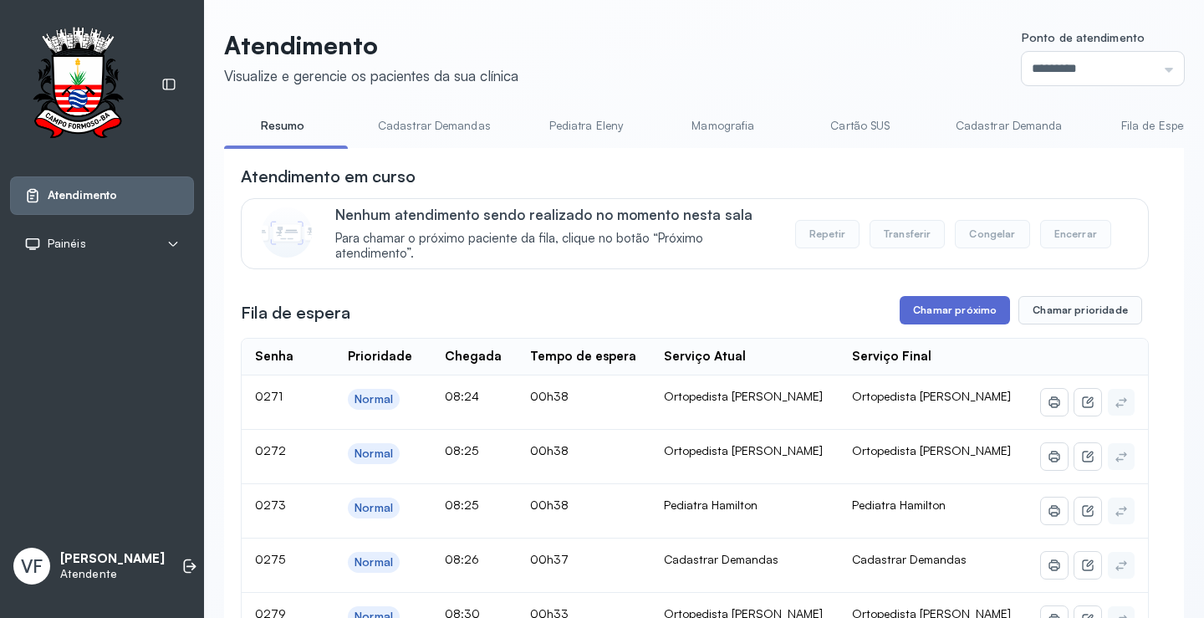
click at [945, 309] on button "Chamar próximo" at bounding box center [954, 310] width 110 height 28
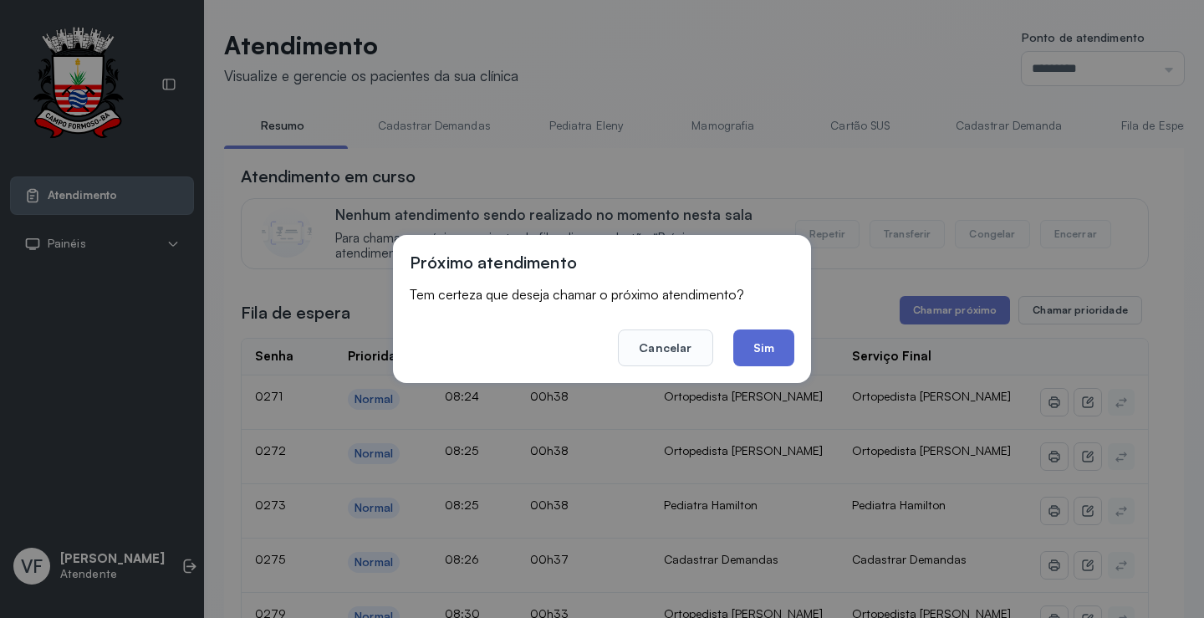
click at [762, 349] on button "Sim" at bounding box center [763, 347] width 61 height 37
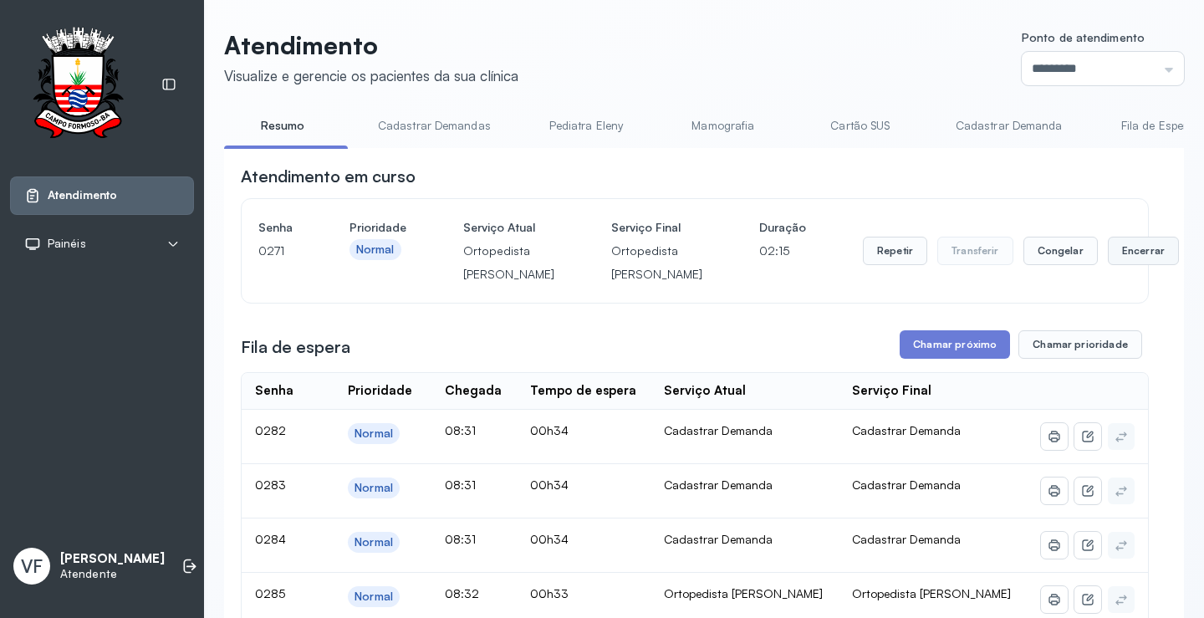
click at [1108, 265] on button "Encerrar" at bounding box center [1143, 251] width 71 height 28
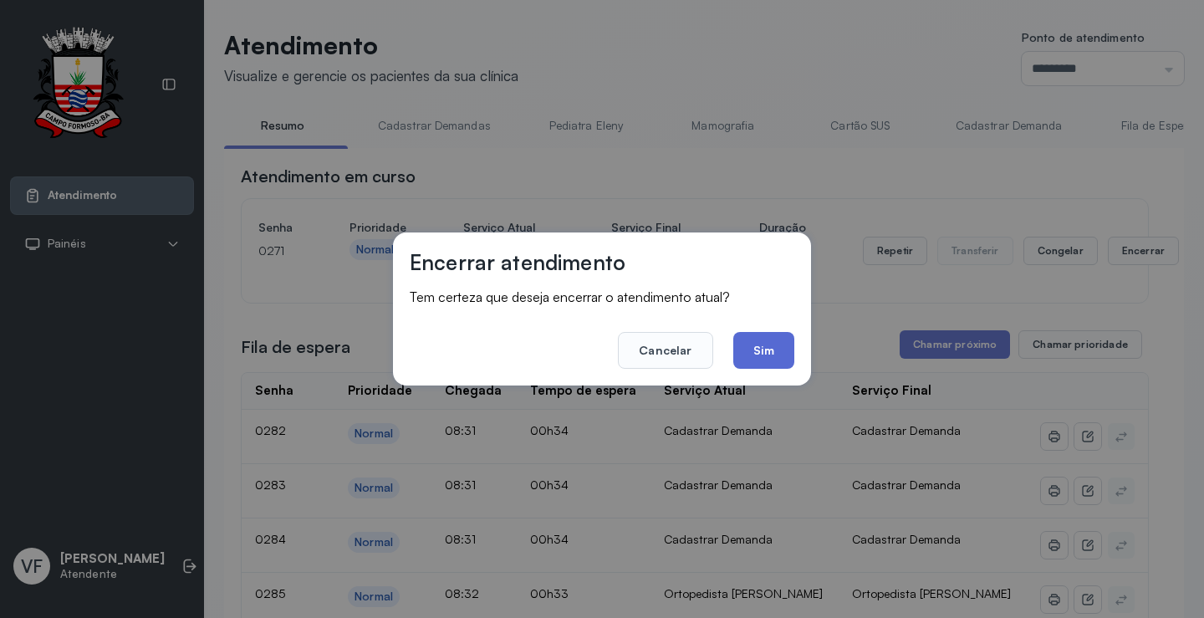
click at [770, 348] on button "Sim" at bounding box center [763, 350] width 61 height 37
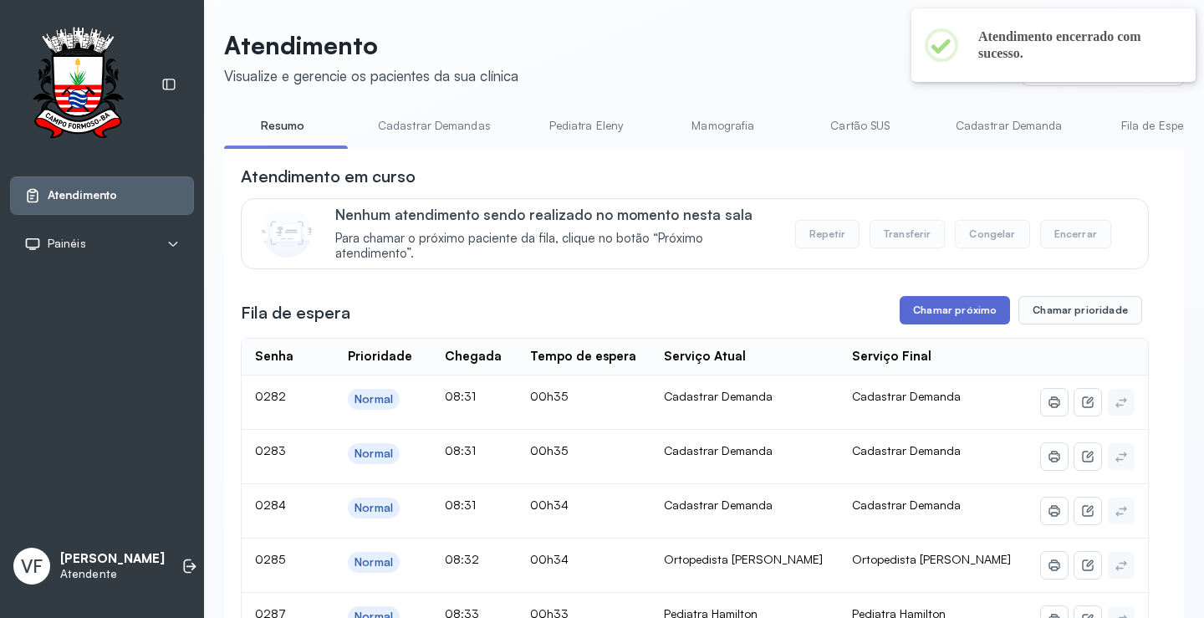
click at [957, 308] on button "Chamar próximo" at bounding box center [954, 310] width 110 height 28
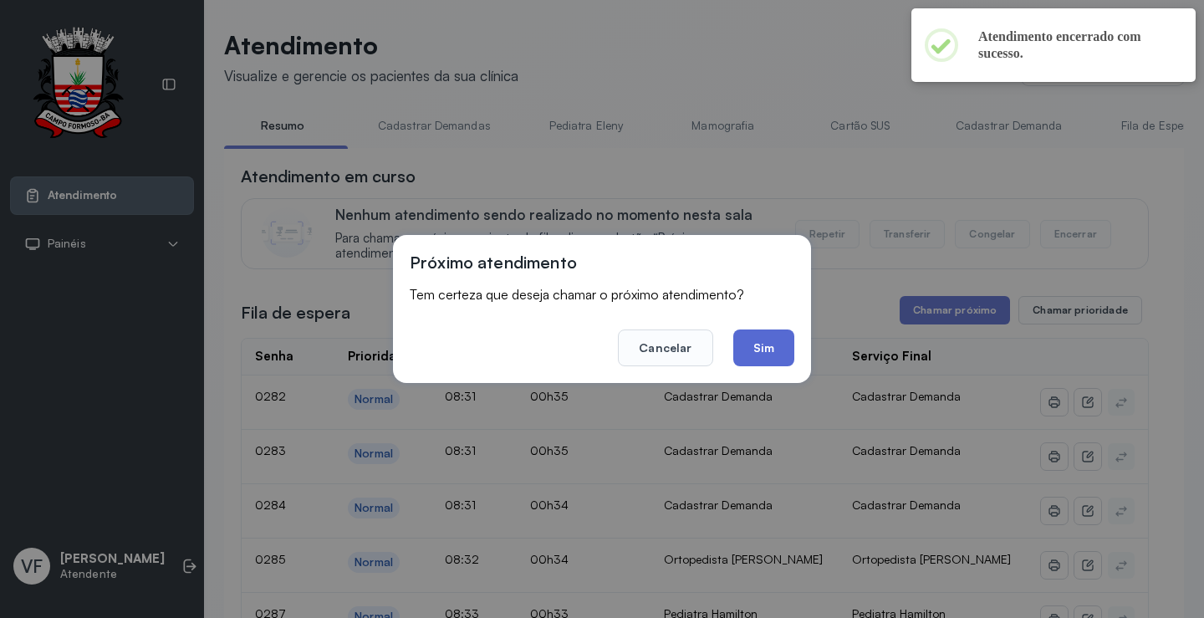
click at [760, 347] on button "Sim" at bounding box center [763, 347] width 61 height 37
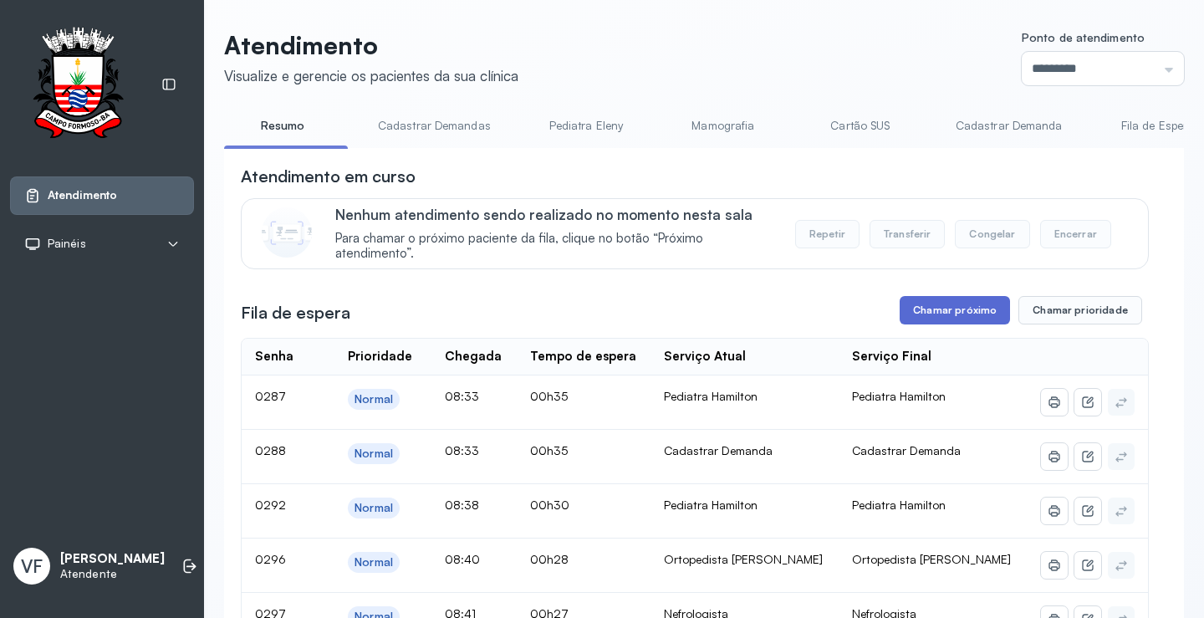
click at [952, 314] on button "Chamar próximo" at bounding box center [954, 310] width 110 height 28
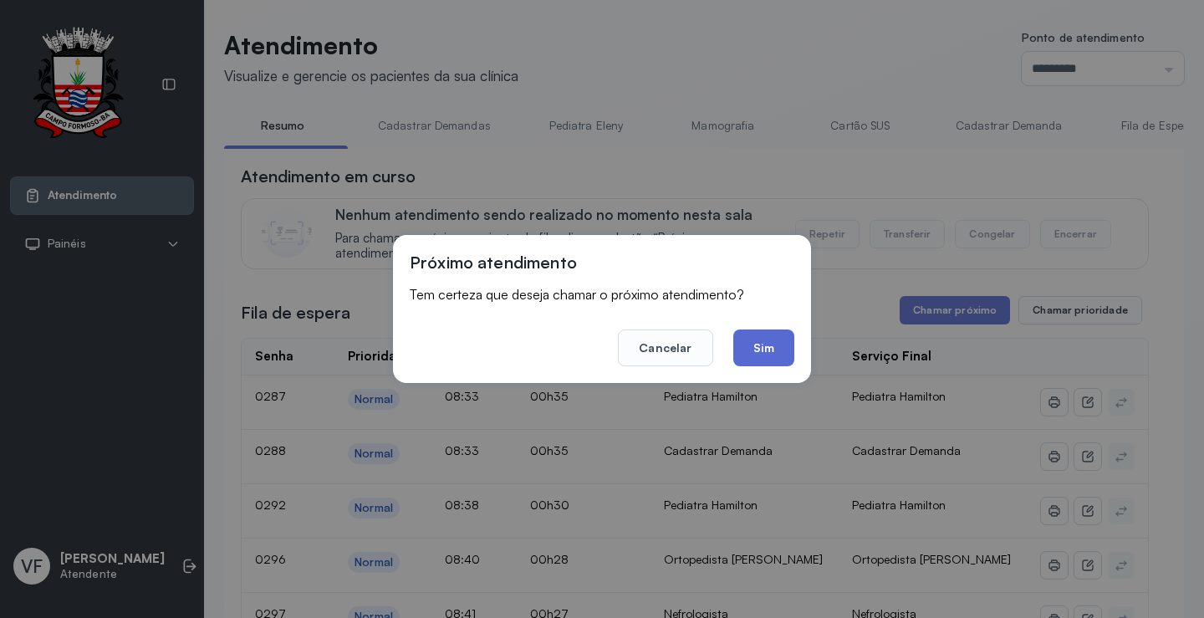
click at [756, 339] on button "Sim" at bounding box center [763, 347] width 61 height 37
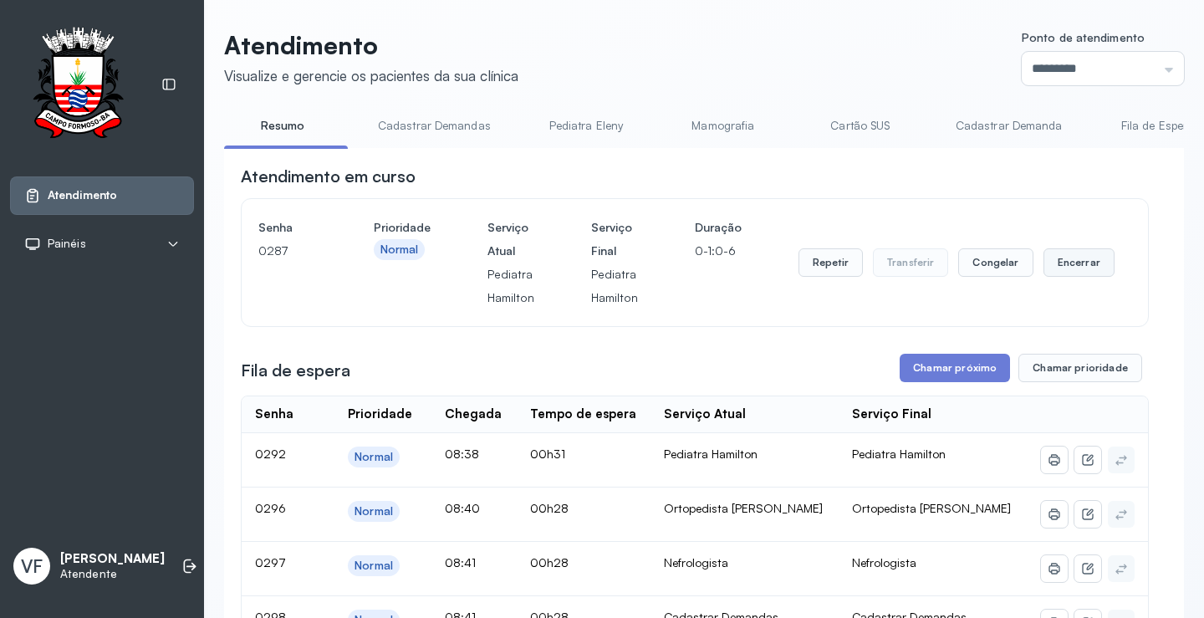
click at [1075, 263] on button "Encerrar" at bounding box center [1078, 262] width 71 height 28
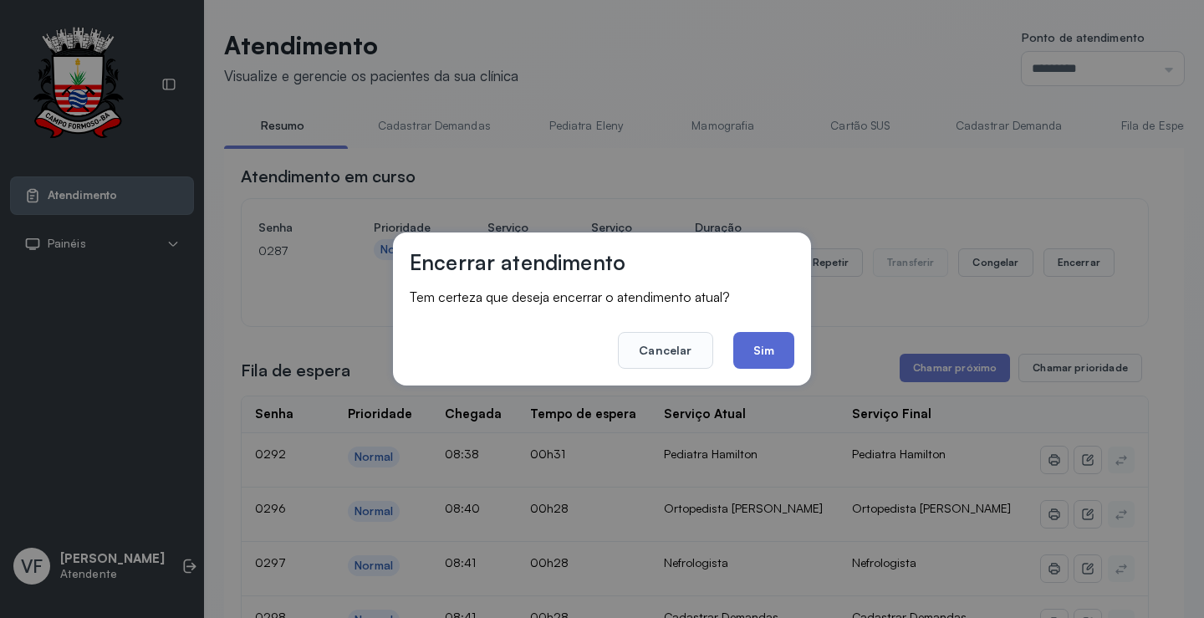
click at [746, 349] on button "Sim" at bounding box center [763, 350] width 61 height 37
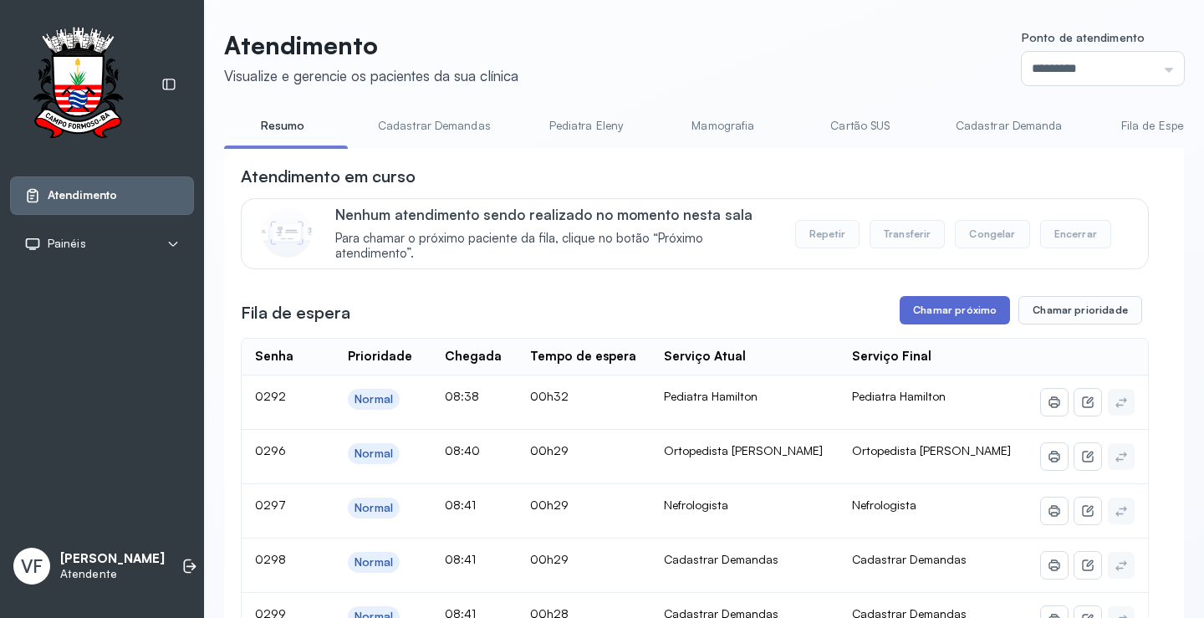
click at [966, 309] on button "Chamar próximo" at bounding box center [954, 310] width 110 height 28
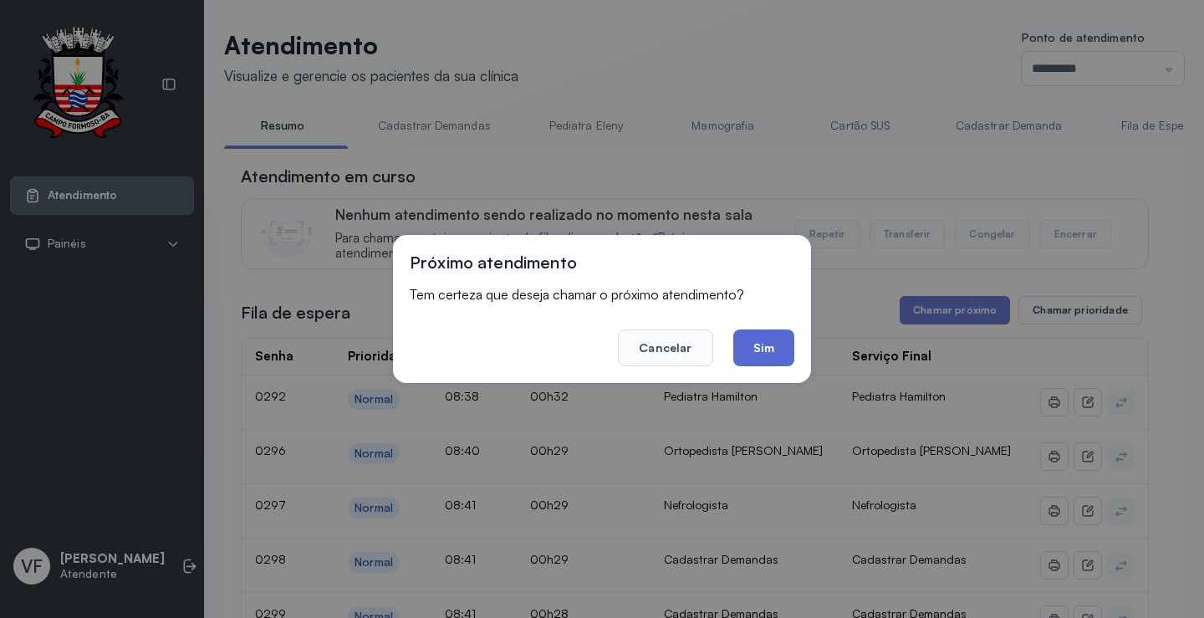
click at [761, 344] on button "Sim" at bounding box center [763, 347] width 61 height 37
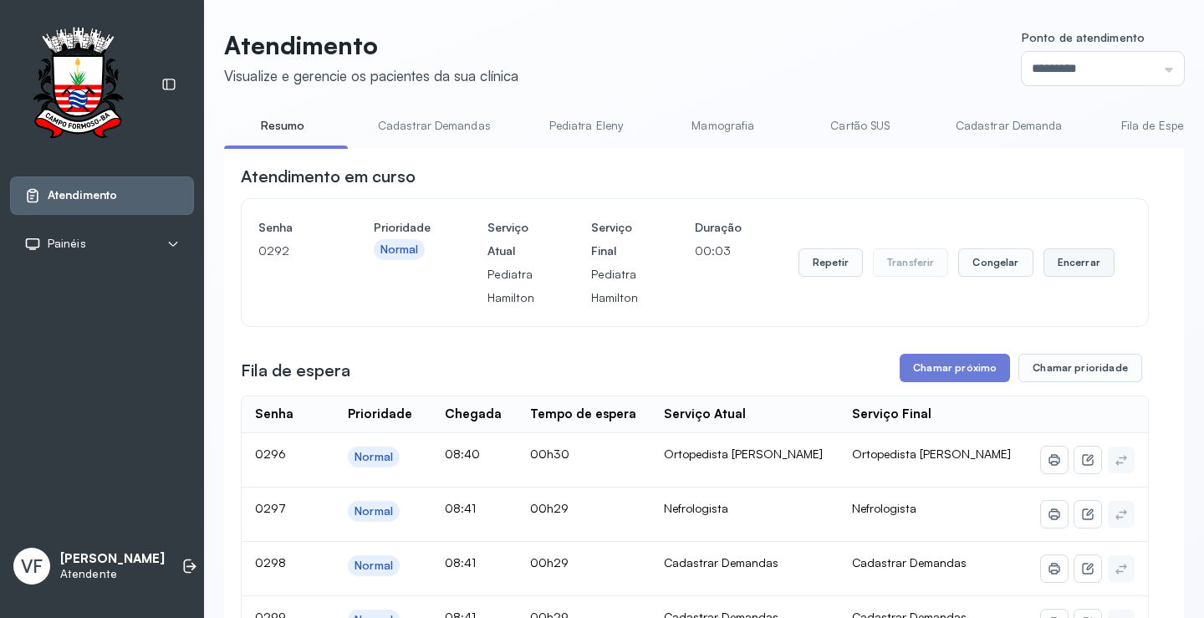
click at [1065, 261] on button "Encerrar" at bounding box center [1078, 262] width 71 height 28
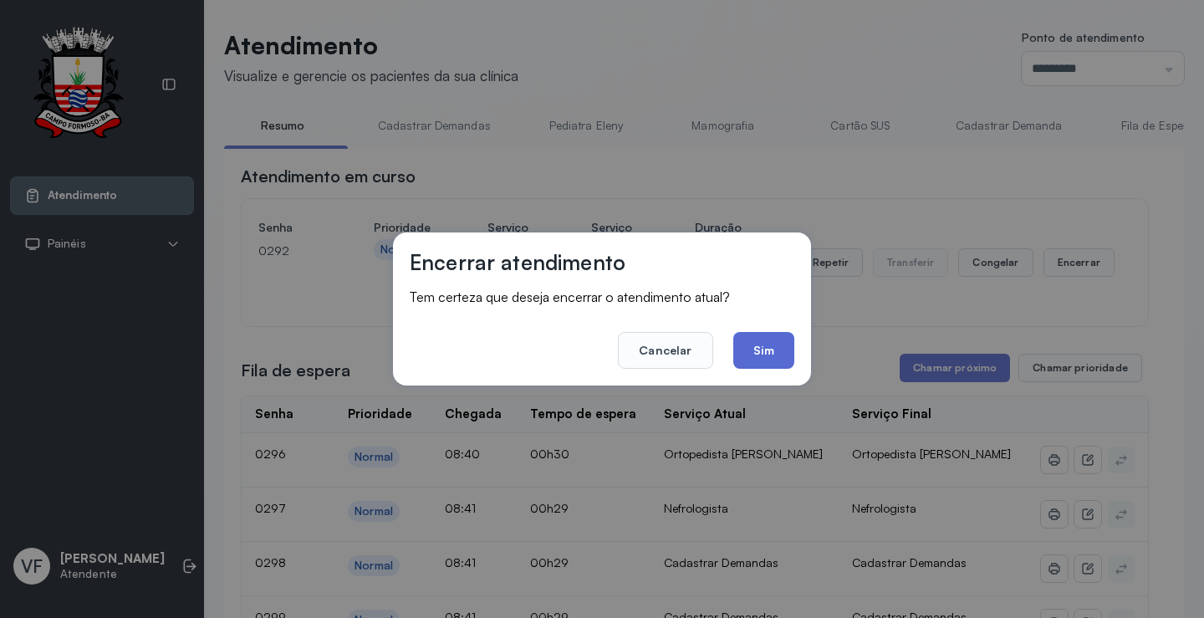
click at [764, 342] on button "Sim" at bounding box center [763, 350] width 61 height 37
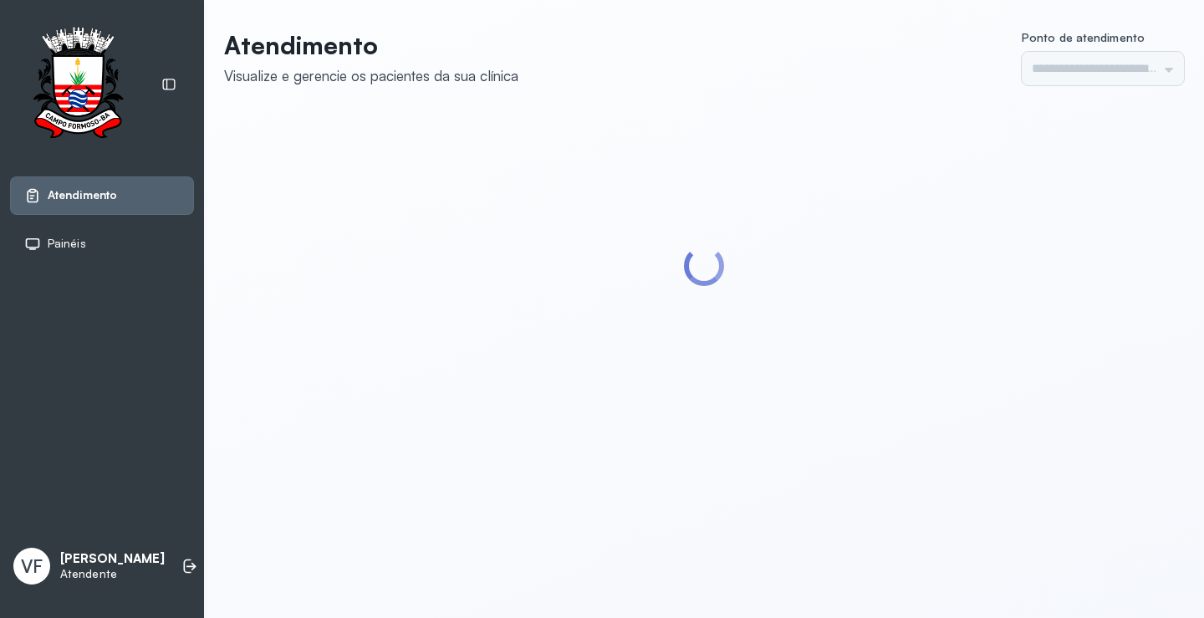
type input "*********"
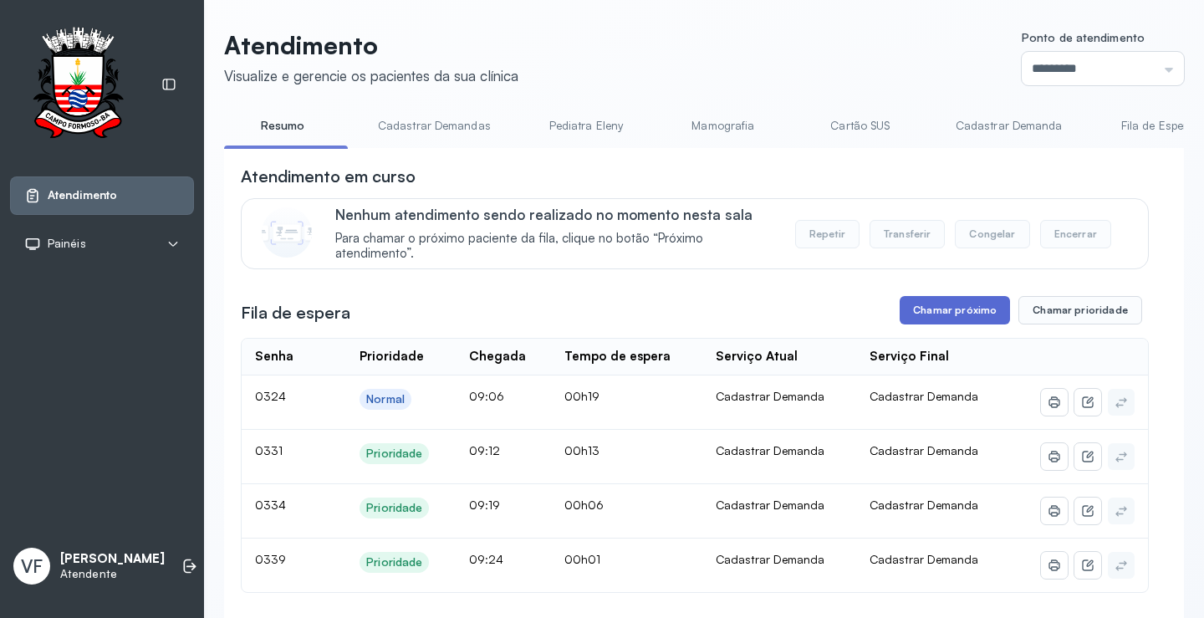
click at [941, 308] on button "Chamar próximo" at bounding box center [954, 310] width 110 height 28
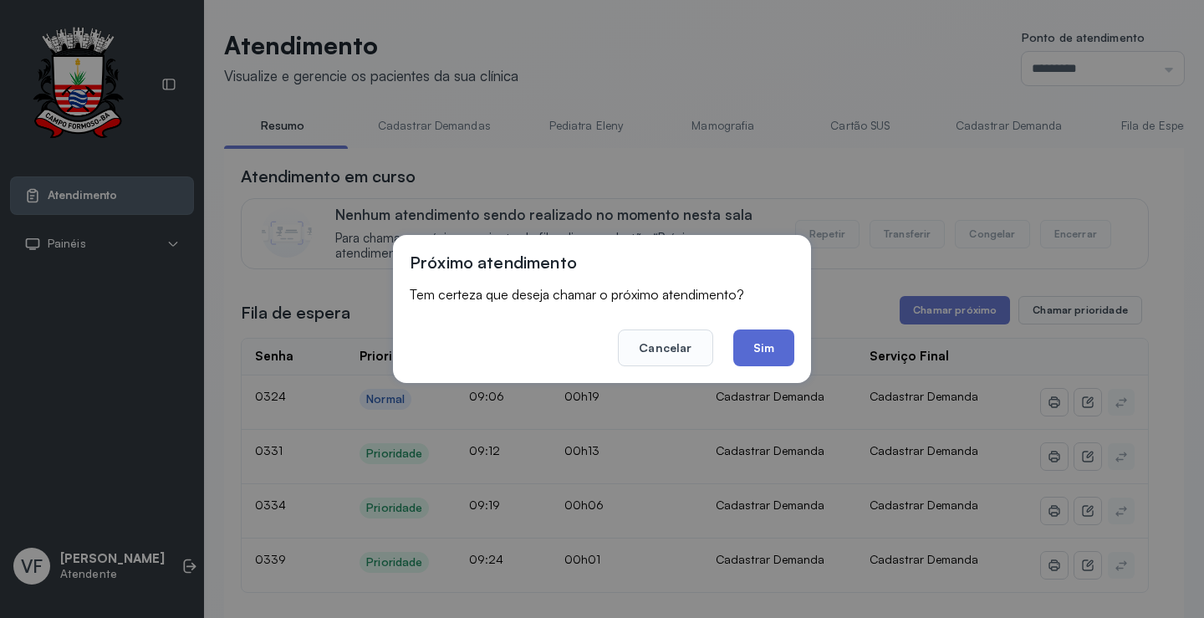
click at [766, 334] on button "Sim" at bounding box center [763, 347] width 61 height 37
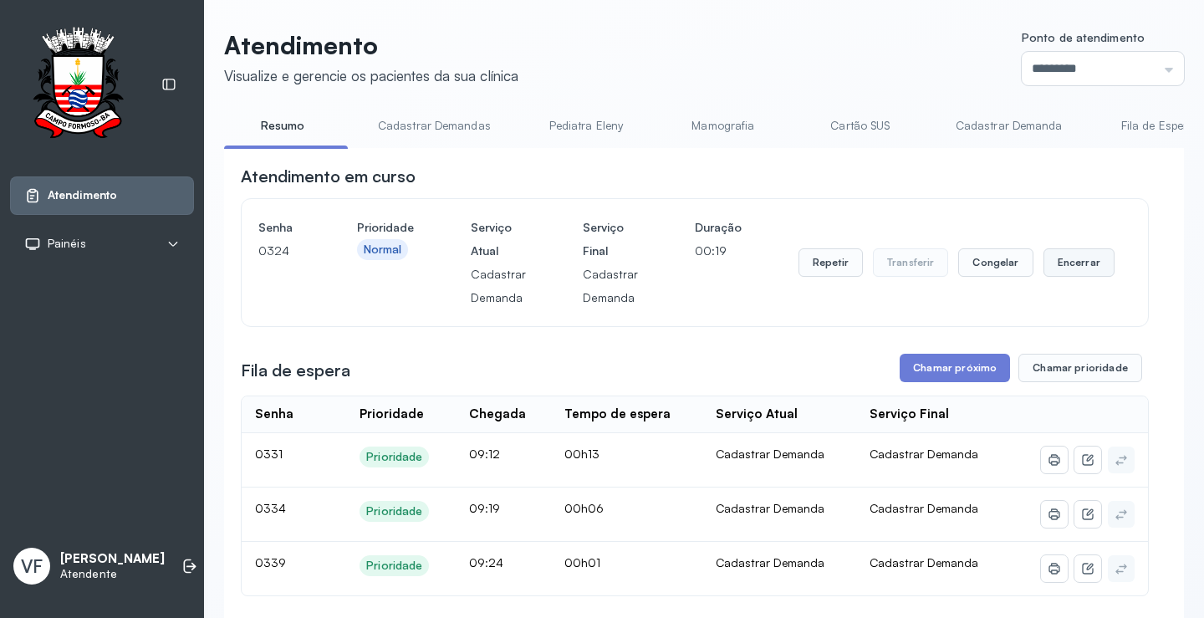
click at [1062, 266] on button "Encerrar" at bounding box center [1078, 262] width 71 height 28
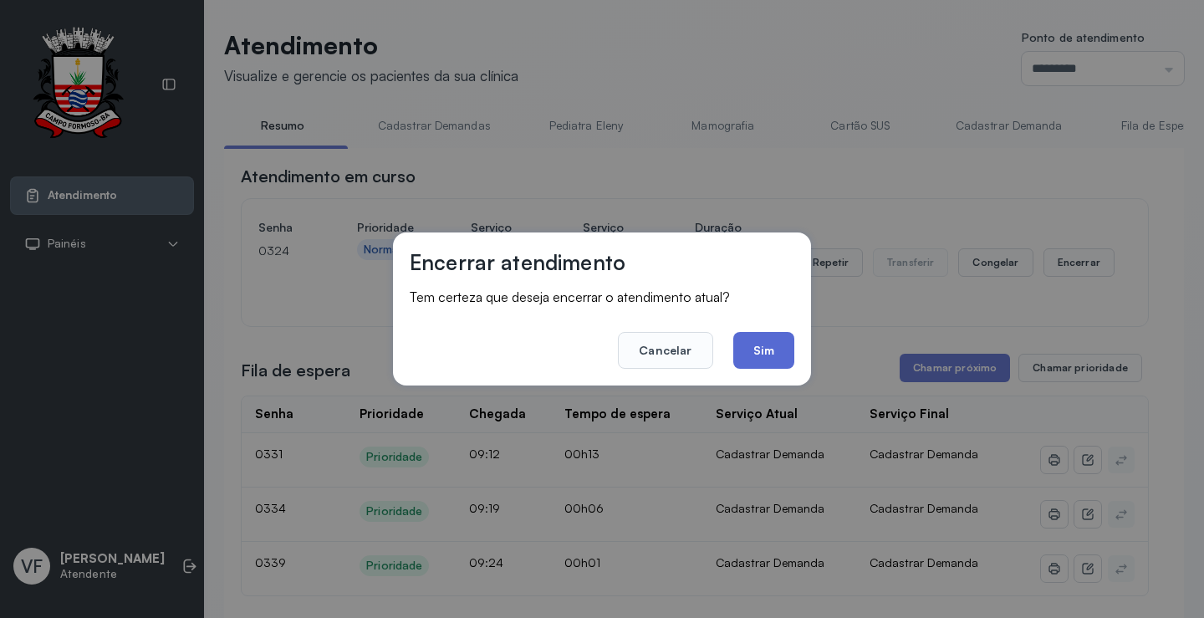
click at [762, 350] on button "Sim" at bounding box center [763, 350] width 61 height 37
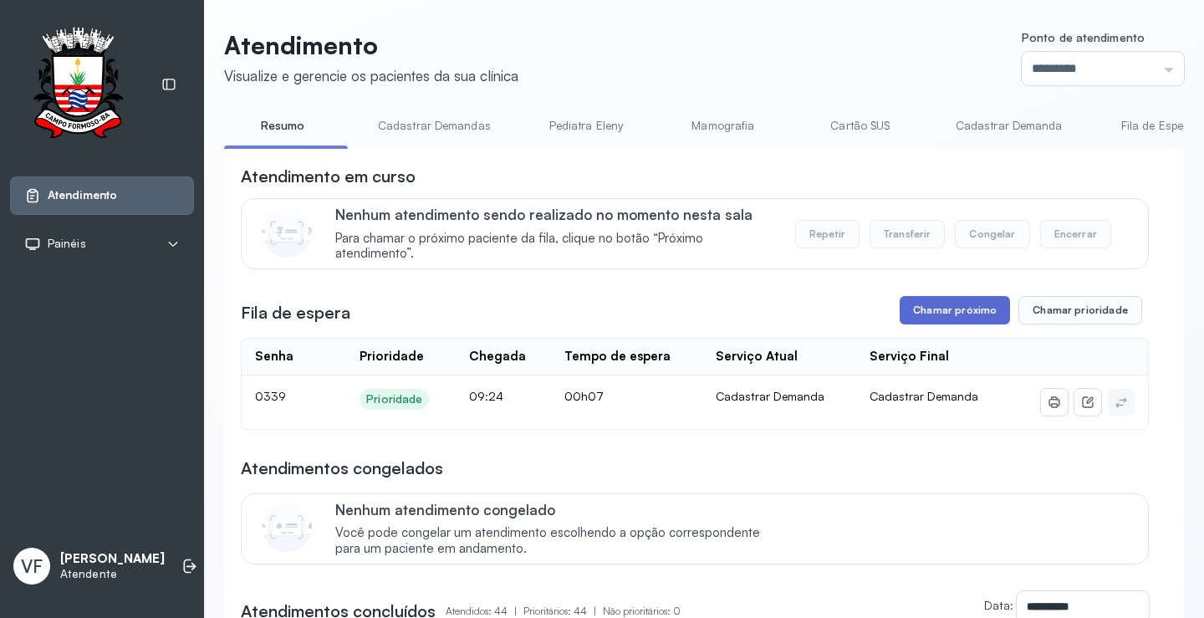
click at [959, 312] on button "Chamar próximo" at bounding box center [954, 310] width 110 height 28
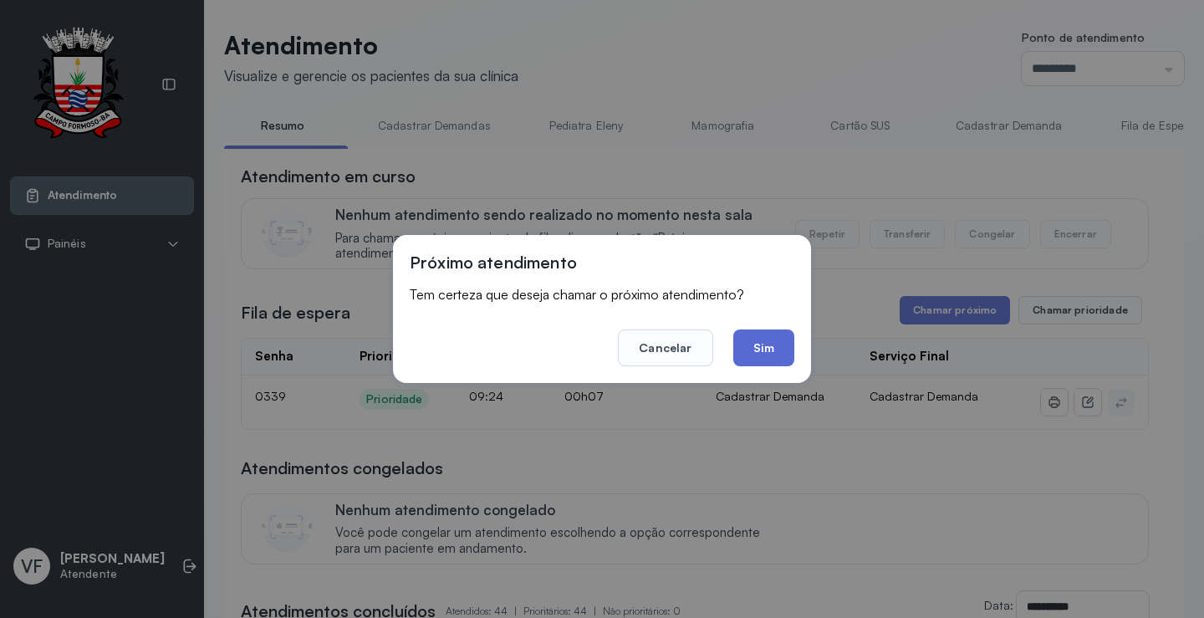
click at [765, 339] on button "Sim" at bounding box center [763, 347] width 61 height 37
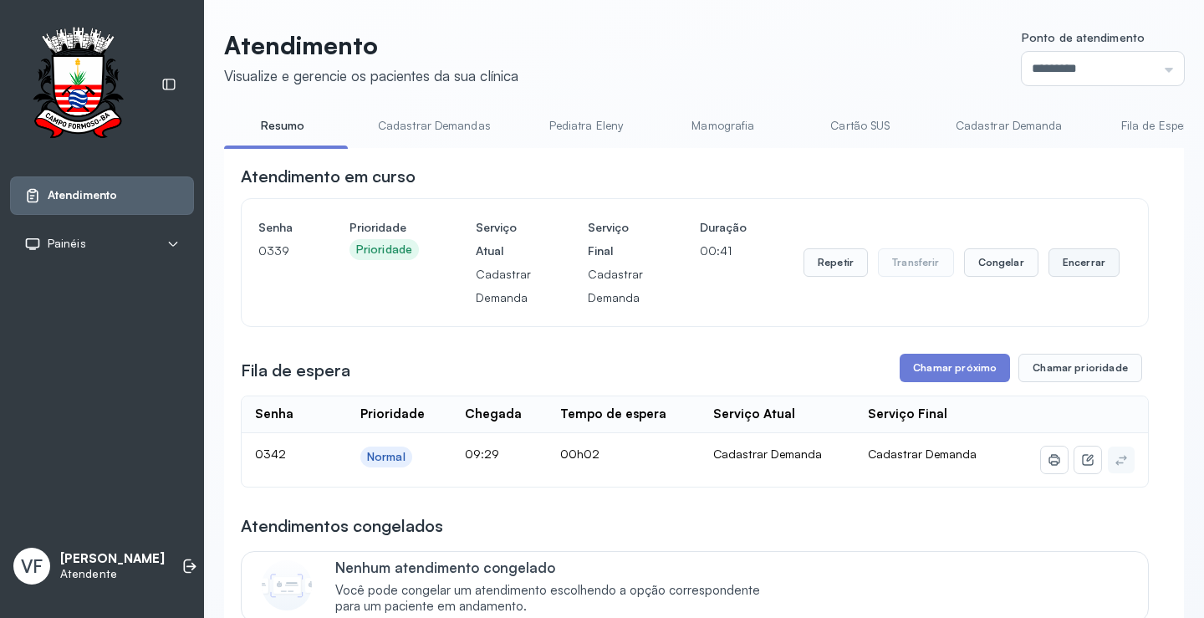
click at [1062, 257] on button "Encerrar" at bounding box center [1083, 262] width 71 height 28
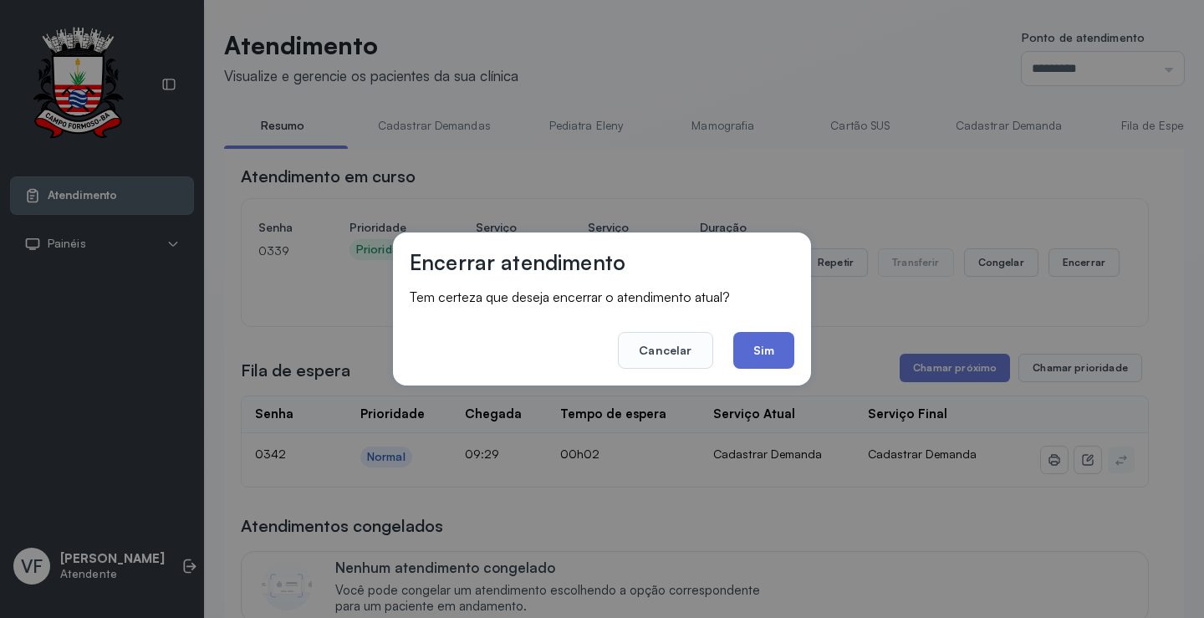
click at [770, 343] on button "Sim" at bounding box center [763, 350] width 61 height 37
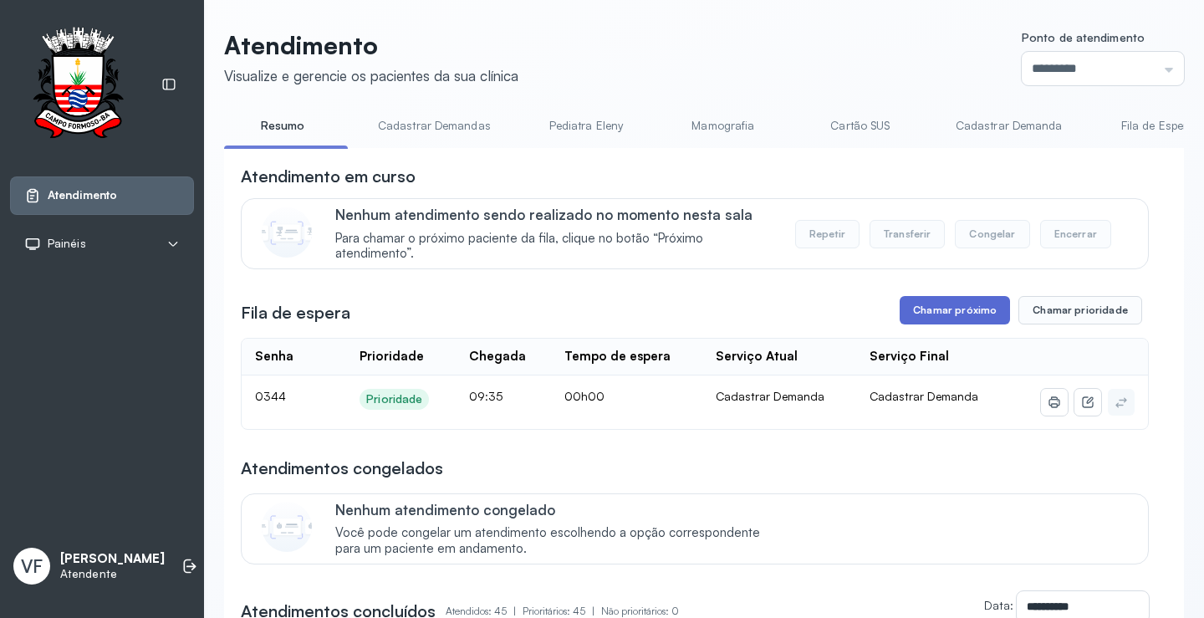
click at [946, 313] on button "Chamar próximo" at bounding box center [954, 310] width 110 height 28
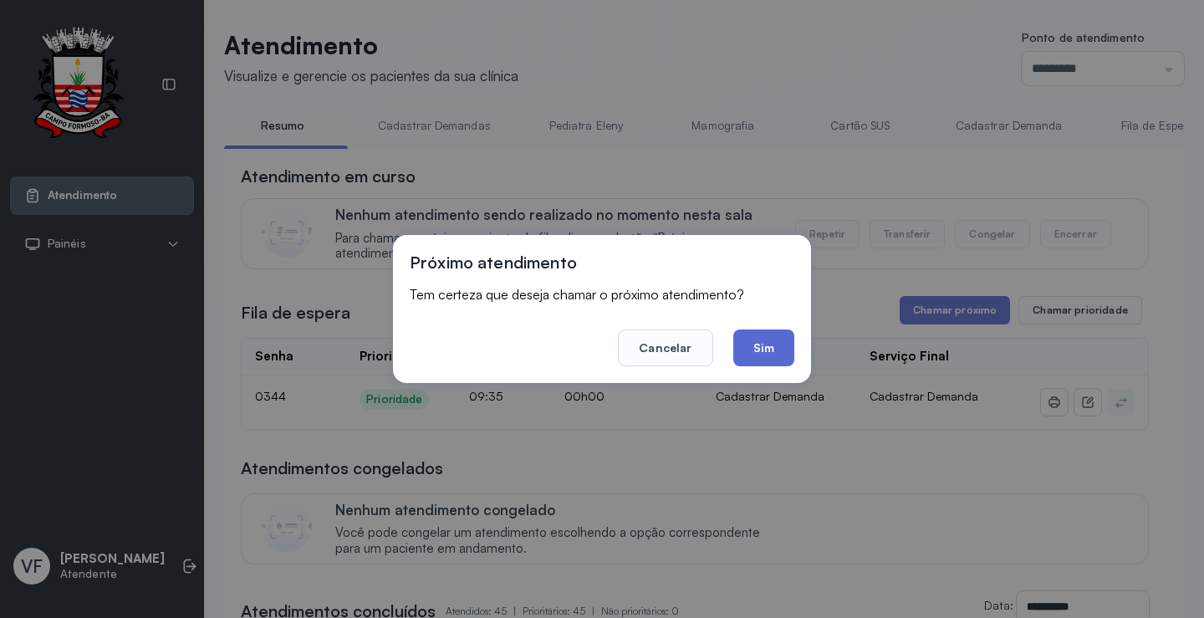
click at [762, 348] on button "Sim" at bounding box center [763, 347] width 61 height 37
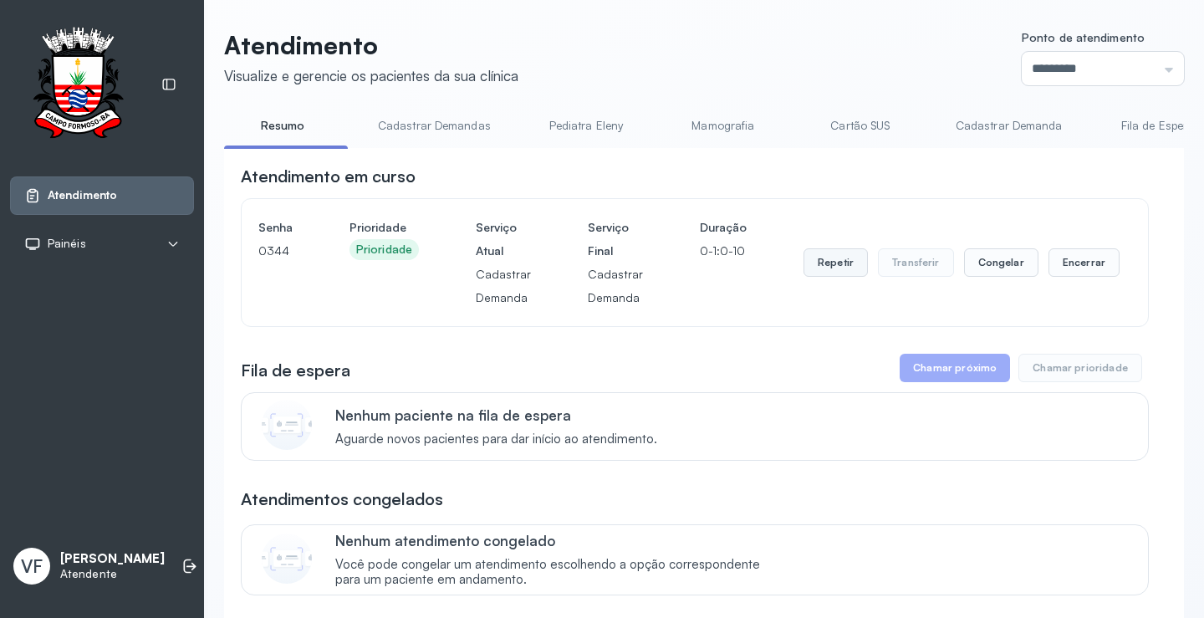
click at [824, 263] on button "Repetir" at bounding box center [835, 262] width 64 height 28
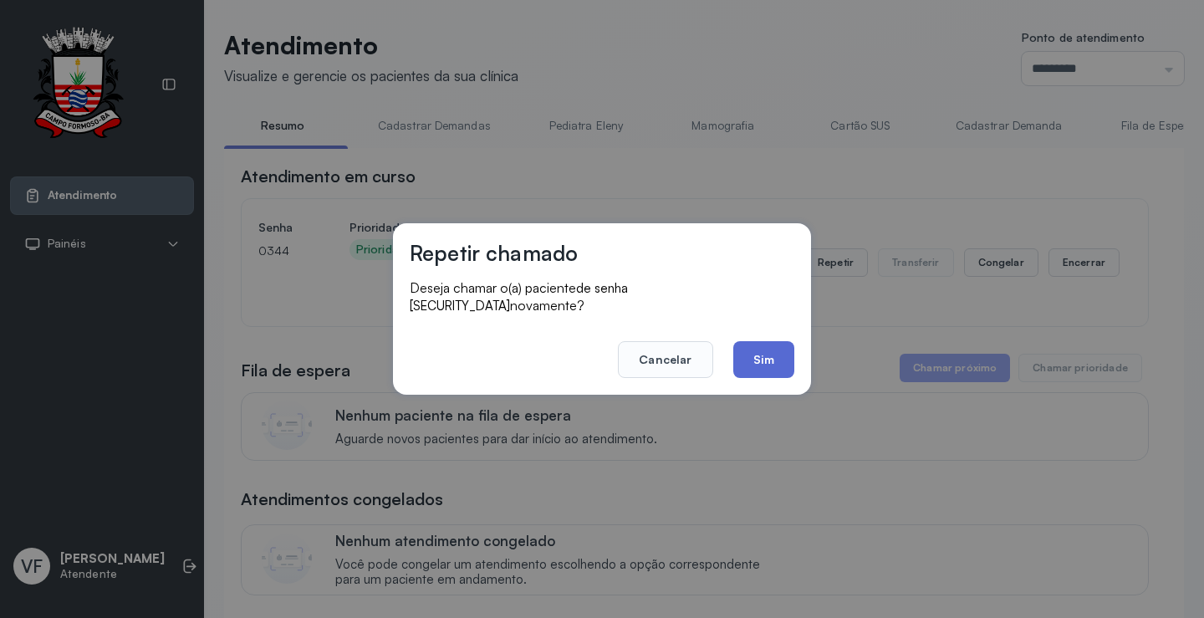
click at [762, 349] on button "Sim" at bounding box center [763, 359] width 61 height 37
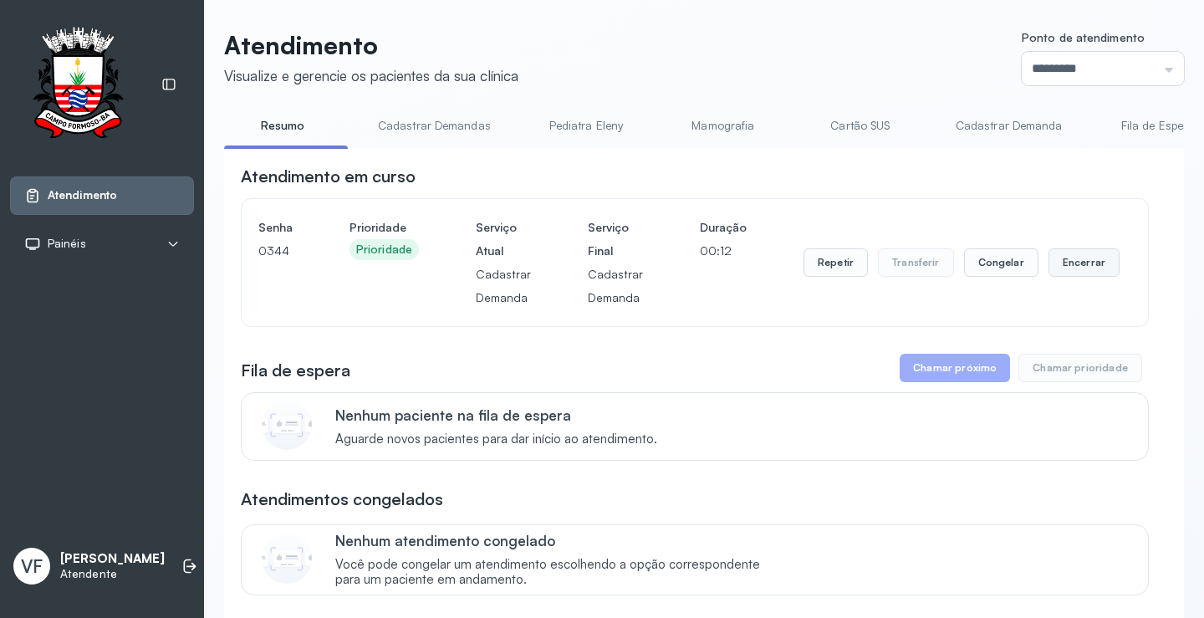
click at [1065, 260] on button "Encerrar" at bounding box center [1083, 262] width 71 height 28
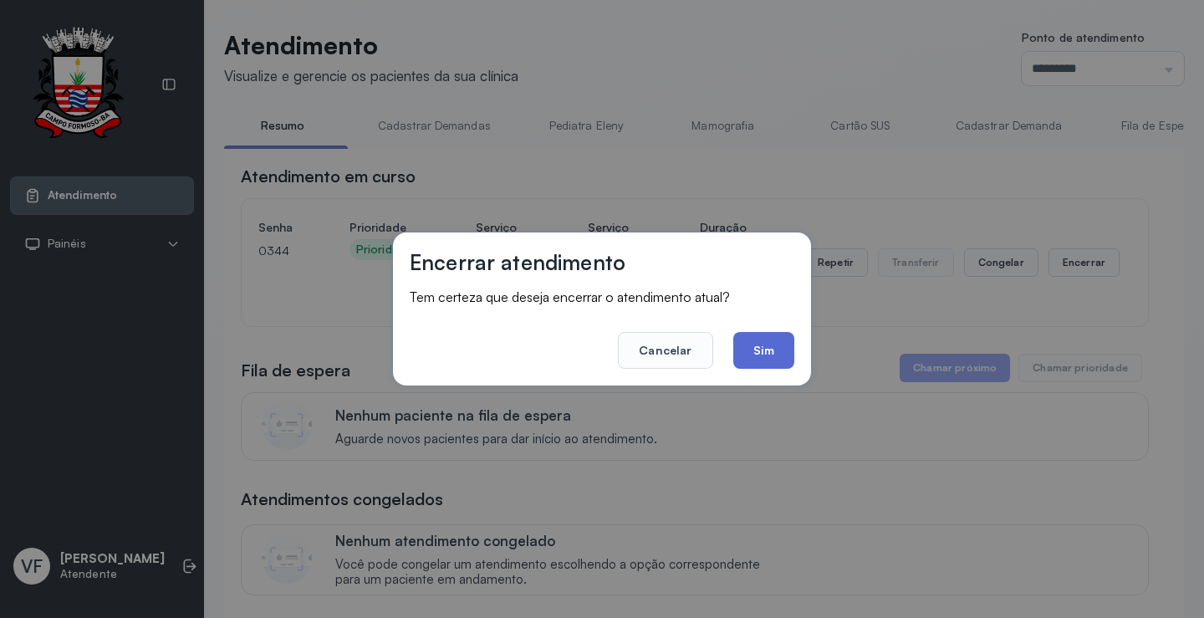
click at [766, 347] on button "Sim" at bounding box center [763, 350] width 61 height 37
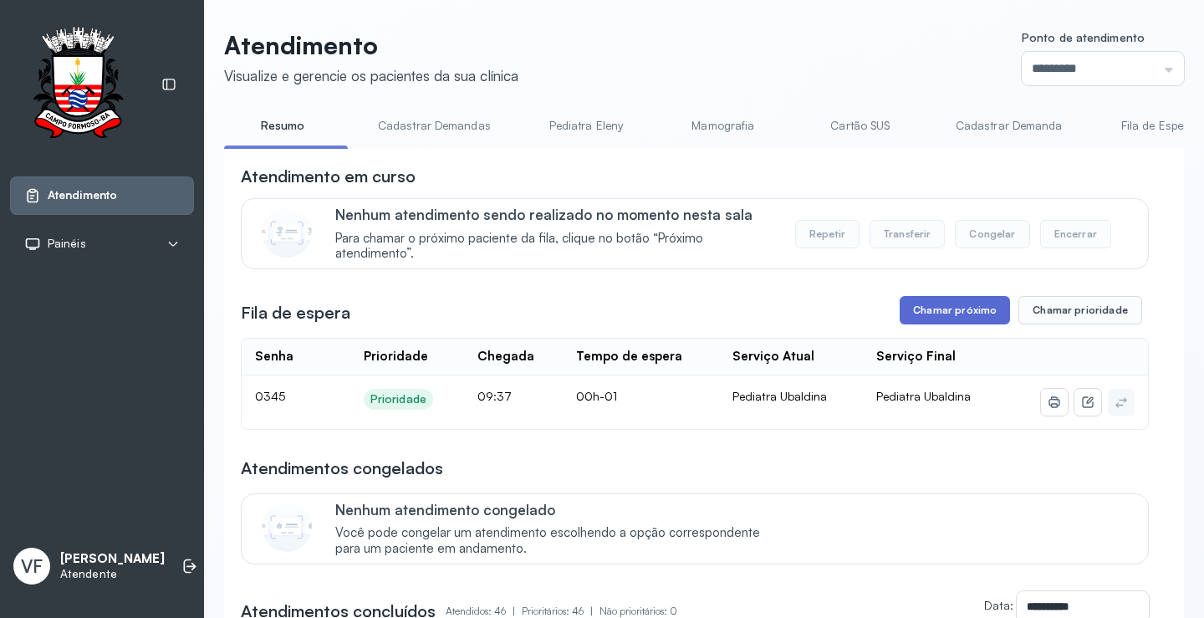
click at [955, 312] on button "Chamar próximo" at bounding box center [954, 310] width 110 height 28
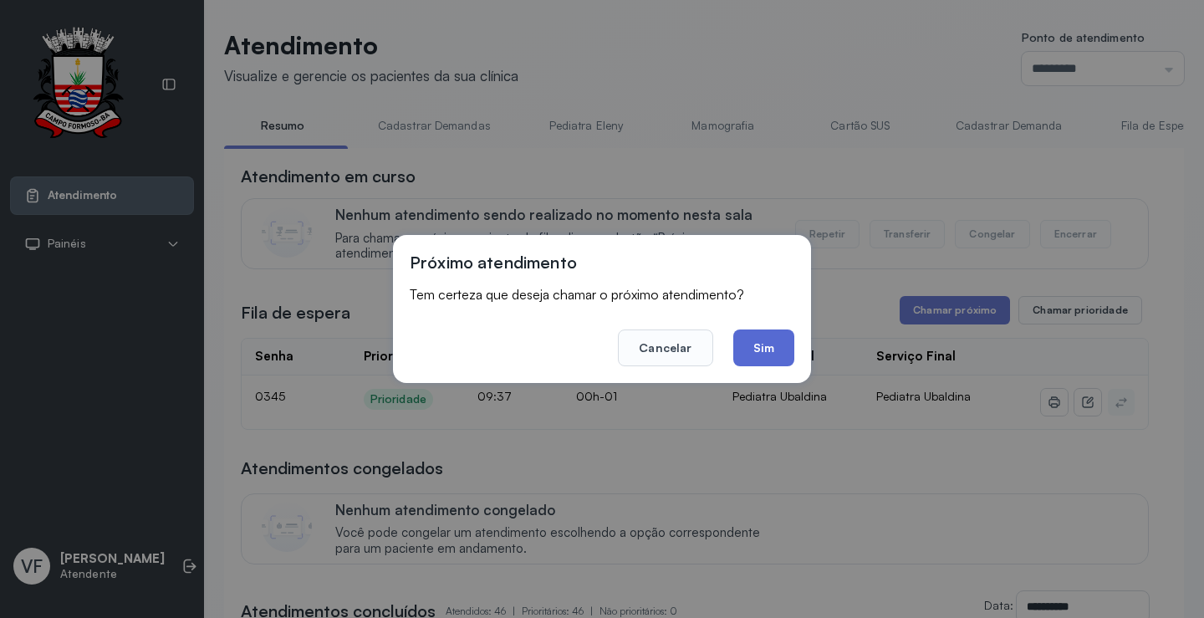
click at [761, 346] on button "Sim" at bounding box center [763, 347] width 61 height 37
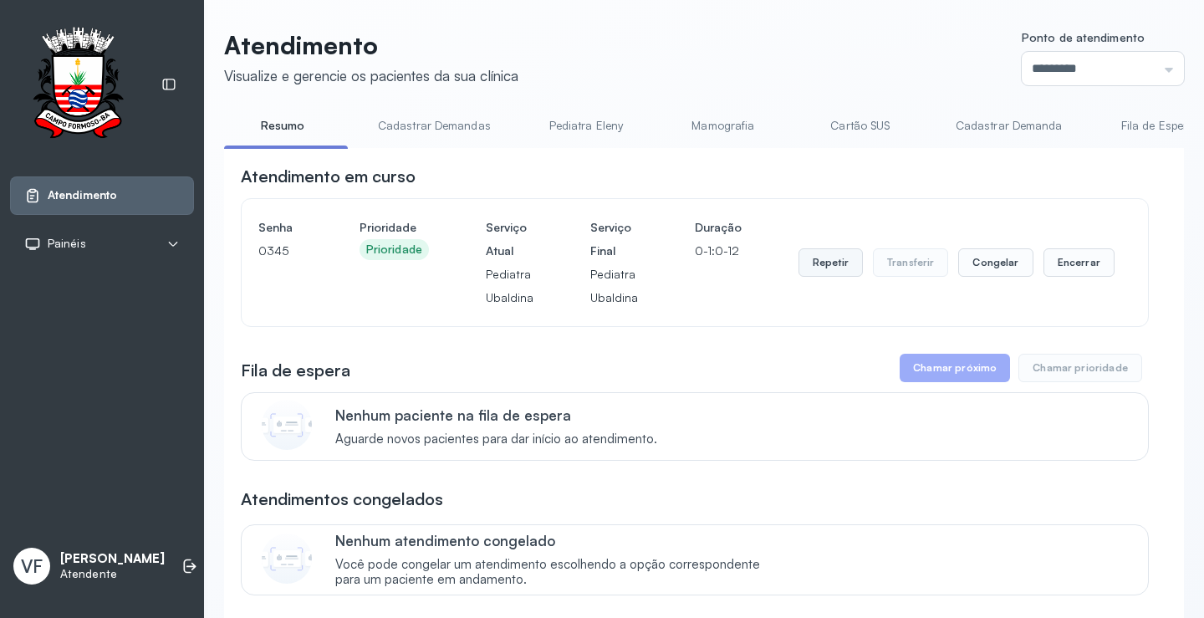
click at [818, 261] on button "Repetir" at bounding box center [830, 262] width 64 height 28
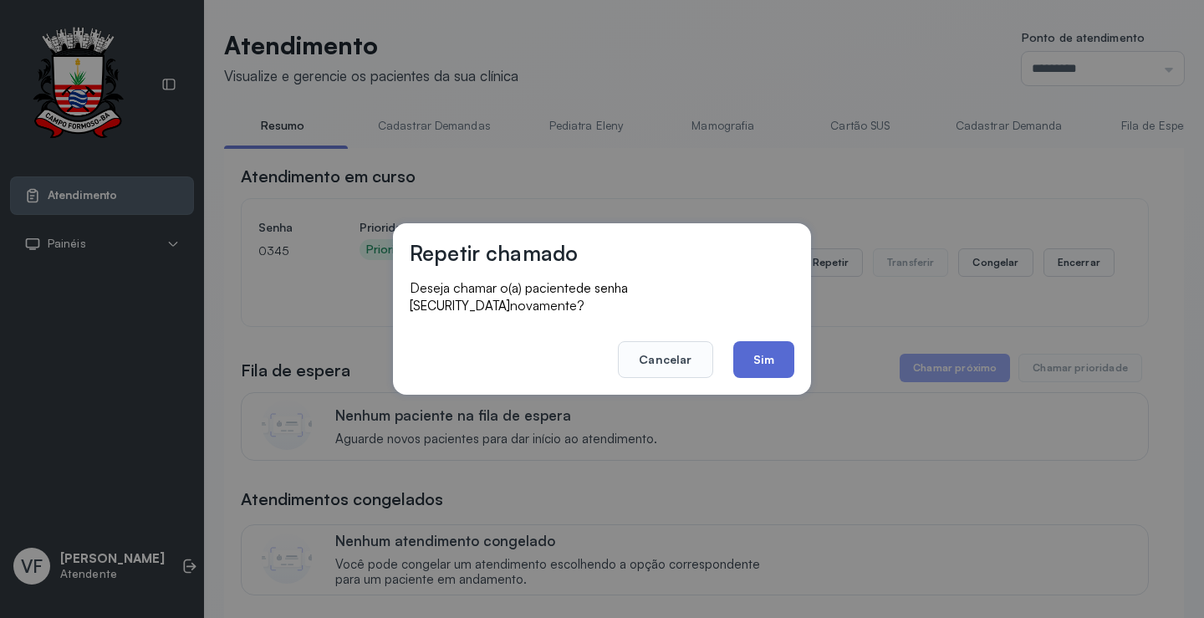
click at [769, 347] on button "Sim" at bounding box center [763, 359] width 61 height 37
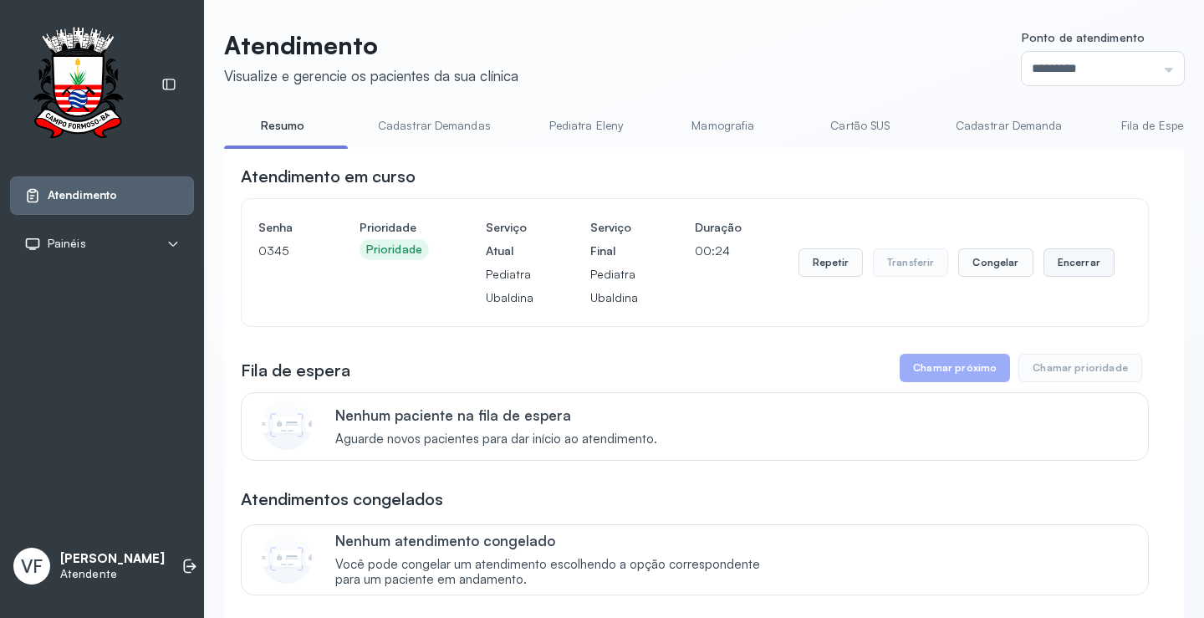
click at [1064, 264] on button "Encerrar" at bounding box center [1078, 262] width 71 height 28
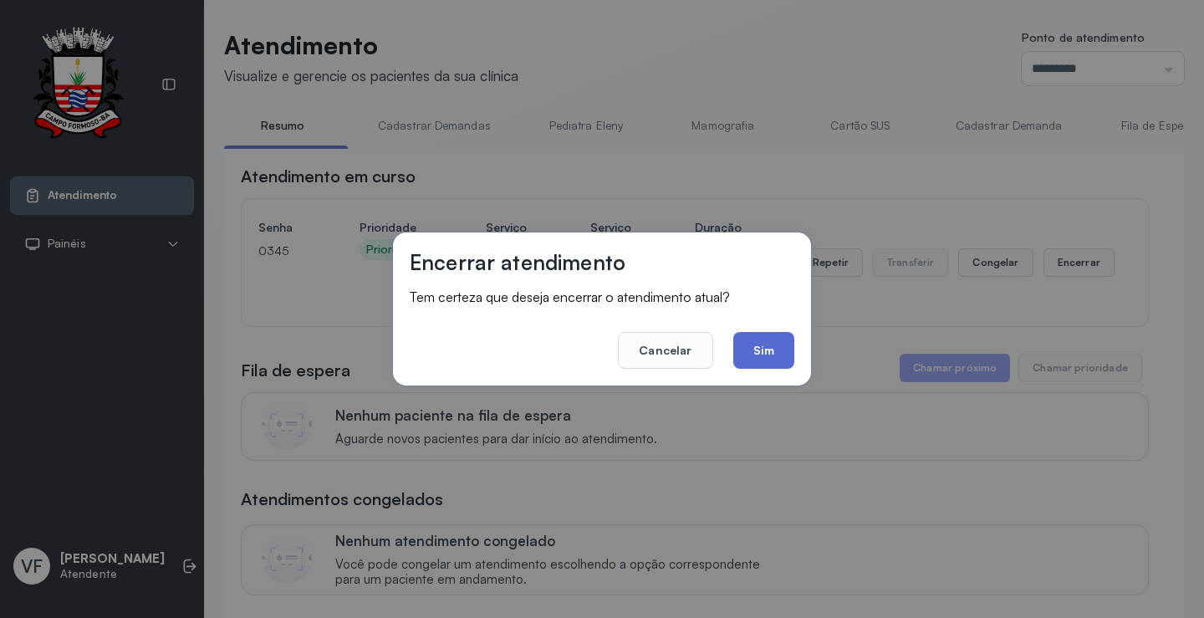
click at [763, 344] on button "Sim" at bounding box center [763, 350] width 61 height 37
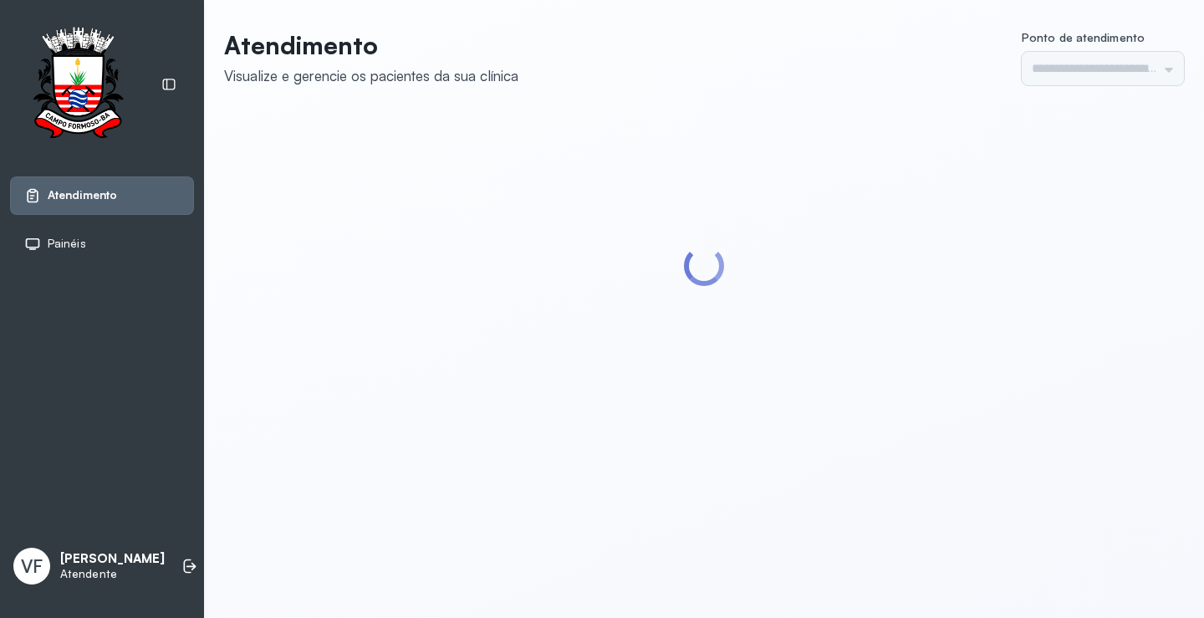
type input "*********"
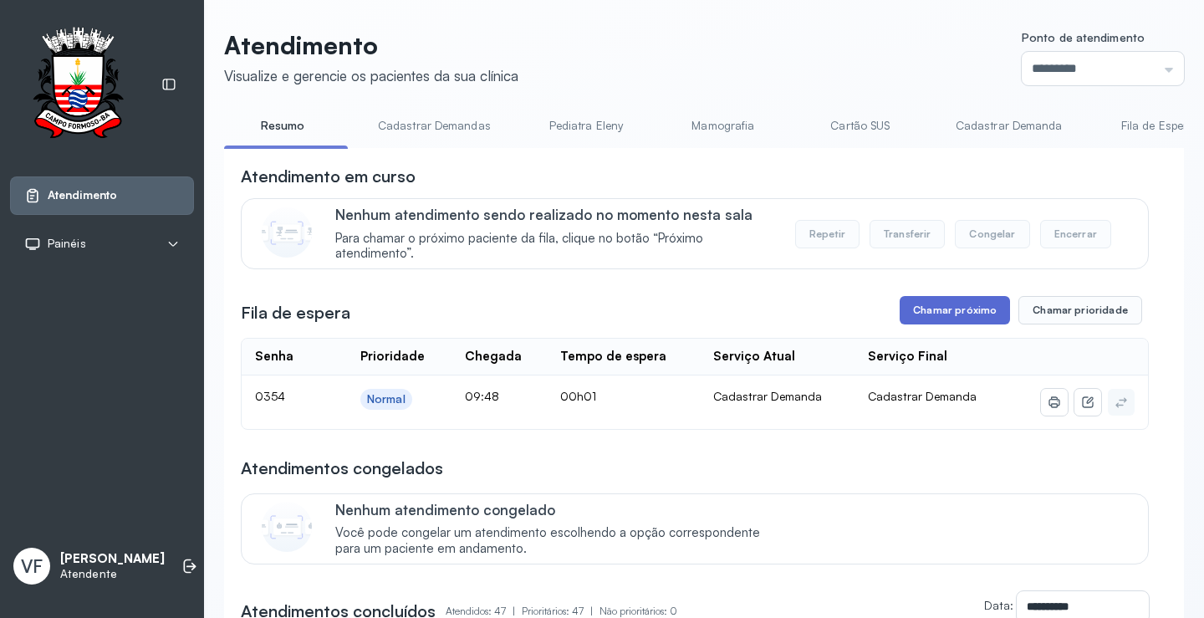
click at [960, 310] on button "Chamar próximo" at bounding box center [954, 310] width 110 height 28
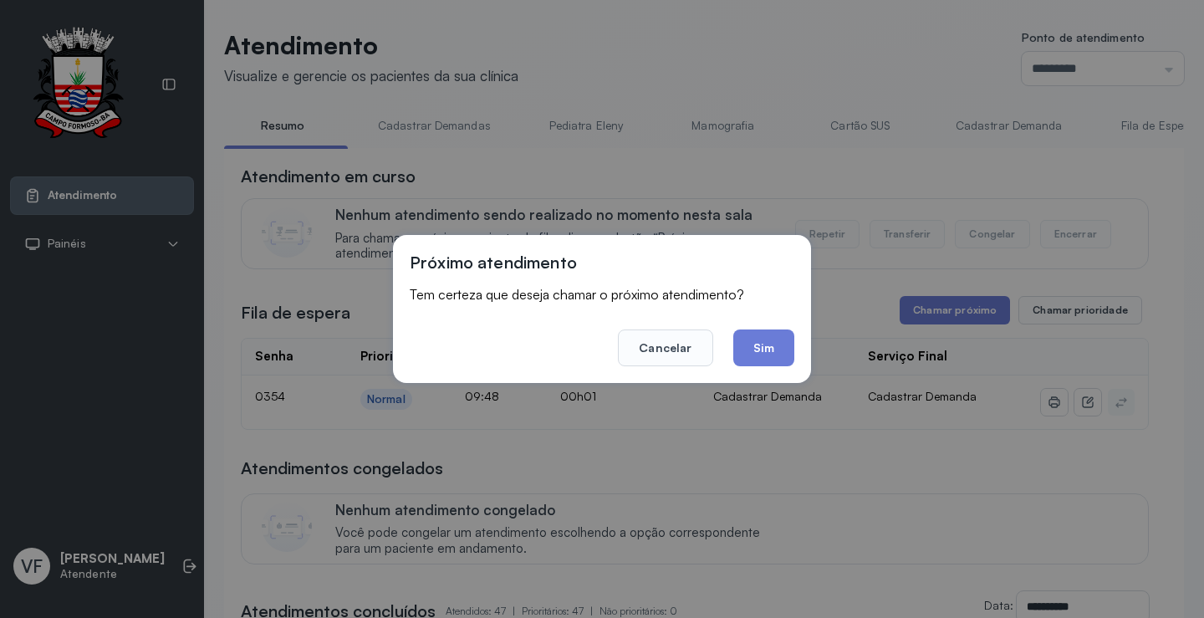
click at [755, 343] on button "Sim" at bounding box center [763, 347] width 61 height 37
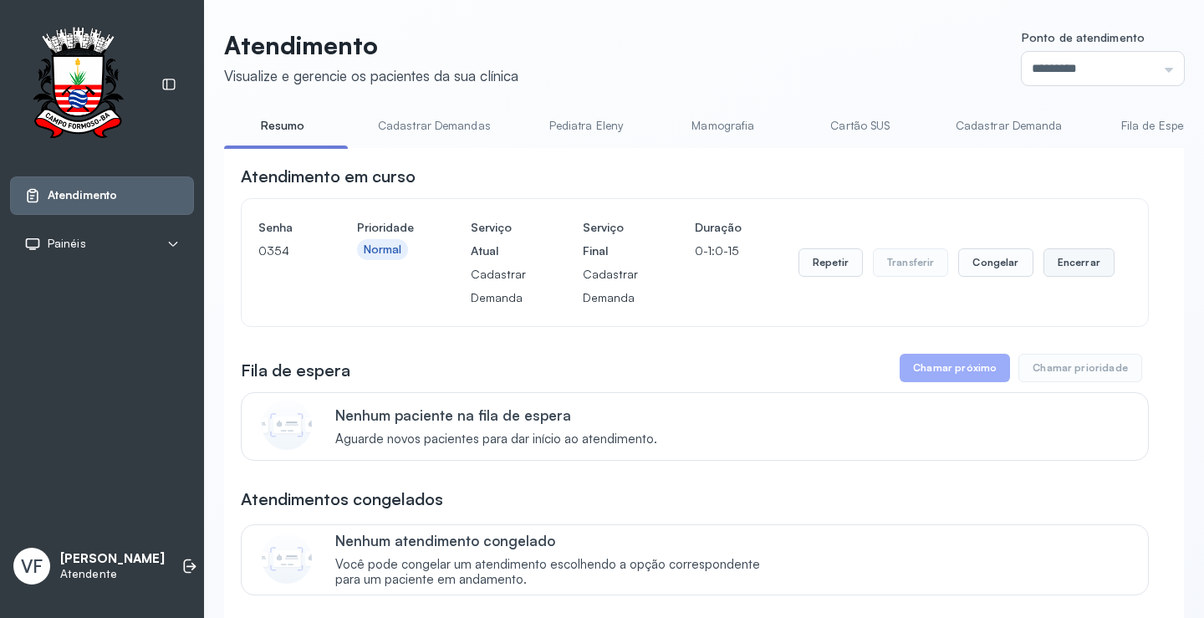
click at [1074, 262] on button "Encerrar" at bounding box center [1078, 262] width 71 height 28
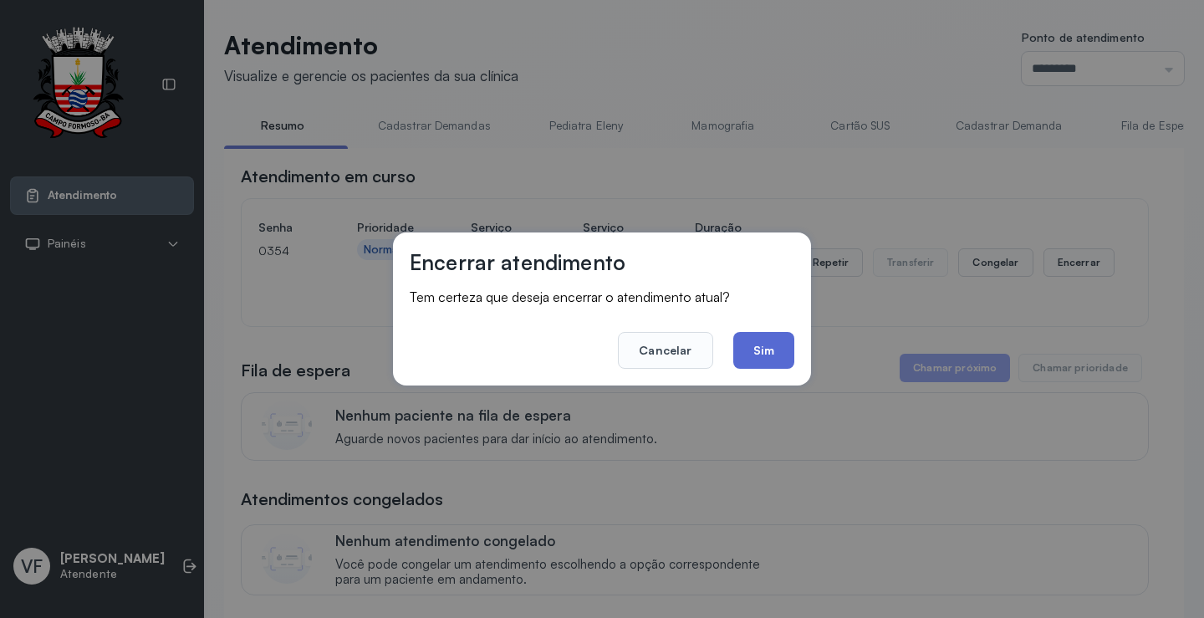
click at [760, 355] on button "Sim" at bounding box center [763, 350] width 61 height 37
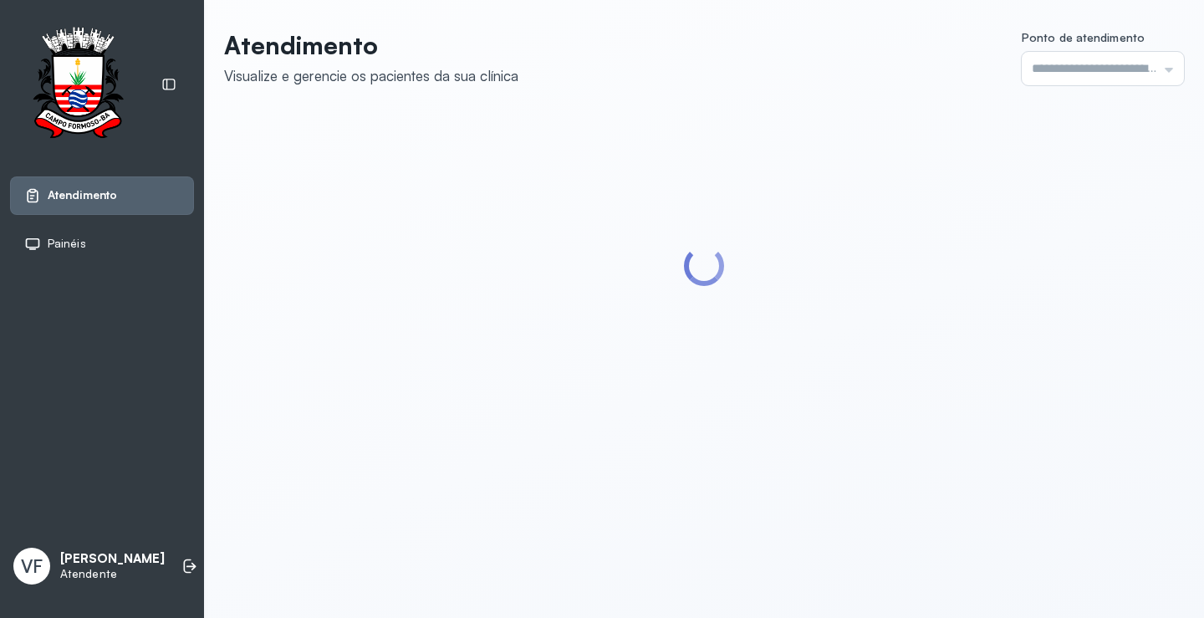
type input "*********"
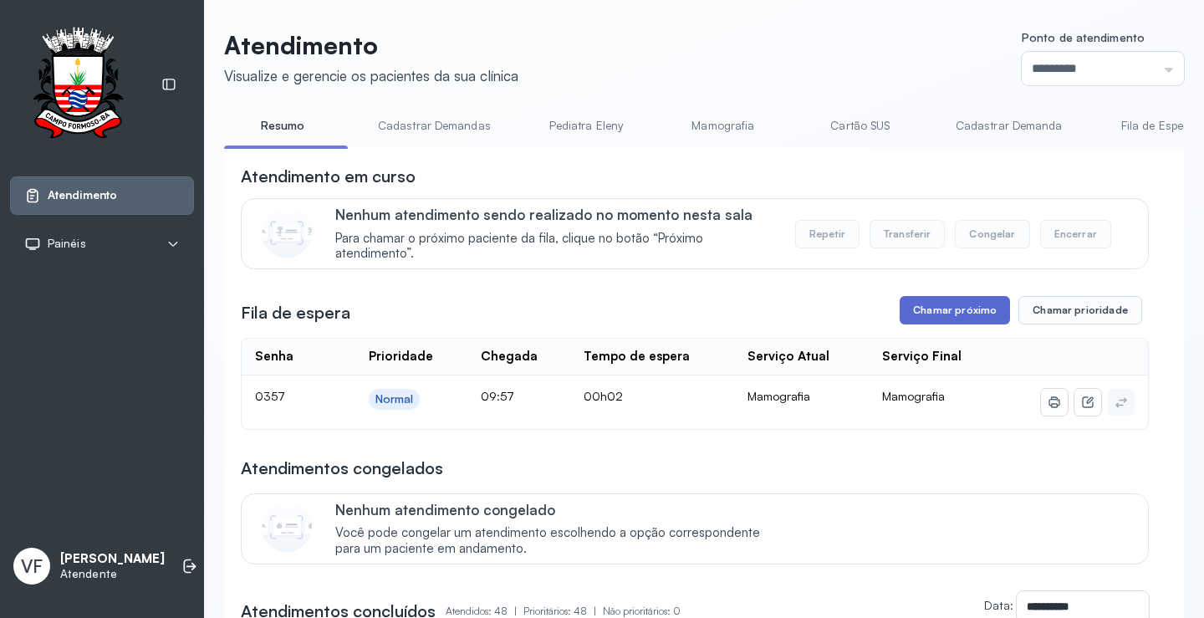
click at [945, 309] on button "Chamar próximo" at bounding box center [954, 310] width 110 height 28
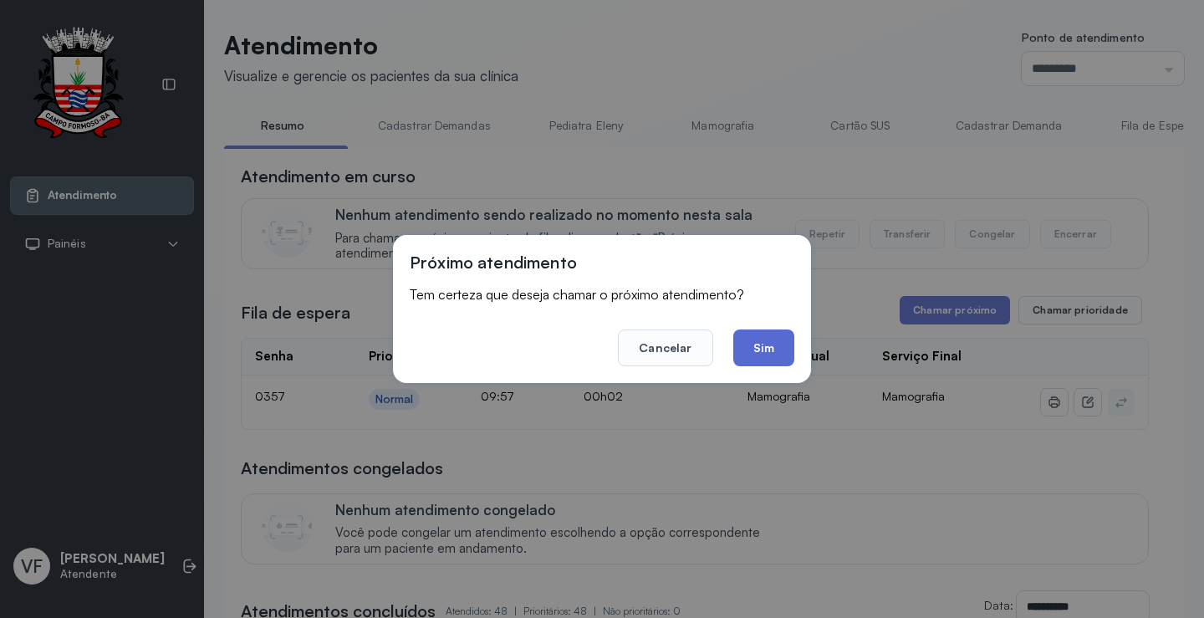
click at [759, 340] on button "Sim" at bounding box center [763, 347] width 61 height 37
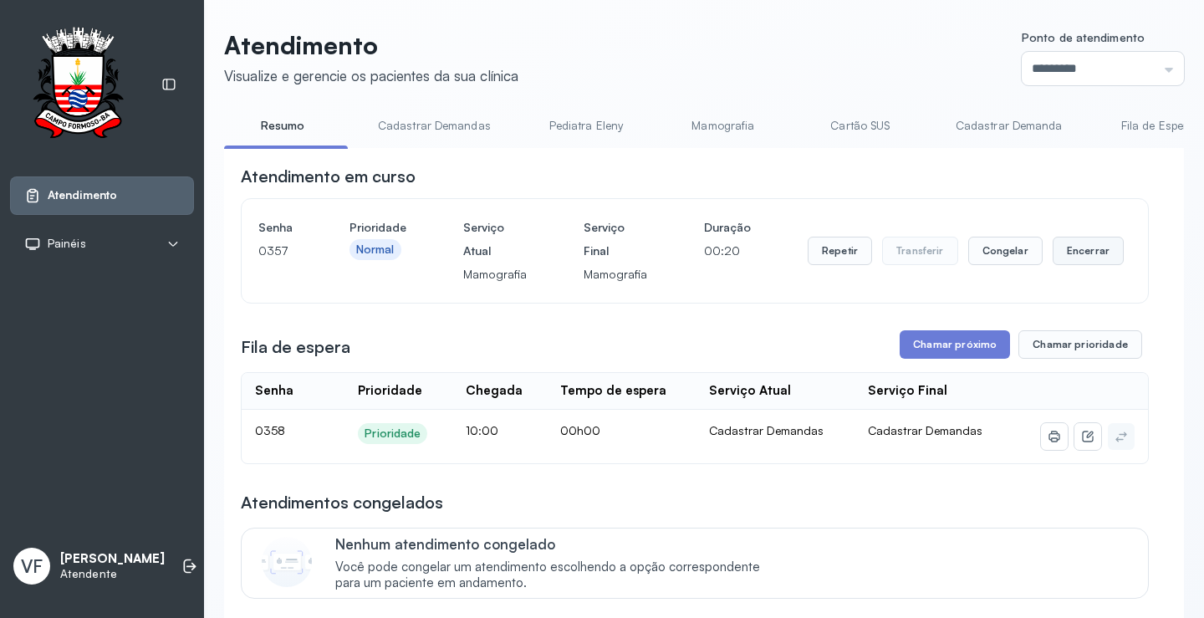
click at [1082, 246] on button "Encerrar" at bounding box center [1087, 251] width 71 height 28
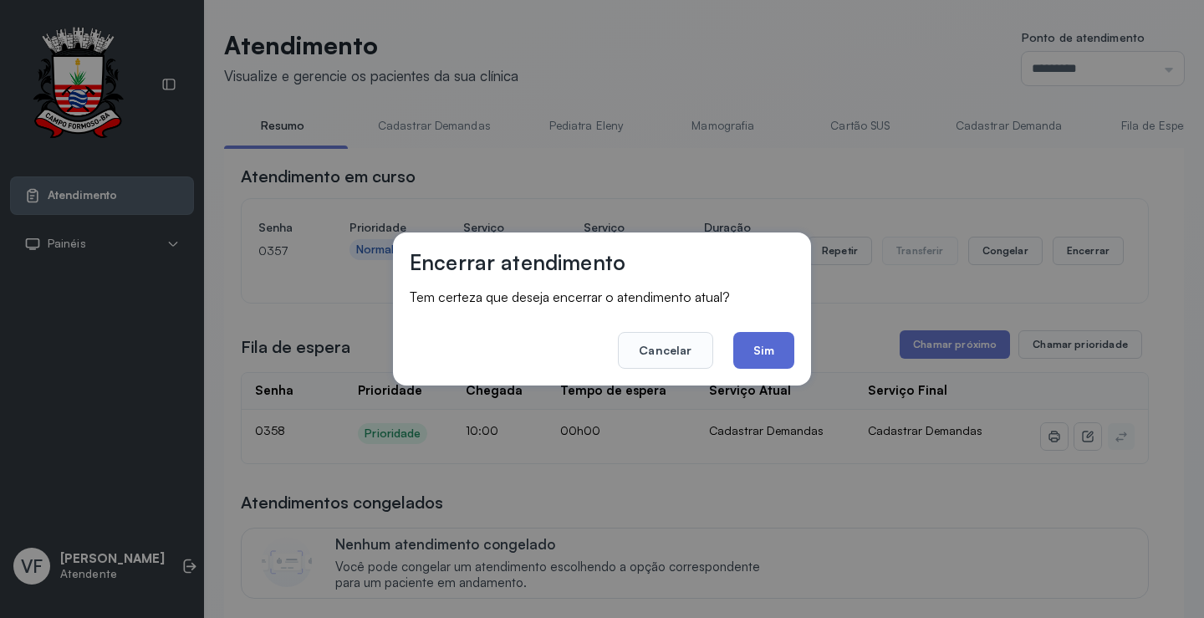
click at [759, 349] on button "Sim" at bounding box center [763, 350] width 61 height 37
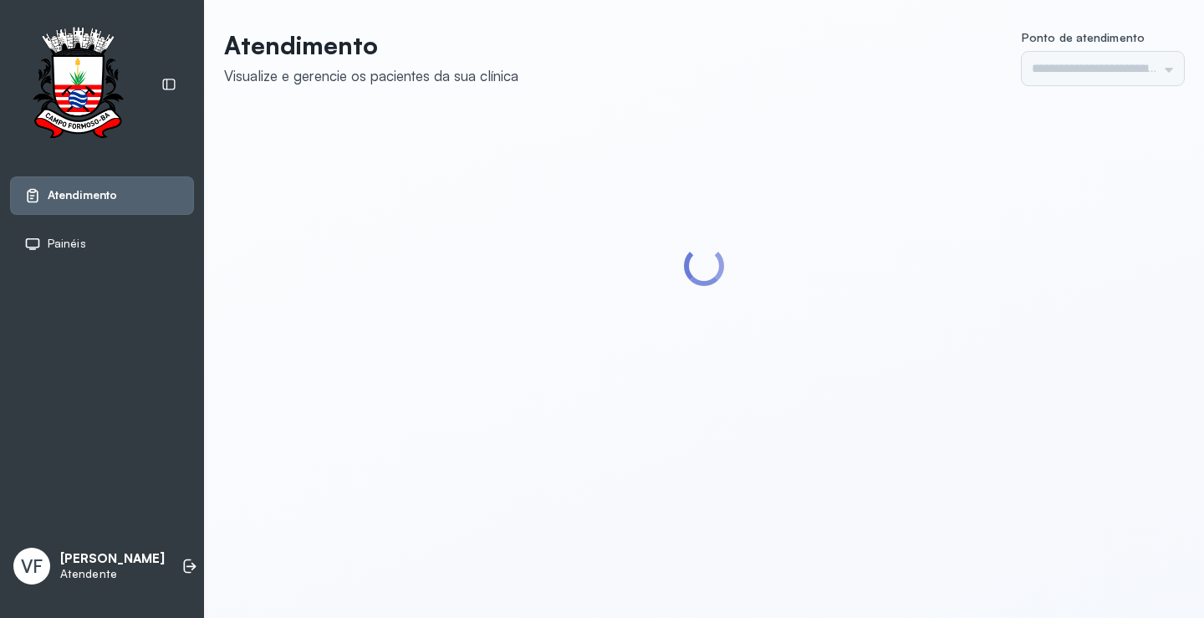
type input "*********"
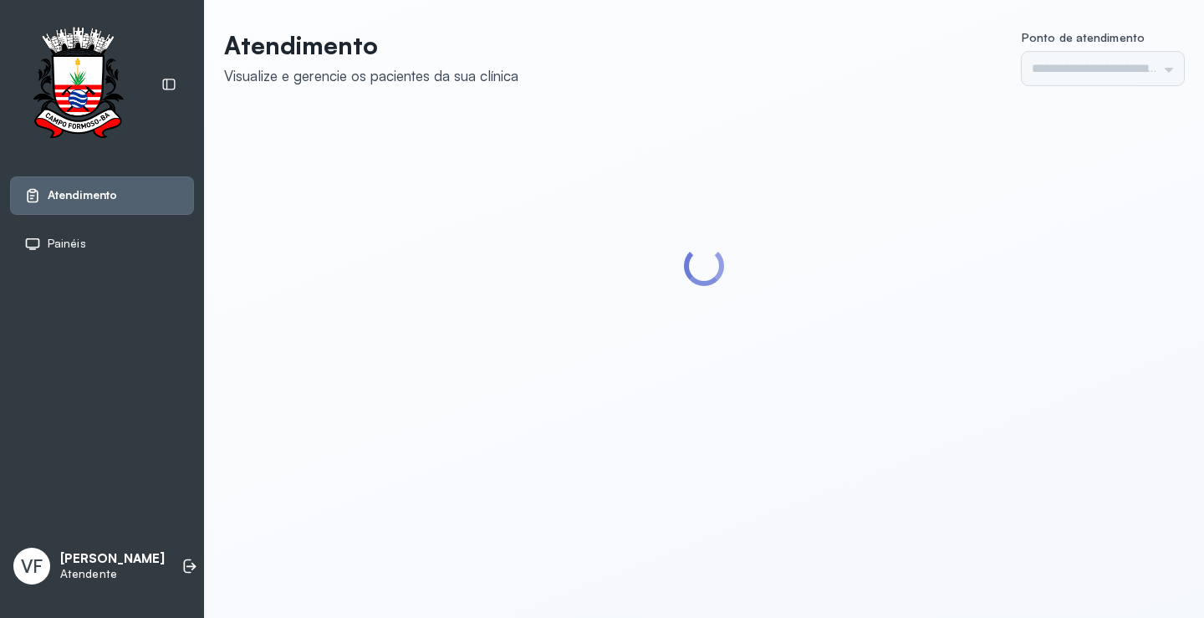
type input "*********"
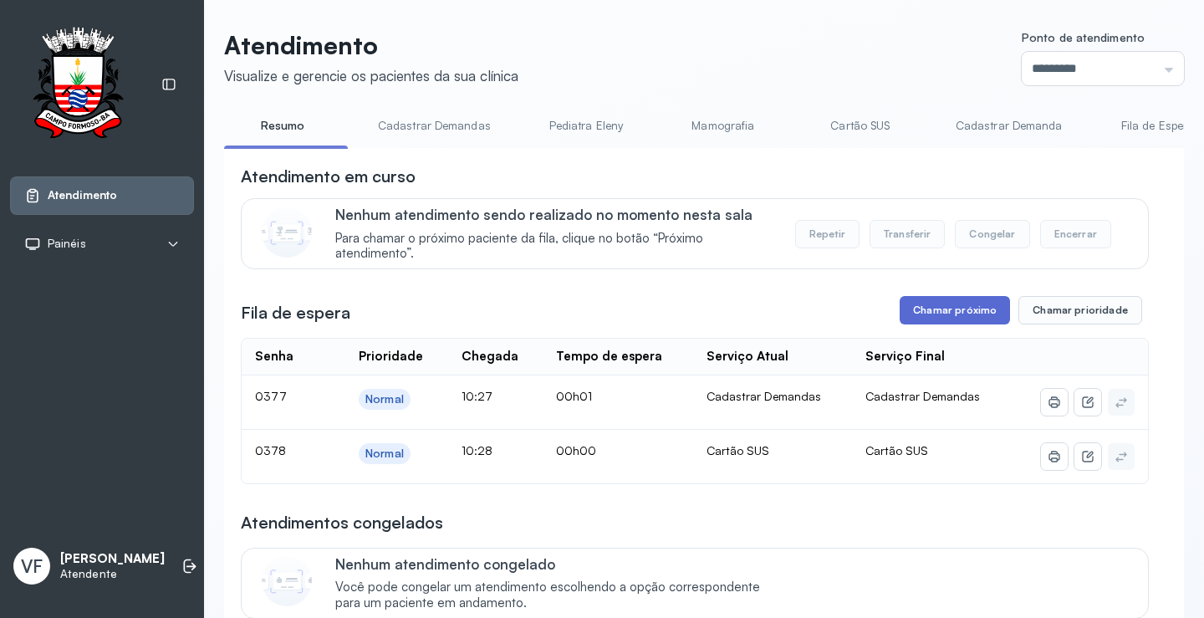
click at [950, 310] on button "Chamar próximo" at bounding box center [954, 310] width 110 height 28
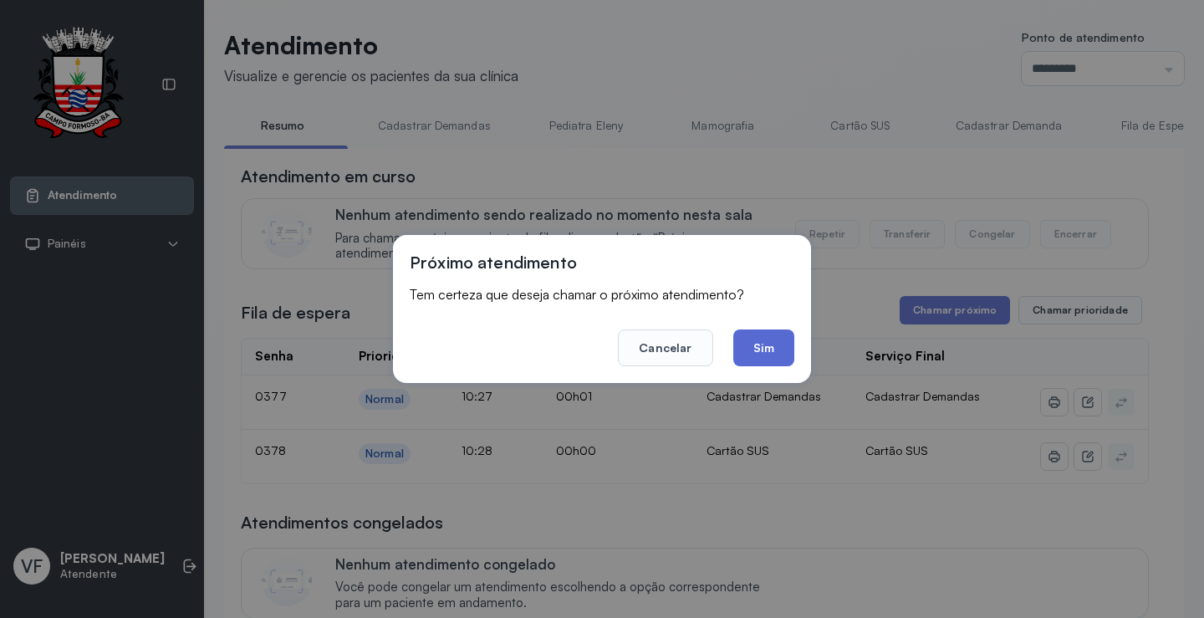
click at [749, 343] on button "Sim" at bounding box center [763, 347] width 61 height 37
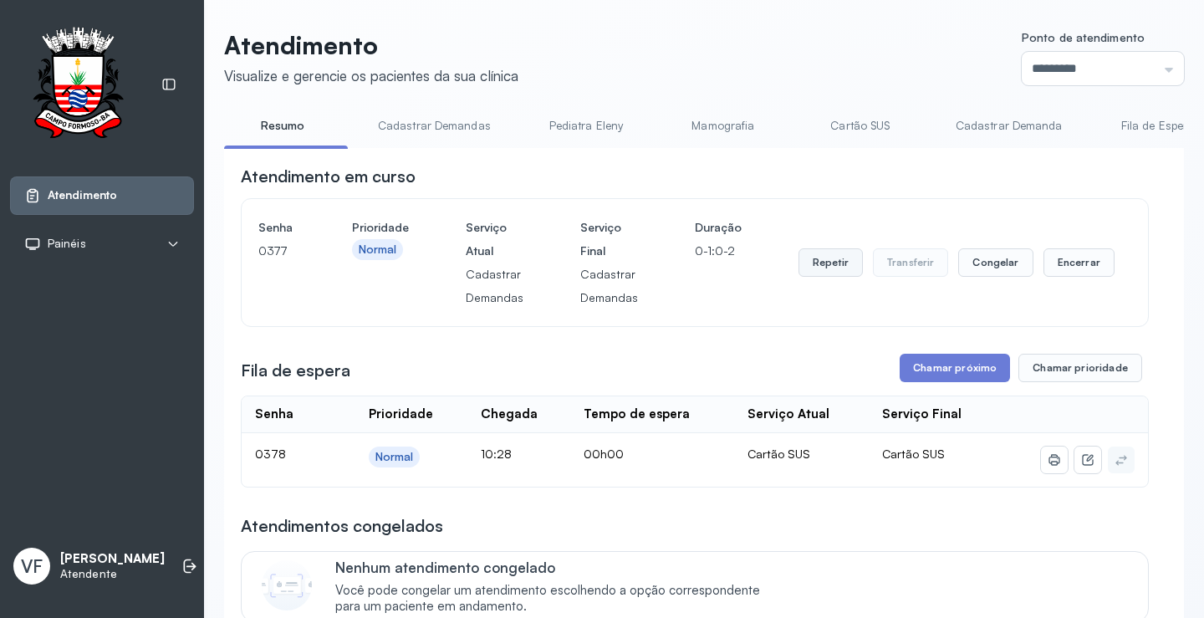
click at [820, 264] on button "Repetir" at bounding box center [830, 262] width 64 height 28
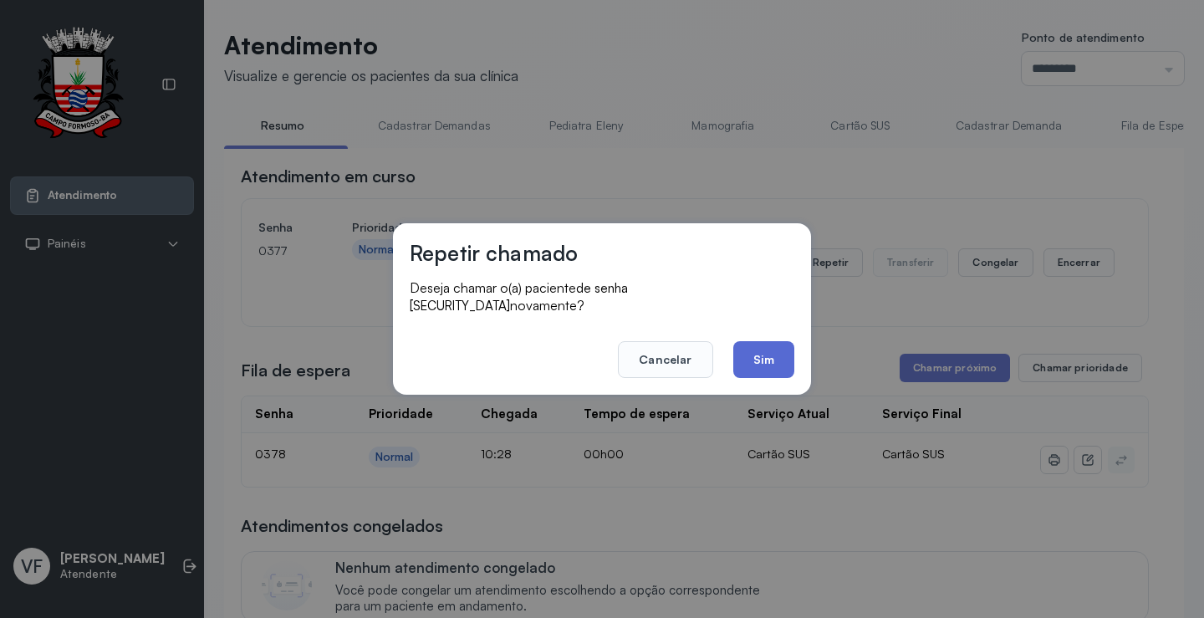
click at [755, 352] on button "Sim" at bounding box center [763, 359] width 61 height 37
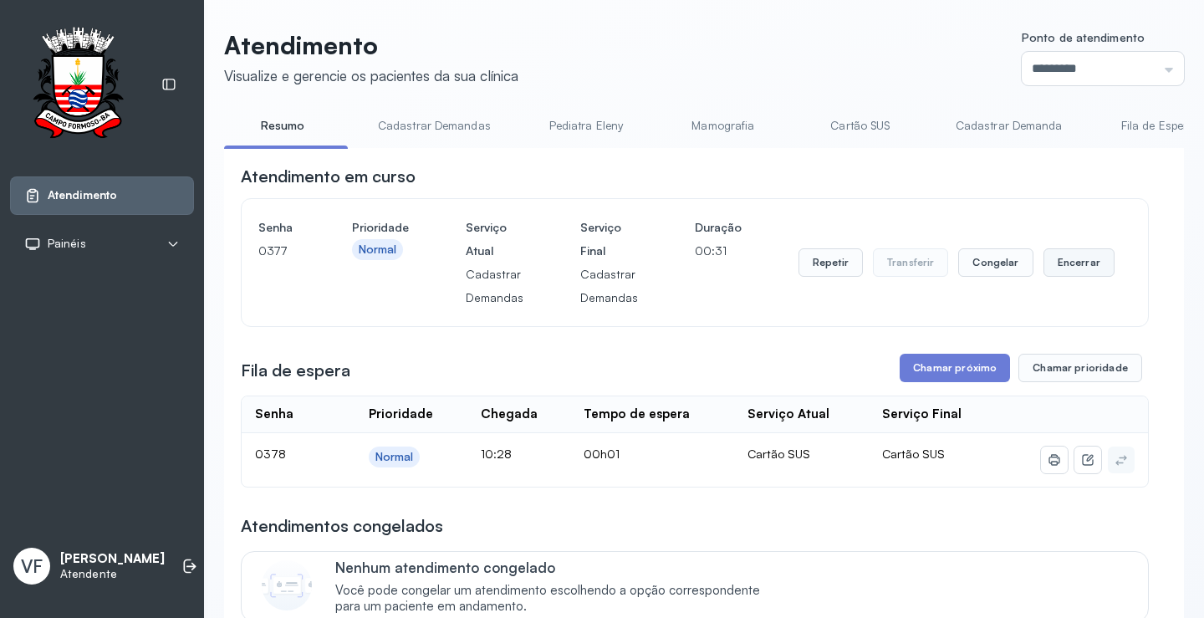
click at [1070, 259] on button "Encerrar" at bounding box center [1078, 262] width 71 height 28
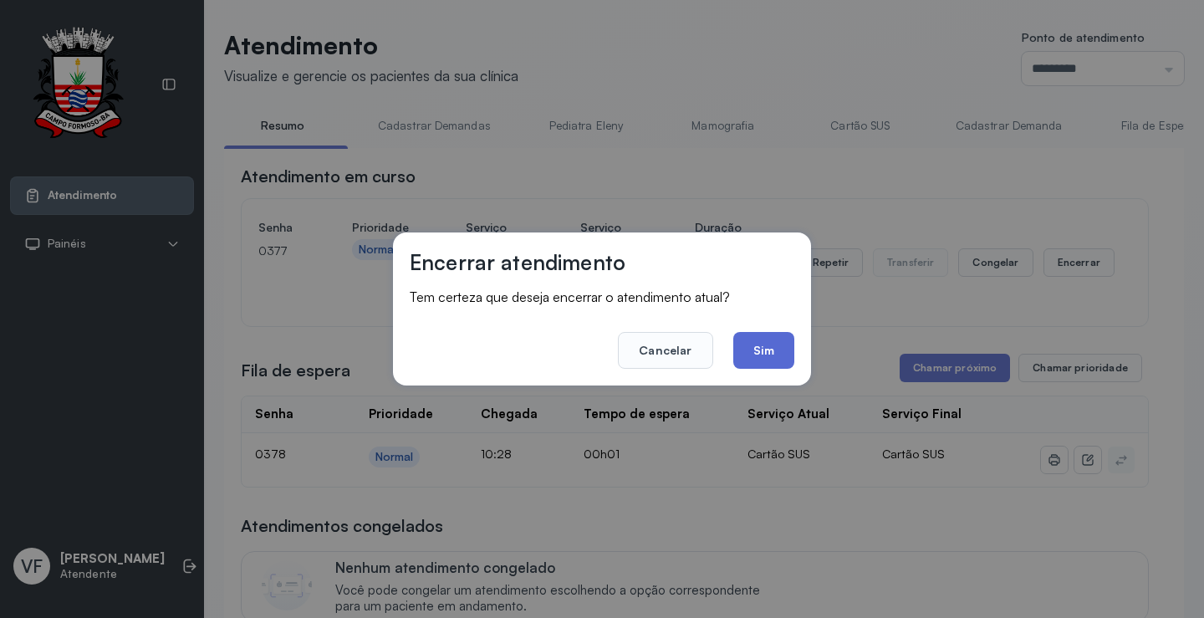
click at [759, 344] on button "Sim" at bounding box center [763, 350] width 61 height 37
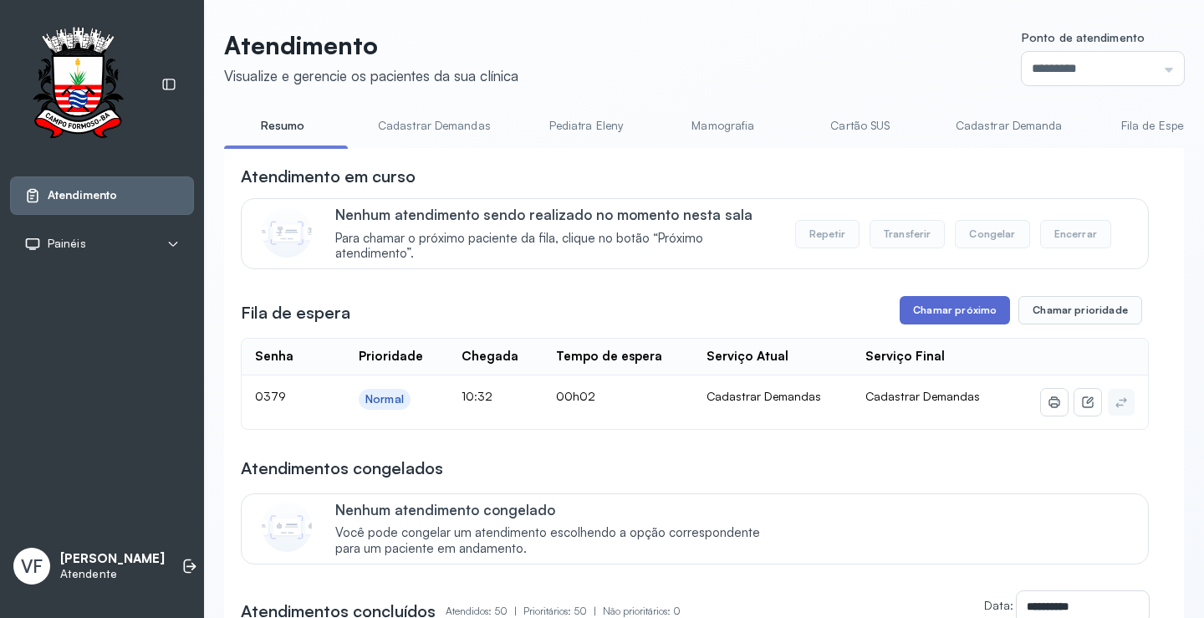
click at [950, 323] on button "Chamar próximo" at bounding box center [954, 310] width 110 height 28
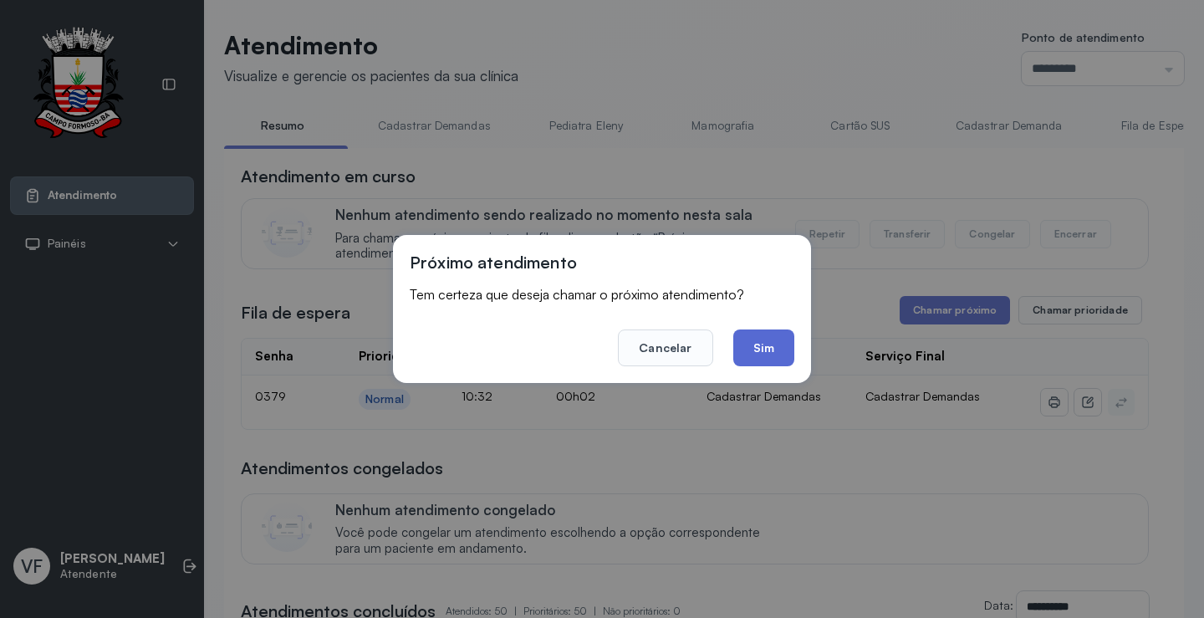
click at [760, 345] on button "Sim" at bounding box center [763, 347] width 61 height 37
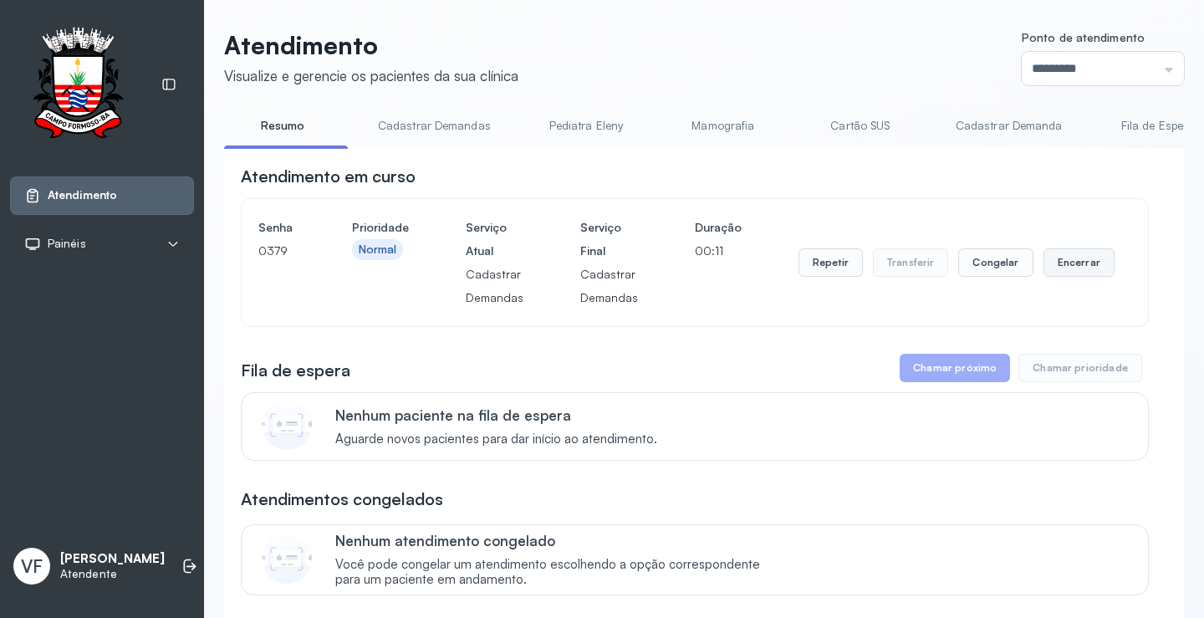
click at [1058, 262] on button "Encerrar" at bounding box center [1078, 262] width 71 height 28
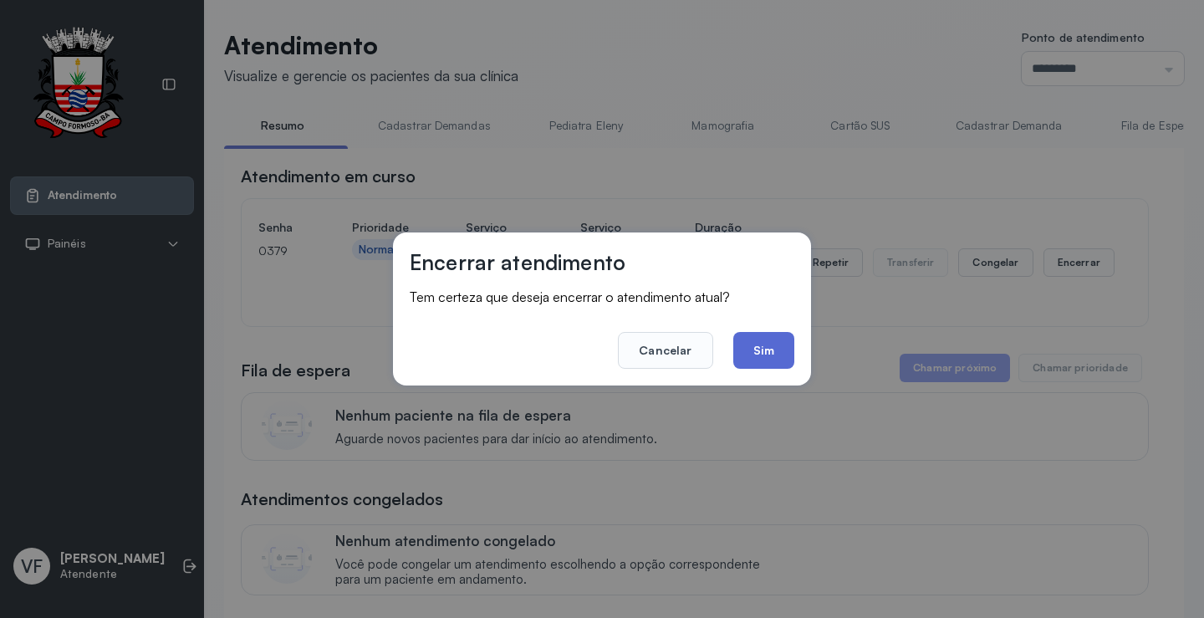
click at [758, 346] on button "Sim" at bounding box center [763, 350] width 61 height 37
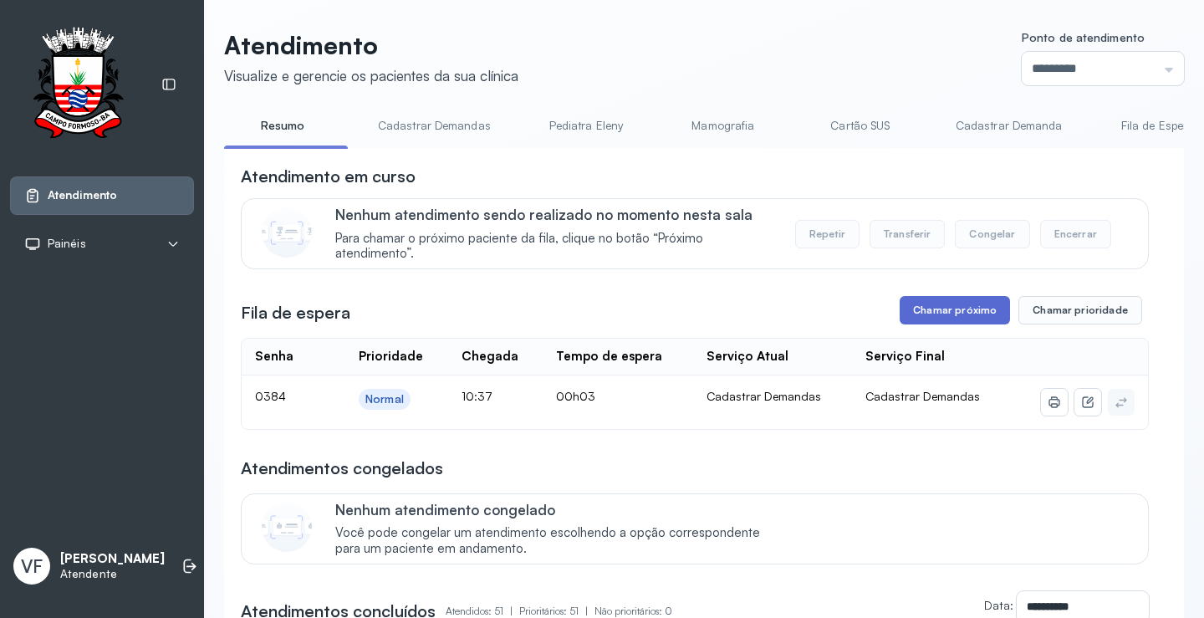
click at [948, 307] on button "Chamar próximo" at bounding box center [954, 310] width 110 height 28
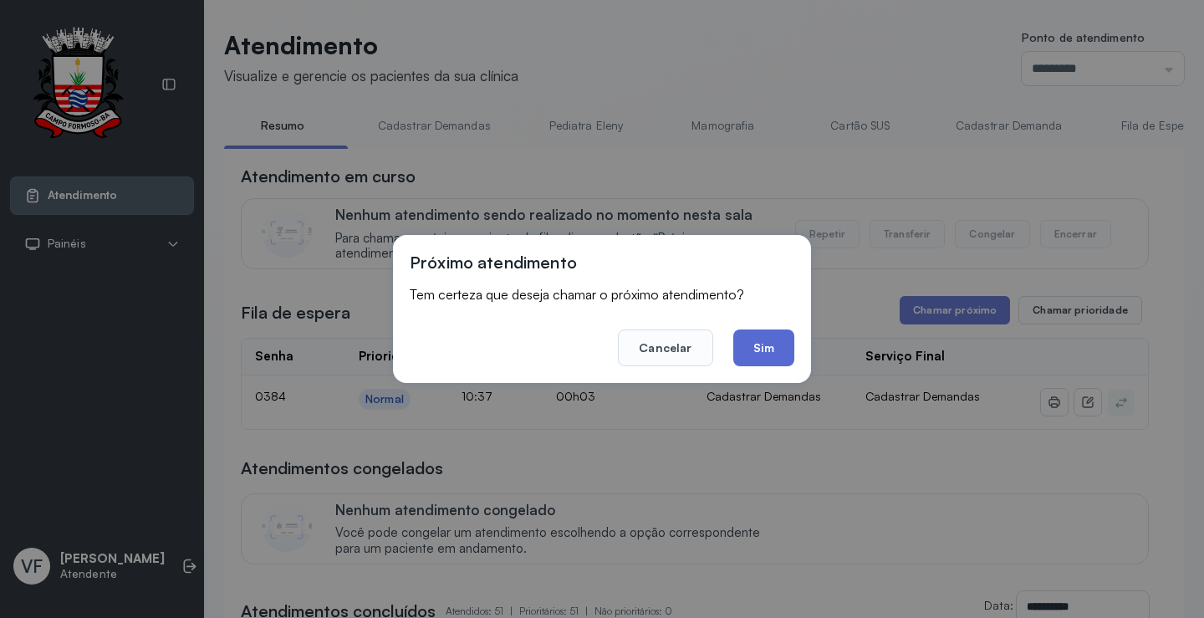
click at [751, 341] on button "Sim" at bounding box center [763, 347] width 61 height 37
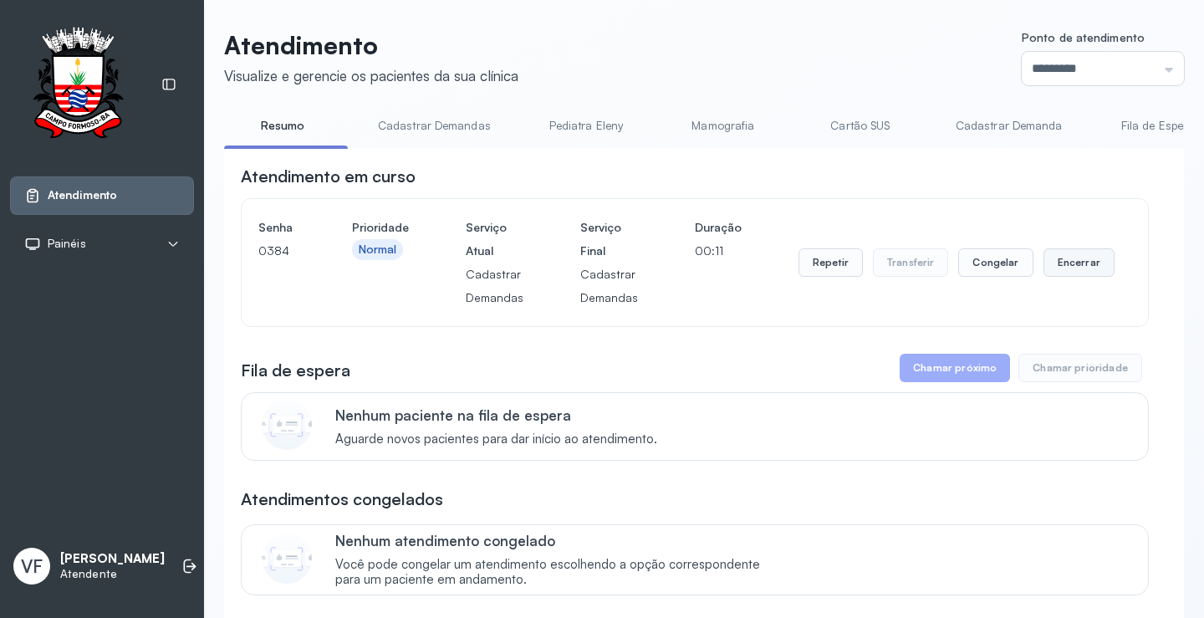
click at [1064, 269] on button "Encerrar" at bounding box center [1078, 262] width 71 height 28
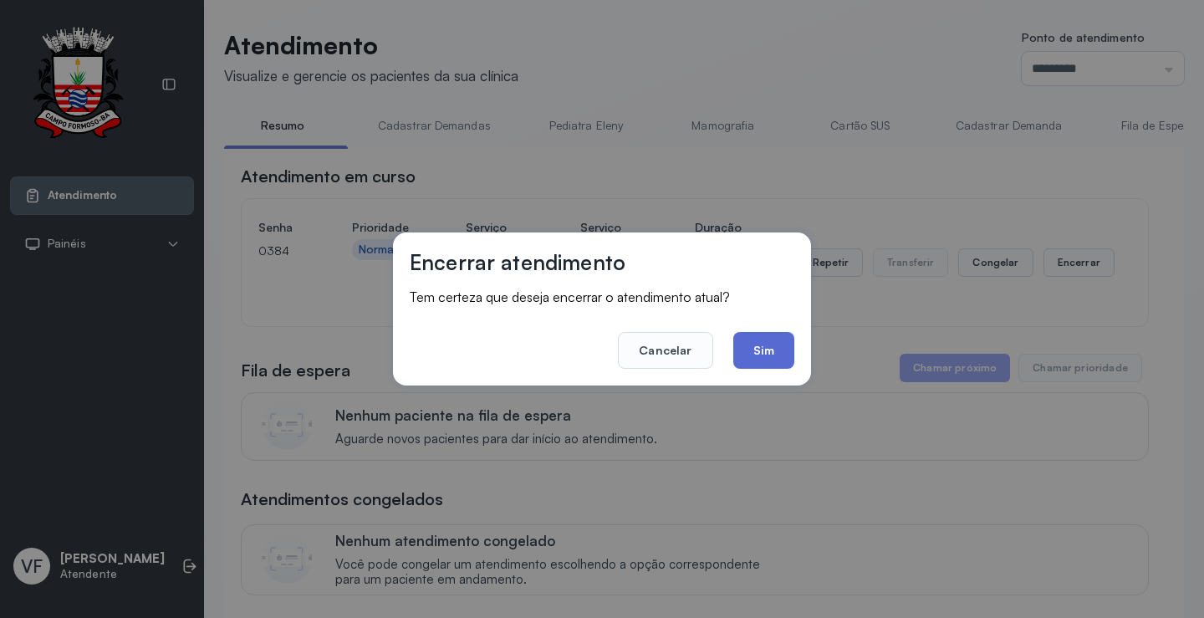
click at [775, 339] on button "Sim" at bounding box center [763, 350] width 61 height 37
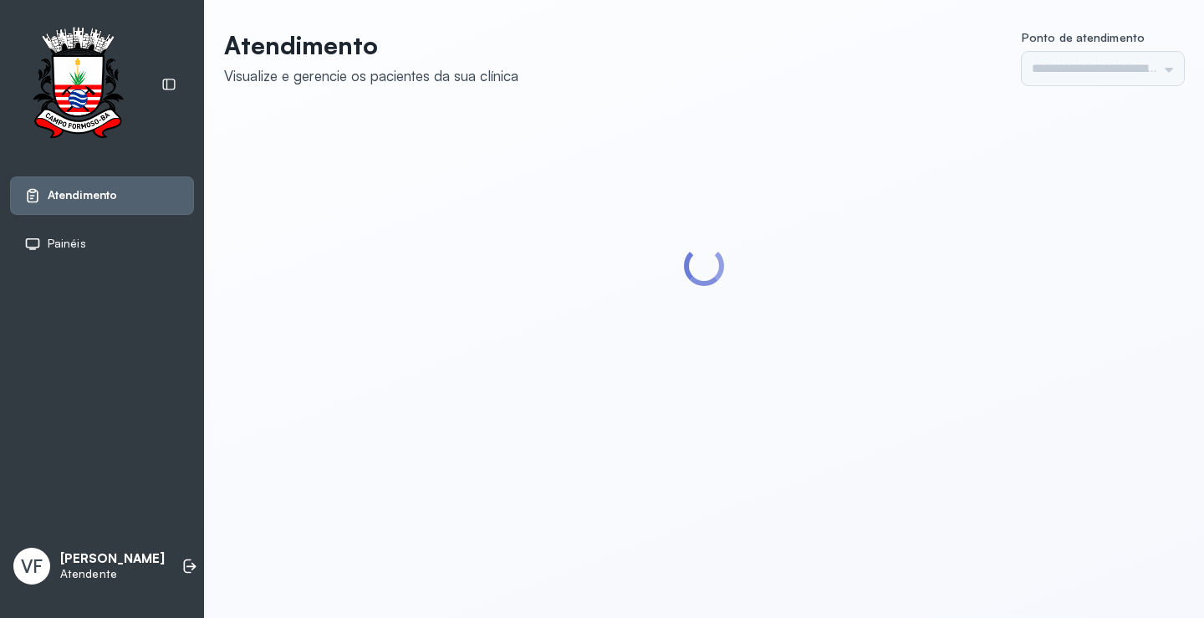
type input "*********"
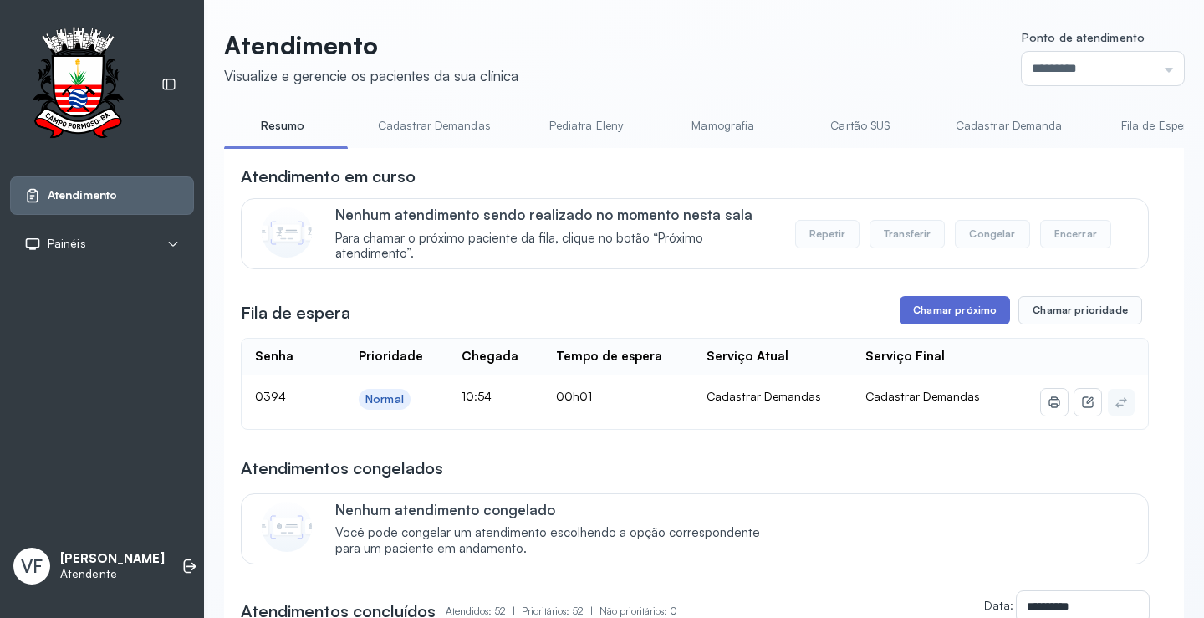
click at [949, 316] on button "Chamar próximo" at bounding box center [954, 310] width 110 height 28
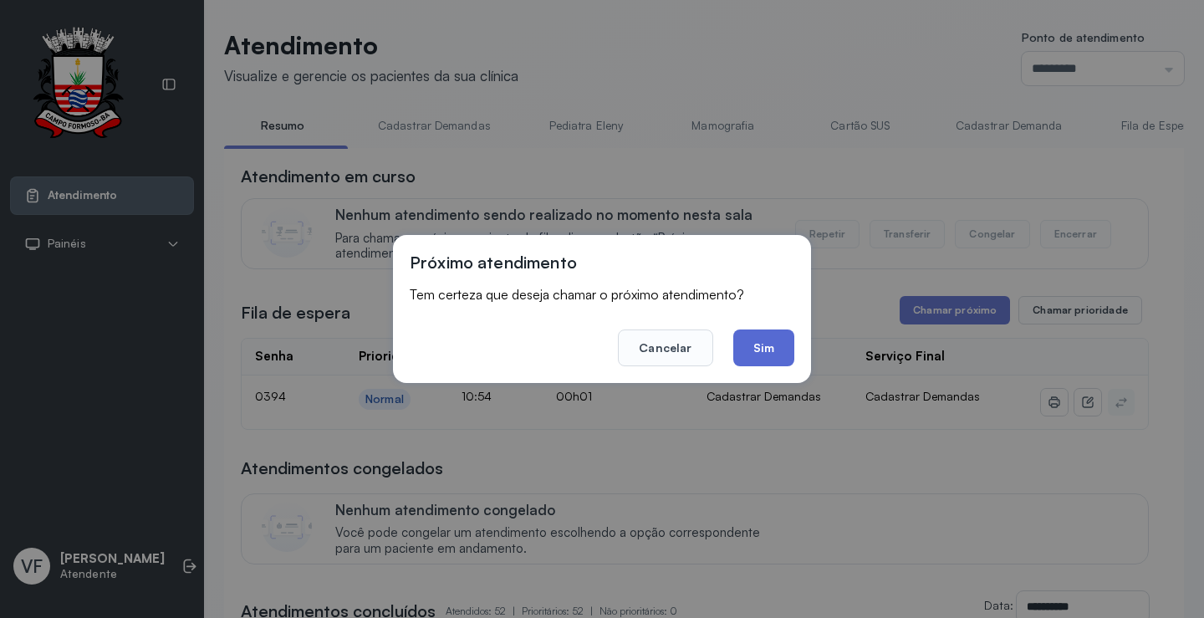
click at [764, 344] on button "Sim" at bounding box center [763, 347] width 61 height 37
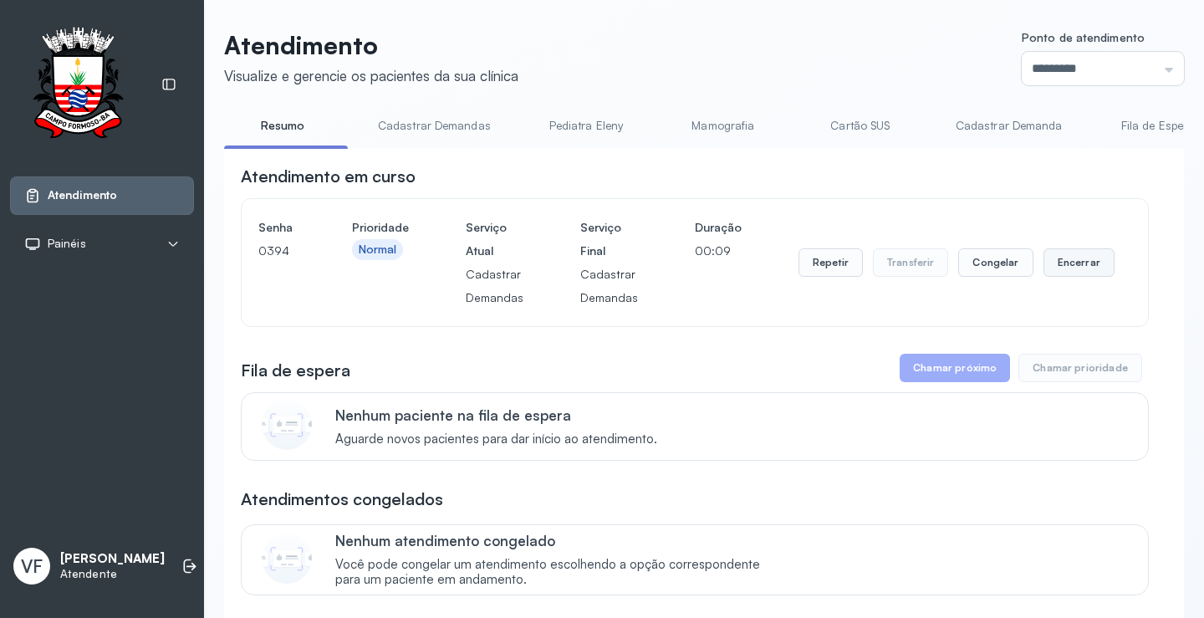
click at [1076, 267] on button "Encerrar" at bounding box center [1078, 262] width 71 height 28
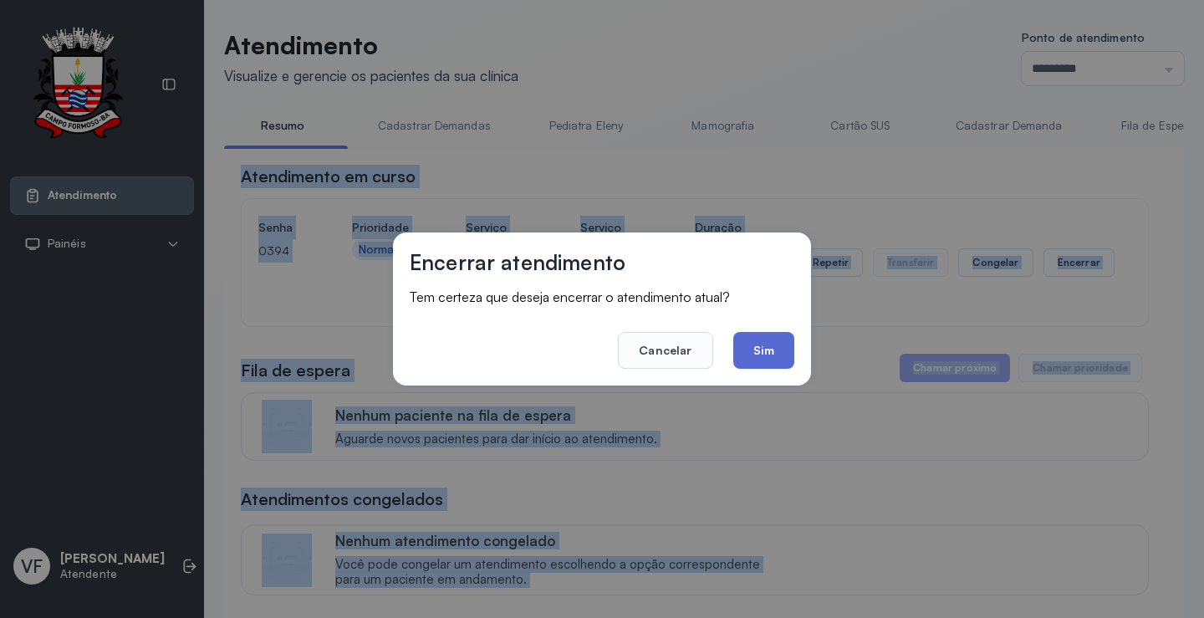
click at [774, 352] on button "Sim" at bounding box center [763, 350] width 61 height 37
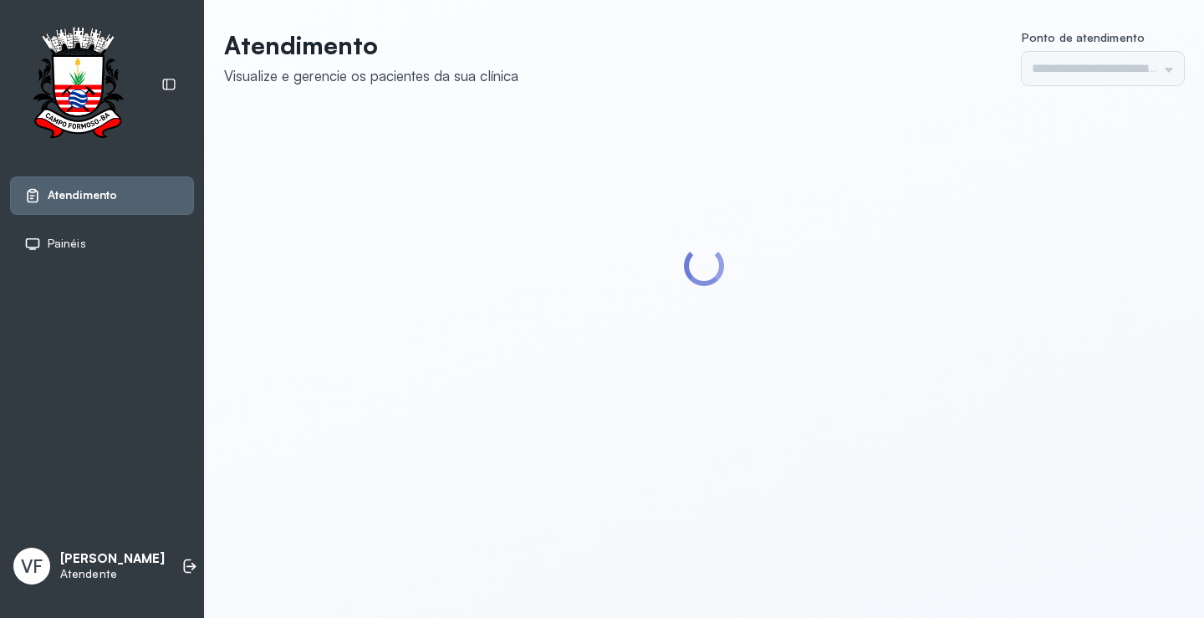
type input "*********"
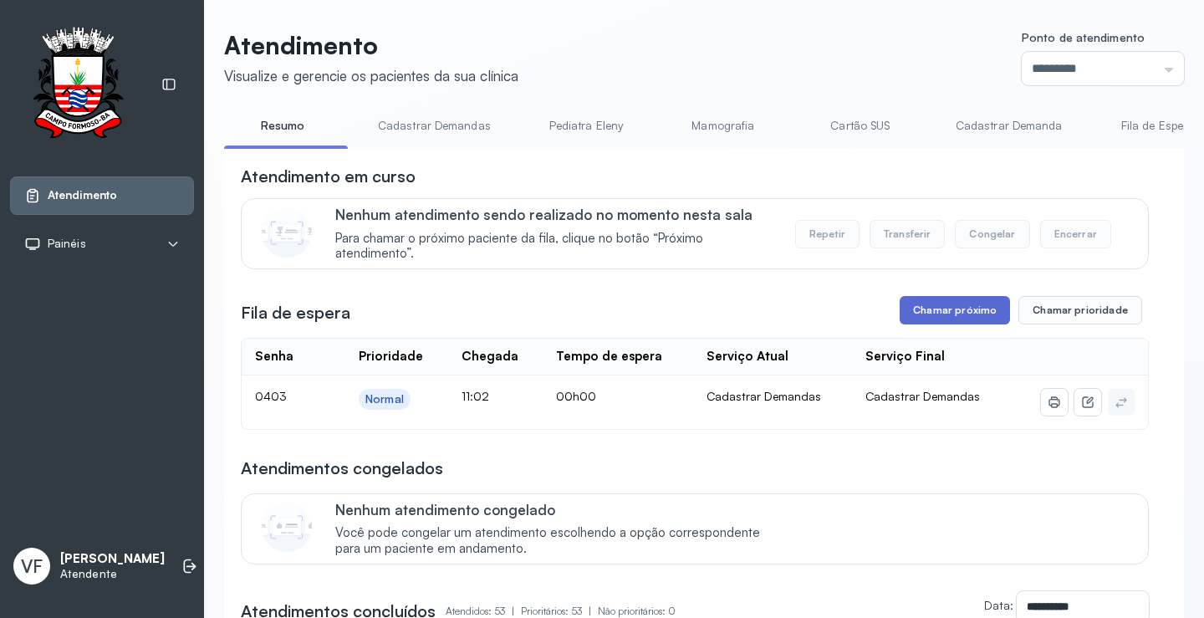
click at [945, 303] on button "Chamar próximo" at bounding box center [954, 310] width 110 height 28
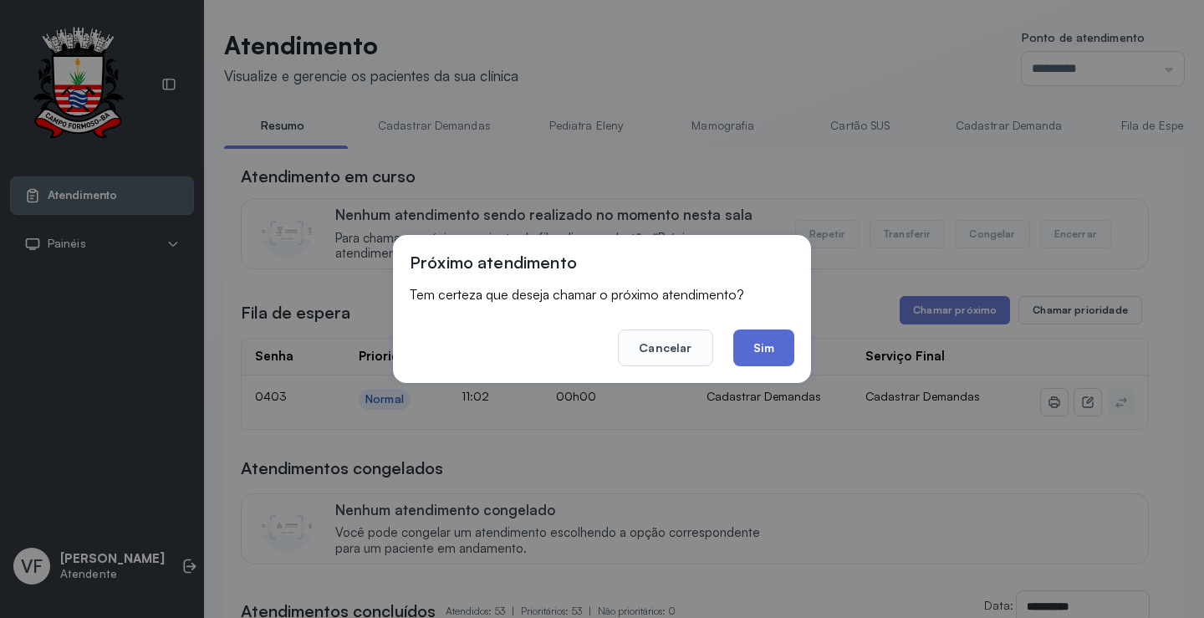
click at [775, 337] on button "Sim" at bounding box center [763, 347] width 61 height 37
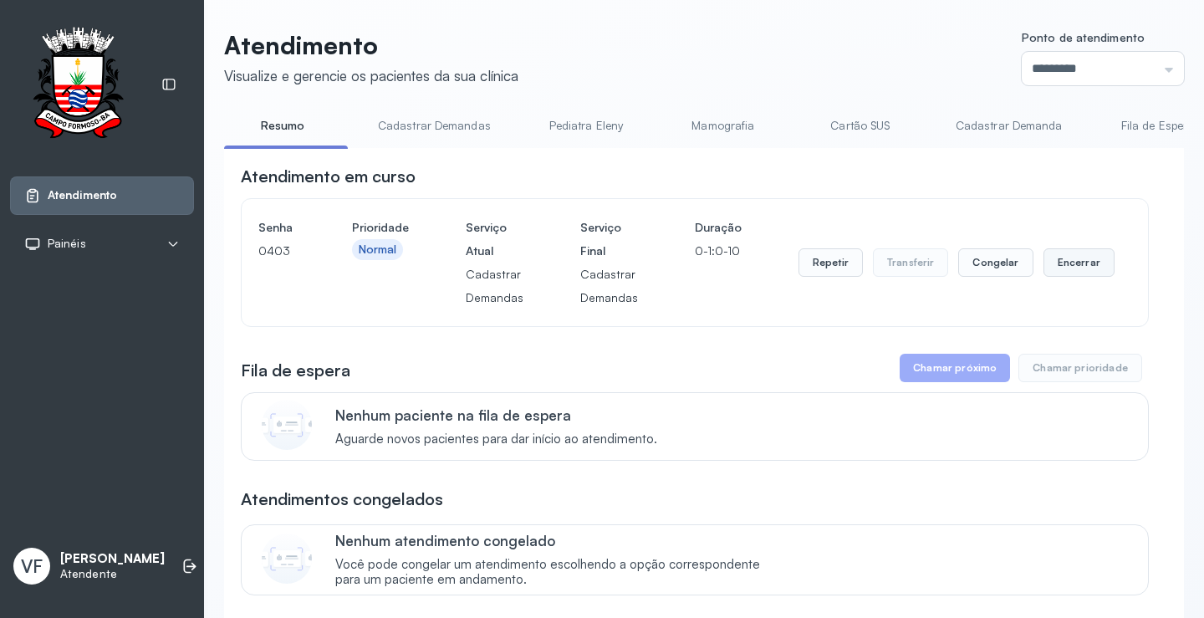
click at [1067, 257] on button "Encerrar" at bounding box center [1078, 262] width 71 height 28
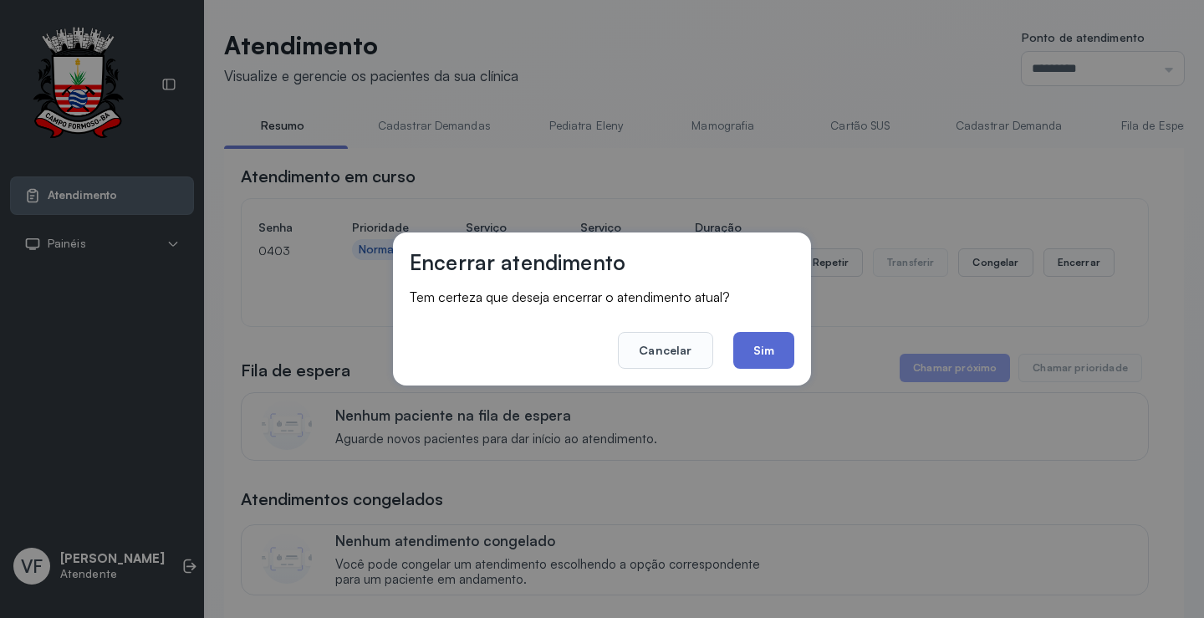
click at [765, 340] on button "Sim" at bounding box center [763, 350] width 61 height 37
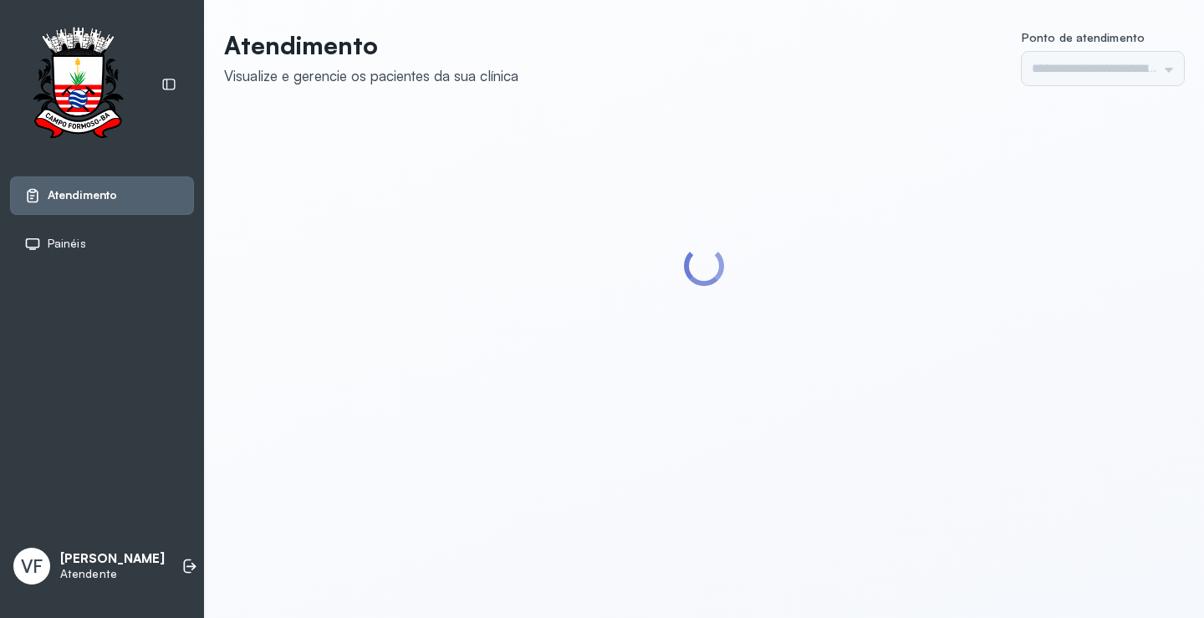
type input "*********"
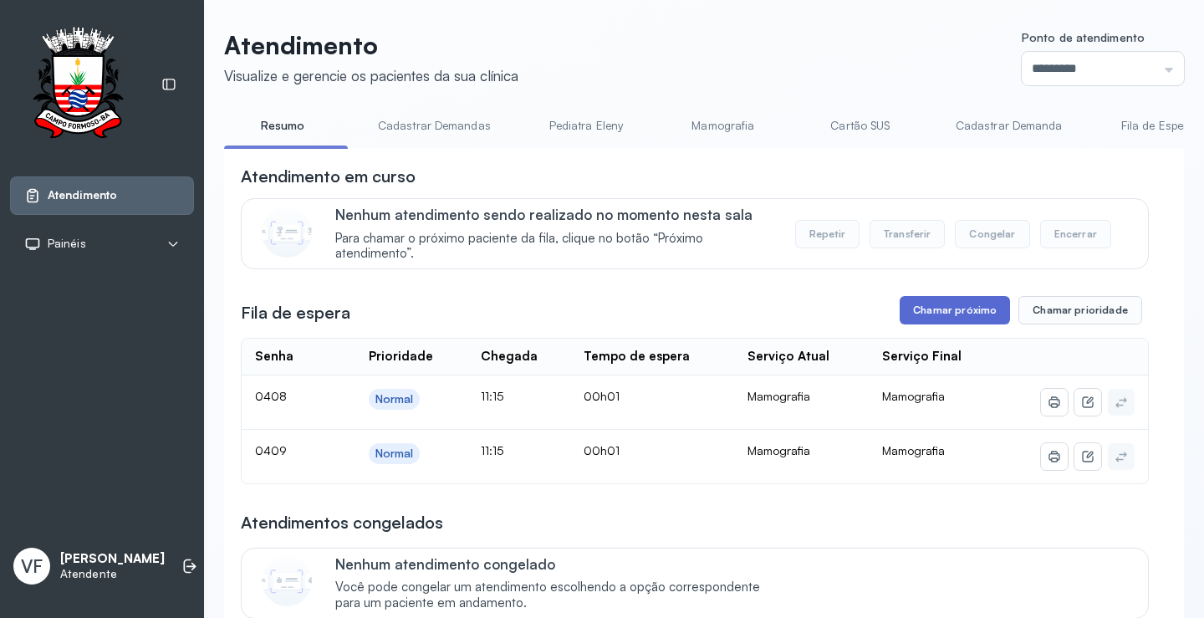
click at [945, 305] on button "Chamar próximo" at bounding box center [954, 310] width 110 height 28
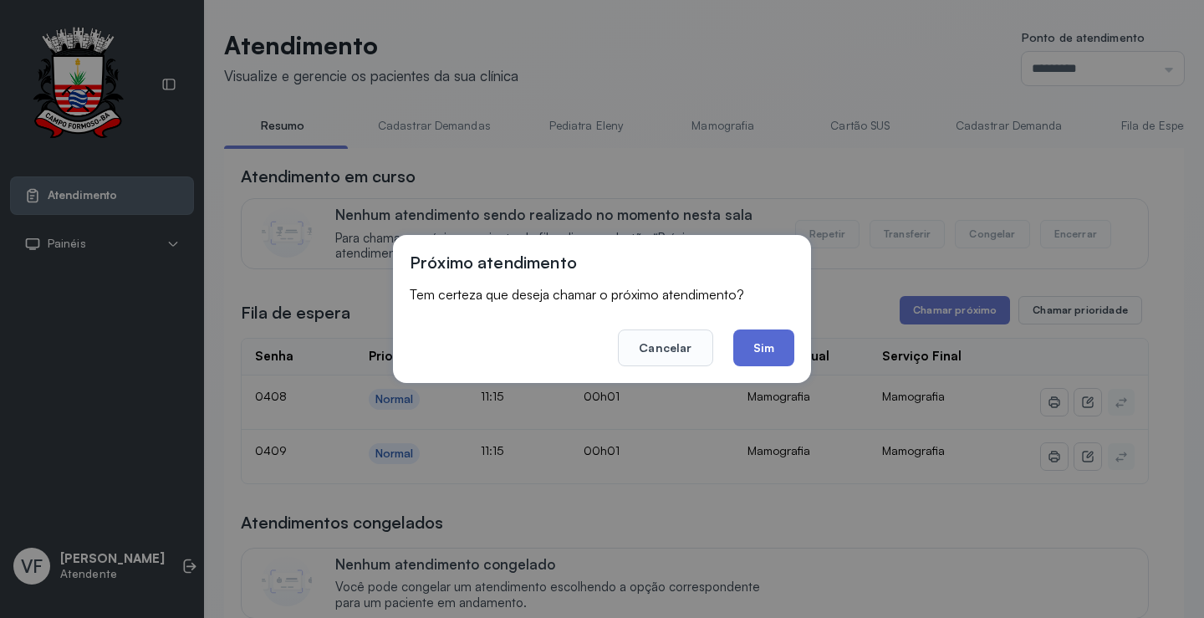
click at [768, 349] on button "Sim" at bounding box center [763, 347] width 61 height 37
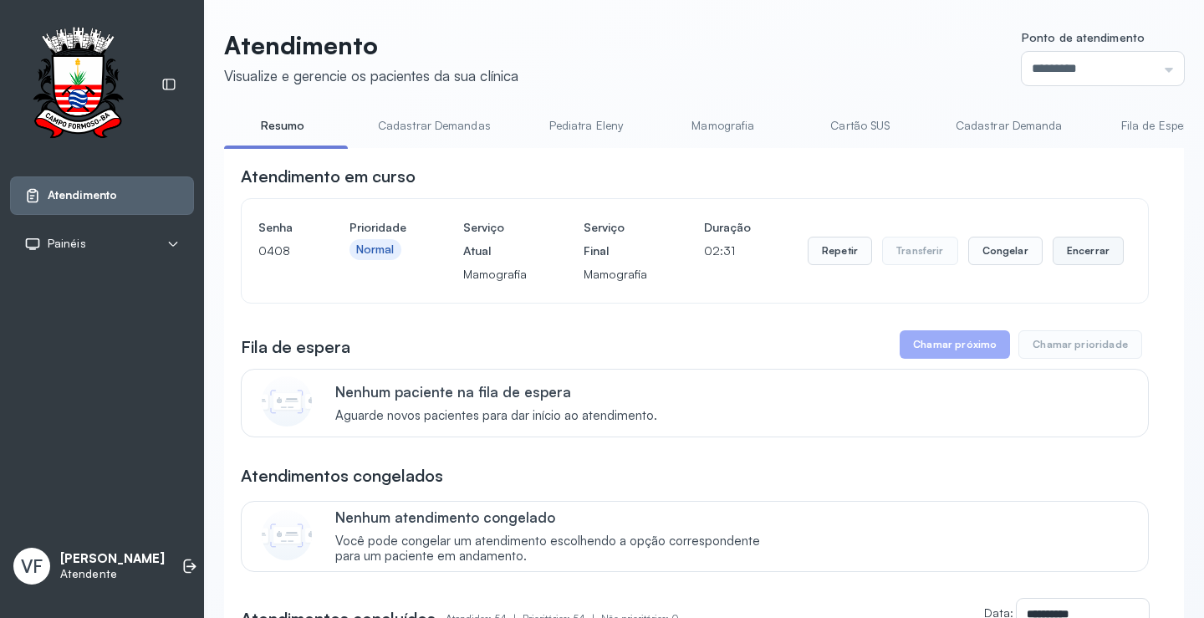
click at [1087, 251] on button "Encerrar" at bounding box center [1087, 251] width 71 height 28
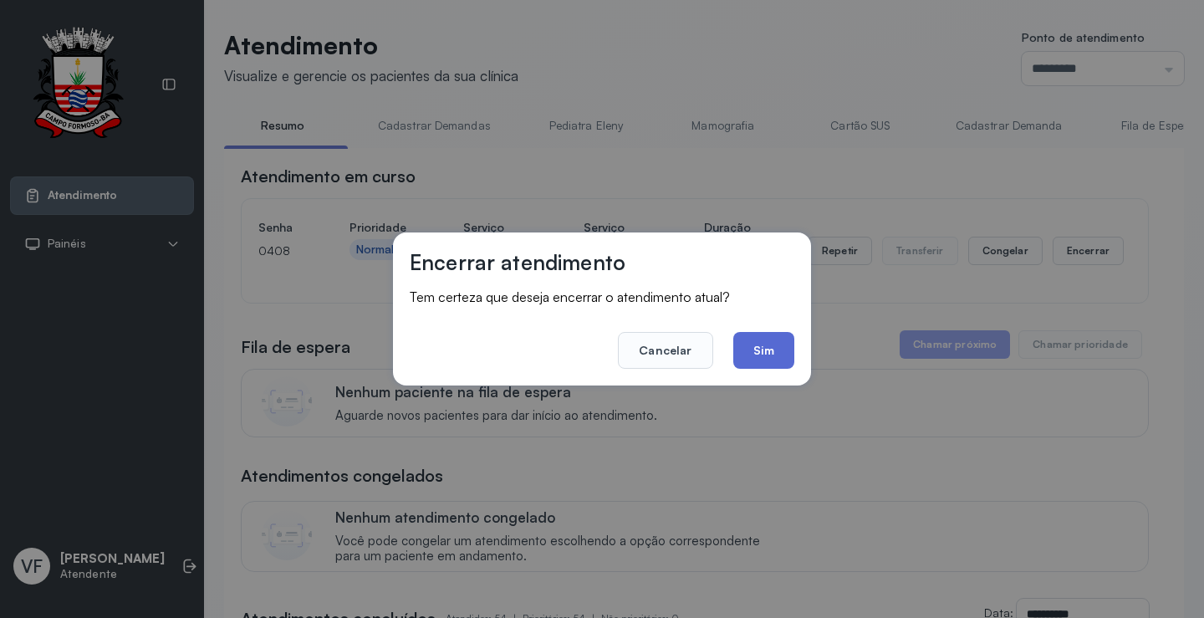
click at [763, 349] on button "Sim" at bounding box center [763, 350] width 61 height 37
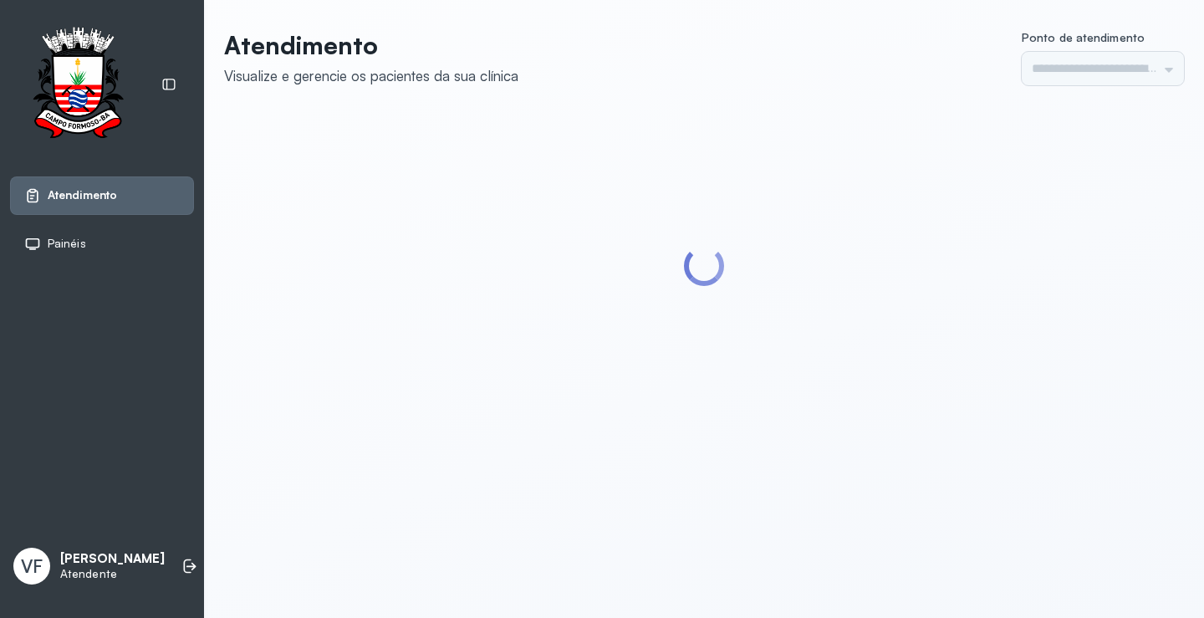
type input "*********"
